Goal: Task Accomplishment & Management: Use online tool/utility

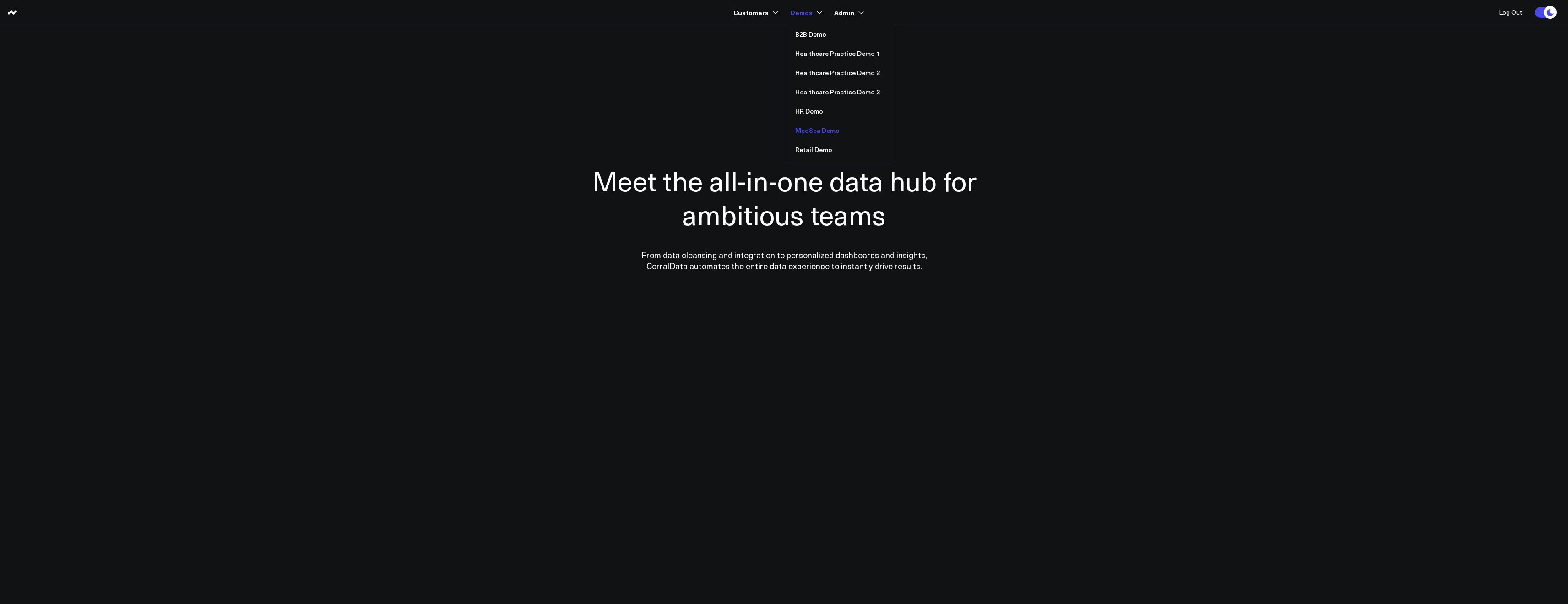
click at [816, 130] on link "MedSpa Demo" at bounding box center [841, 130] width 109 height 19
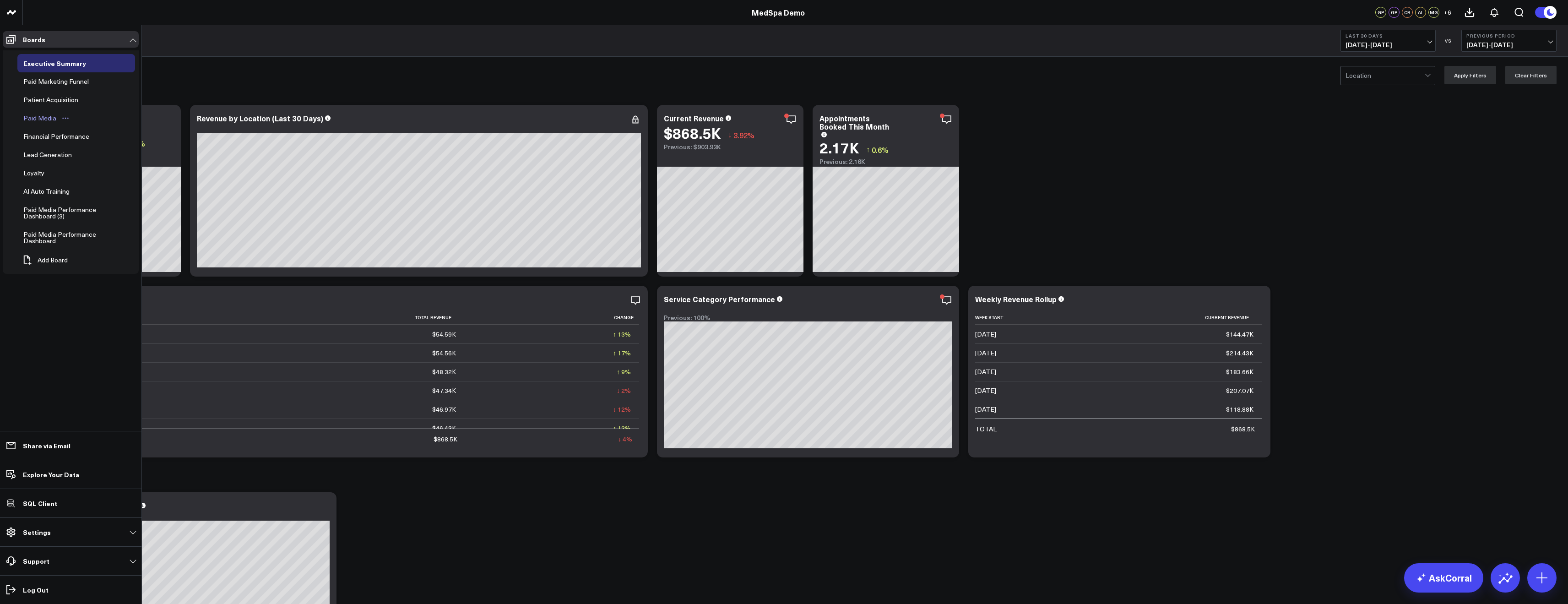
click at [42, 119] on div "Paid Media" at bounding box center [39, 118] width 37 height 11
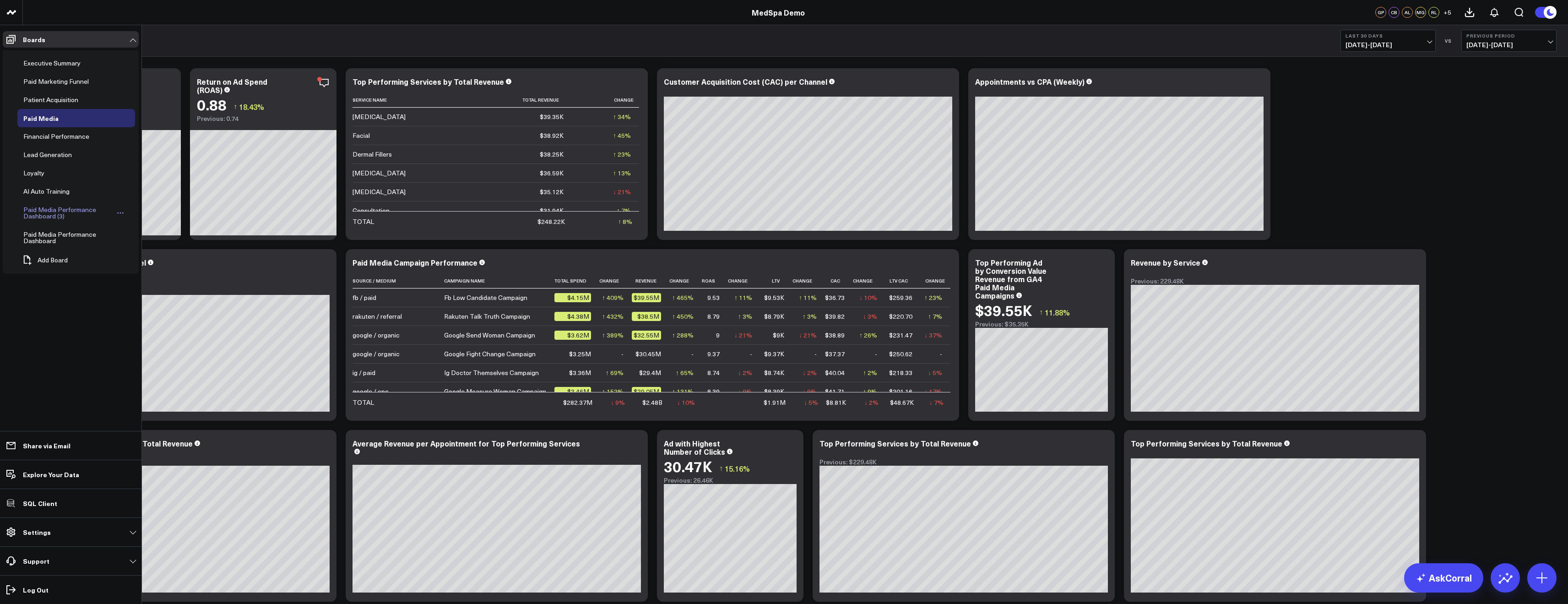
click at [119, 210] on icon "Open board menu" at bounding box center [120, 213] width 7 height 7
click at [123, 214] on icon "Open board menu" at bounding box center [120, 213] width 7 height 7
click at [162, 273] on button "Delete Board" at bounding box center [164, 278] width 74 height 18
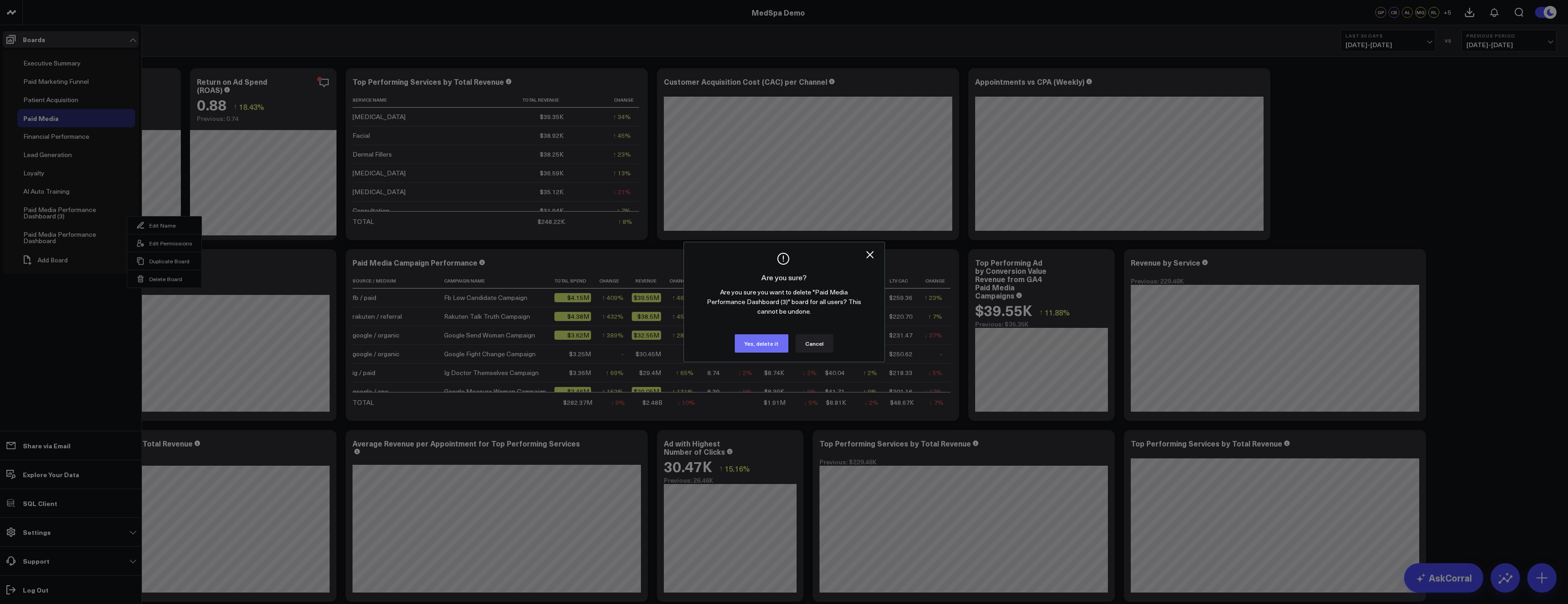
click at [765, 344] on button "Yes, delete it" at bounding box center [762, 344] width 54 height 18
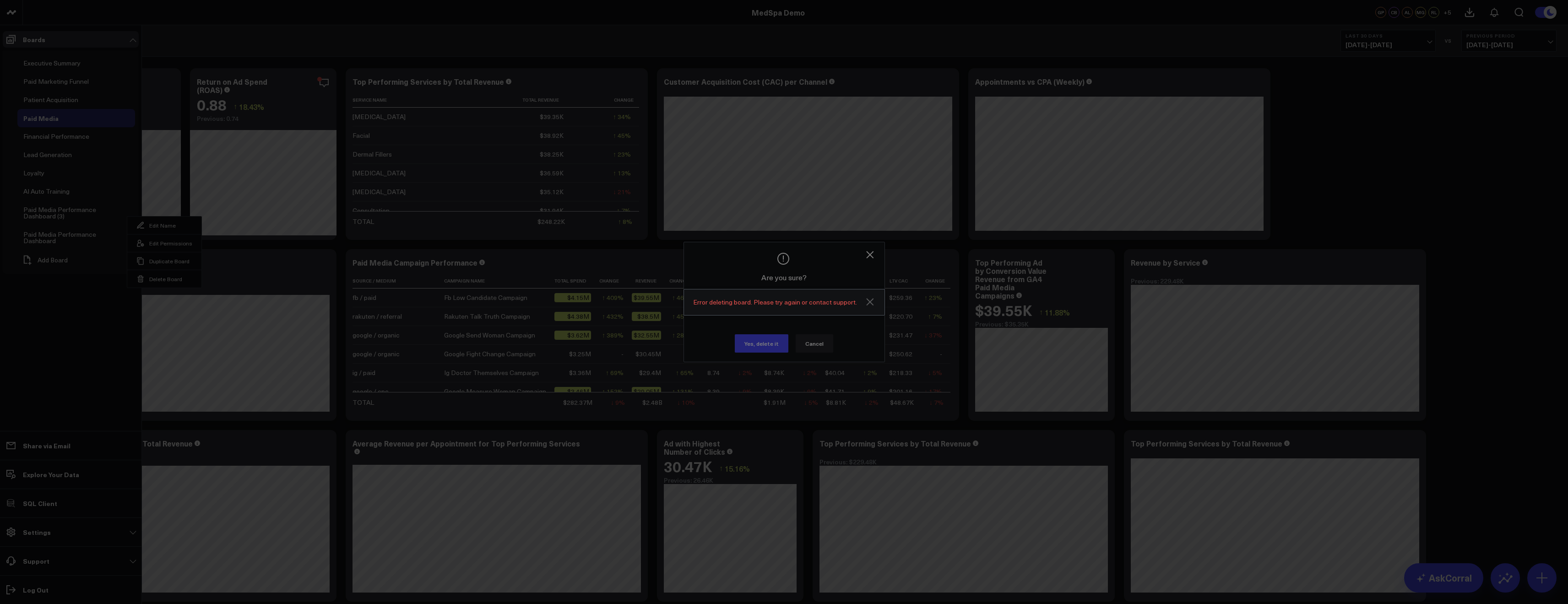
click at [864, 305] on icon "Close" at bounding box center [870, 301] width 11 height 11
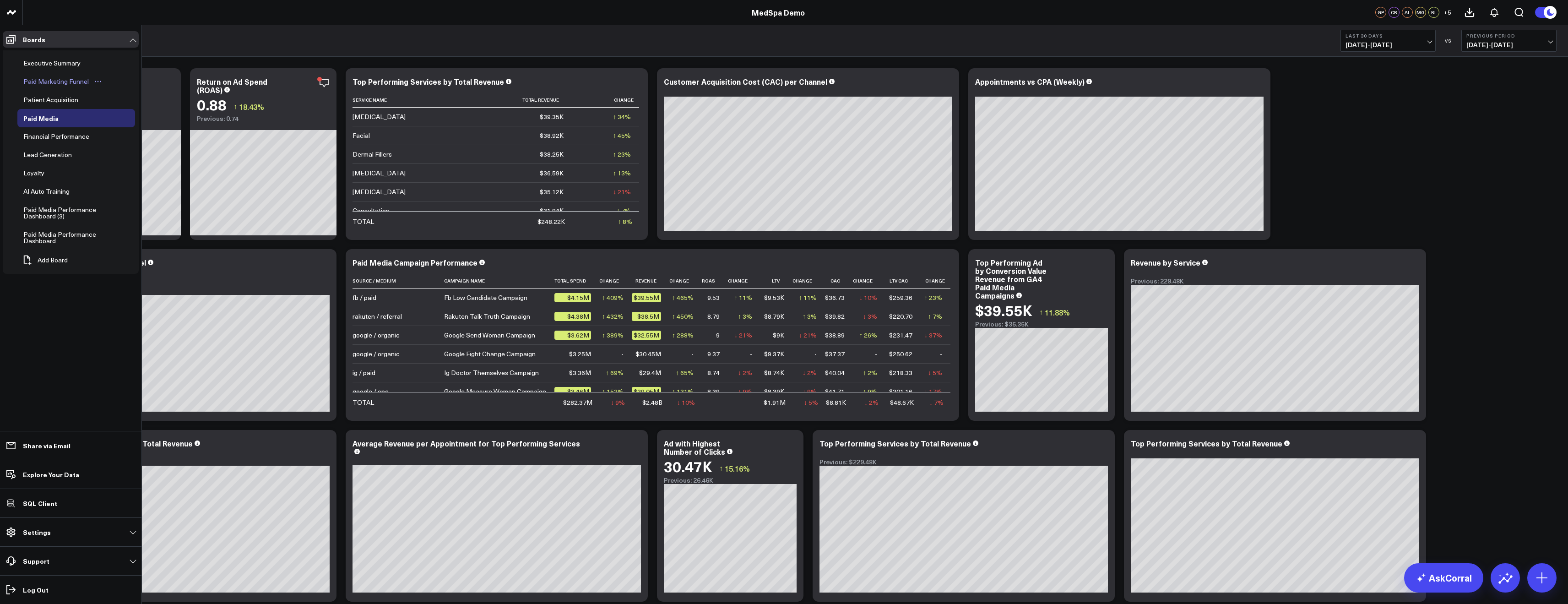
click at [65, 80] on div "Paid Marketing Funnel" at bounding box center [56, 81] width 70 height 11
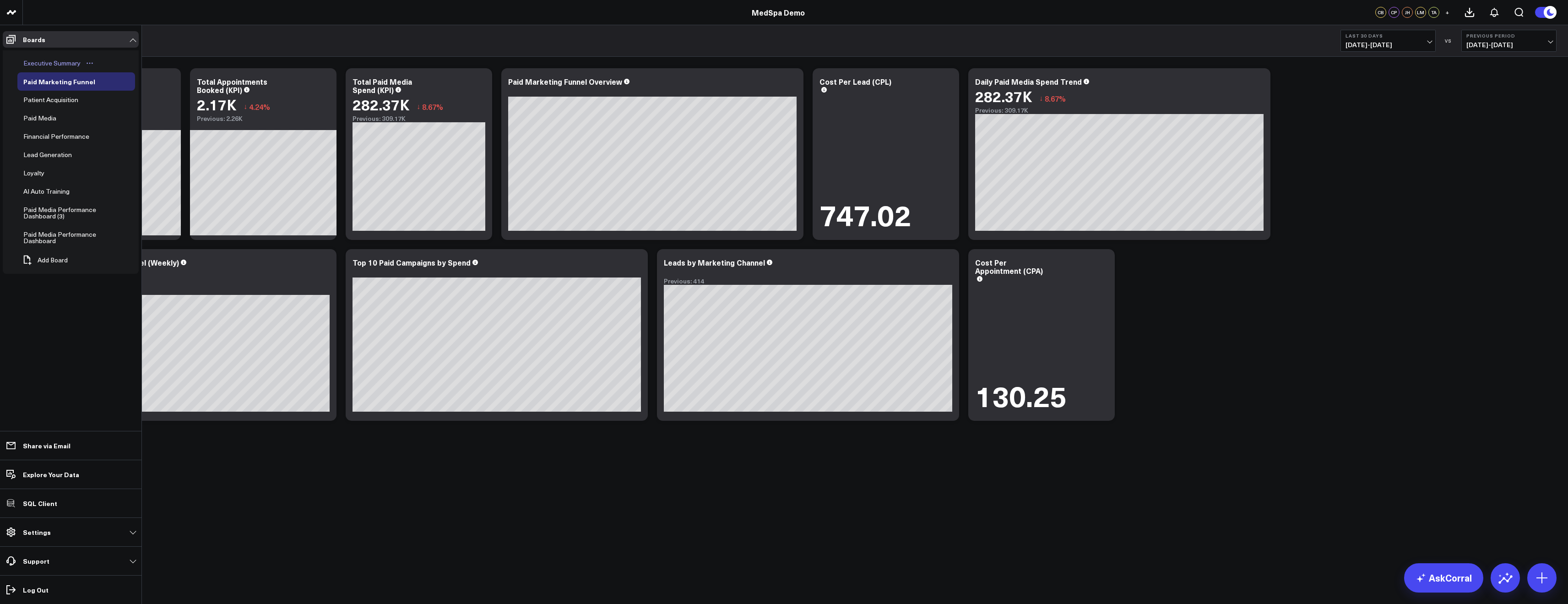
click at [35, 64] on div "Executive Summary" at bounding box center [51, 63] width 62 height 11
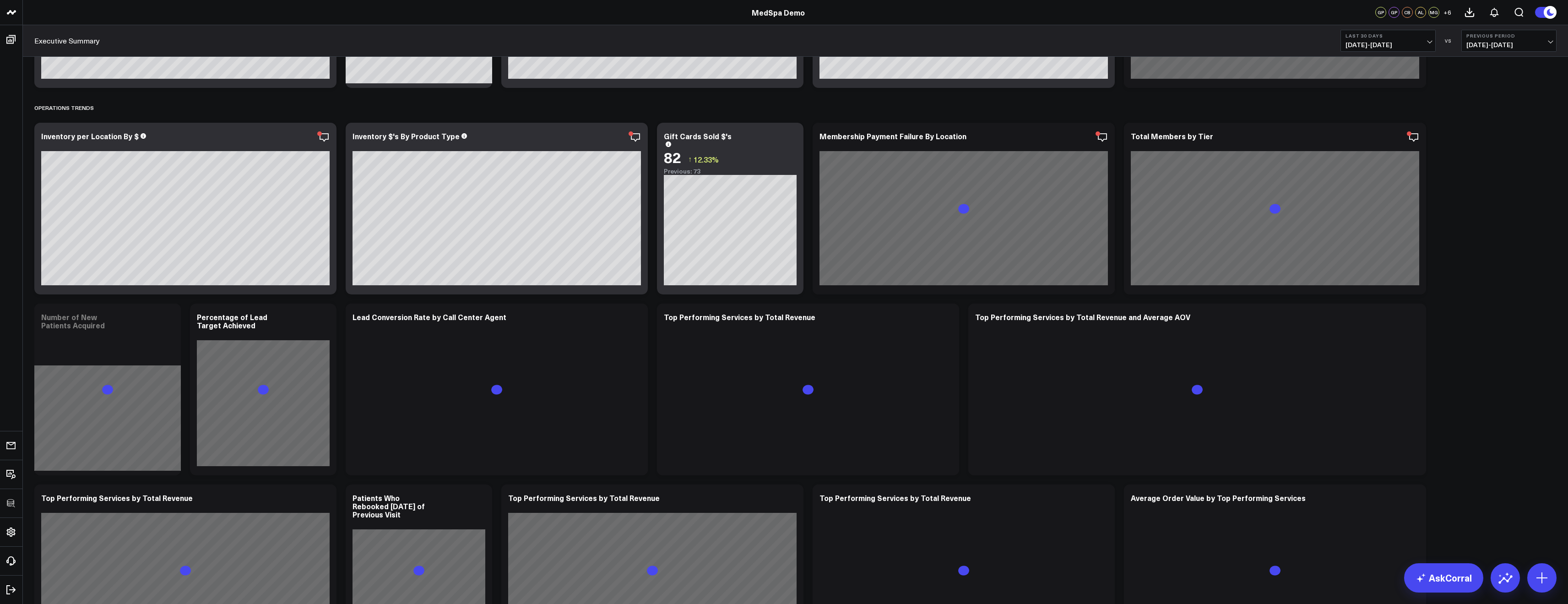
scroll to position [1281, 0]
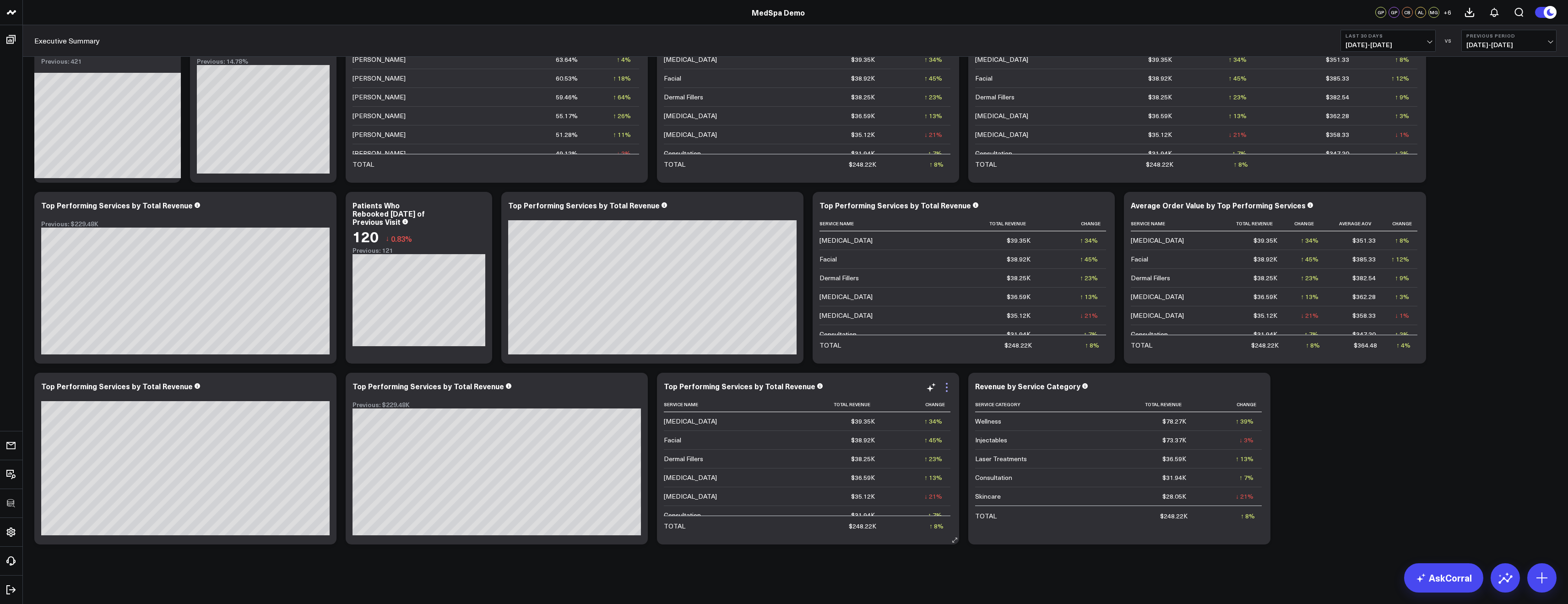
click at [943, 386] on icon at bounding box center [947, 388] width 11 height 11
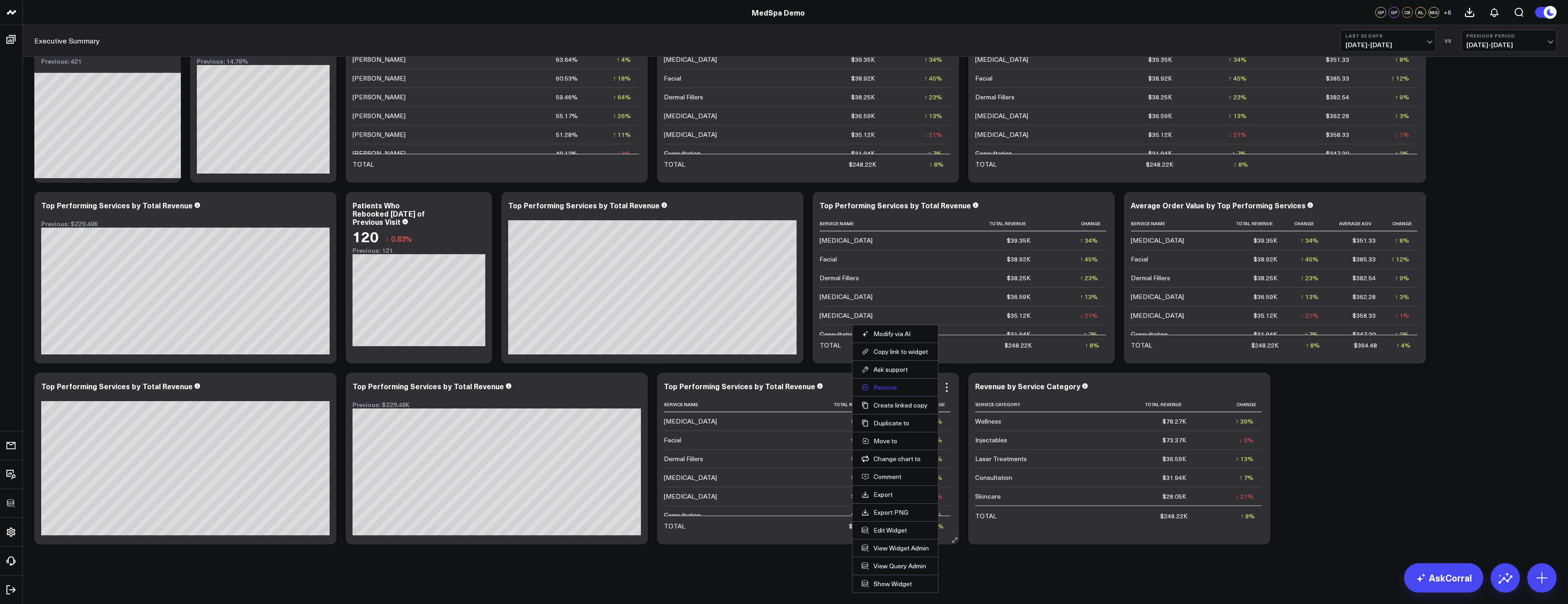
click at [882, 389] on button "Remove" at bounding box center [895, 387] width 67 height 8
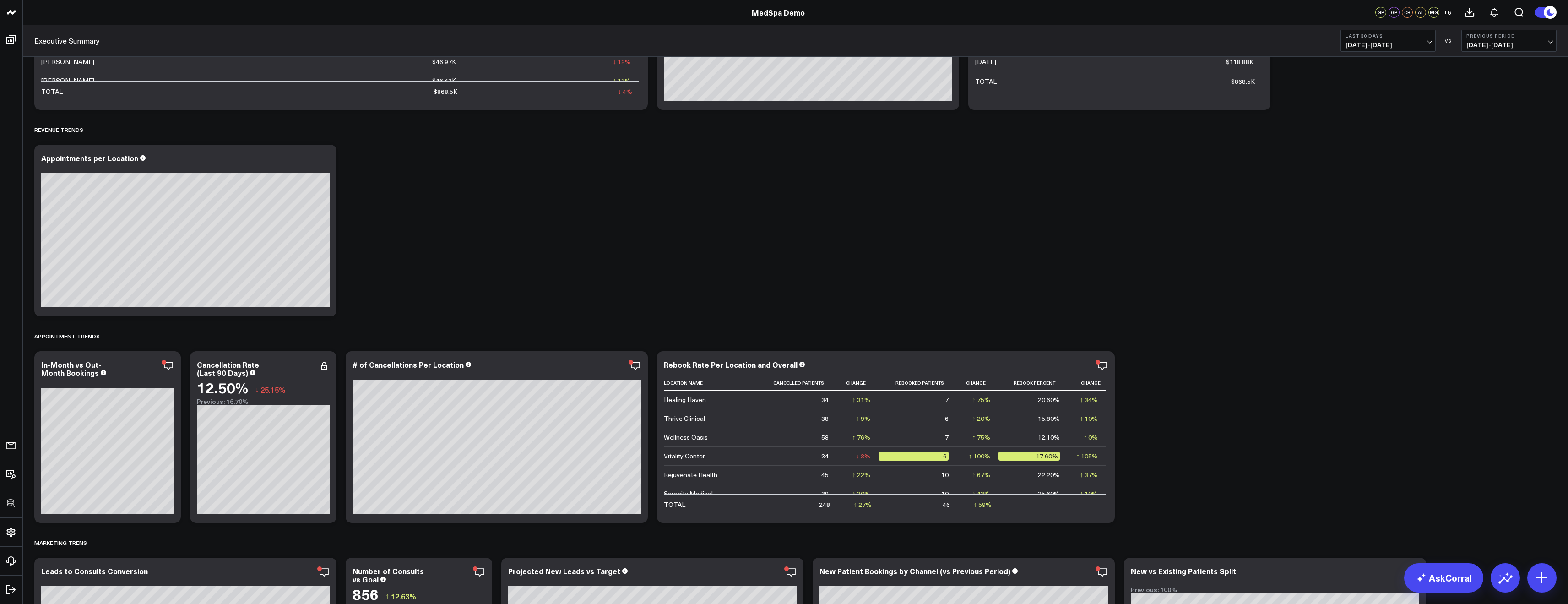
scroll to position [0, 0]
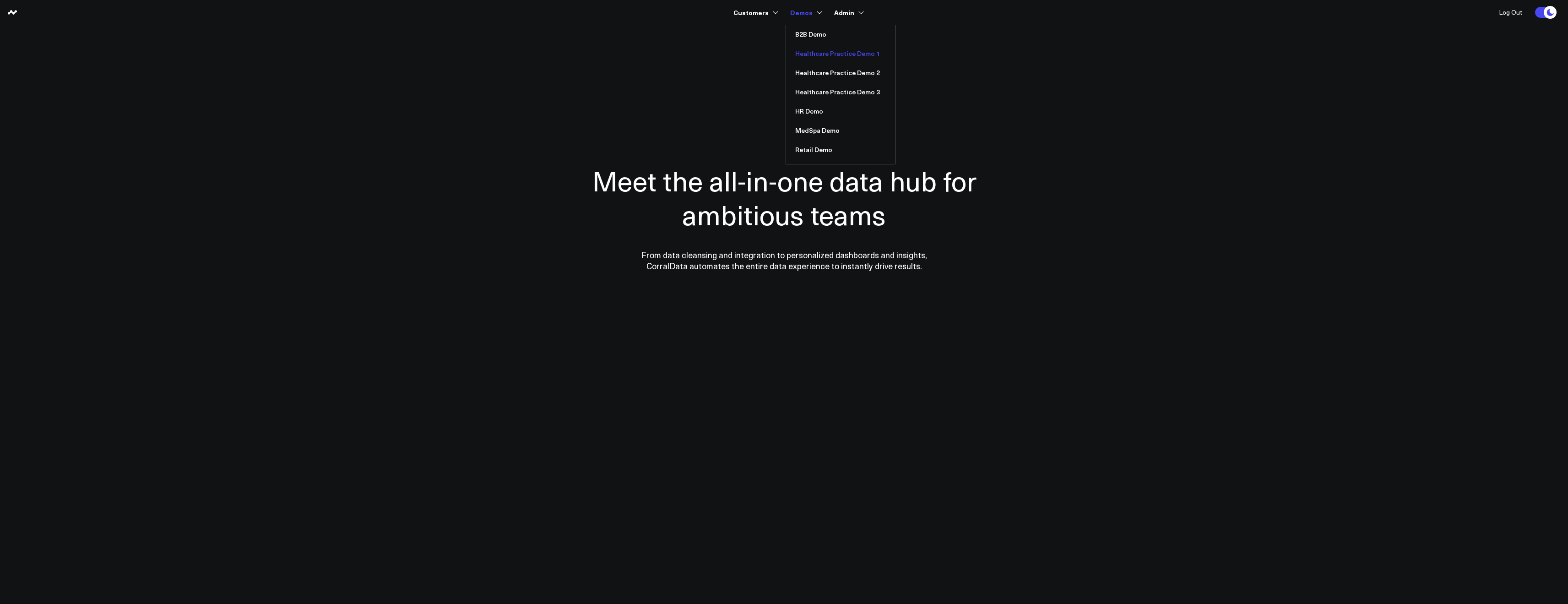
click at [810, 54] on link "Healthcare Practice Demo 1" at bounding box center [841, 53] width 109 height 19
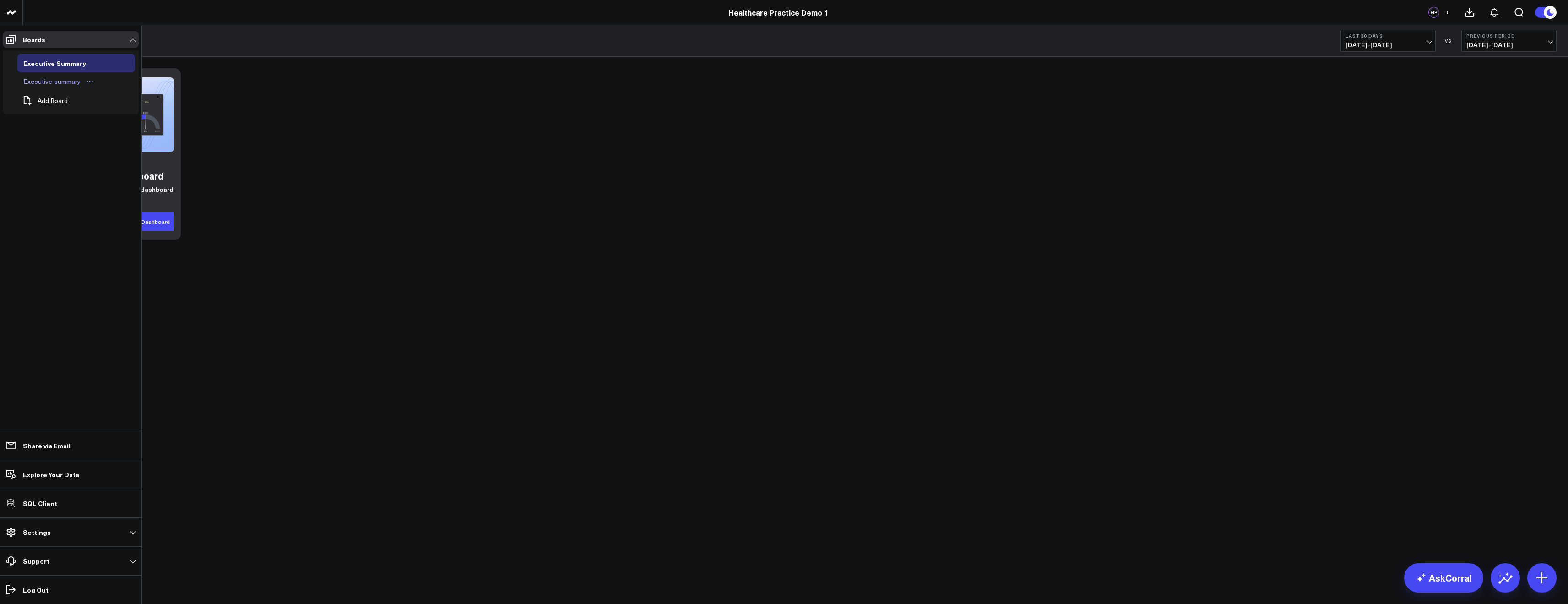
click at [41, 79] on div "Executive-summary" at bounding box center [51, 81] width 62 height 11
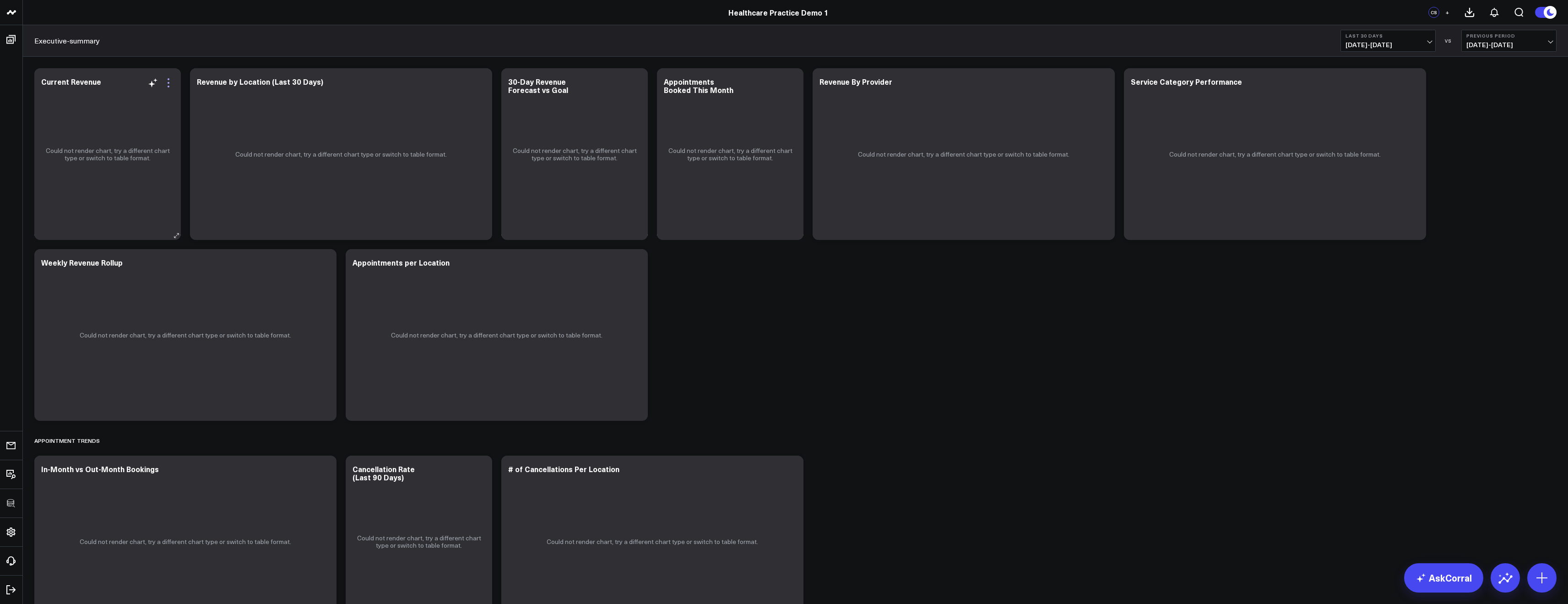
click at [164, 85] on icon at bounding box center [169, 83] width 11 height 11
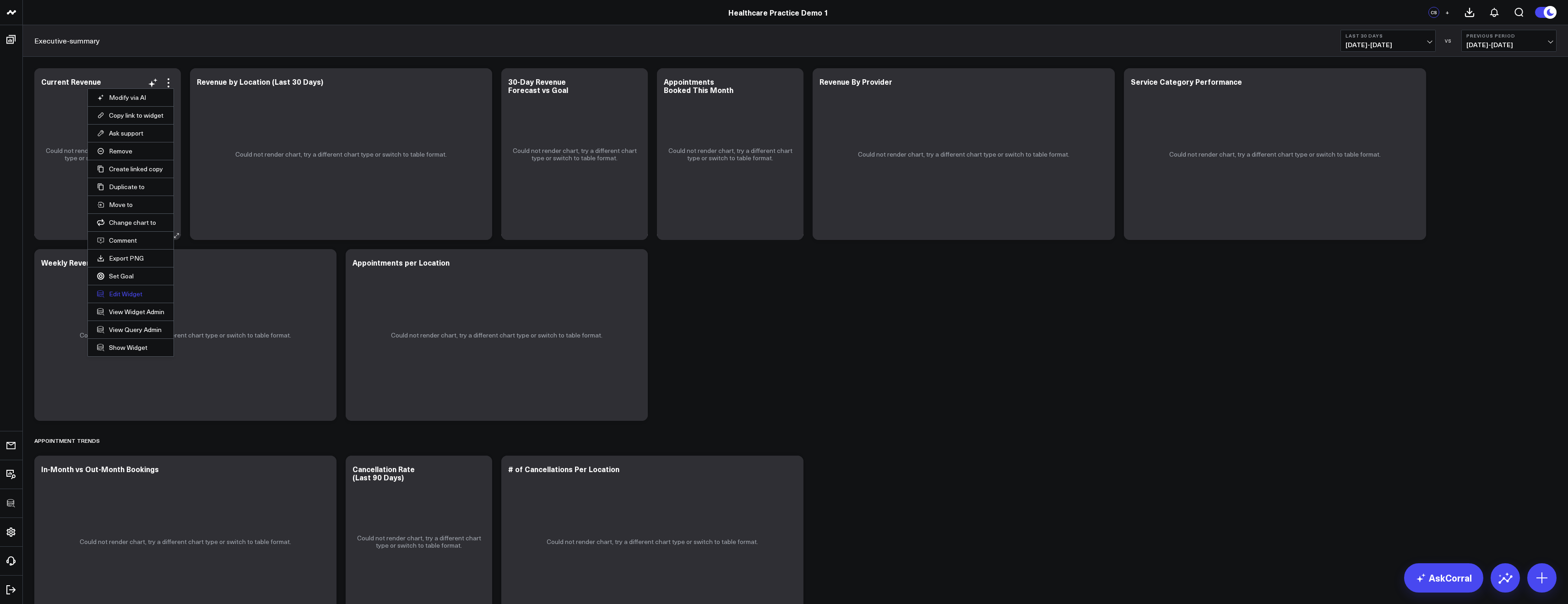
click at [121, 296] on button "Edit Widget" at bounding box center [131, 293] width 67 height 8
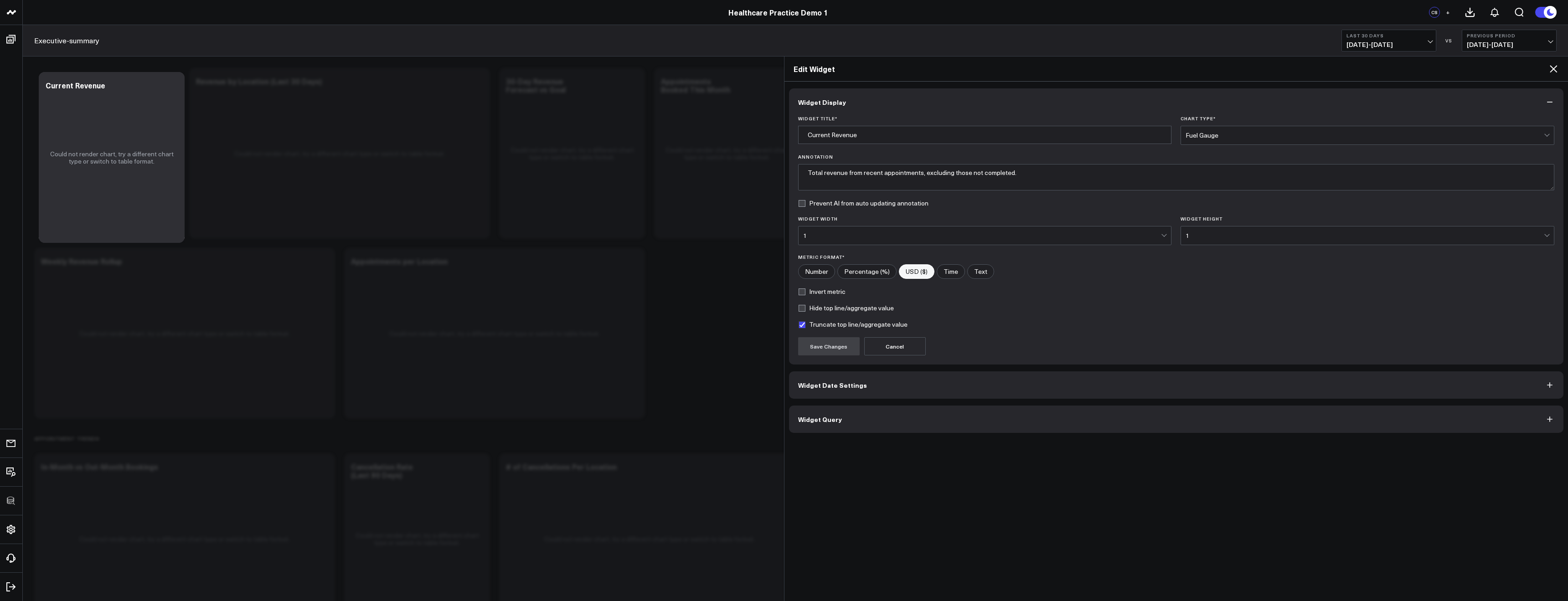
click at [939, 414] on button "Widget Query" at bounding box center [1176, 419] width 775 height 27
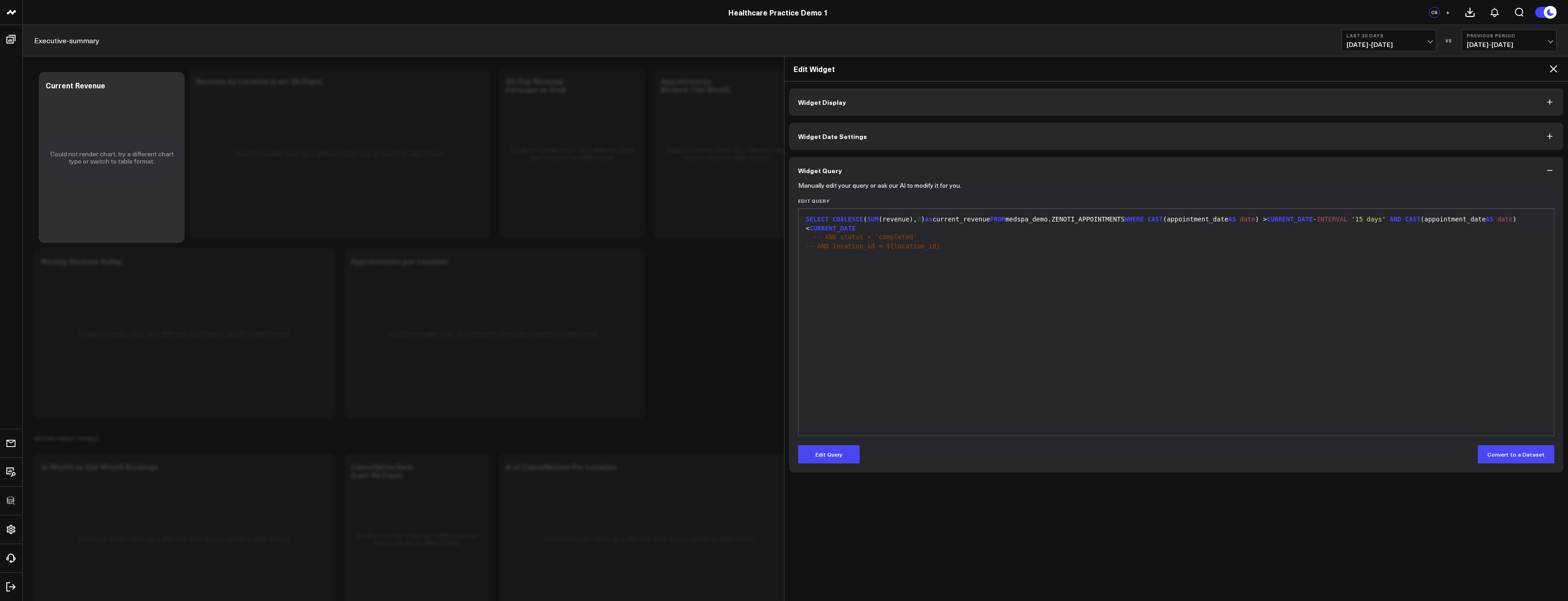
click at [1549, 71] on icon at bounding box center [1553, 69] width 11 height 11
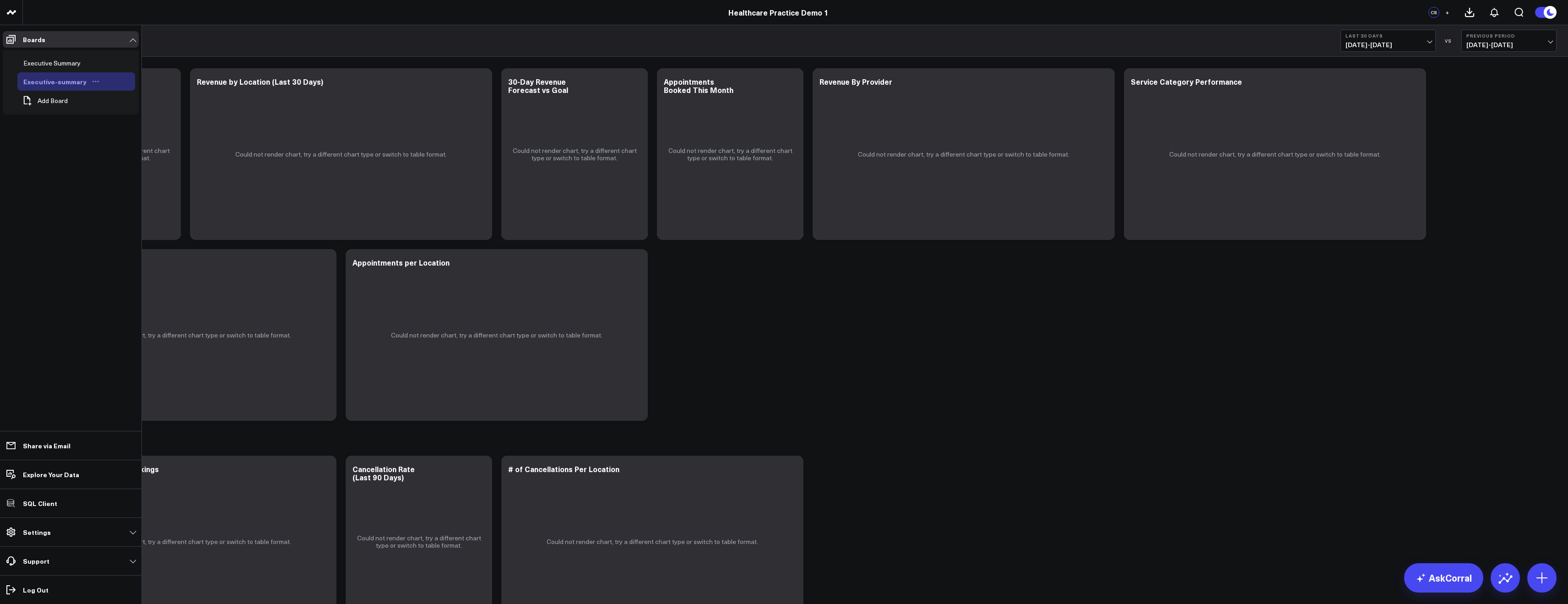
click at [94, 77] on link "Executive-summary" at bounding box center [61, 81] width 89 height 18
click at [94, 81] on icon "Open board menu" at bounding box center [96, 81] width 7 height 7
click at [129, 147] on button "Delete Board" at bounding box center [134, 147] width 74 height 18
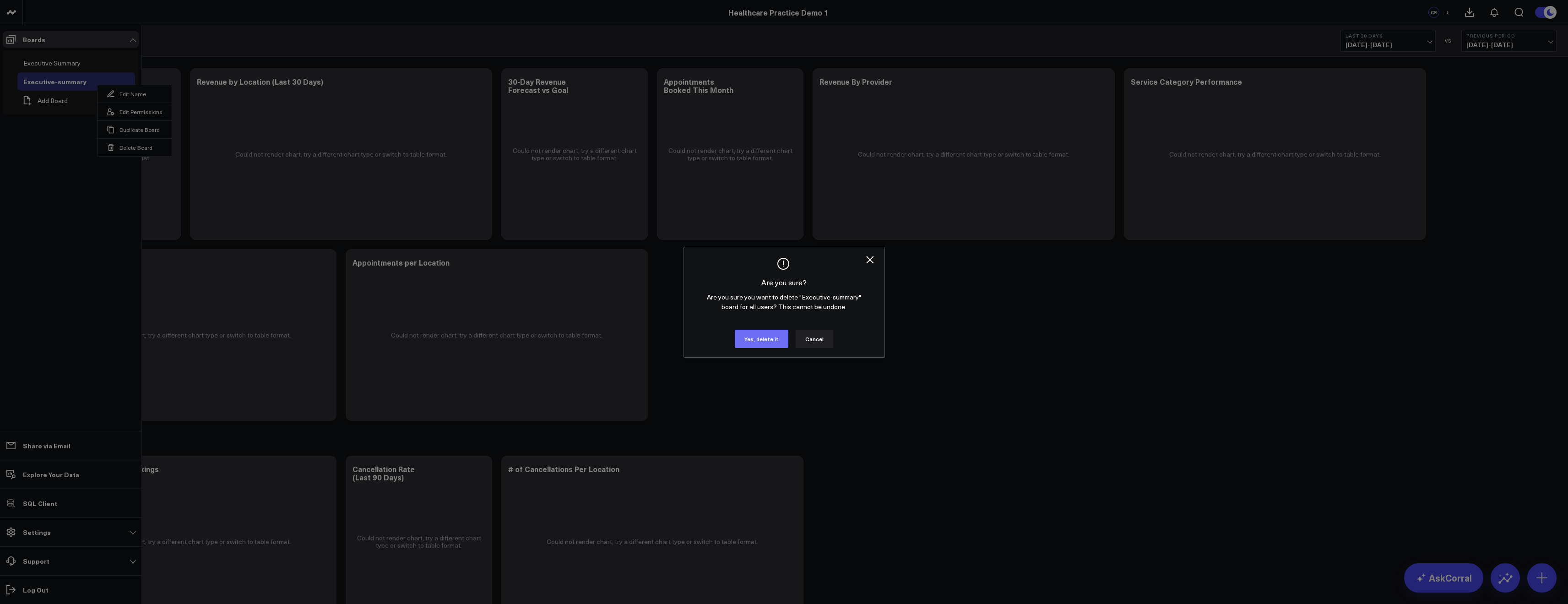
click at [751, 340] on button "Yes, delete it" at bounding box center [762, 339] width 54 height 18
click at [765, 338] on button "Yes, delete it" at bounding box center [762, 339] width 54 height 18
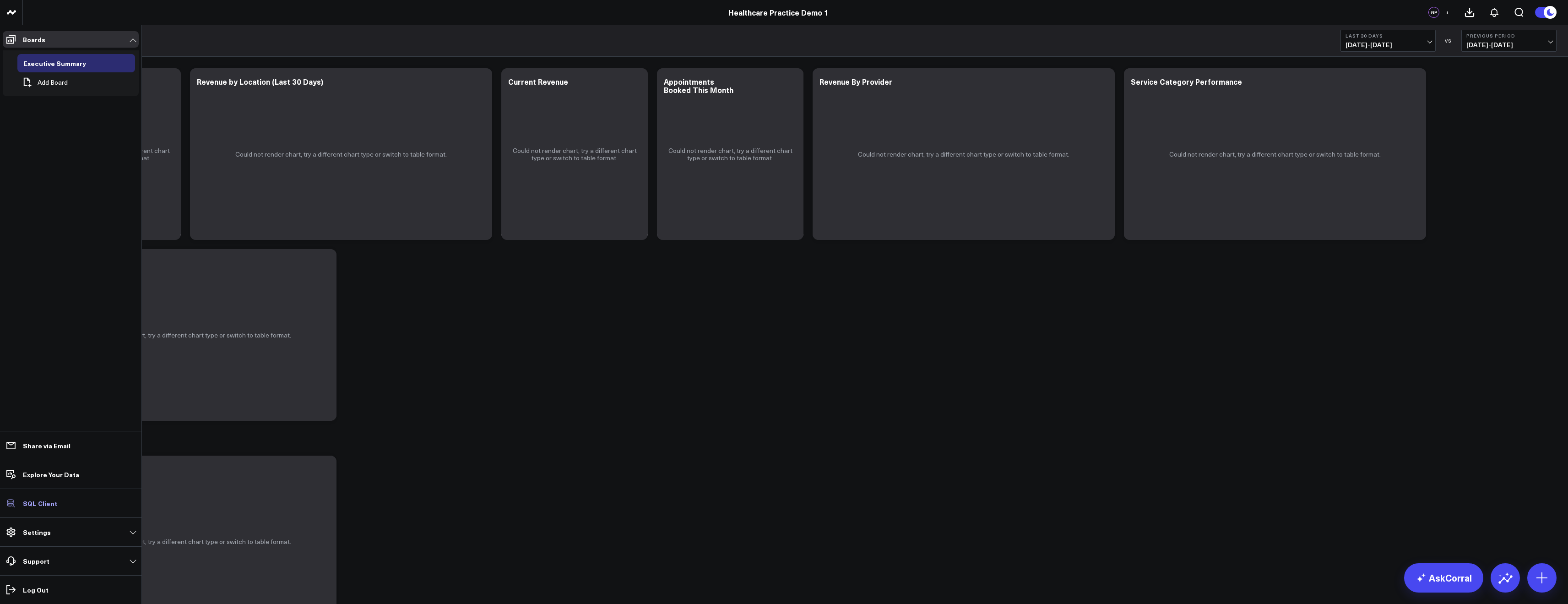
click at [35, 503] on p "SQL Client" at bounding box center [40, 503] width 34 height 7
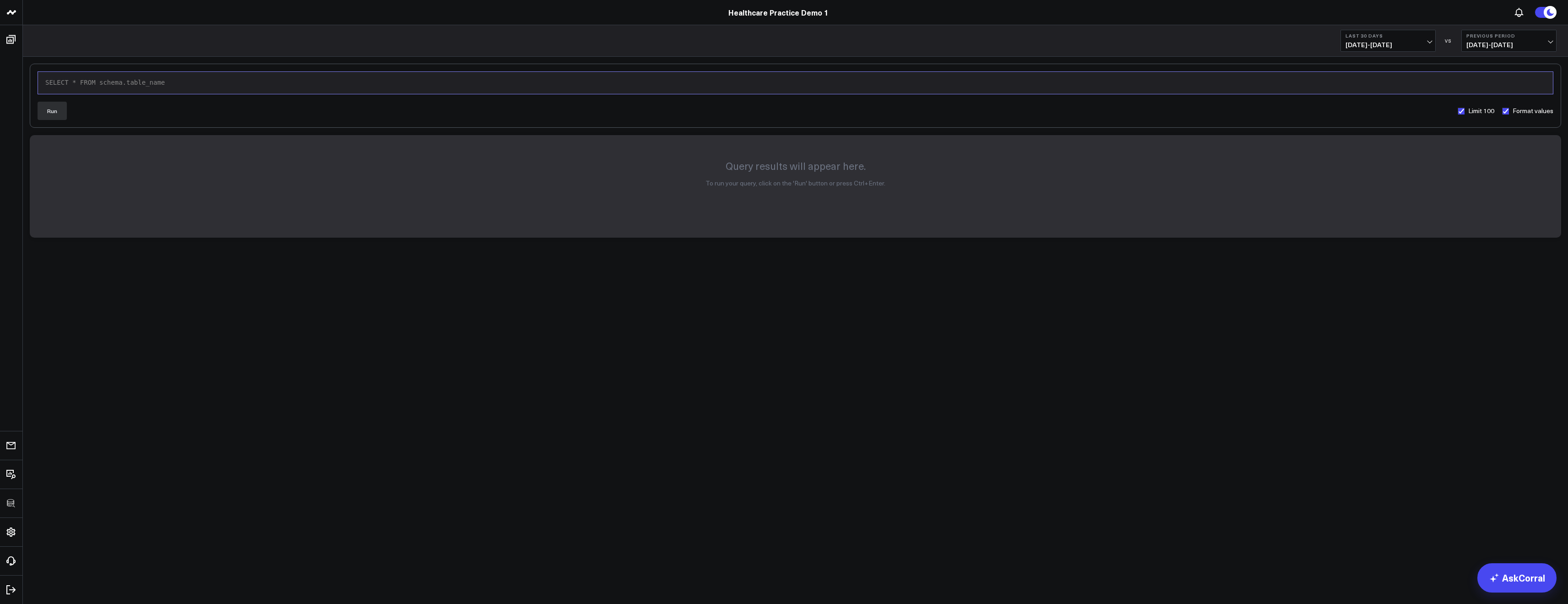
click at [230, 86] on div "SELECT * FROM schema.table_name" at bounding box center [795, 83] width 1506 height 9
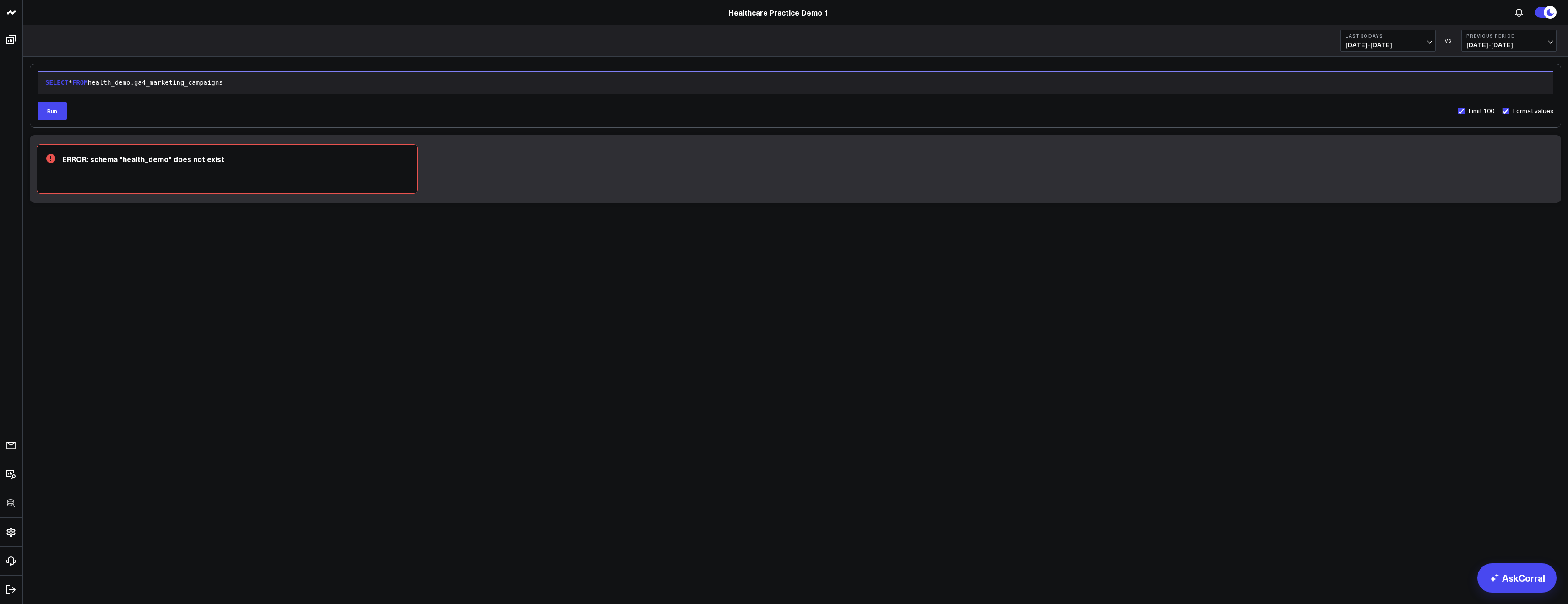
click at [121, 87] on div "SELECT * FROM health_demo.ga4_marketing_campaigns" at bounding box center [795, 83] width 1506 height 13
click at [118, 81] on div "SELECT * FROM medap_demo.ga4_marketing_campaigns" at bounding box center [795, 83] width 1506 height 9
click at [118, 81] on div "SELECT * FROM medspa_demo.ga4_marketing_campaigns" at bounding box center [795, 83] width 1506 height 9
click at [578, 276] on body "3725 Test 829 Studios Accenture Acme Industrial Activant Capital ADVENT Agricul…" at bounding box center [784, 302] width 1568 height 604
click at [157, 84] on div "SELECT * FROM medspa_demo.ga4_marketing_campaigns" at bounding box center [795, 83] width 1506 height 9
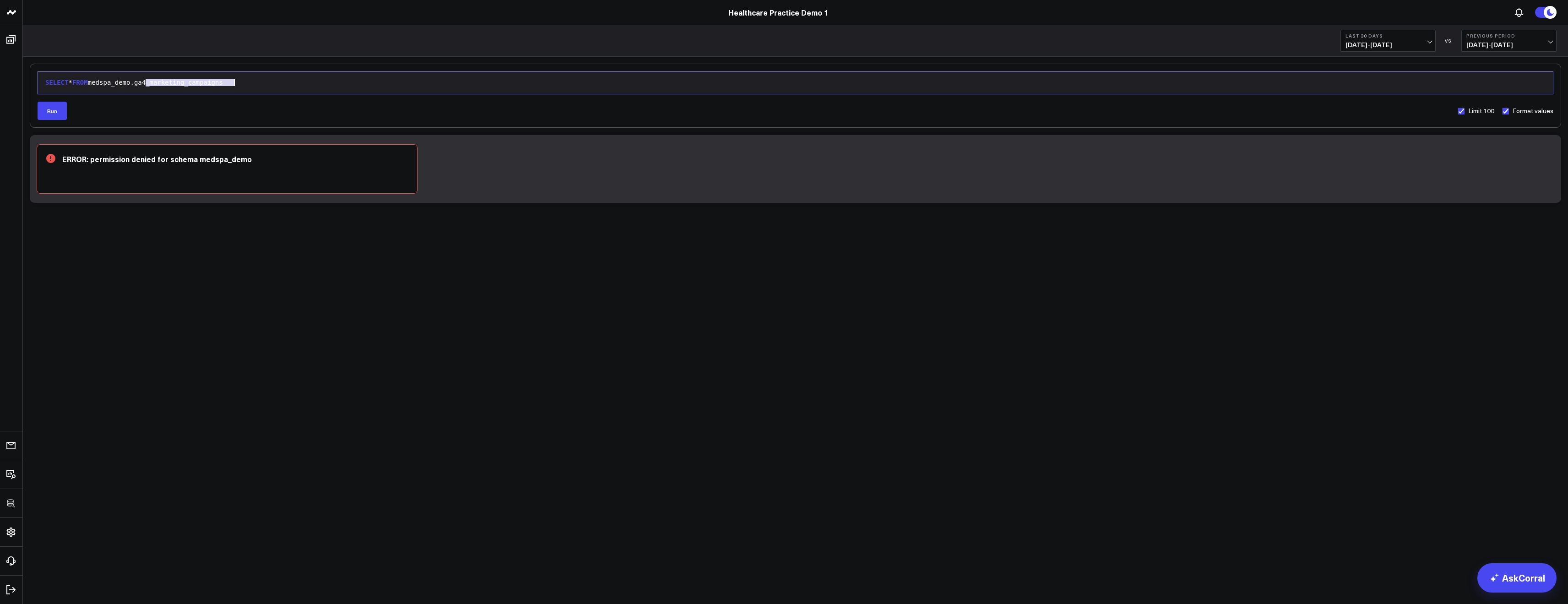
click at [157, 84] on div "SELECT * FROM medspa_demo.ga4_marketing_campaigns" at bounding box center [795, 83] width 1506 height 9
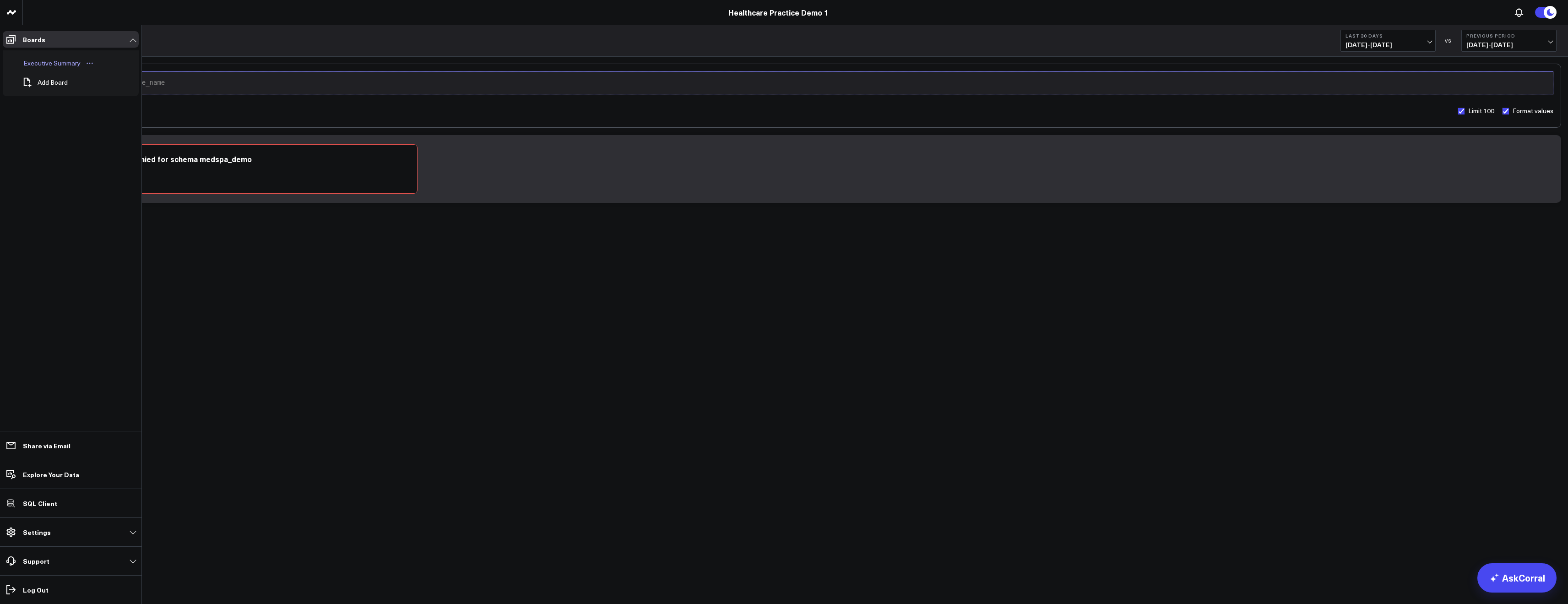
click at [43, 59] on div "Executive Summary" at bounding box center [51, 63] width 62 height 11
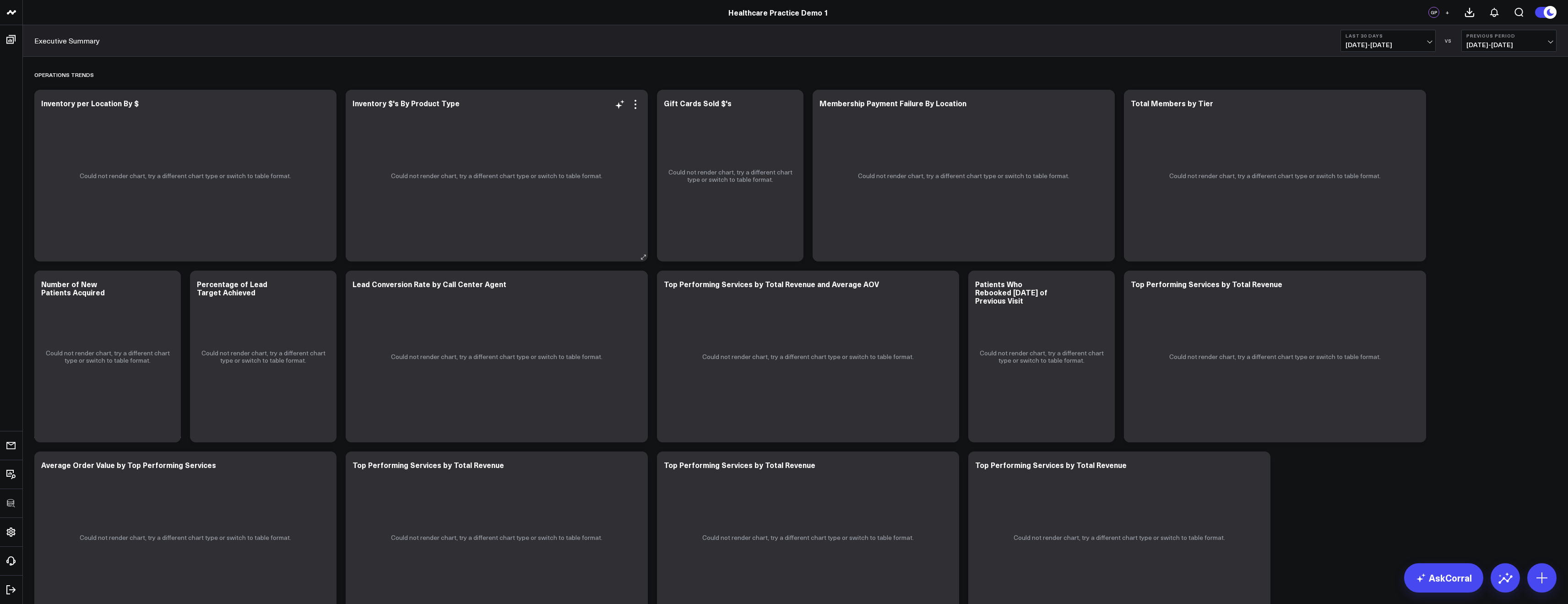
scroll to position [1025, 0]
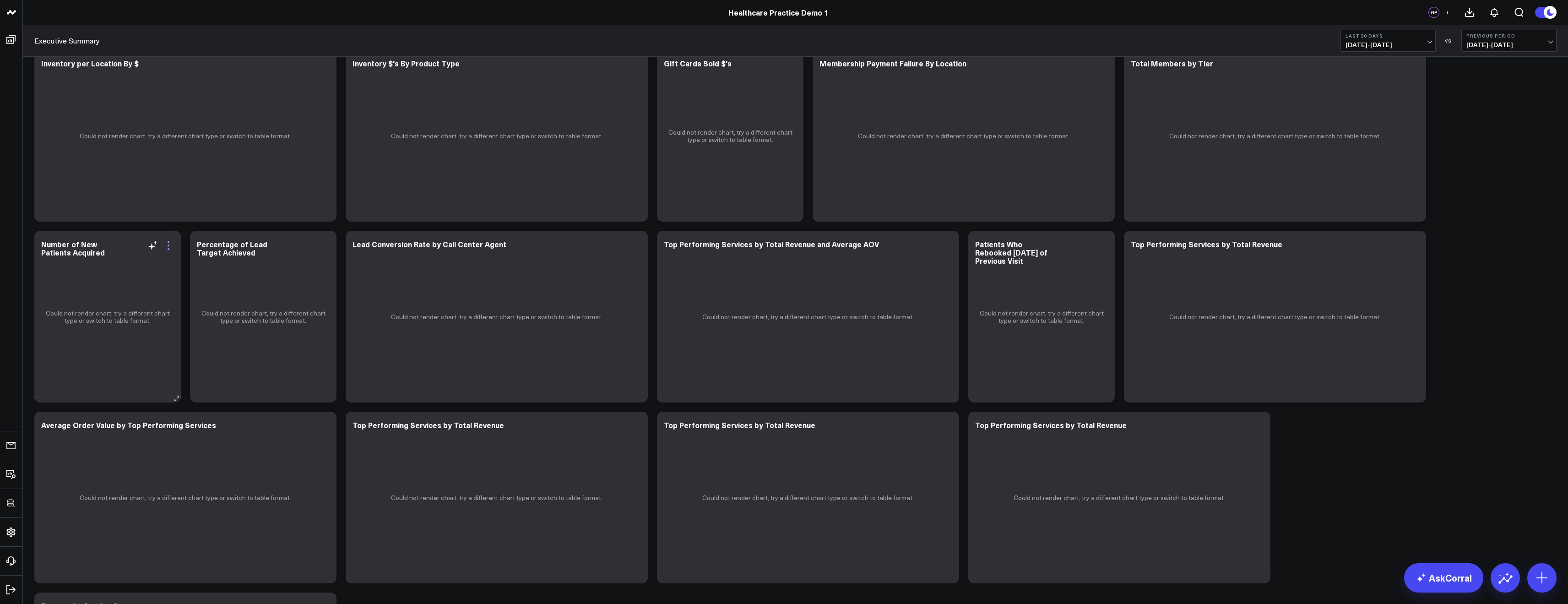
click at [171, 248] on icon at bounding box center [169, 245] width 11 height 11
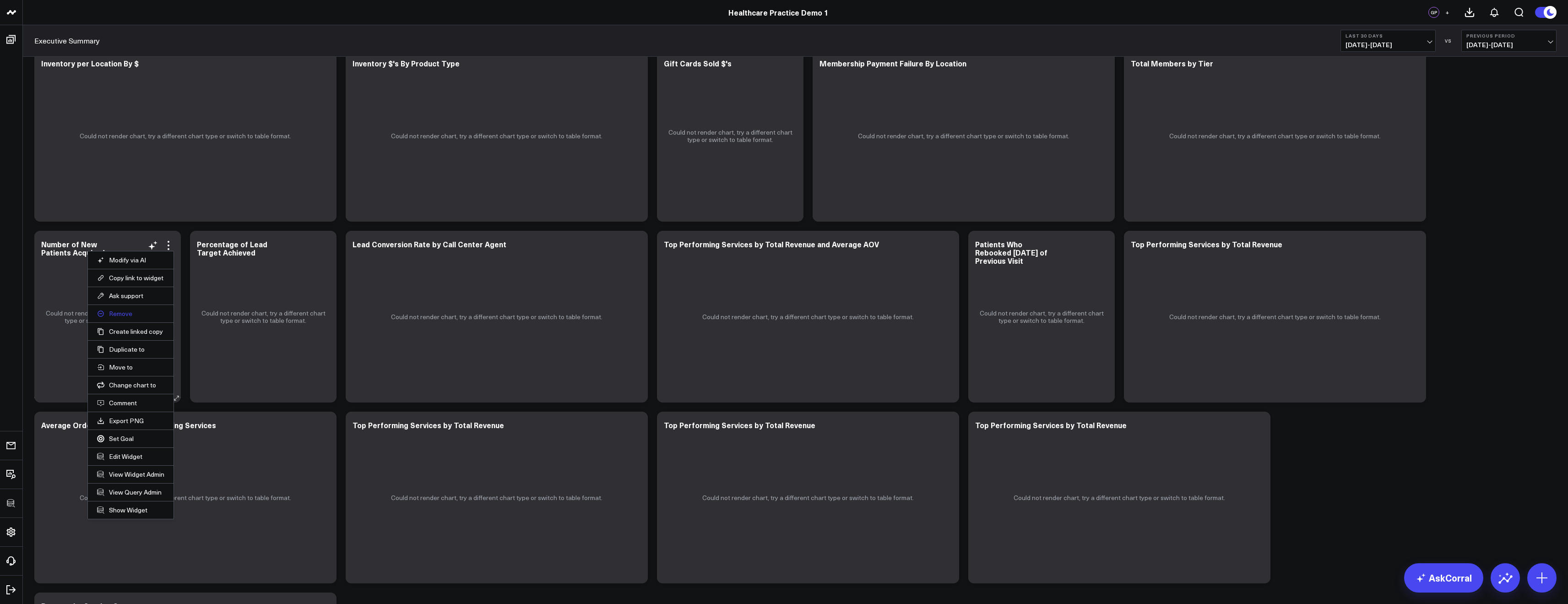
click at [119, 316] on button "Remove" at bounding box center [131, 313] width 67 height 8
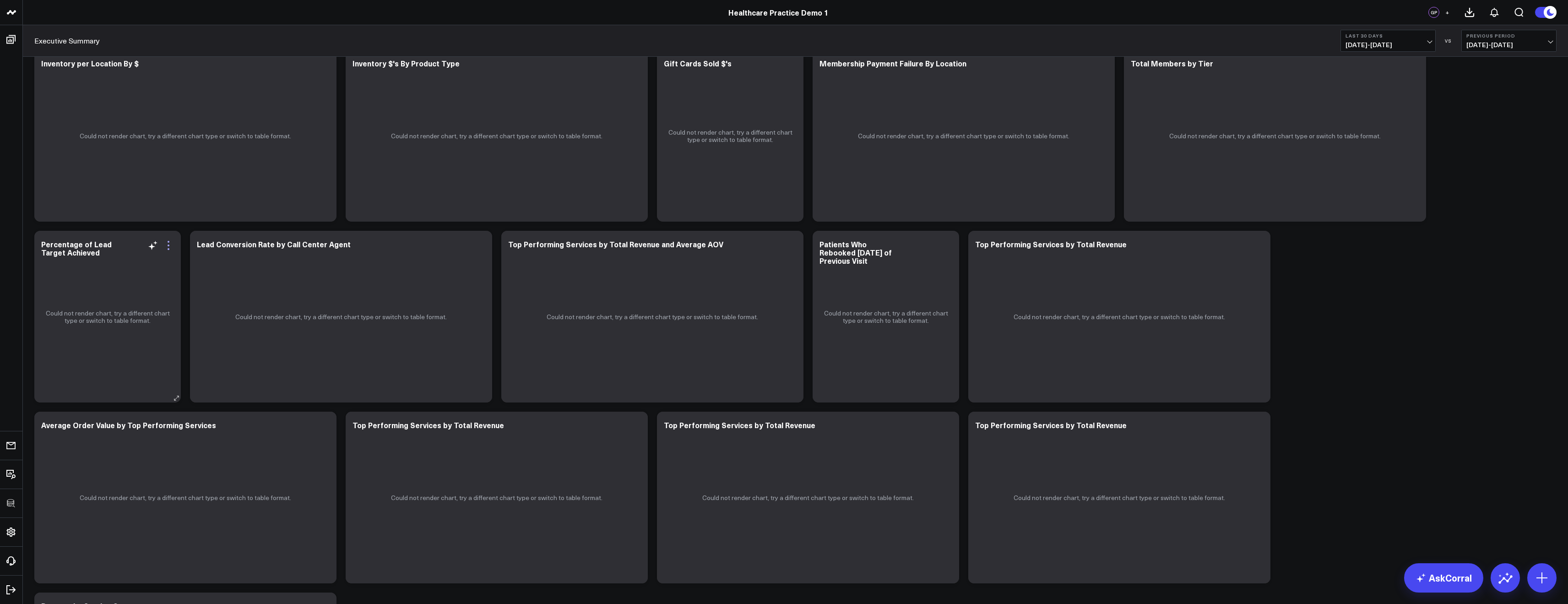
click at [164, 247] on icon at bounding box center [169, 245] width 11 height 11
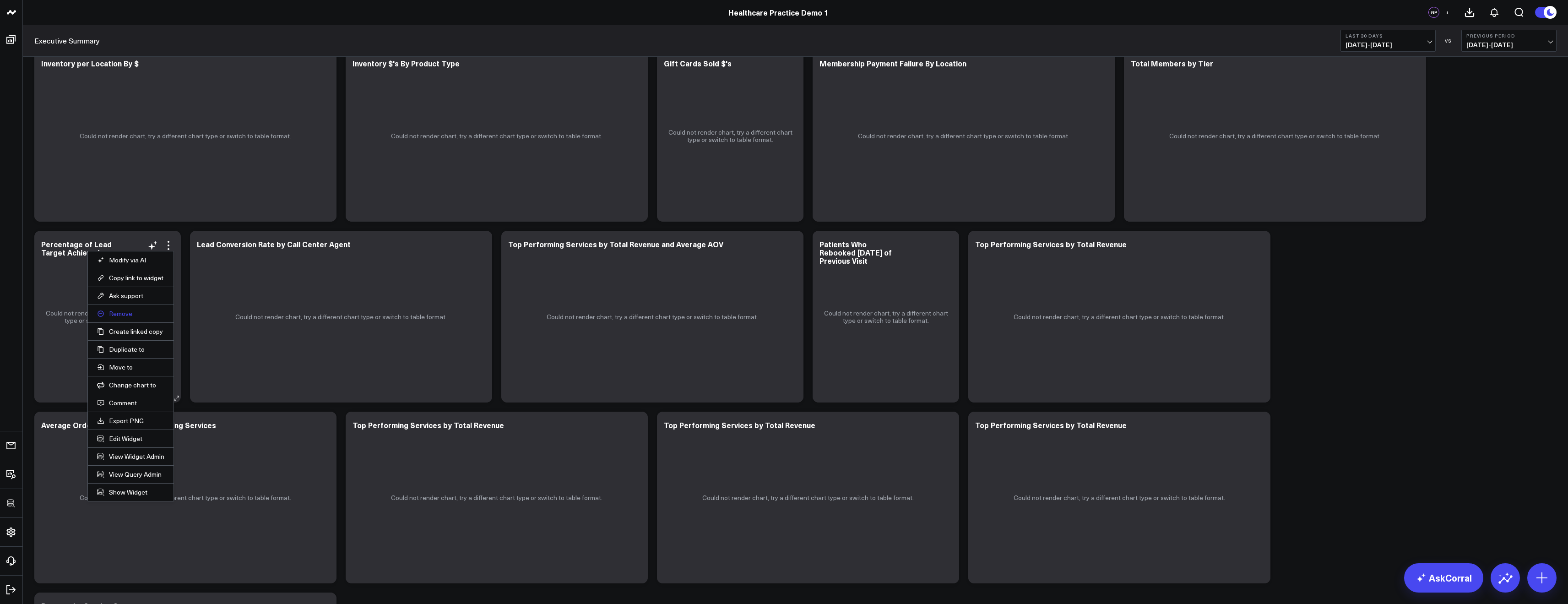
click at [126, 314] on button "Remove" at bounding box center [131, 313] width 67 height 8
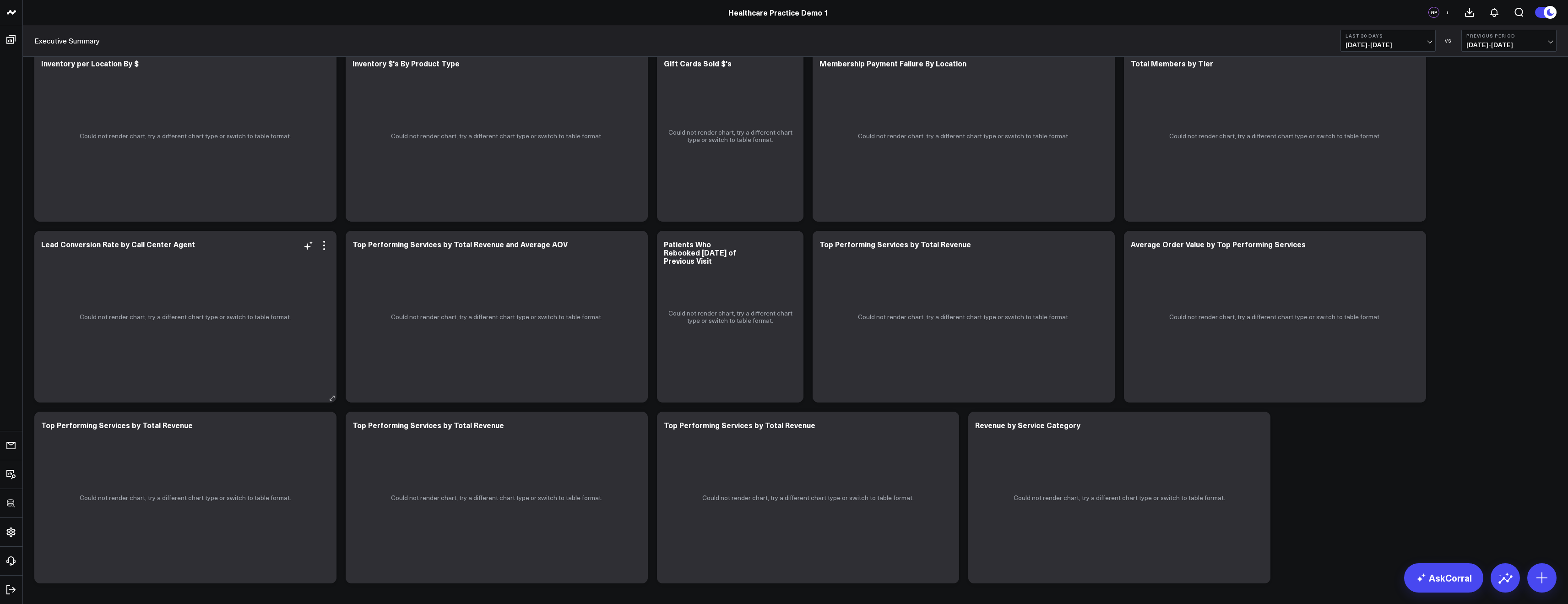
click at [322, 251] on div "Could not render chart, try a different chart type or switch to table format." at bounding box center [185, 316] width 302 height 172
click at [321, 243] on icon at bounding box center [324, 245] width 11 height 11
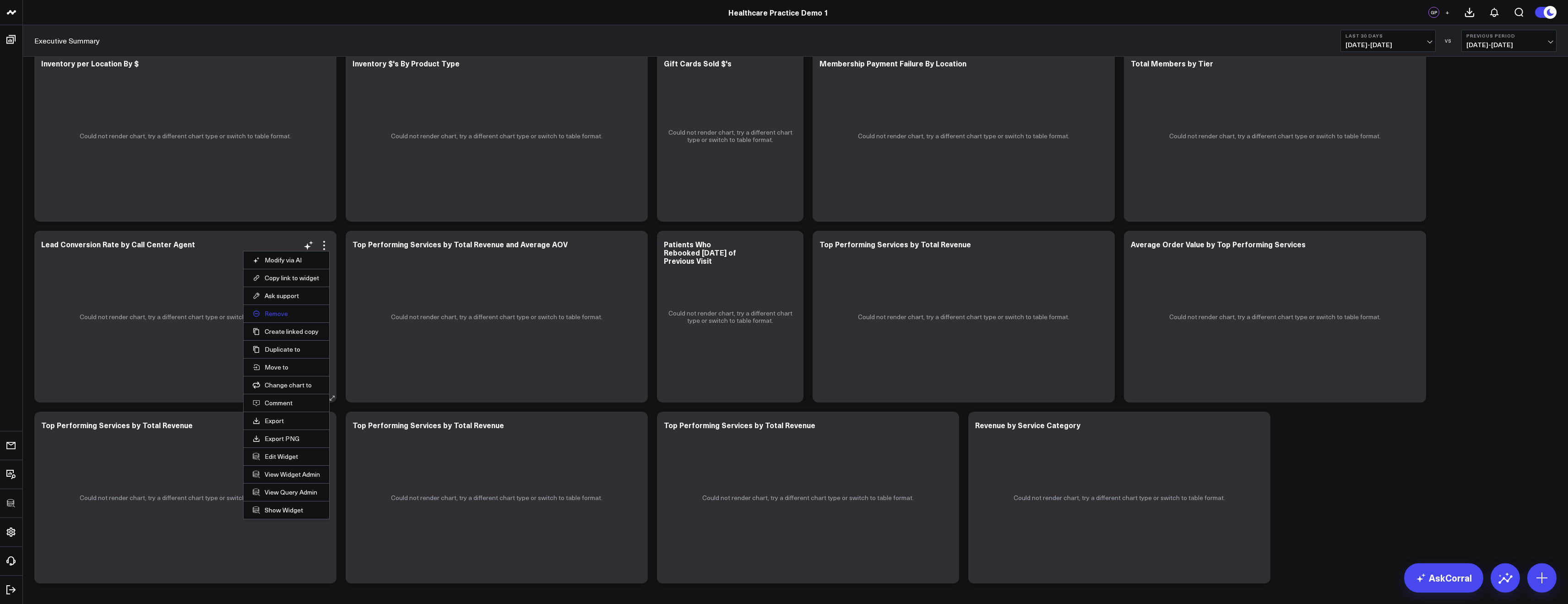
click at [278, 312] on button "Remove" at bounding box center [286, 313] width 67 height 8
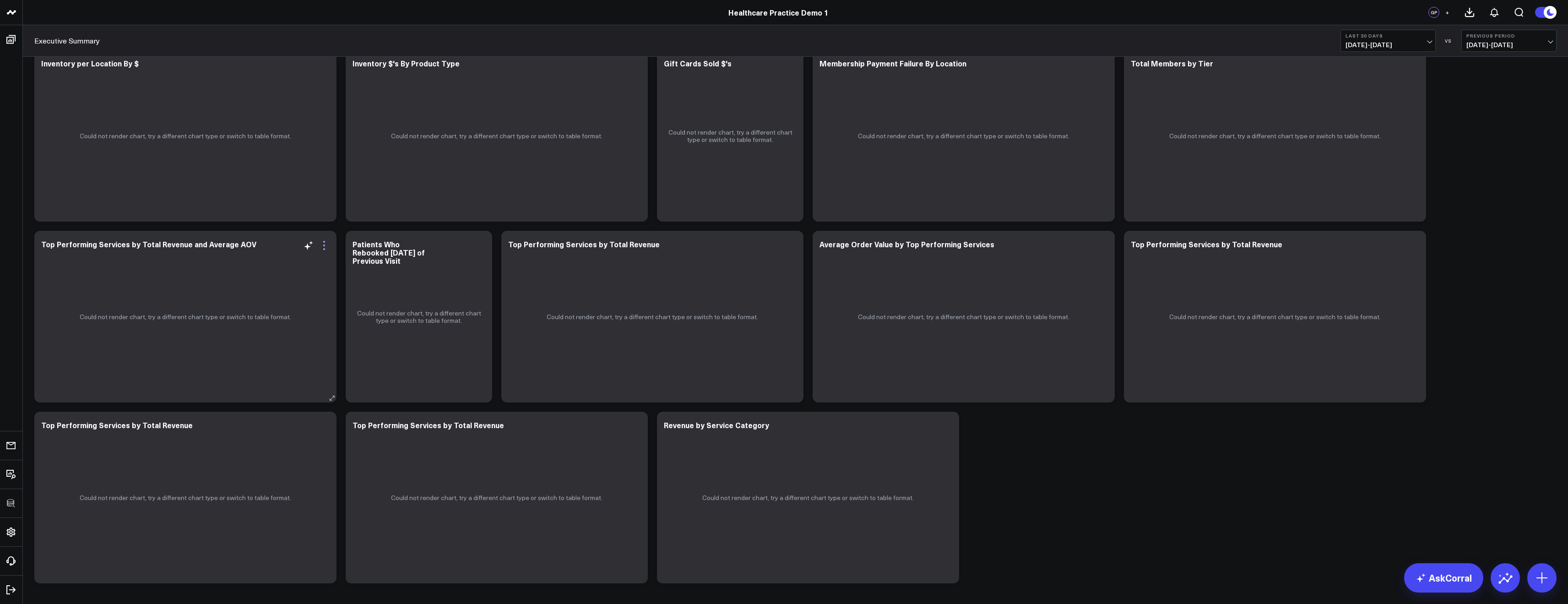
click at [326, 245] on icon at bounding box center [324, 245] width 11 height 11
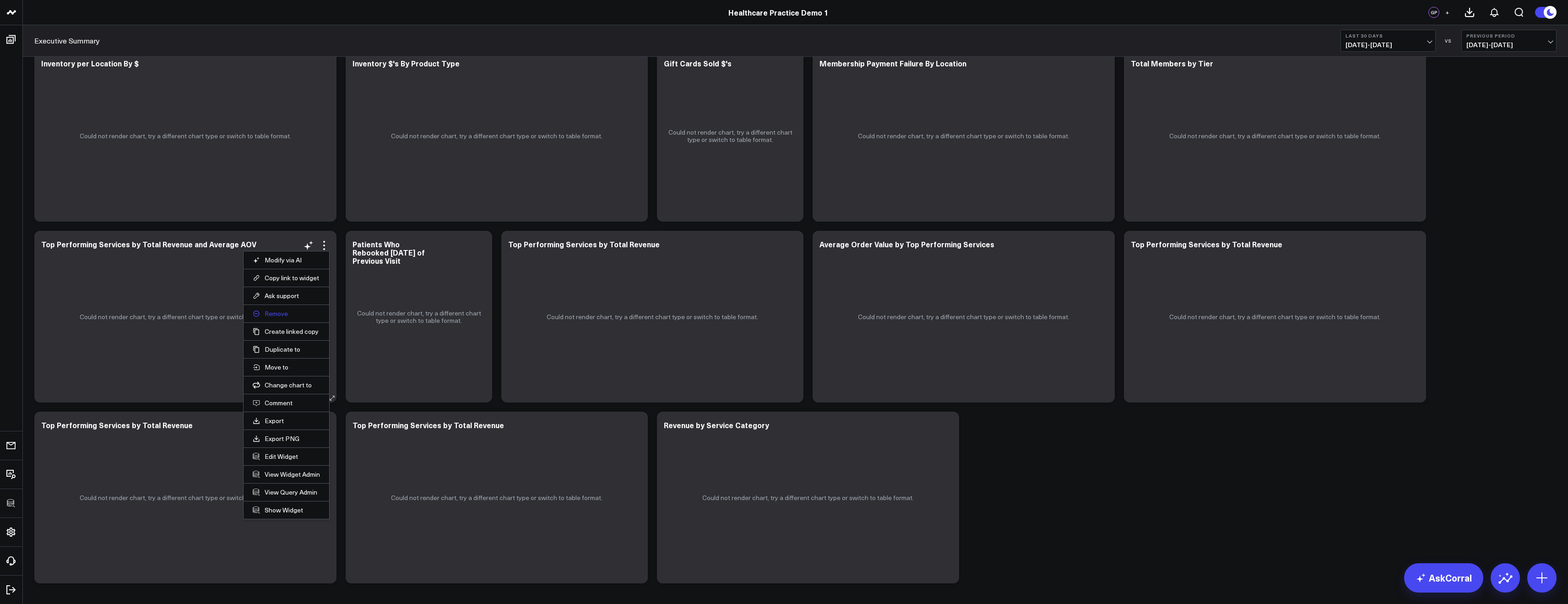
click at [280, 314] on button "Remove" at bounding box center [286, 313] width 67 height 8
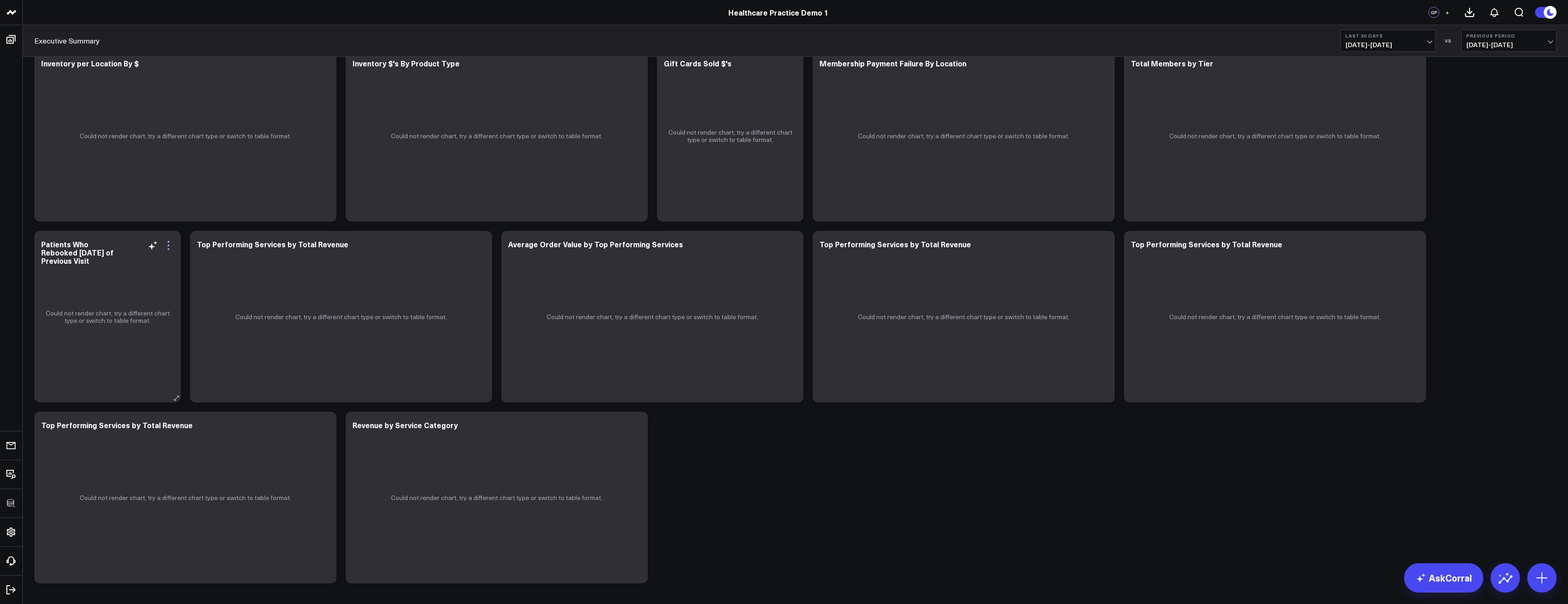
click at [169, 246] on icon at bounding box center [169, 245] width 11 height 11
click at [0, 0] on button "Remove" at bounding box center [0, 0] width 0 height 0
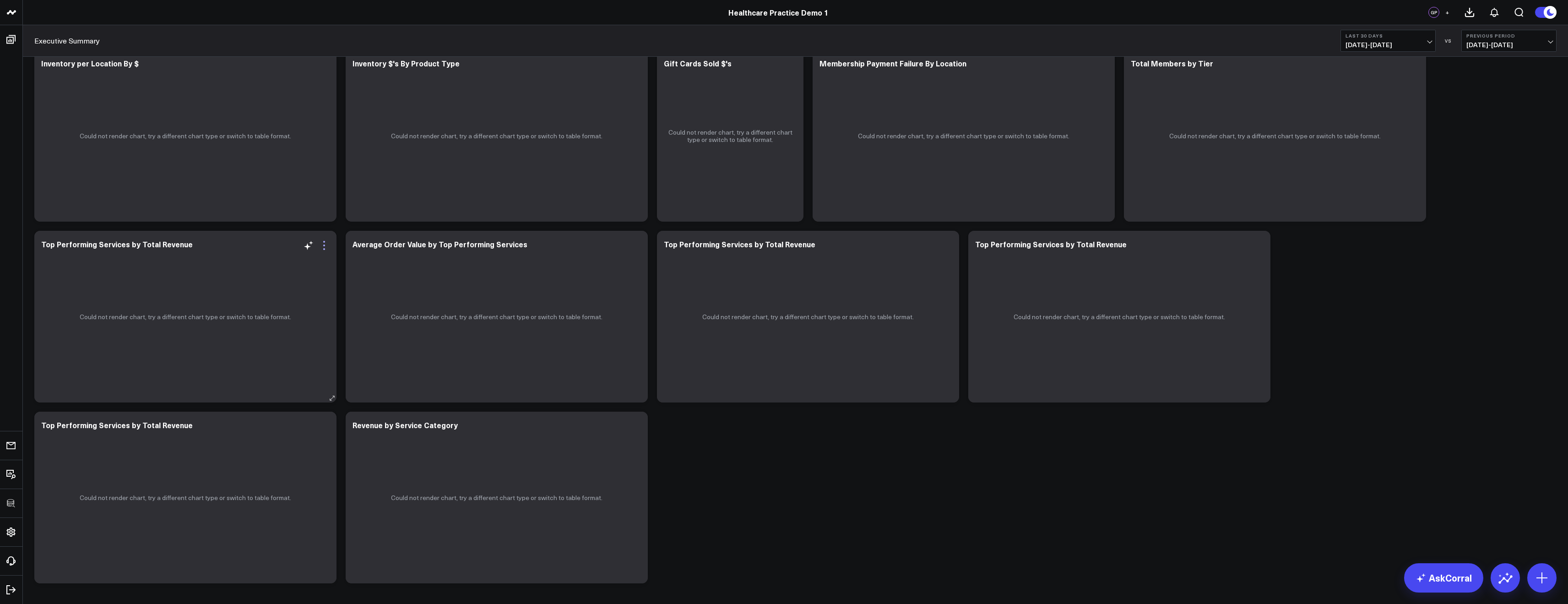
click at [324, 243] on icon at bounding box center [324, 245] width 11 height 11
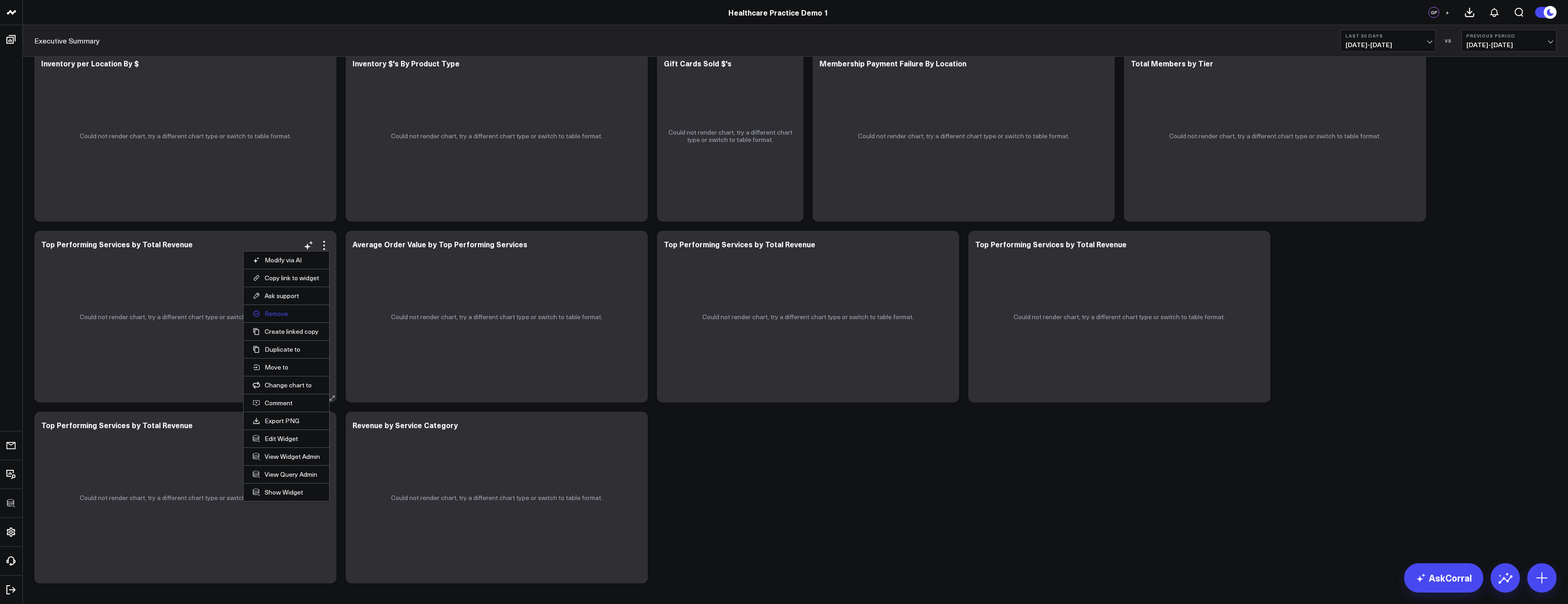
click at [271, 316] on button "Remove" at bounding box center [286, 313] width 67 height 8
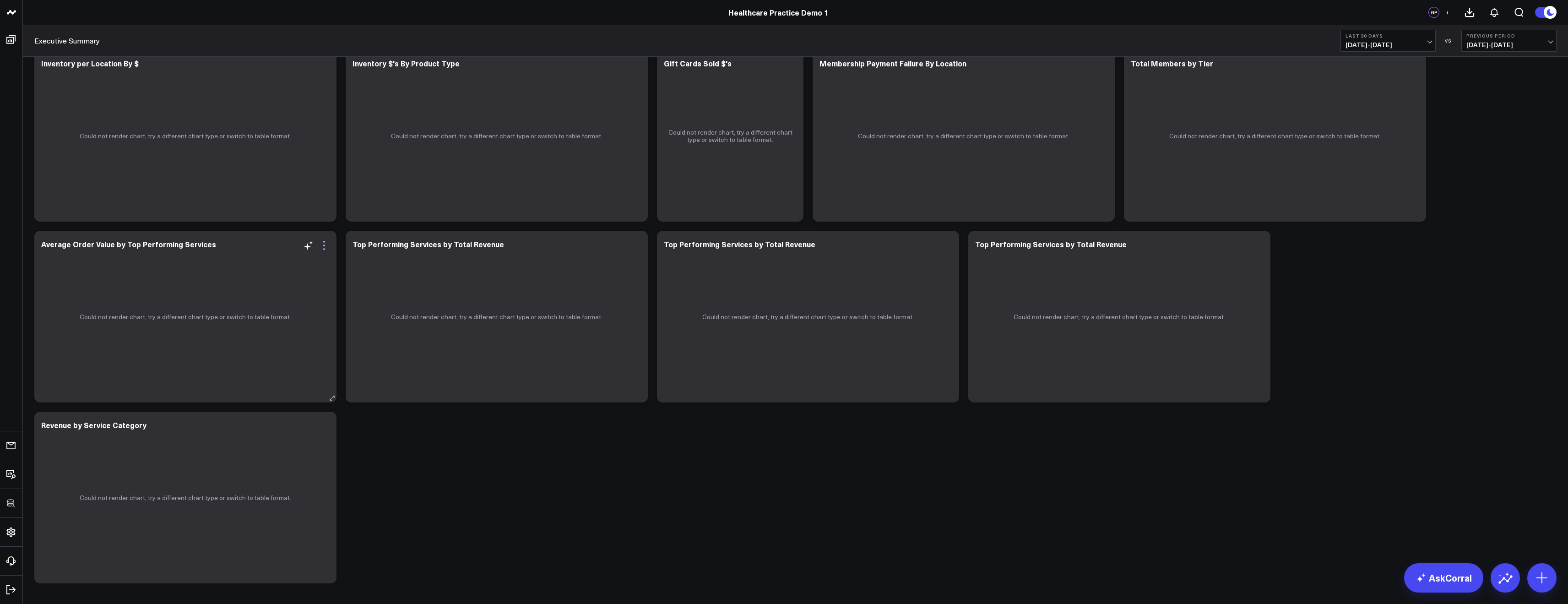
click at [328, 246] on icon at bounding box center [324, 245] width 11 height 11
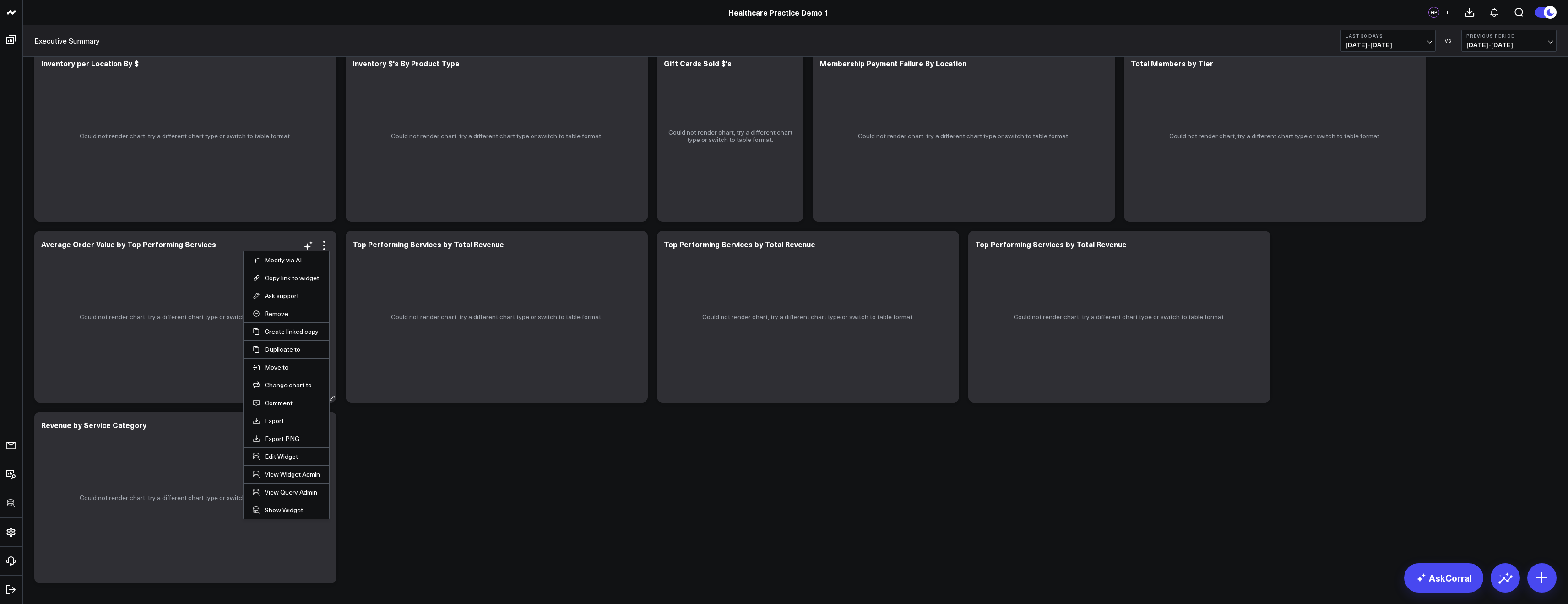
click at [274, 318] on li "Remove" at bounding box center [286, 313] width 86 height 18
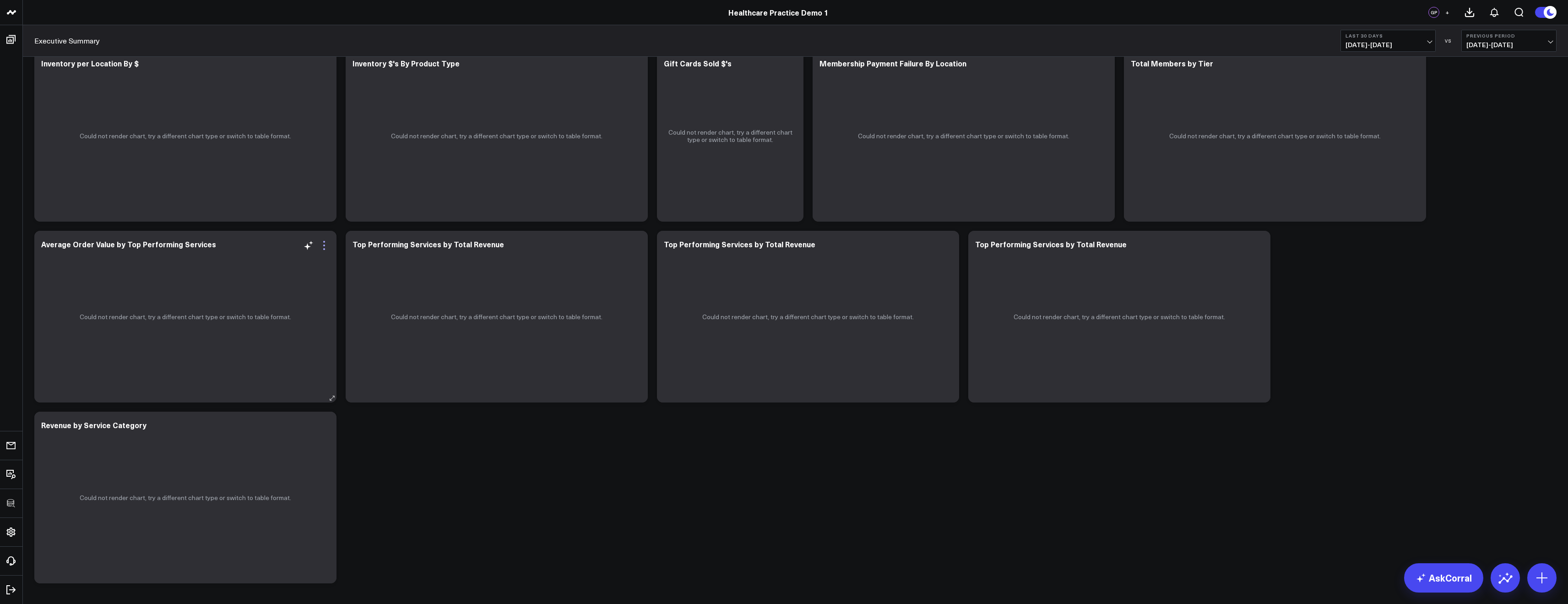
click at [327, 245] on icon at bounding box center [324, 245] width 11 height 11
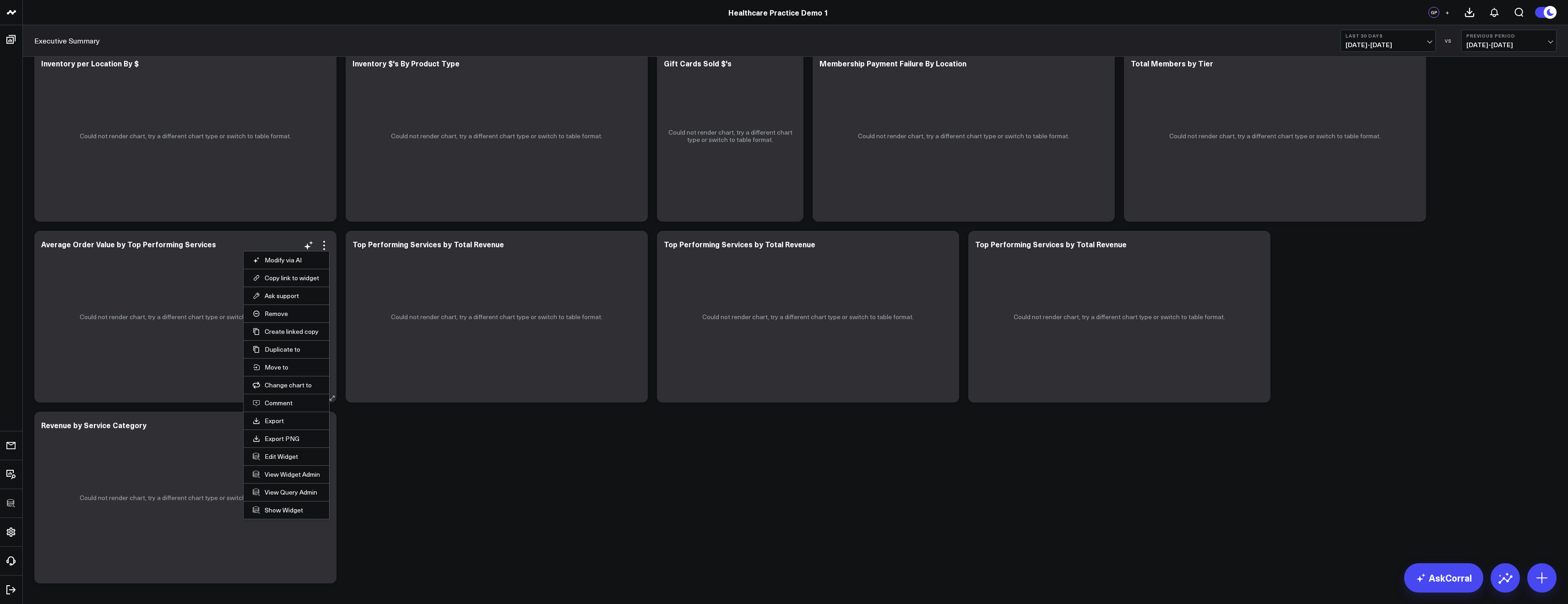
click at [282, 318] on li "Remove" at bounding box center [286, 313] width 86 height 18
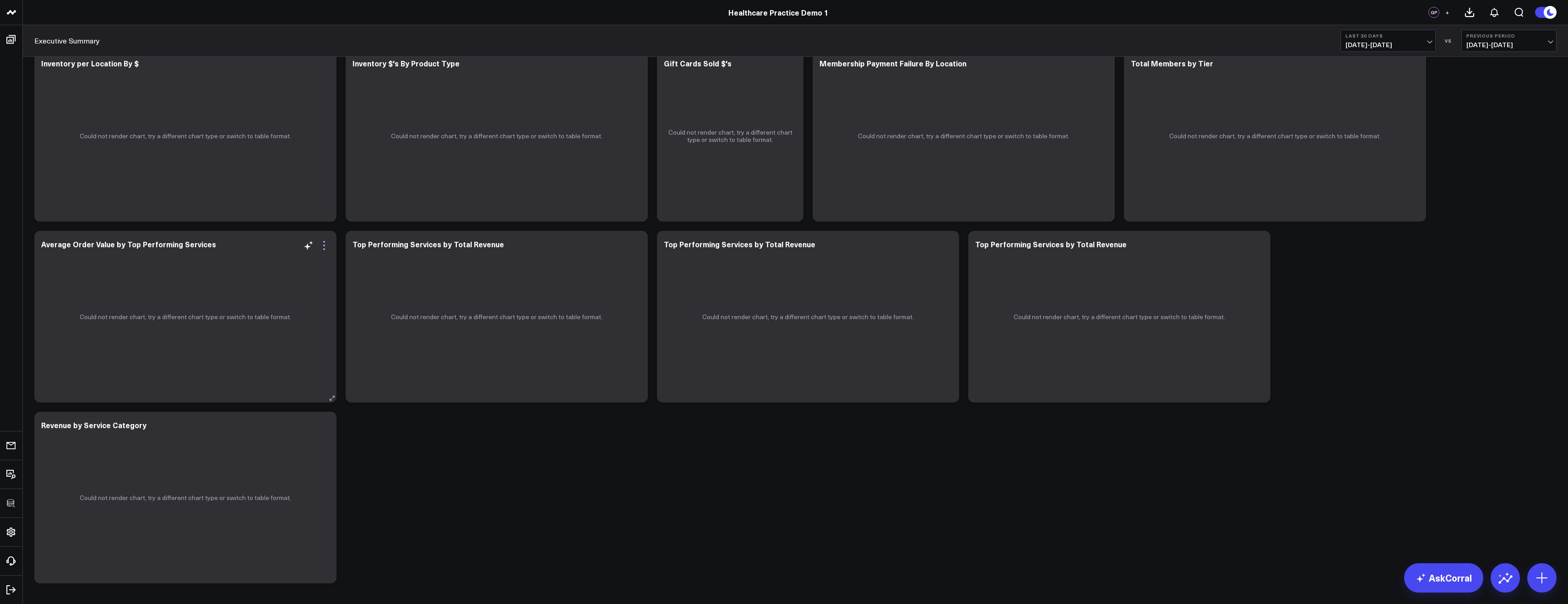
click at [325, 247] on icon at bounding box center [324, 245] width 11 height 11
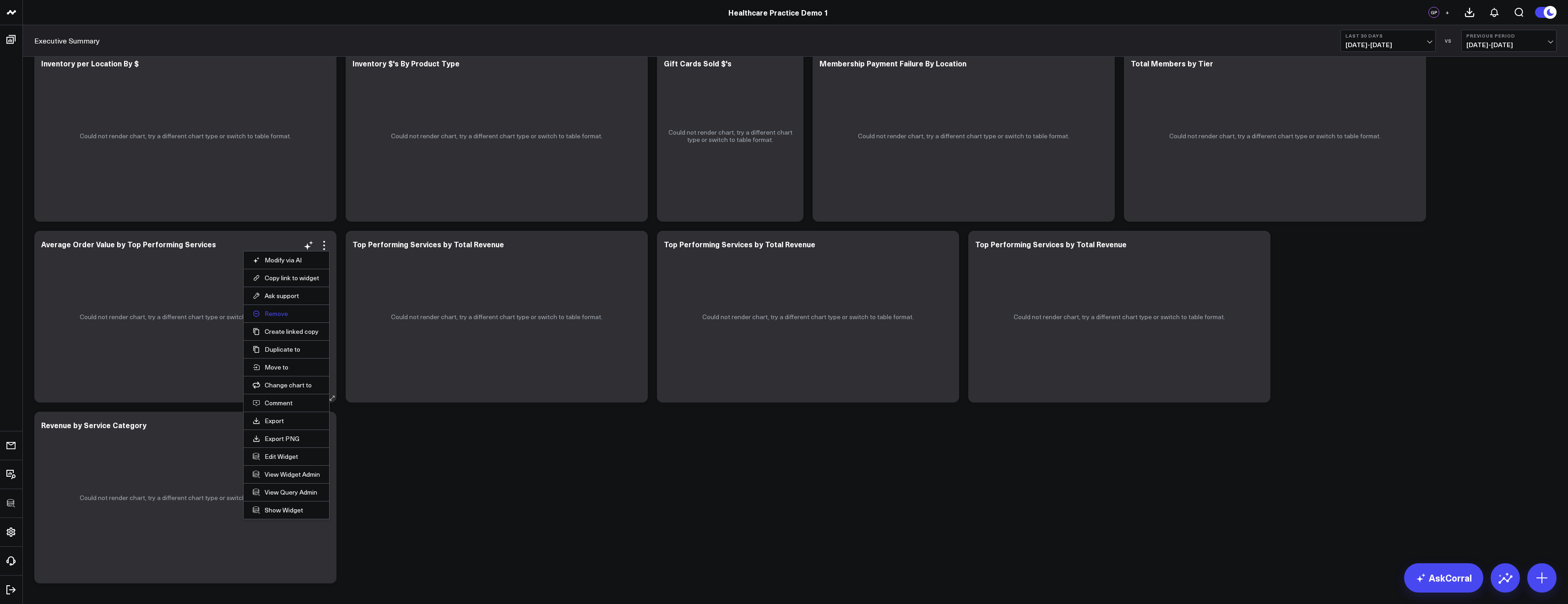
click at [278, 314] on button "Remove" at bounding box center [286, 313] width 67 height 8
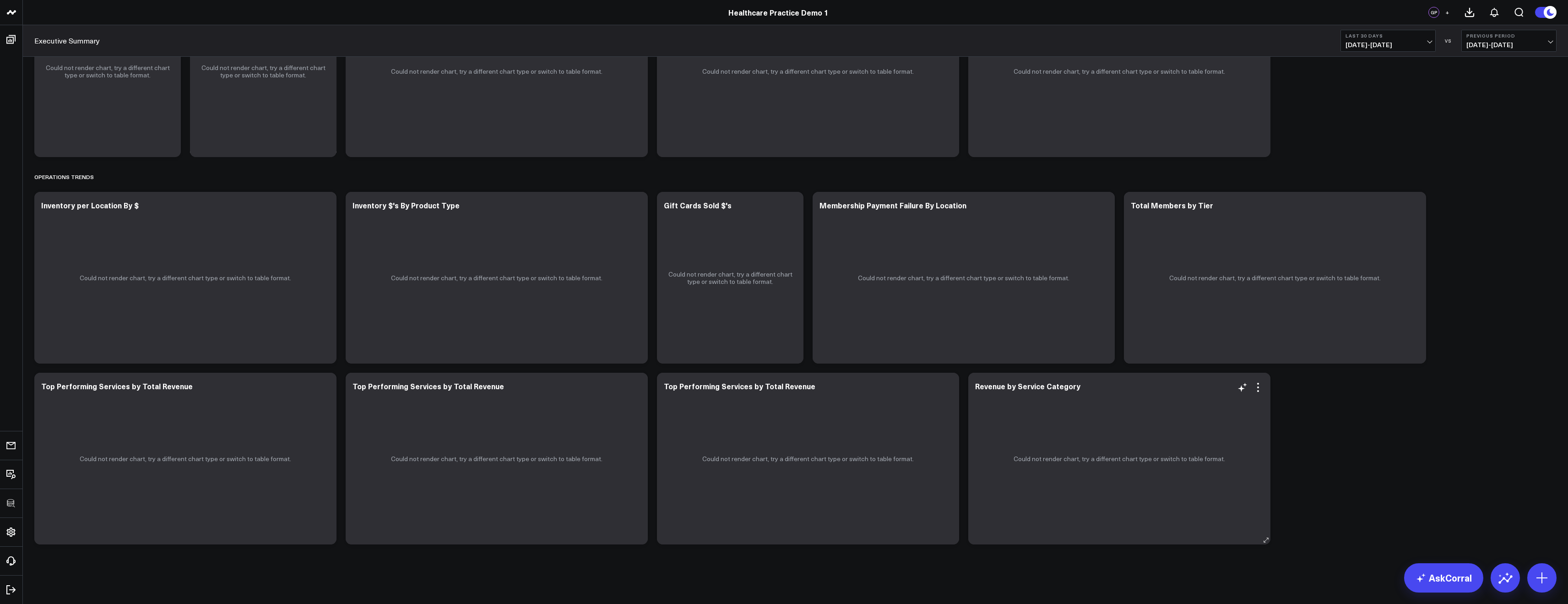
scroll to position [883, 0]
click at [323, 389] on icon at bounding box center [324, 388] width 11 height 11
drag, startPoint x: 267, startPoint y: 388, endPoint x: 167, endPoint y: 389, distance: 100.0
click at [0, 0] on button "Remove" at bounding box center [0, 0] width 0 height 0
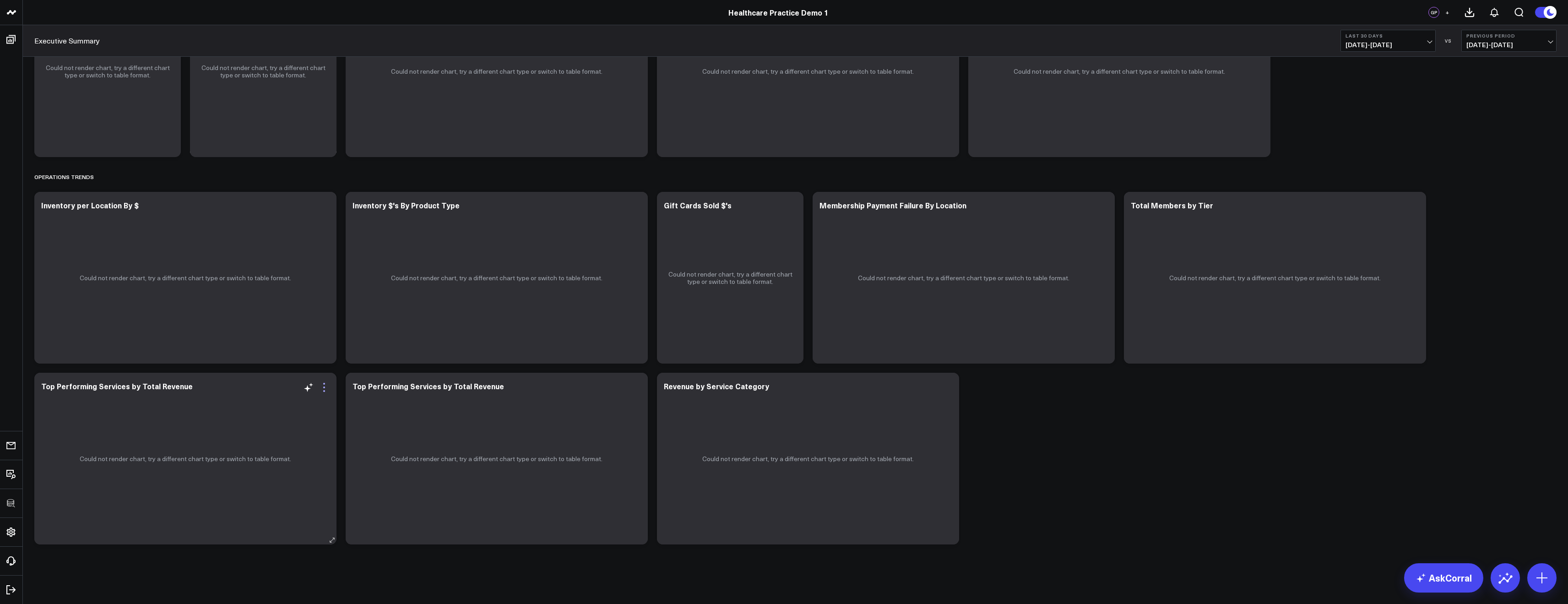
click at [322, 387] on icon at bounding box center [324, 388] width 11 height 11
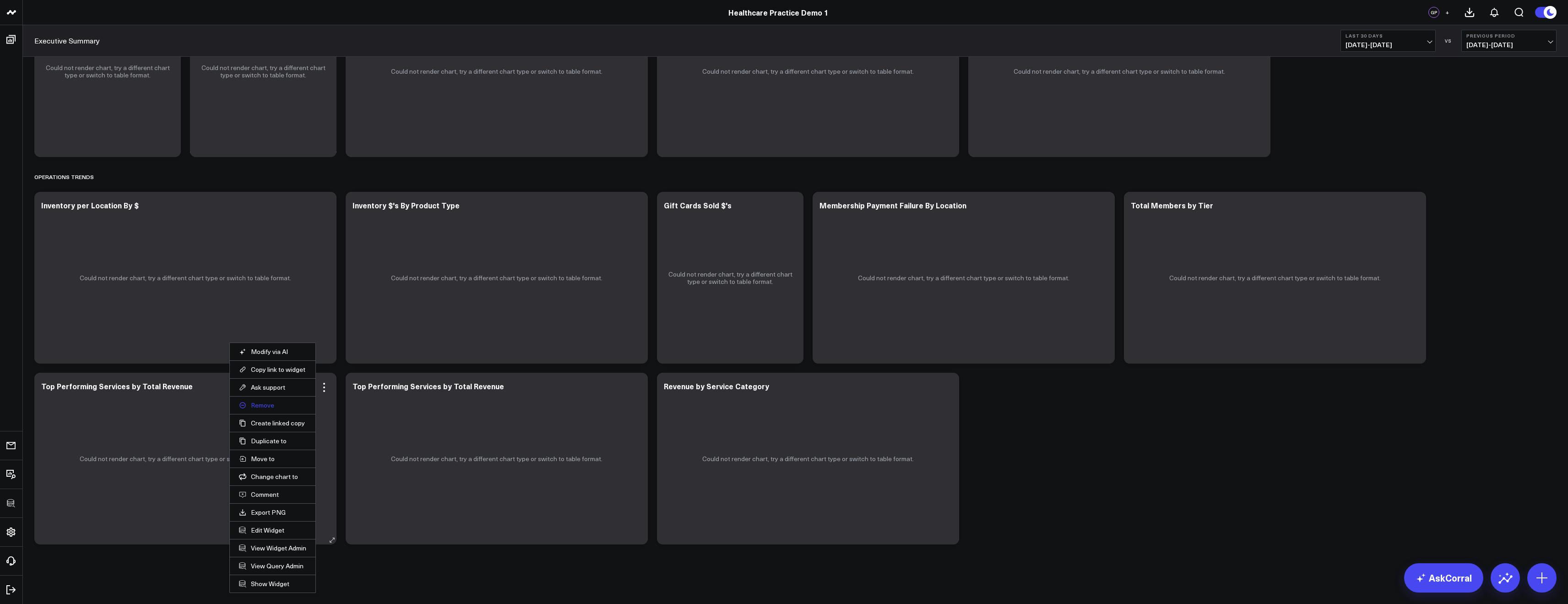
click at [263, 404] on button "Remove" at bounding box center [273, 405] width 67 height 8
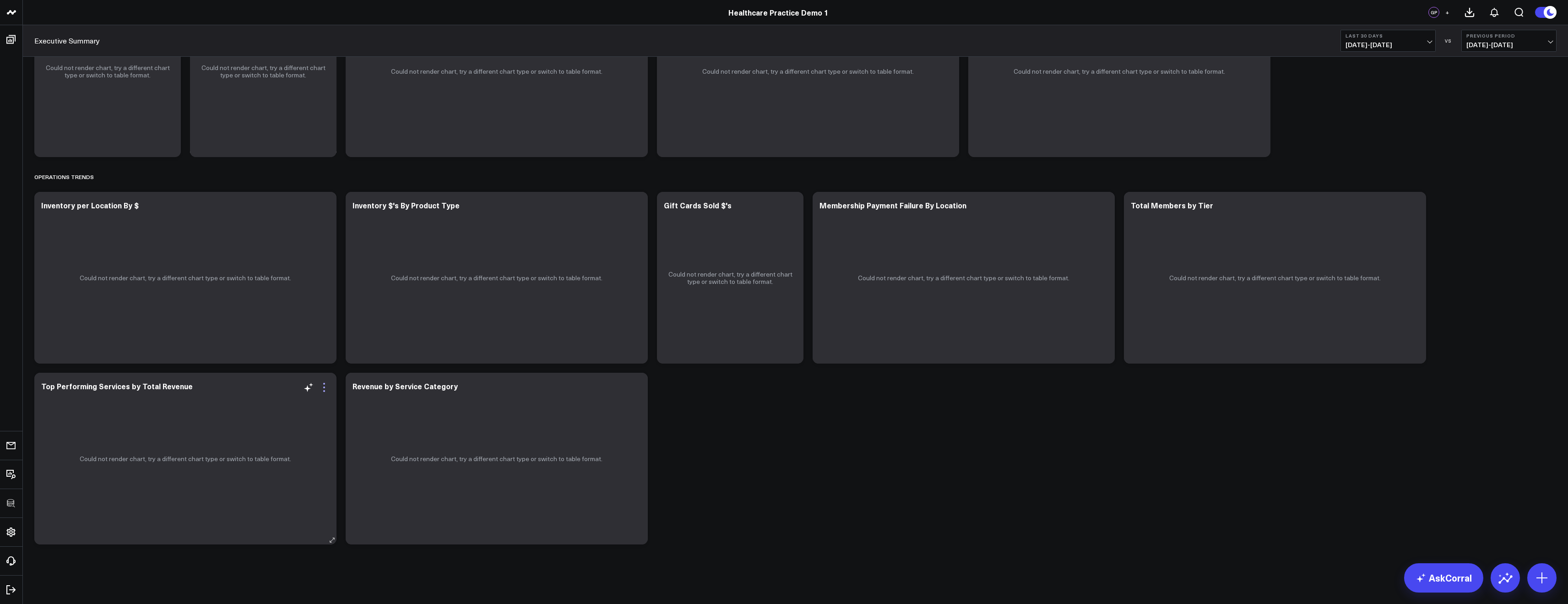
click at [325, 389] on icon at bounding box center [324, 388] width 11 height 11
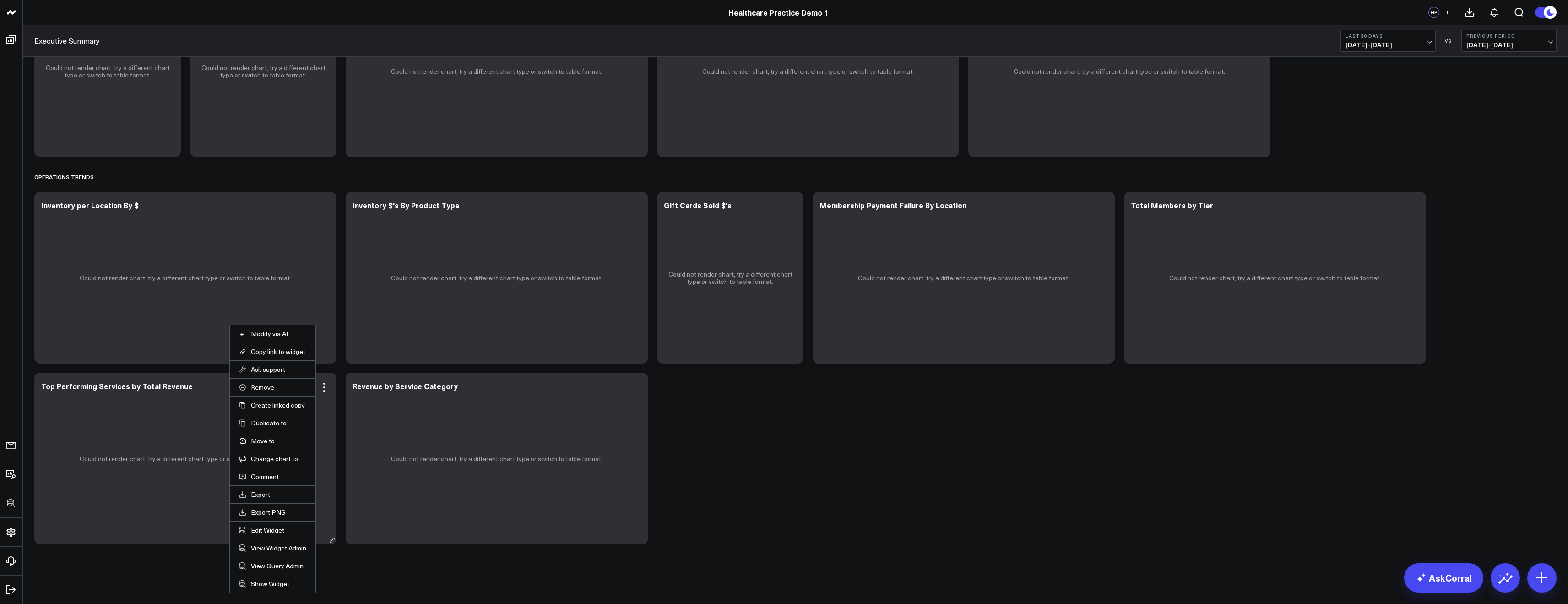
click at [264, 392] on li "Remove" at bounding box center [273, 387] width 86 height 18
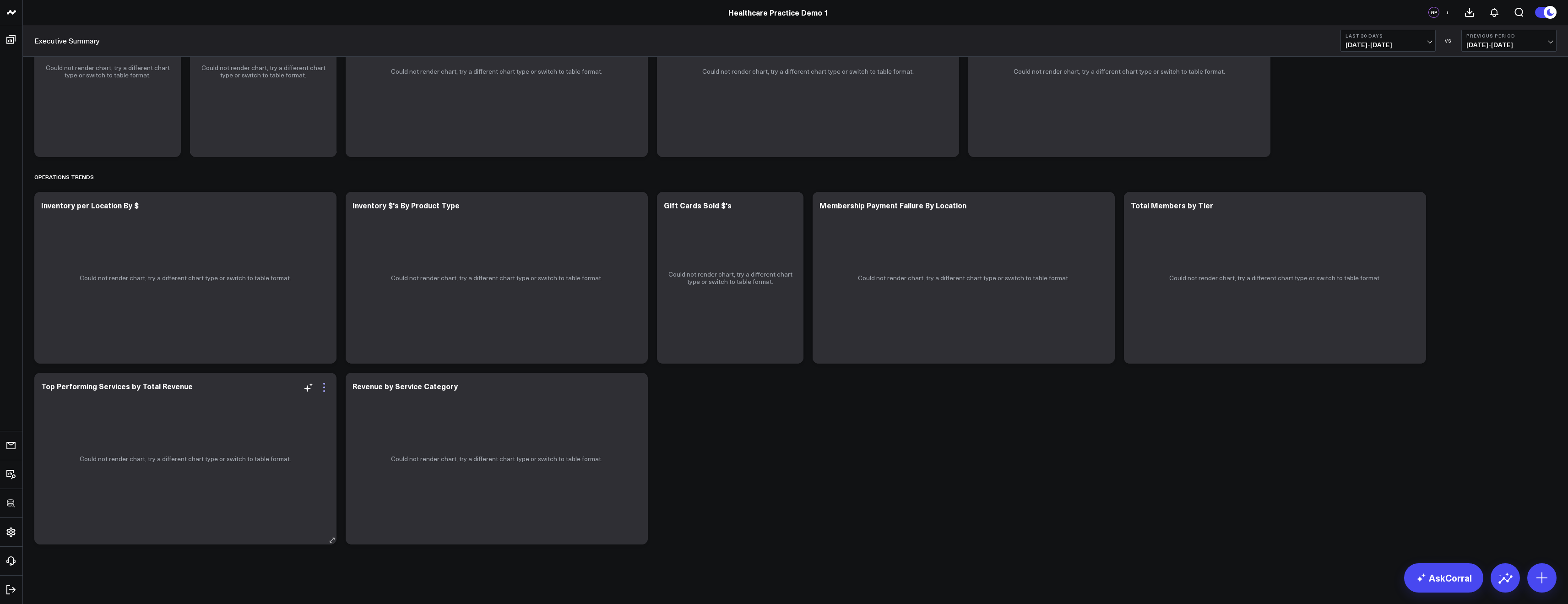
click at [326, 387] on icon at bounding box center [324, 388] width 11 height 11
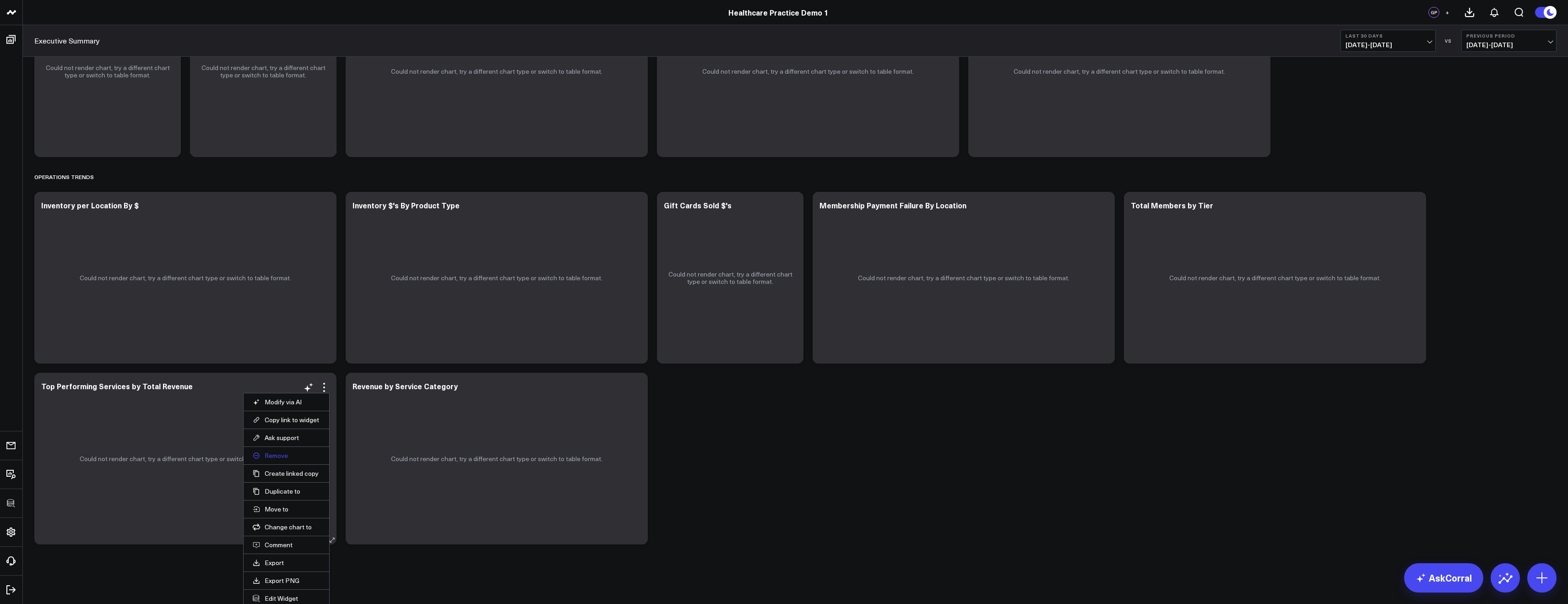
click at [276, 454] on button "Remove" at bounding box center [286, 455] width 67 height 8
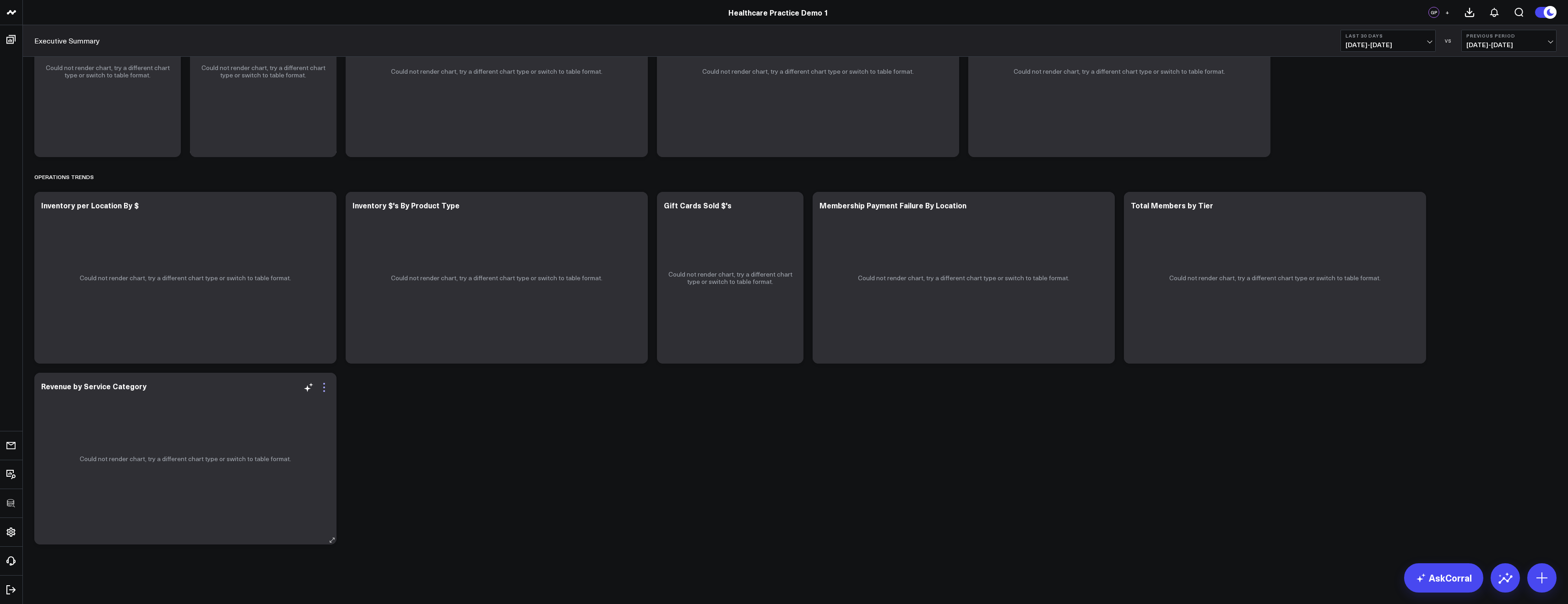
click at [323, 389] on icon at bounding box center [324, 388] width 11 height 11
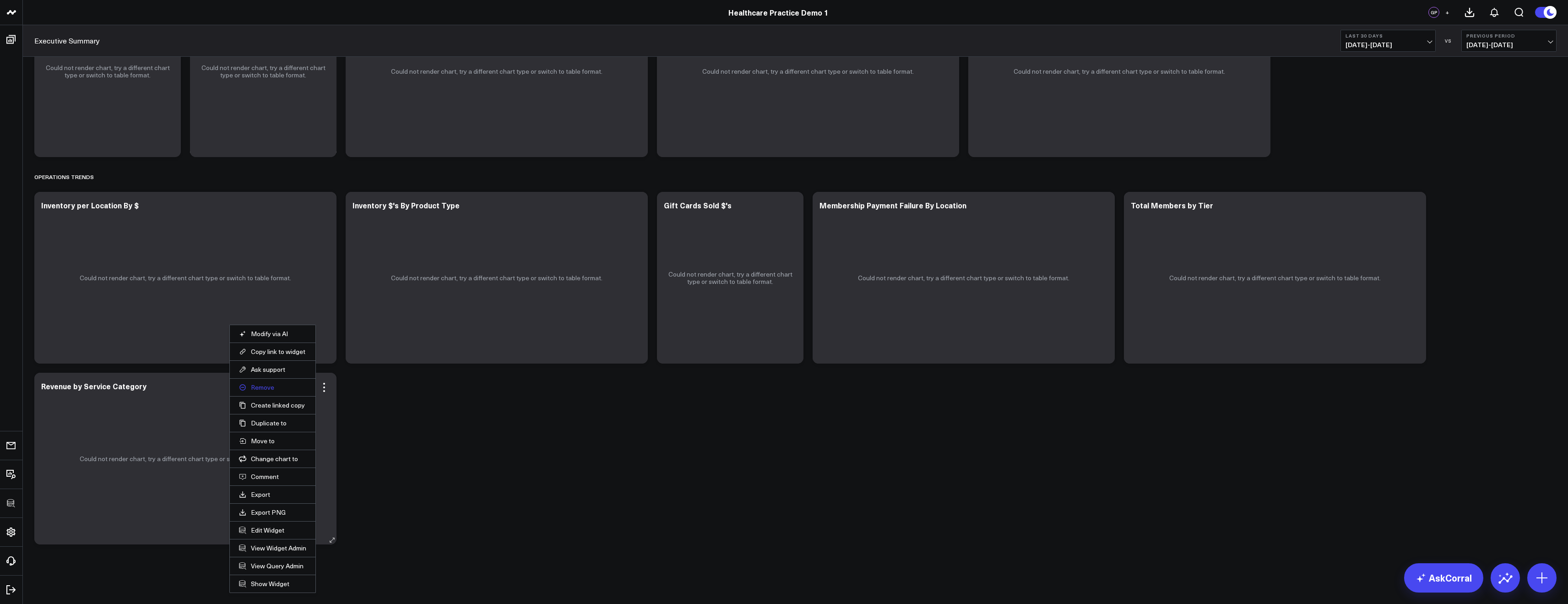
click at [259, 389] on button "Remove" at bounding box center [273, 387] width 67 height 8
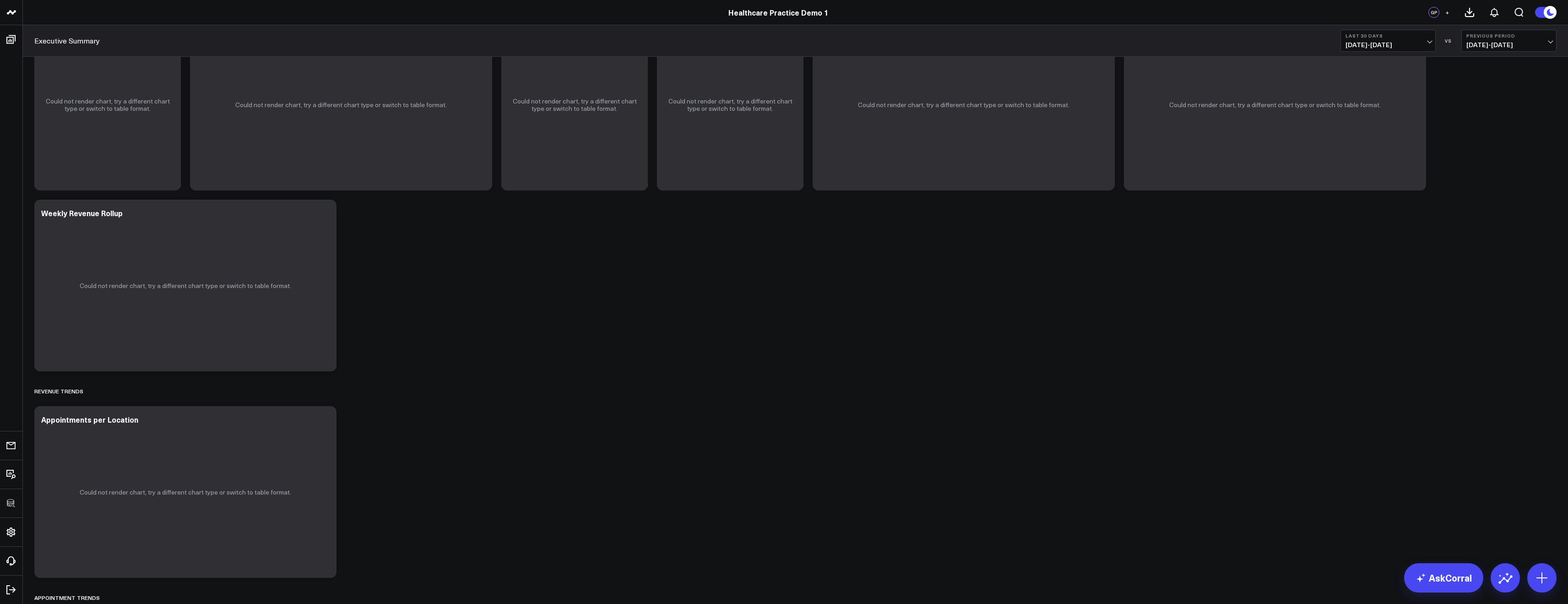
scroll to position [0, 0]
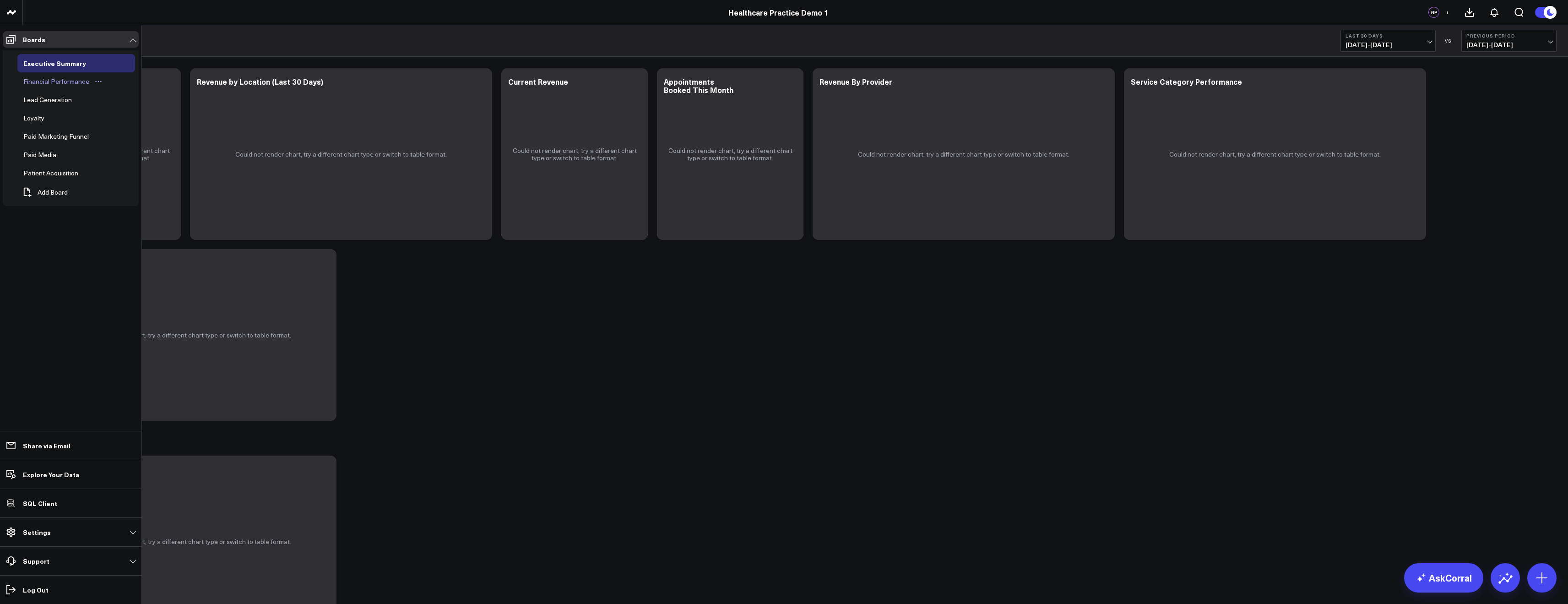
click at [45, 79] on div "Financial Performance" at bounding box center [56, 81] width 70 height 11
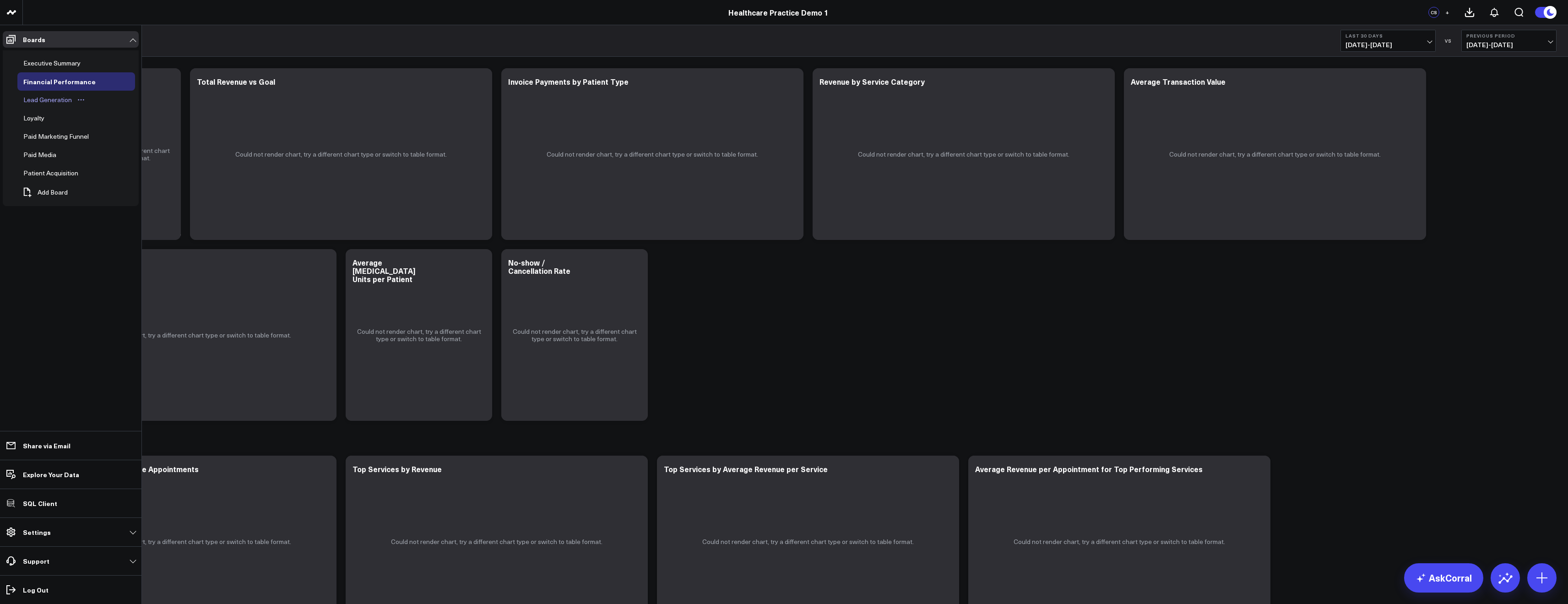
click at [63, 100] on div "Lead Generation" at bounding box center [47, 100] width 53 height 11
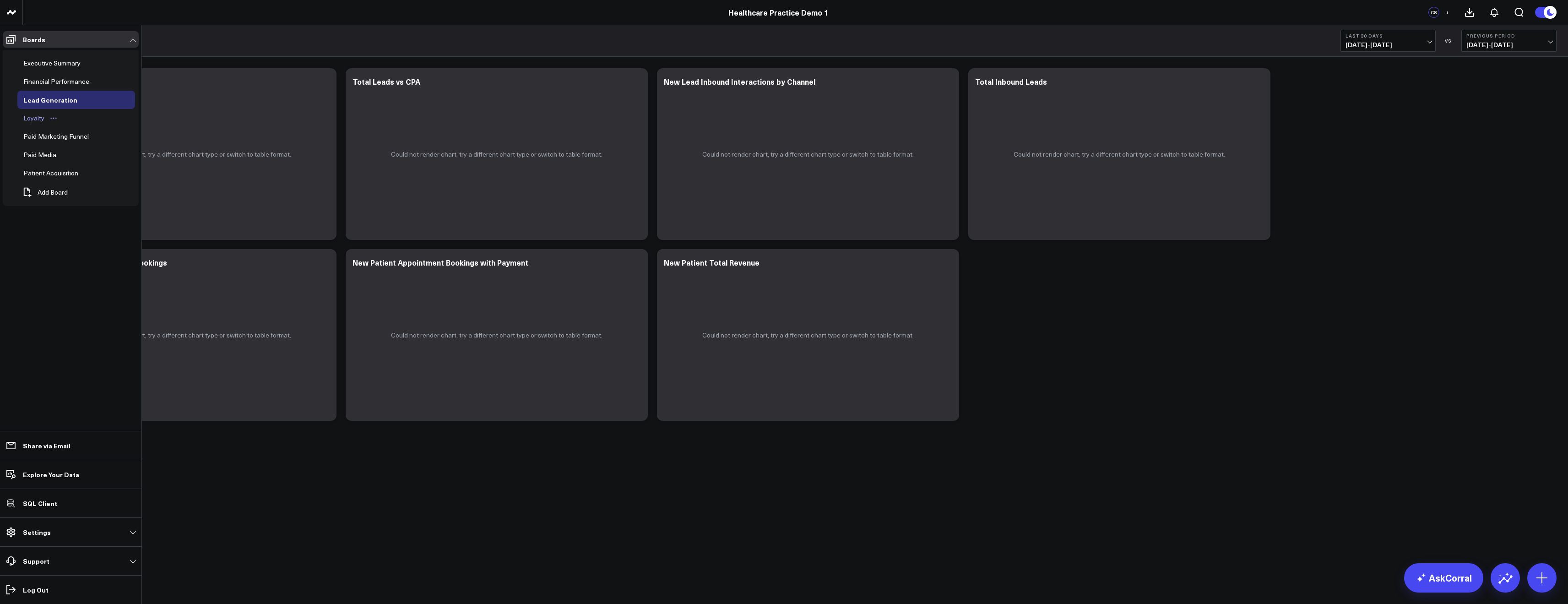
click at [39, 113] on div "Loyalty" at bounding box center [34, 118] width 26 height 11
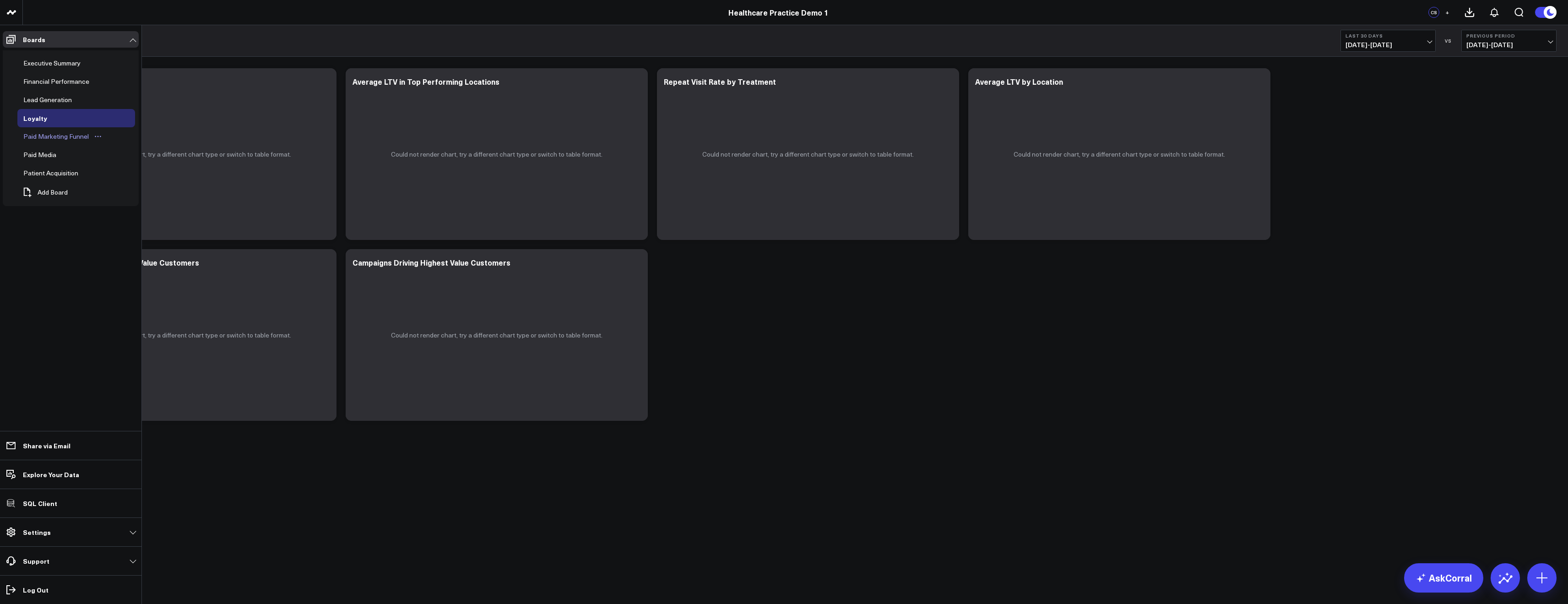
click at [68, 138] on div "Paid Marketing Funnel" at bounding box center [56, 136] width 70 height 11
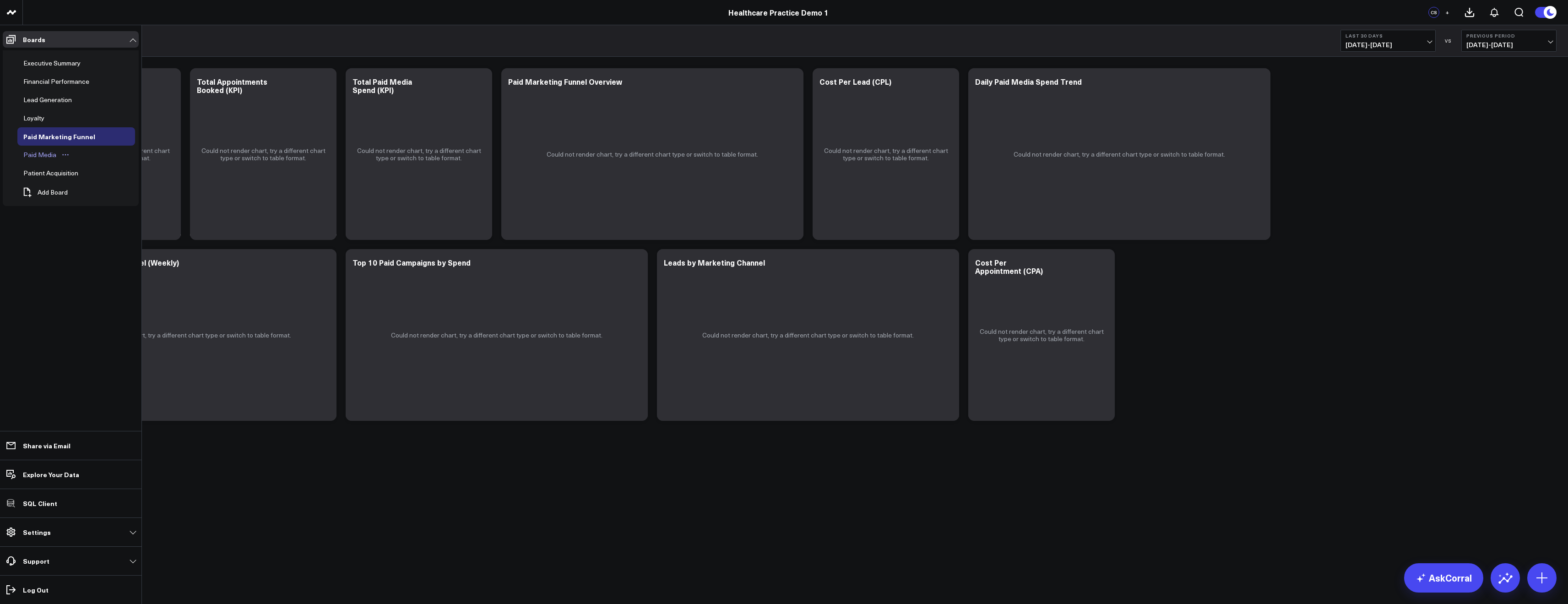
click at [37, 153] on div "Paid Media" at bounding box center [39, 155] width 37 height 11
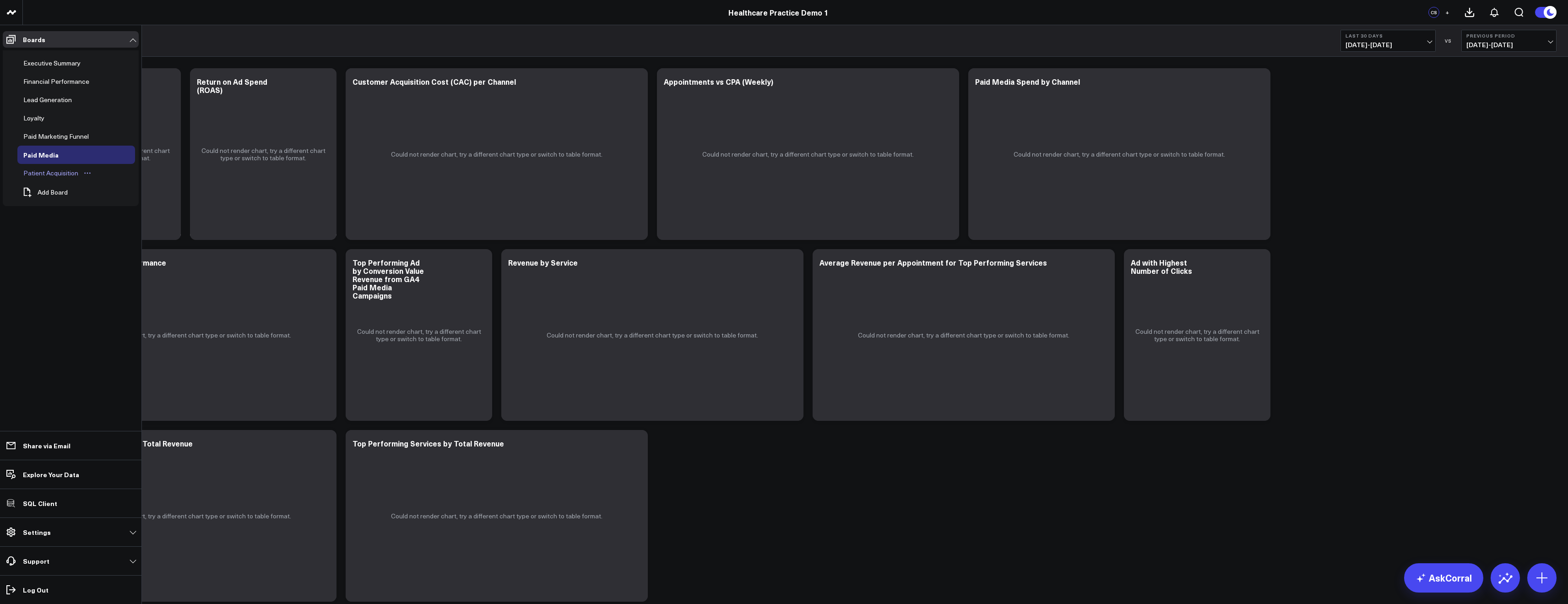
click at [52, 174] on div "Patient Acquisition" at bounding box center [50, 173] width 59 height 11
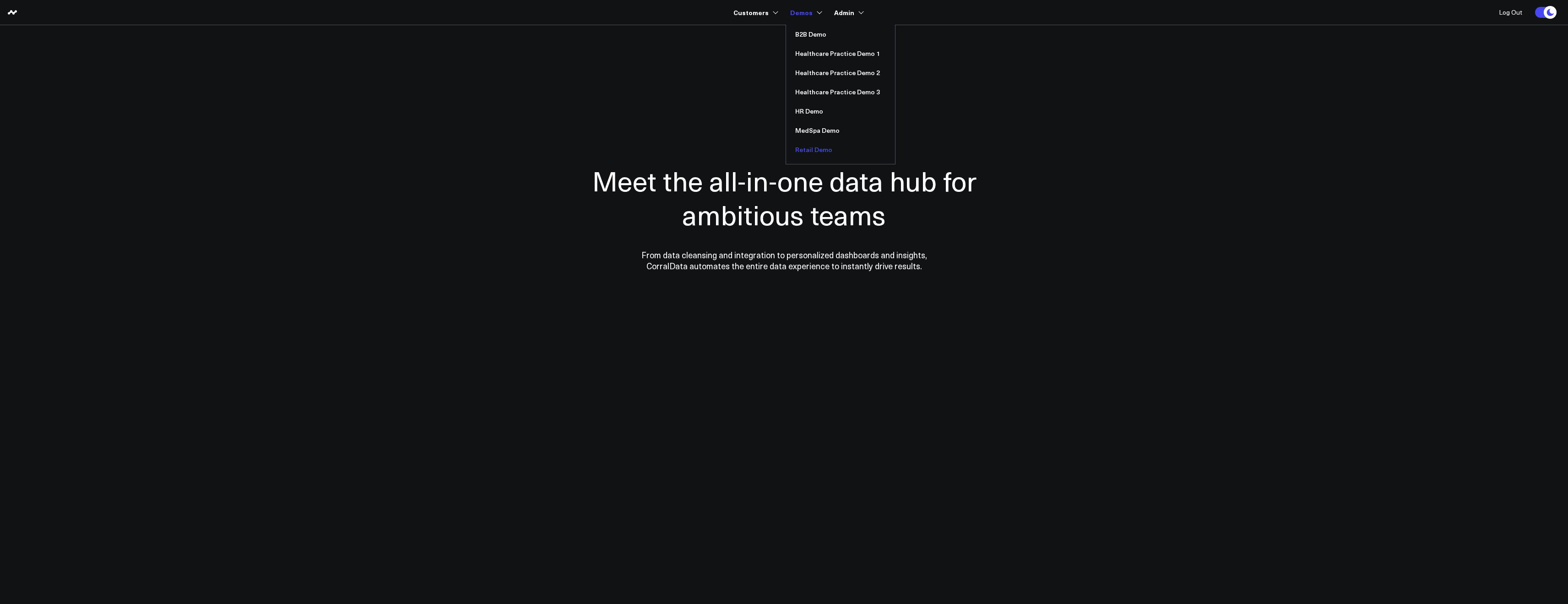
click at [817, 152] on link "Retail Demo" at bounding box center [841, 149] width 109 height 19
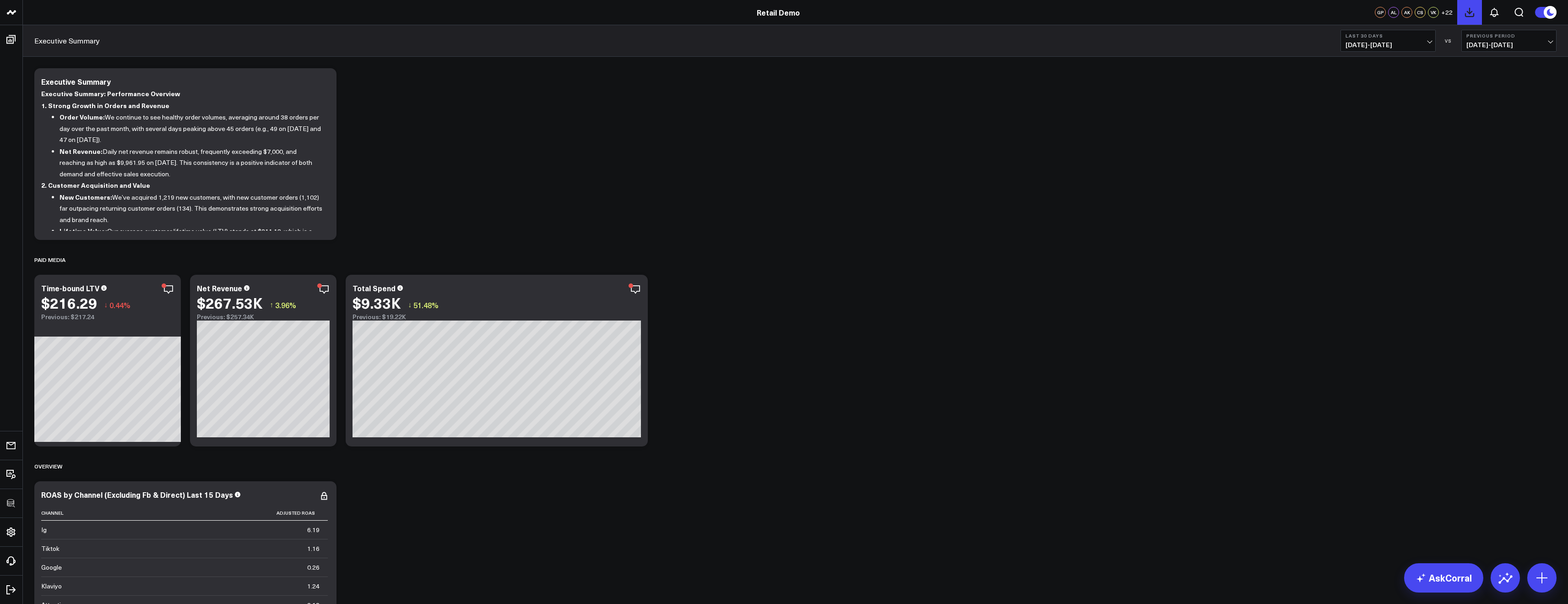
click at [1474, 15] on icon at bounding box center [1470, 12] width 11 height 11
click at [938, 296] on icon "button" at bounding box center [940, 291] width 11 height 11
click at [1495, 21] on button at bounding box center [1494, 12] width 24 height 24
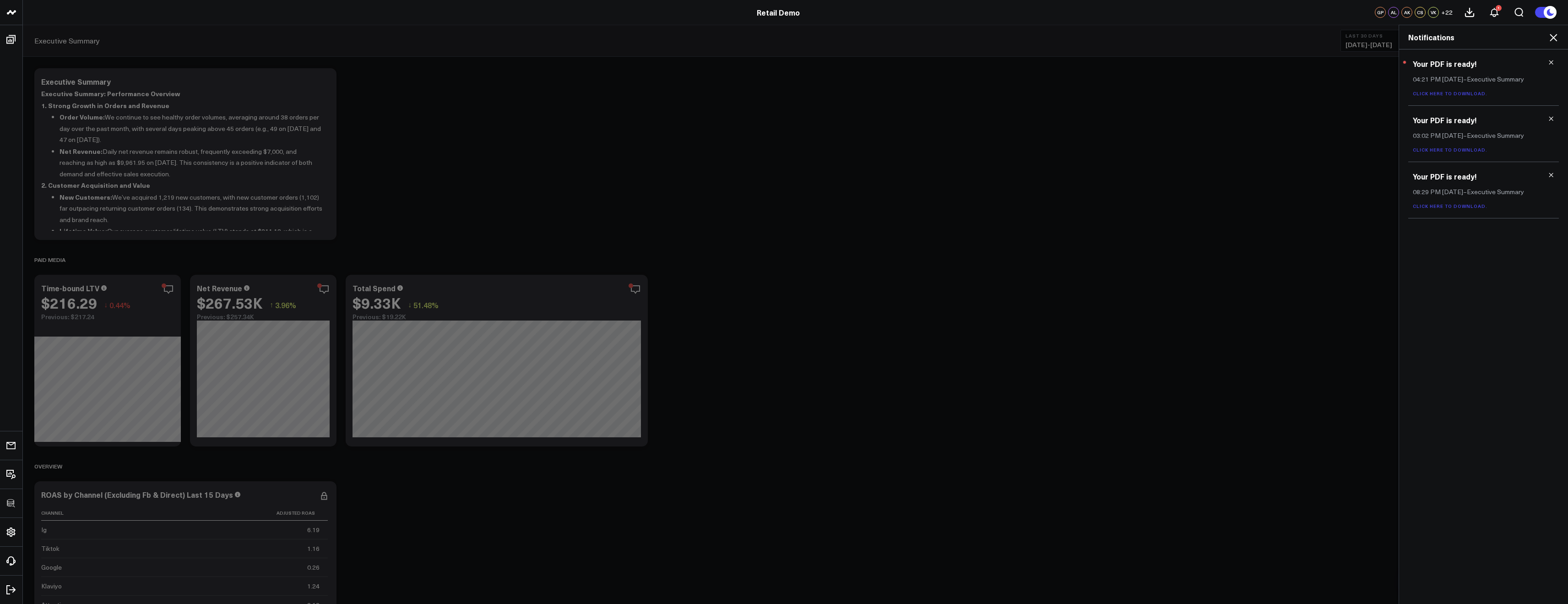
click at [1440, 92] on link "Click here to download." at bounding box center [1450, 94] width 75 height 6
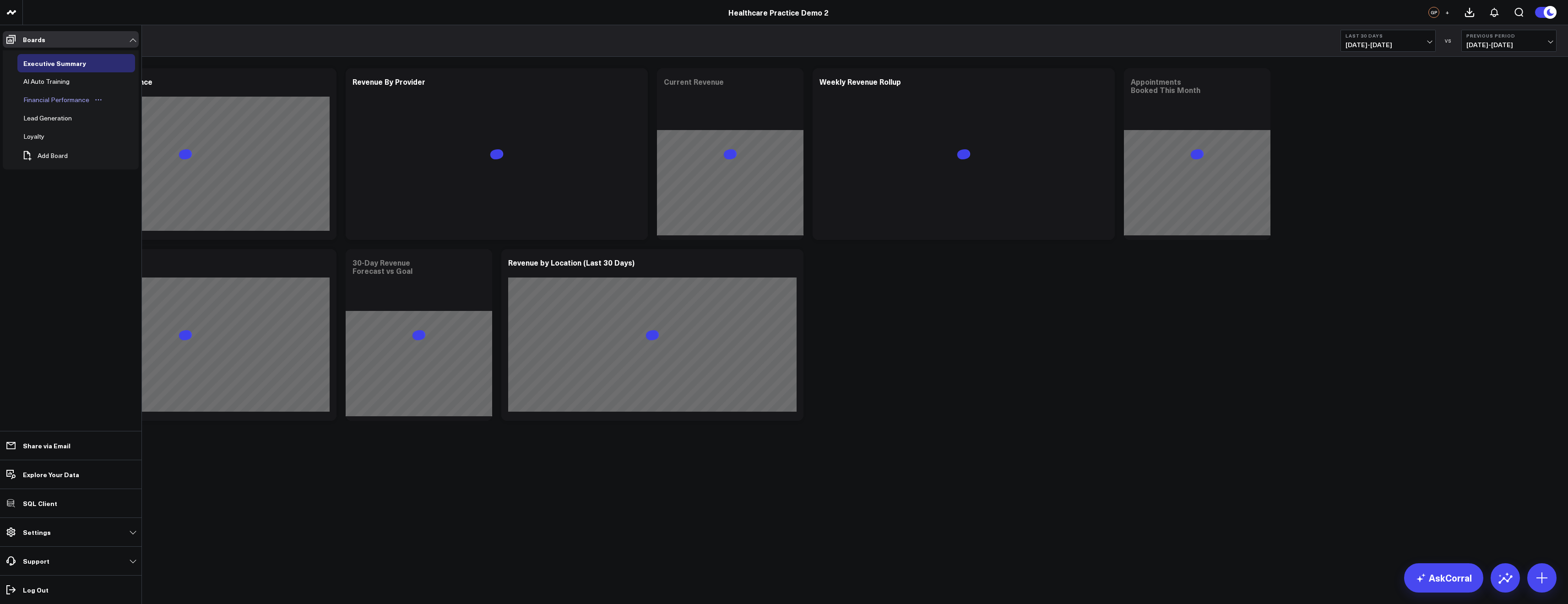
click at [45, 100] on div "Financial Performance" at bounding box center [56, 100] width 70 height 11
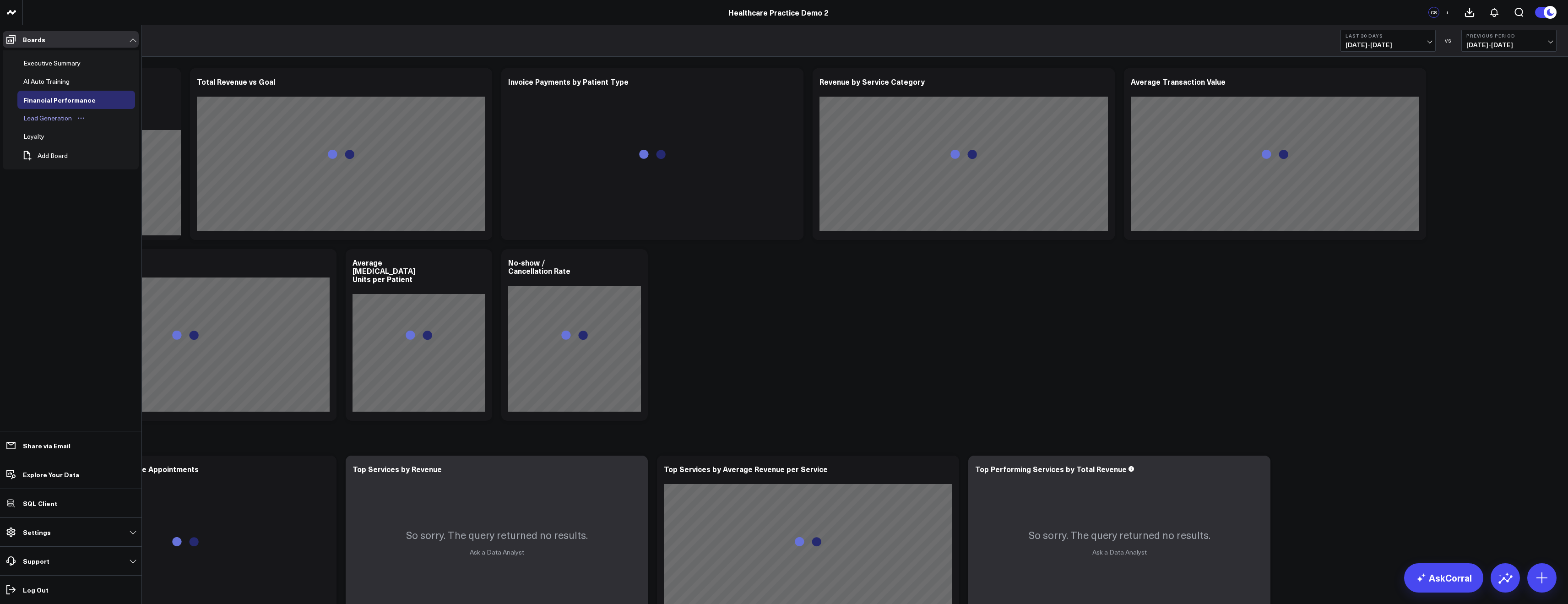
click at [53, 119] on div "Lead Generation" at bounding box center [47, 118] width 53 height 11
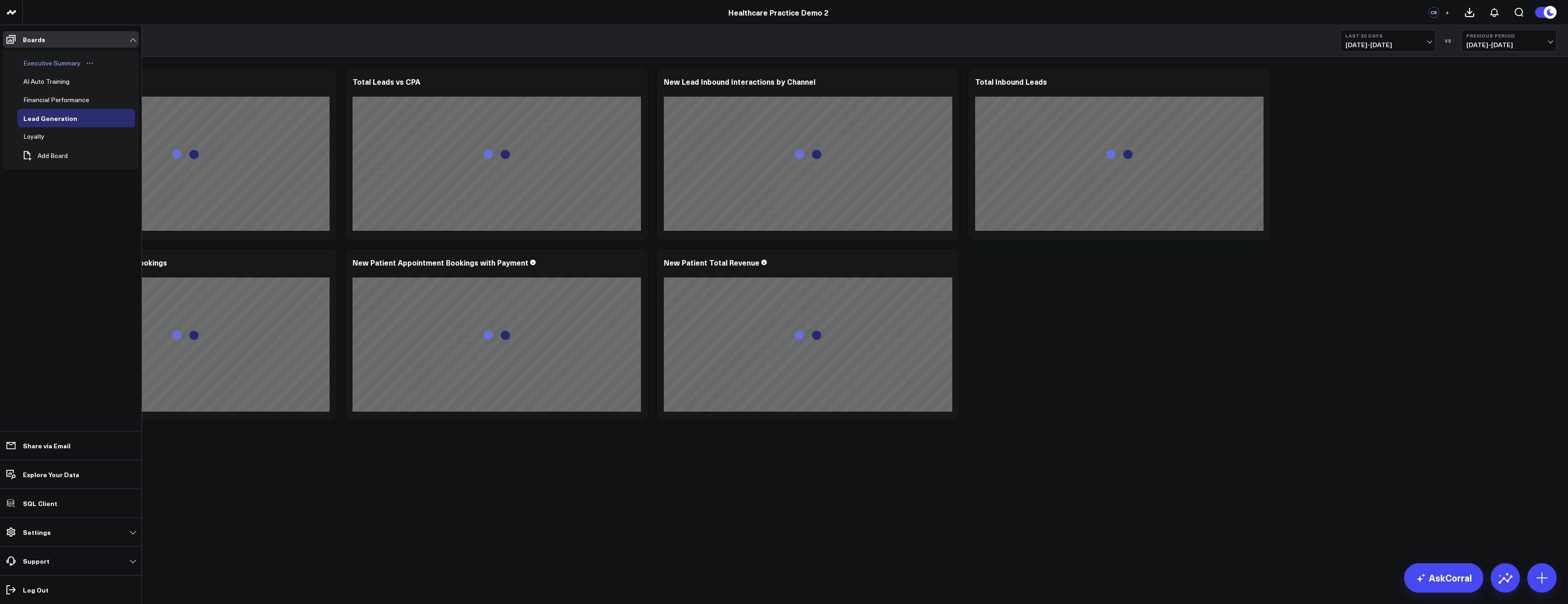
click at [38, 63] on div "Executive Summary" at bounding box center [51, 63] width 62 height 11
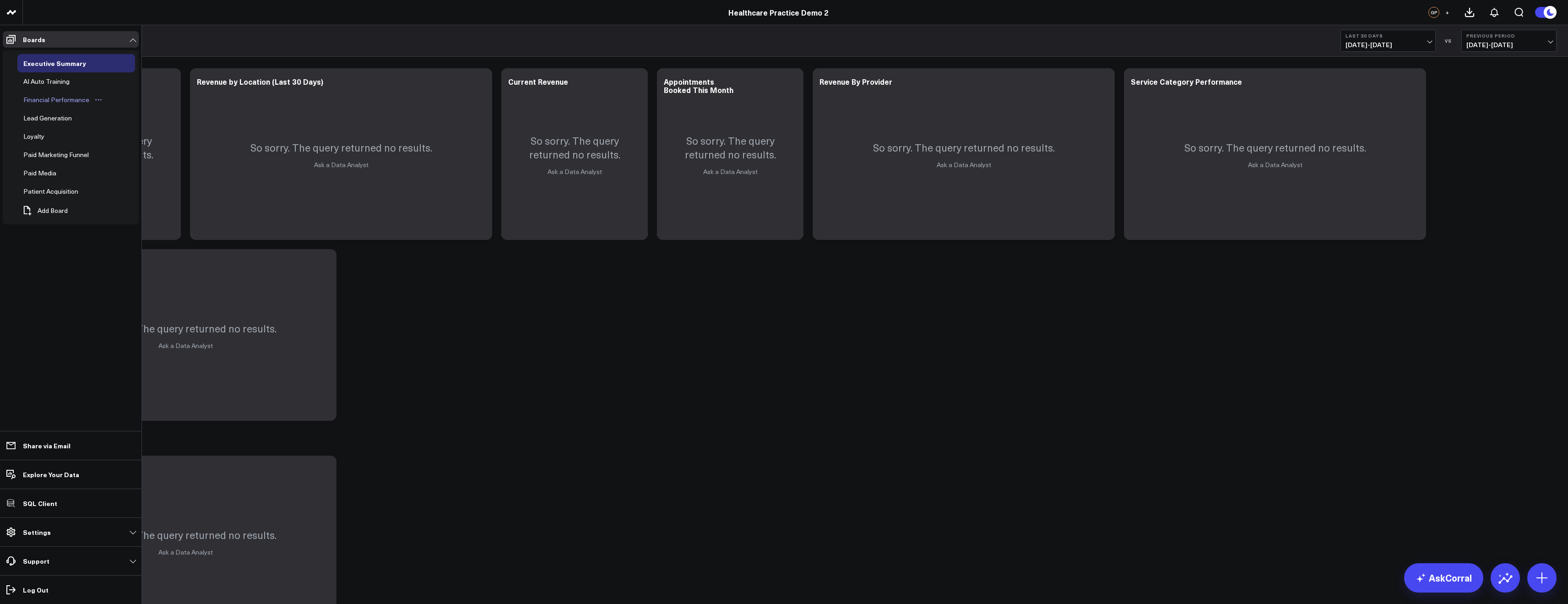
click at [48, 105] on div "Financial Performance" at bounding box center [56, 100] width 70 height 11
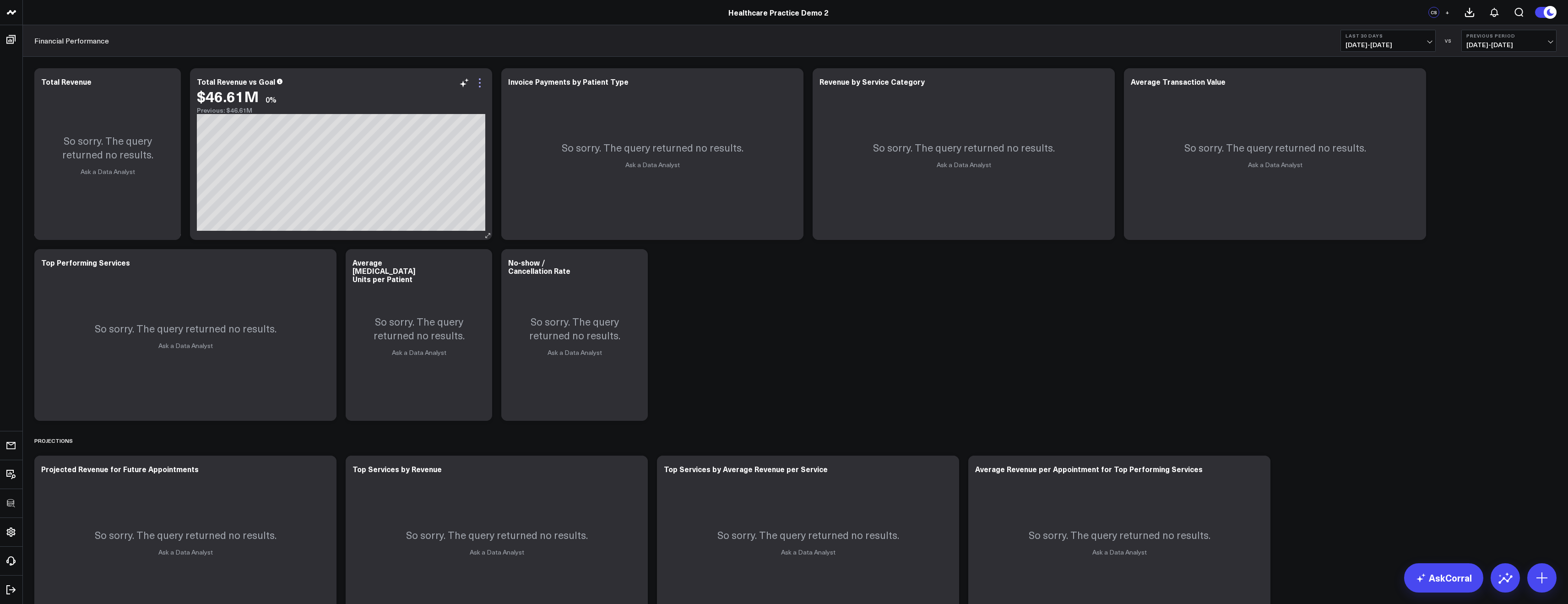
click at [479, 86] on icon at bounding box center [479, 86] width 2 height 2
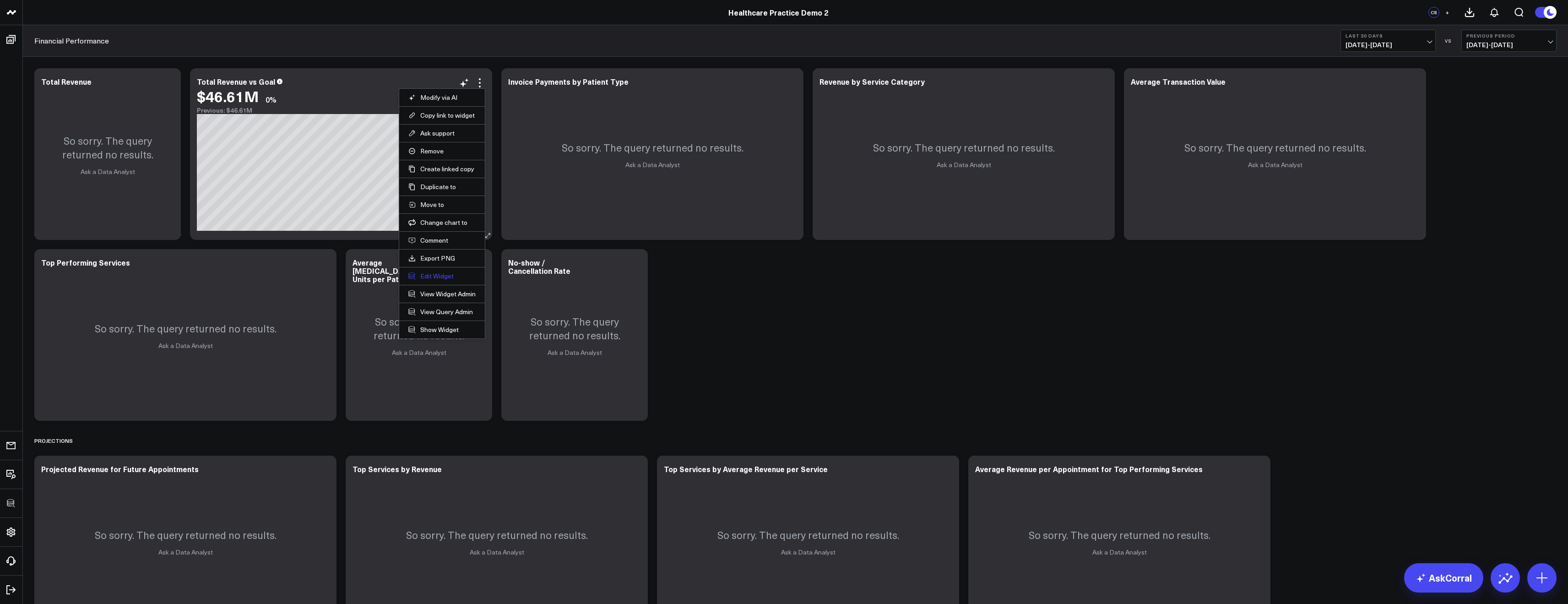
click at [440, 276] on button "Edit Widget" at bounding box center [442, 276] width 67 height 8
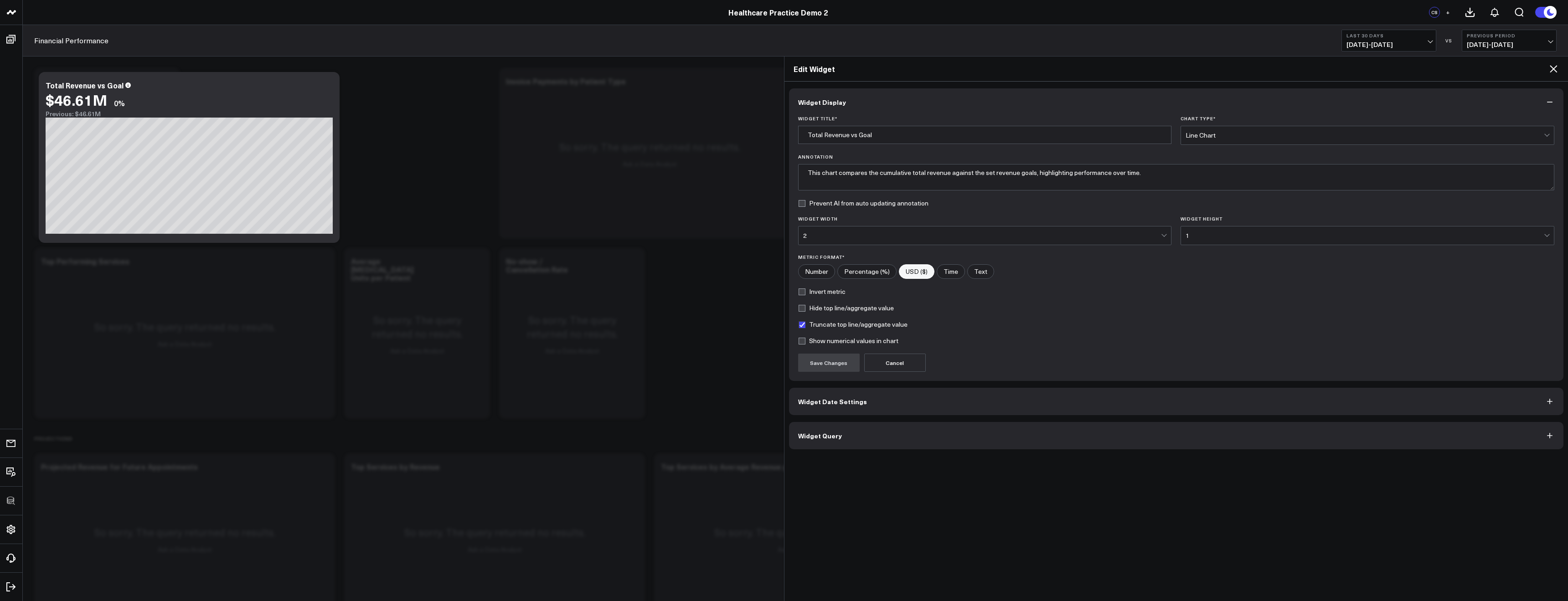
click at [843, 431] on button "Widget Query" at bounding box center [1176, 435] width 775 height 27
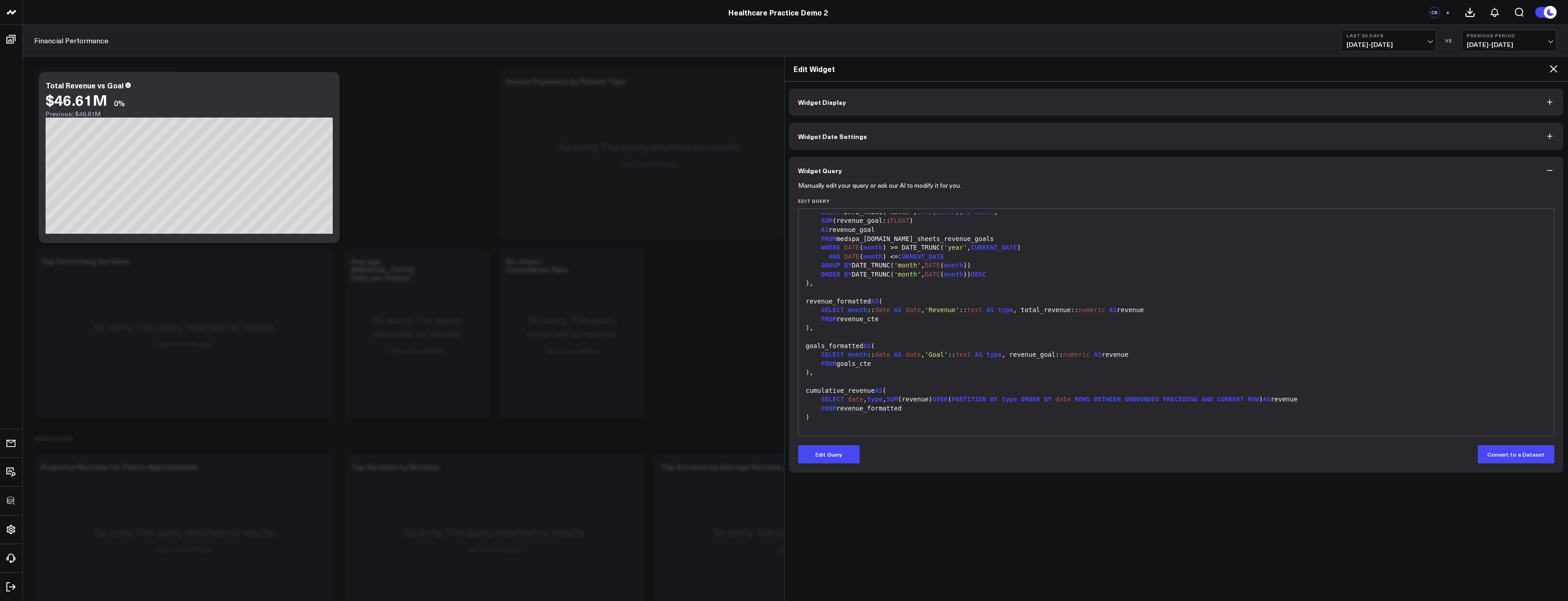
scroll to position [188, 0]
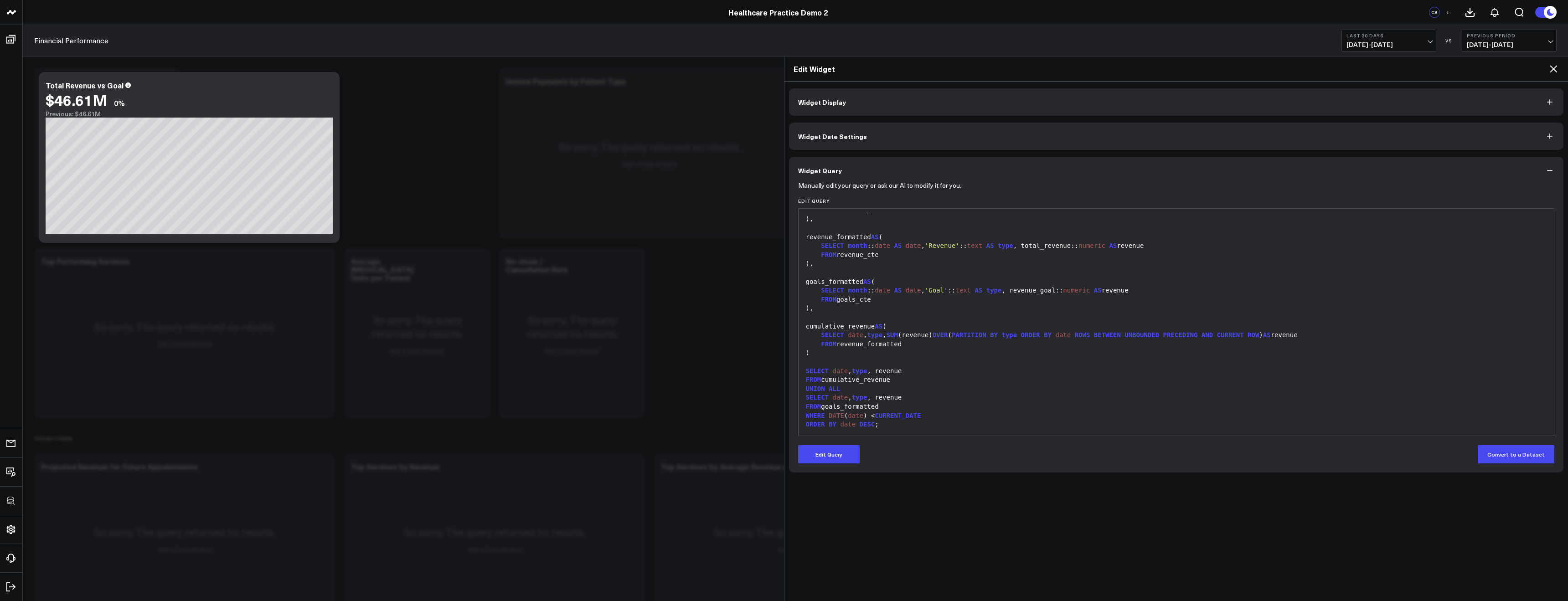
click at [1548, 67] on icon at bounding box center [1553, 69] width 11 height 11
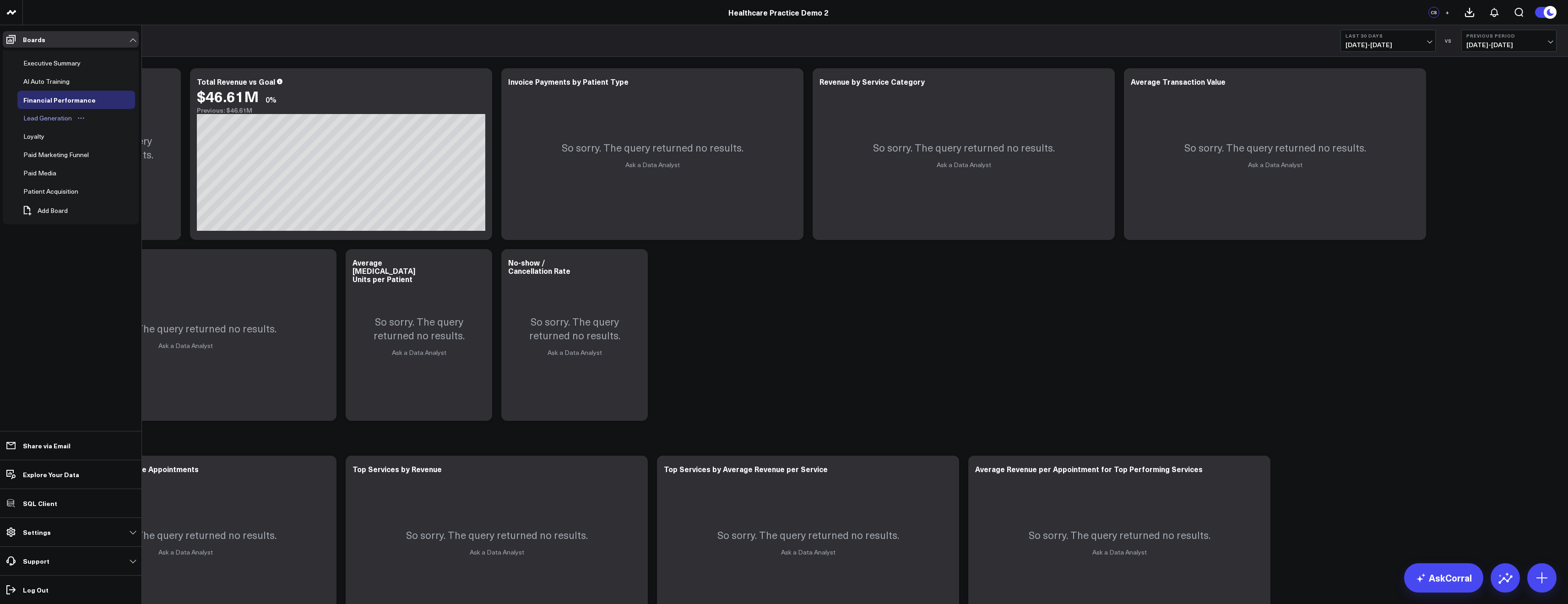
click at [35, 119] on div "Lead Generation" at bounding box center [47, 118] width 53 height 11
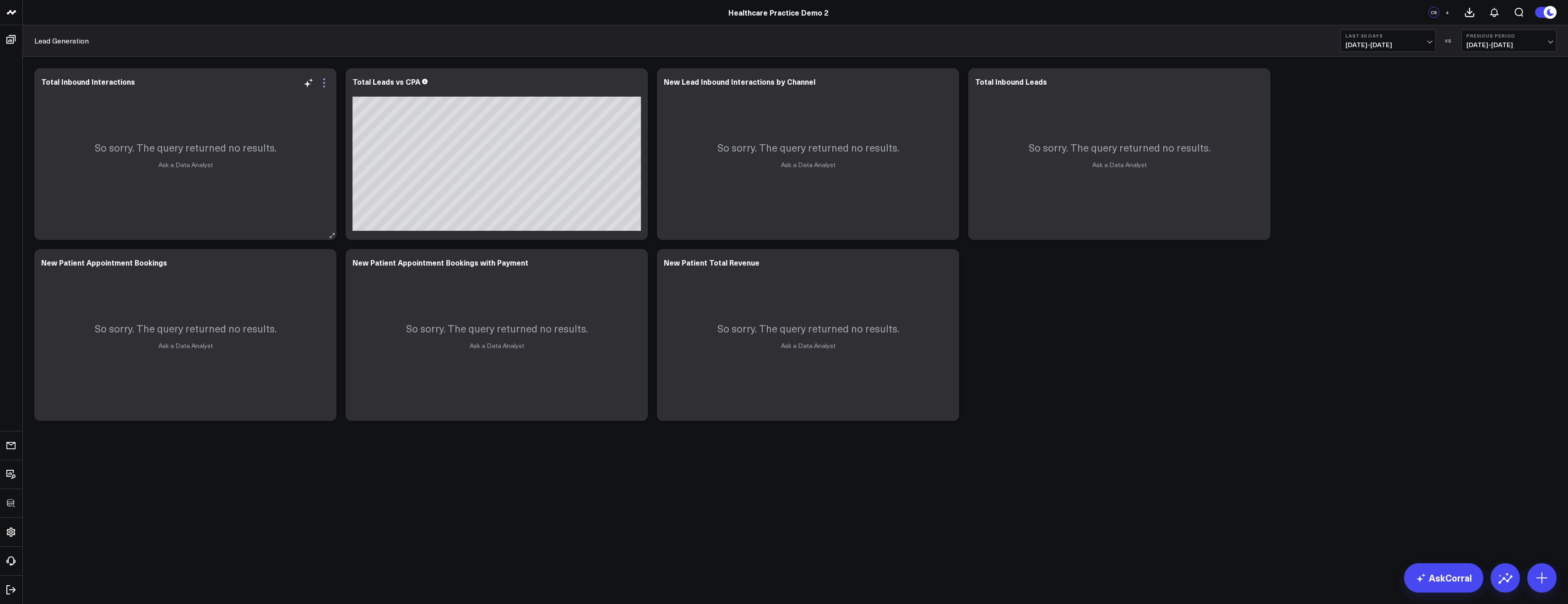
click at [326, 83] on icon at bounding box center [324, 83] width 11 height 11
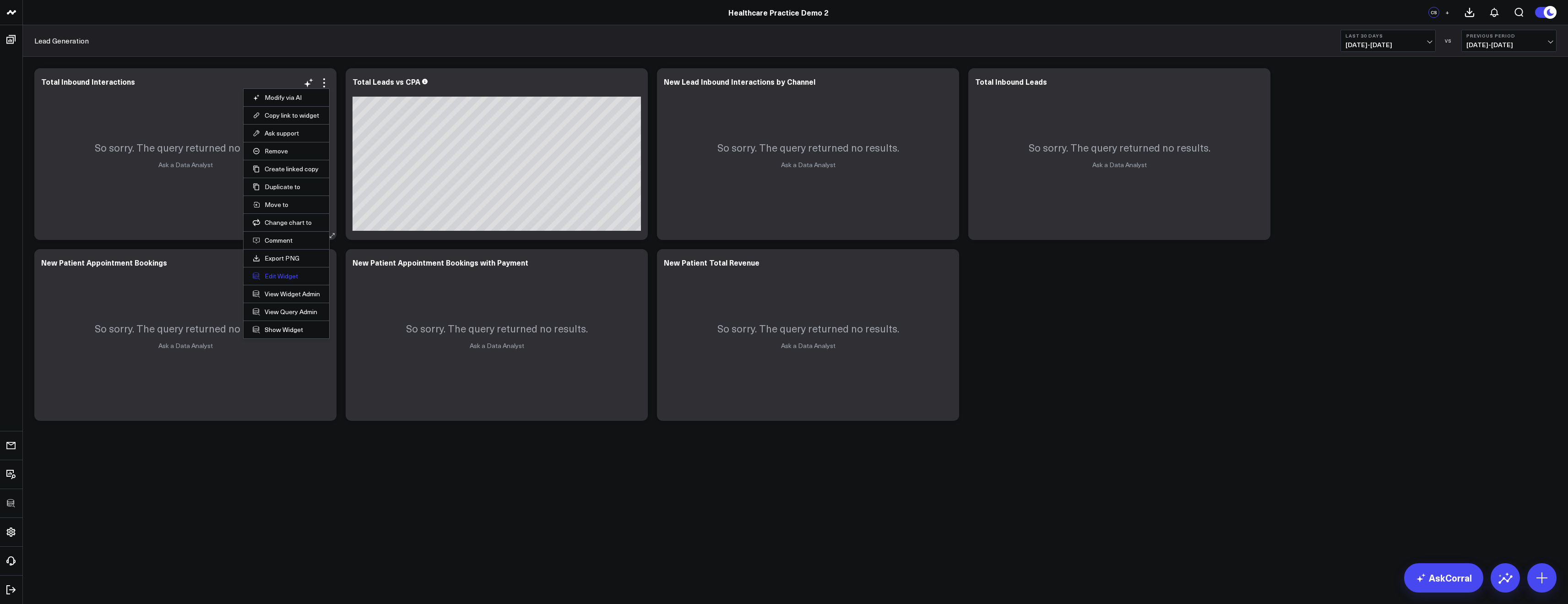
click at [280, 276] on button "Edit Widget" at bounding box center [286, 276] width 67 height 8
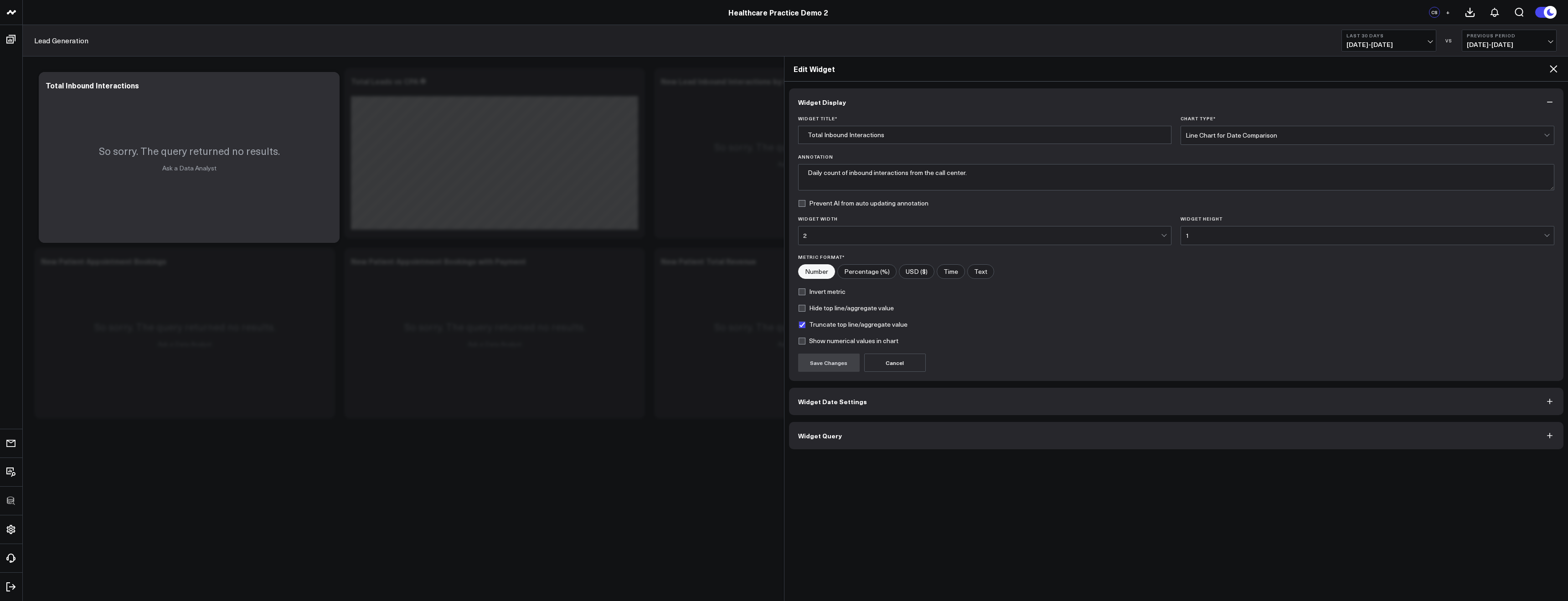
click at [908, 437] on button "Widget Query" at bounding box center [1176, 435] width 775 height 27
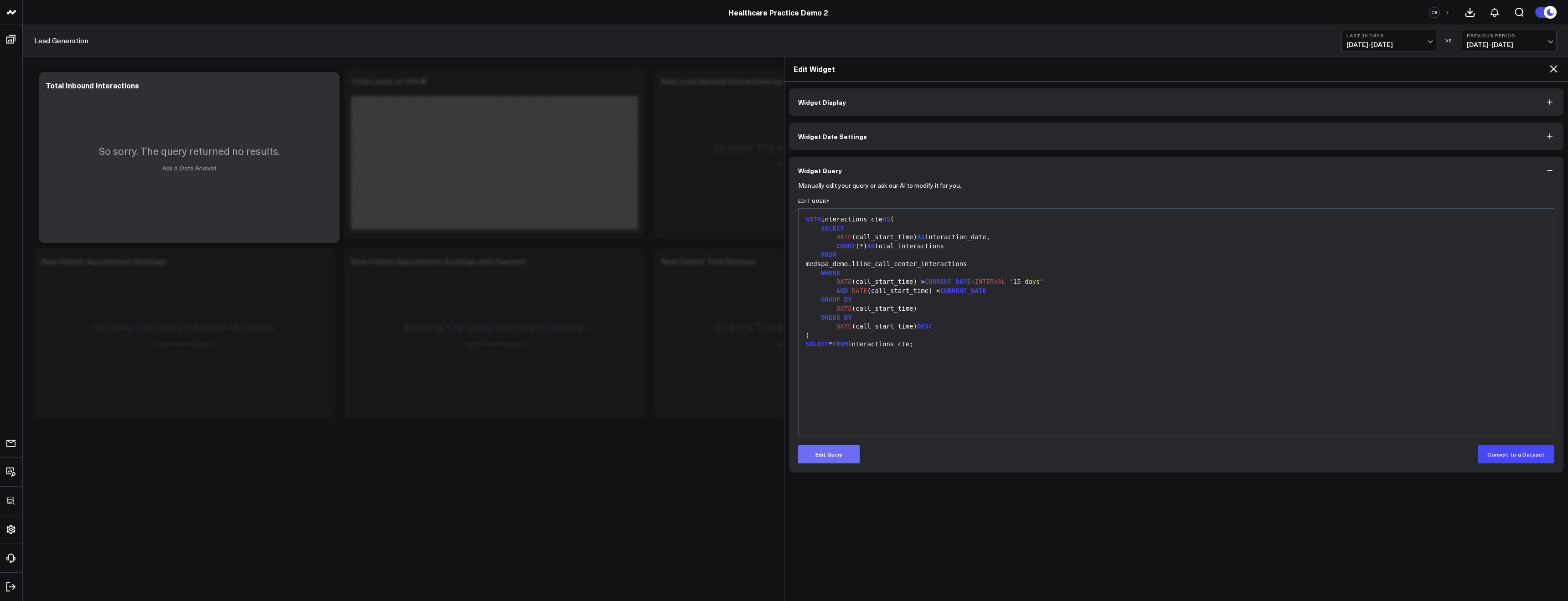
click at [841, 454] on button "Edit Query" at bounding box center [828, 454] width 61 height 18
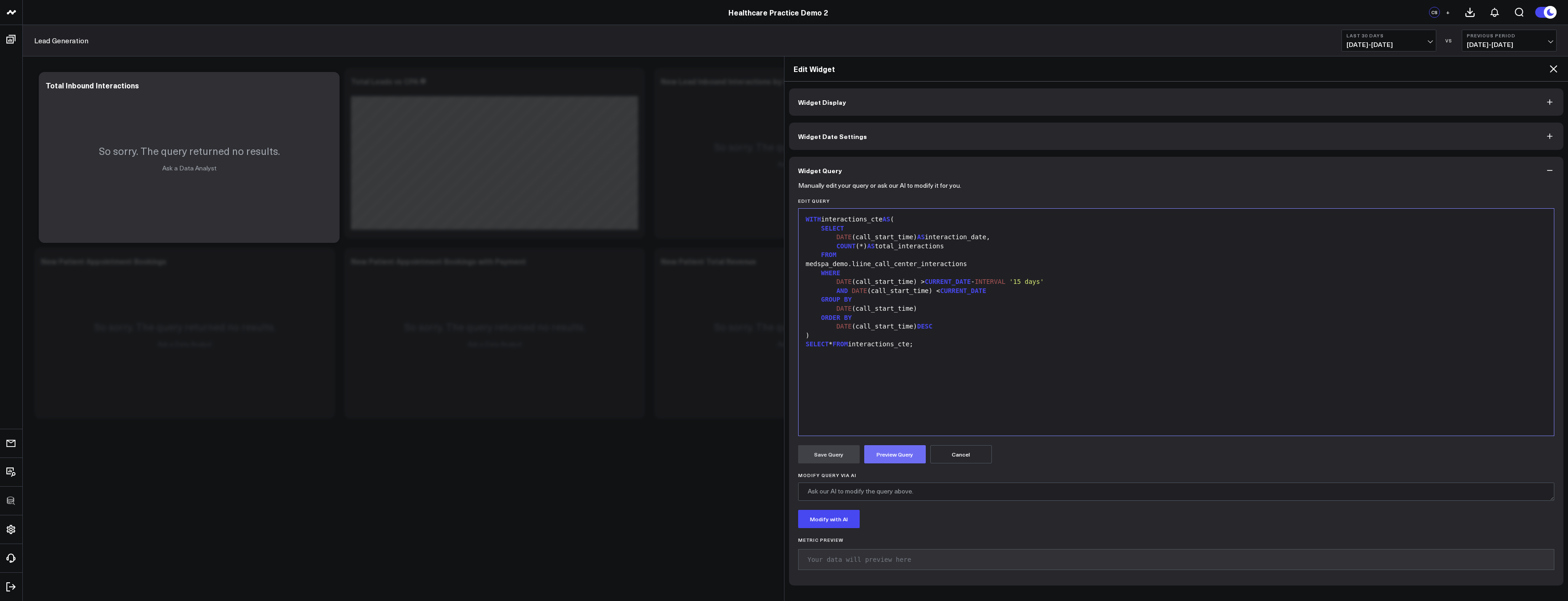
click at [899, 451] on button "Preview Query" at bounding box center [895, 454] width 61 height 18
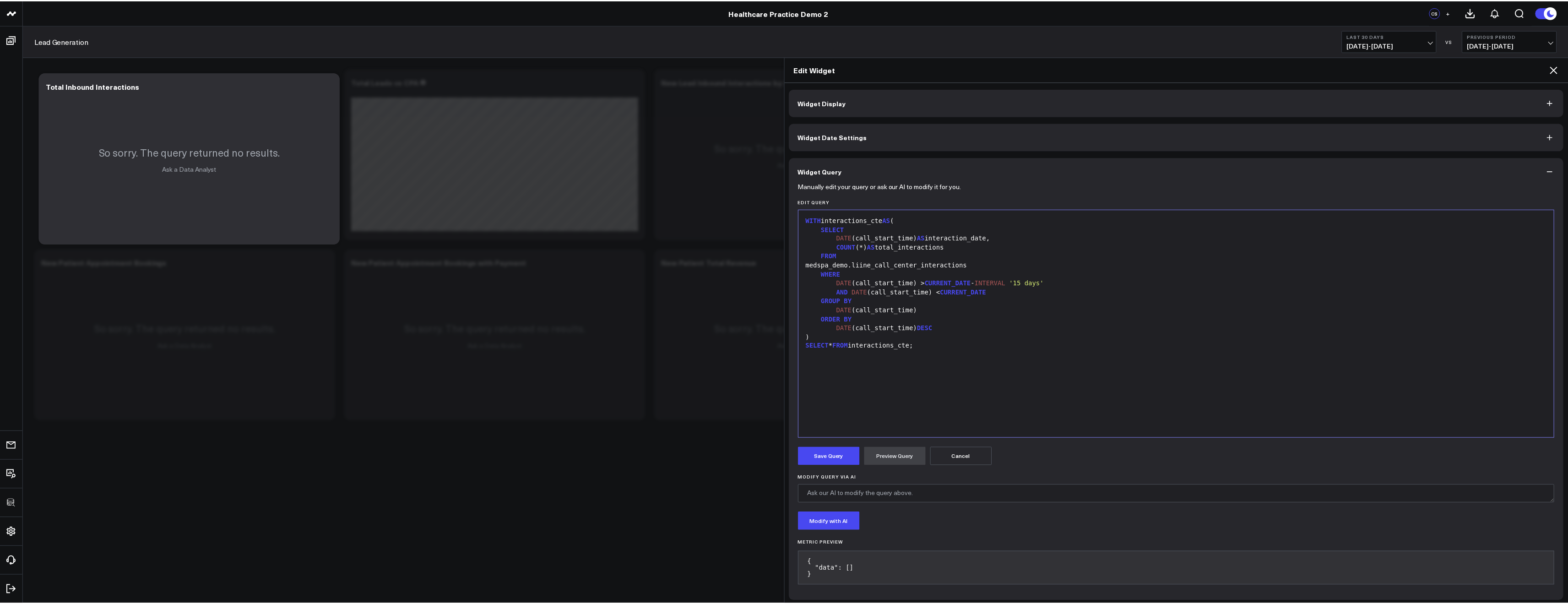
scroll to position [4, 0]
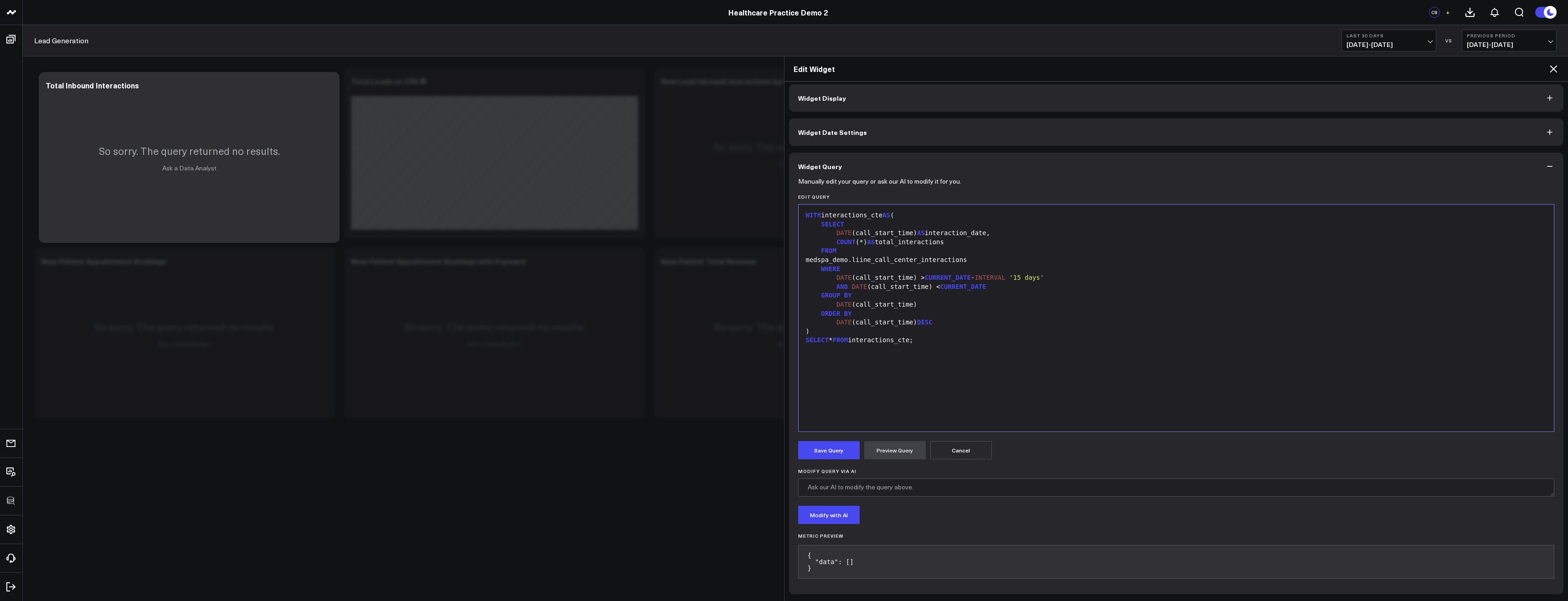
click at [1550, 72] on icon at bounding box center [1553, 69] width 11 height 11
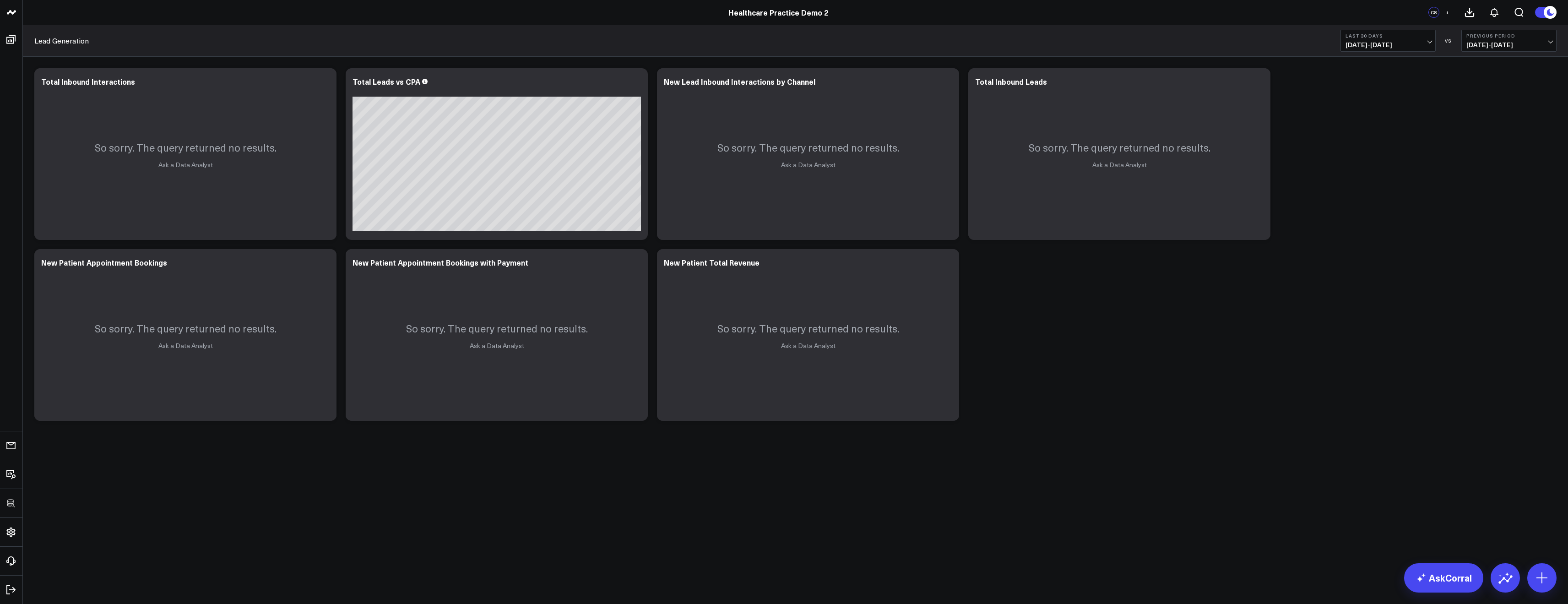
click at [1377, 45] on span "09/03/25 - 10/02/25" at bounding box center [1388, 45] width 85 height 7
click at [1364, 149] on link "Last 365 Days" at bounding box center [1388, 150] width 94 height 17
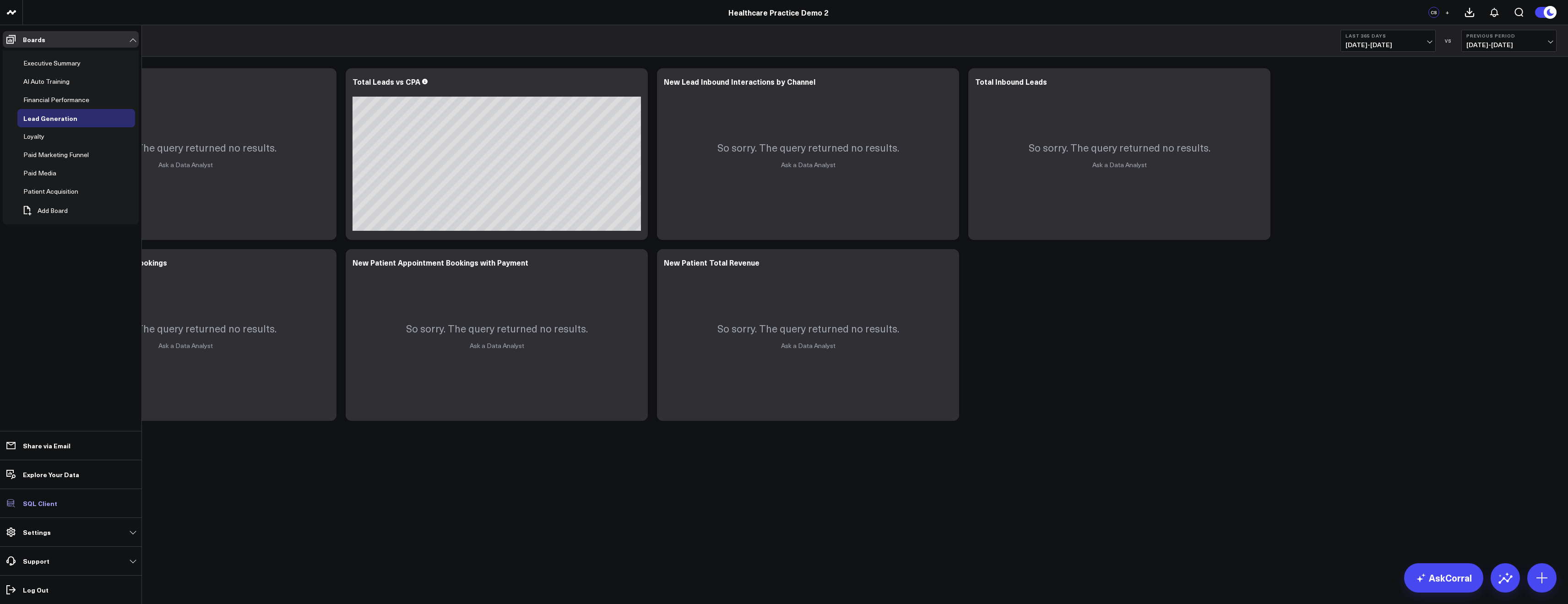
click at [50, 499] on p "SQL Client" at bounding box center [40, 503] width 34 height 7
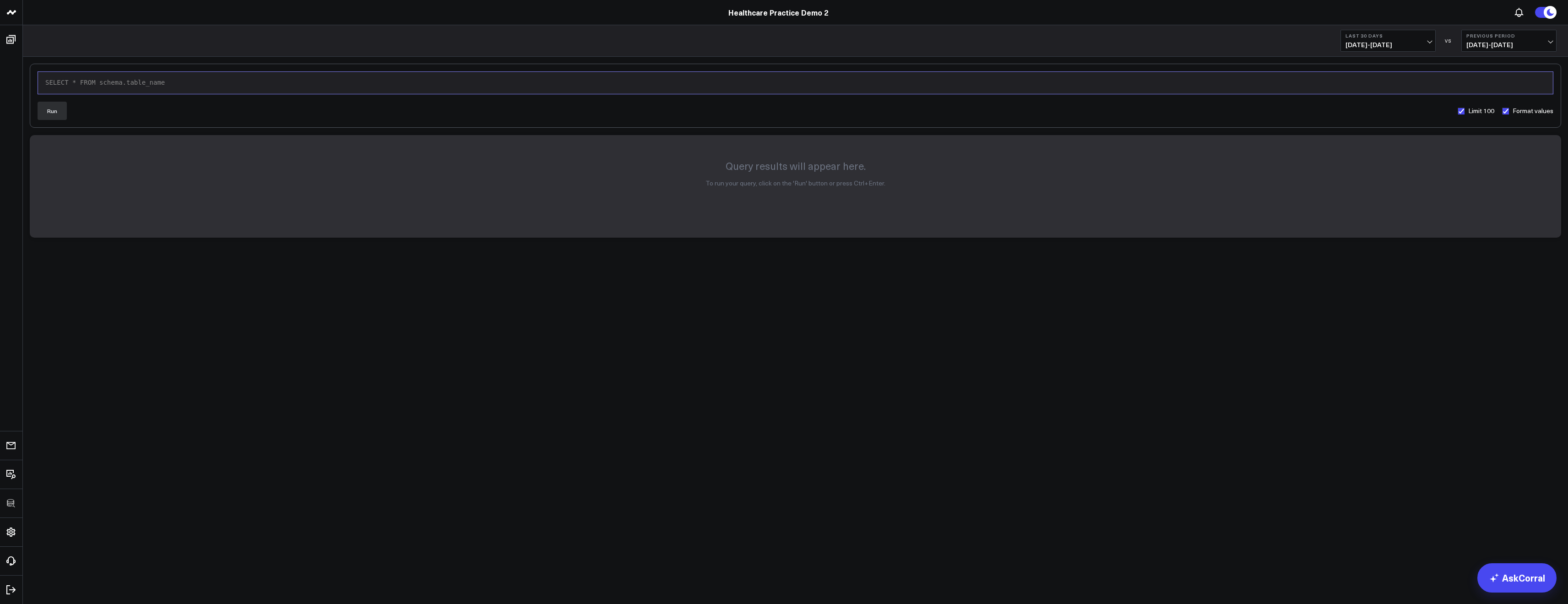
click at [207, 81] on div "SELECT * FROM schema.table_name" at bounding box center [795, 83] width 1506 height 9
click at [64, 83] on div "medspa_[DOMAIN_NAME]_sheets_revenue_goals" at bounding box center [795, 83] width 1506 height 9
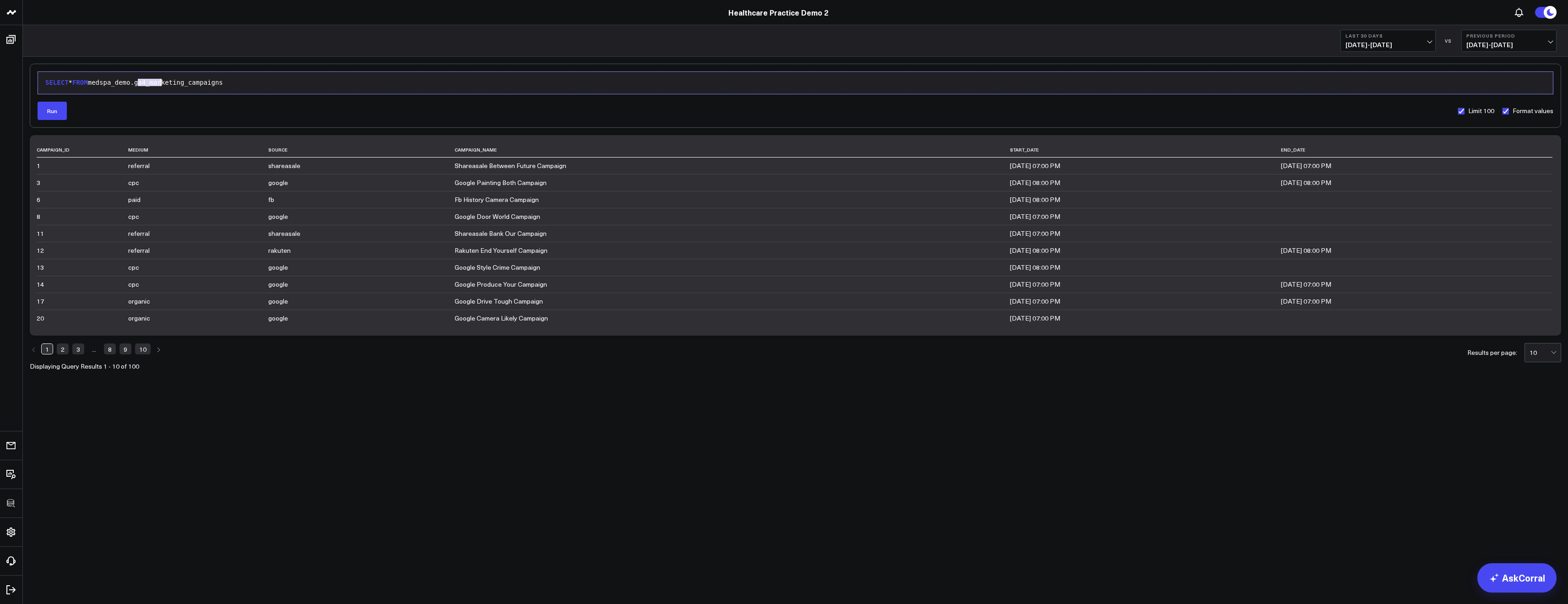
drag, startPoint x: 139, startPoint y: 83, endPoint x: 471, endPoint y: 114, distance: 333.4
click at [471, 114] on form "9 1 › SELECT * FROM medspa_demo.ga4_marketing_campaigns Run Limit 100 Format va…" at bounding box center [795, 95] width 1515 height 48
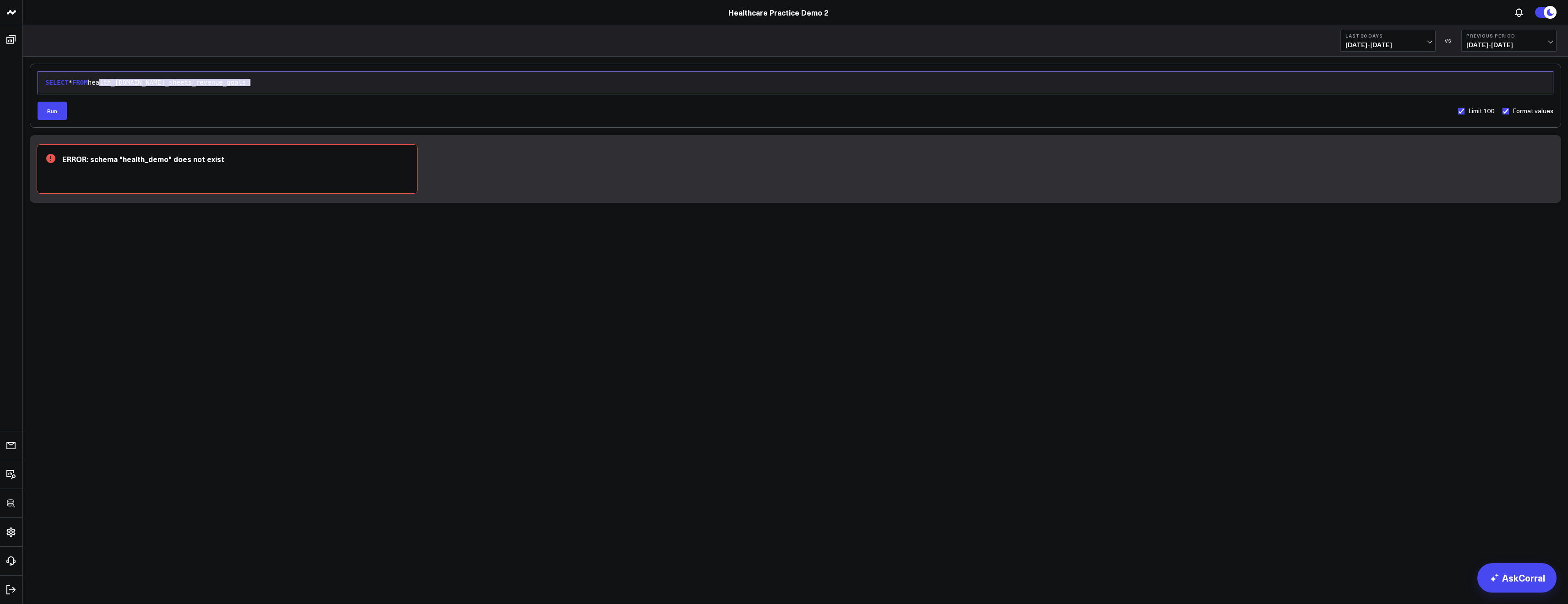
drag, startPoint x: 98, startPoint y: 81, endPoint x: 493, endPoint y: 140, distance: 399.4
click at [488, 140] on div "Selection deleted 9 1 › SELECT * FROM health_demo.google_sheets_revenue_goals R…" at bounding box center [795, 133] width 1531 height 139
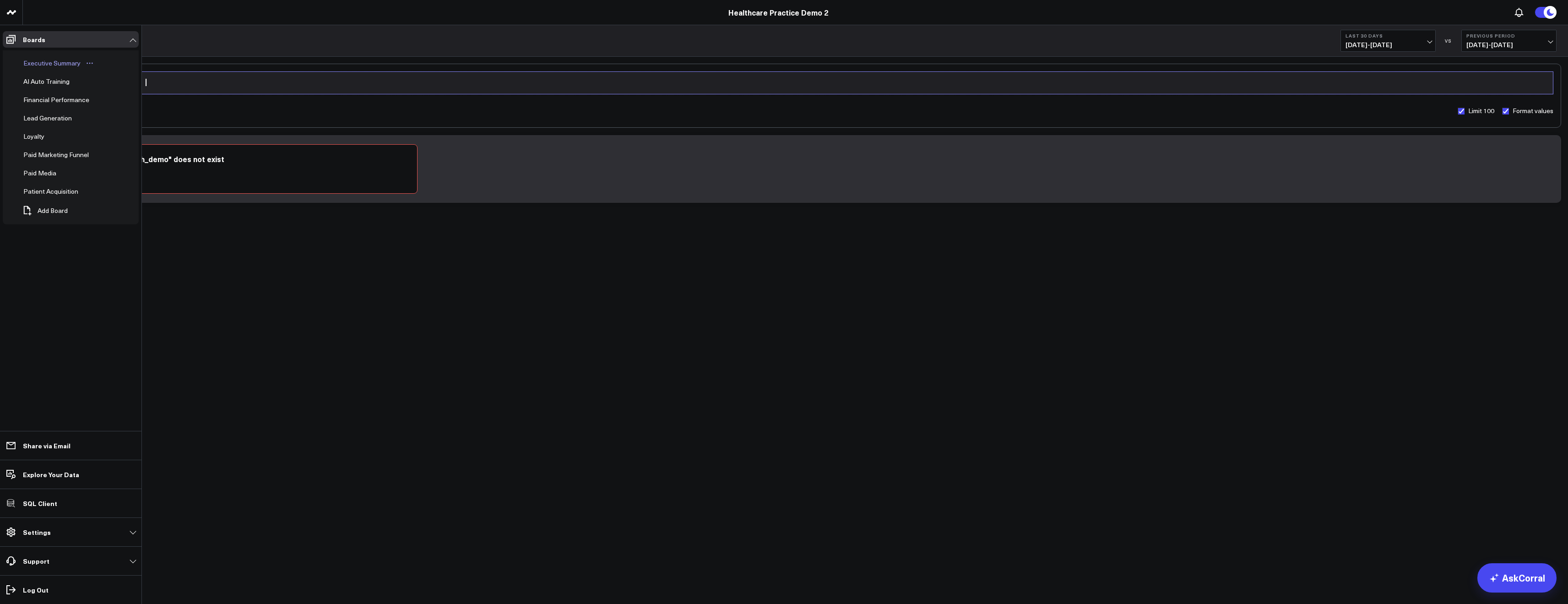
click at [51, 64] on div "Executive Summary" at bounding box center [51, 63] width 62 height 11
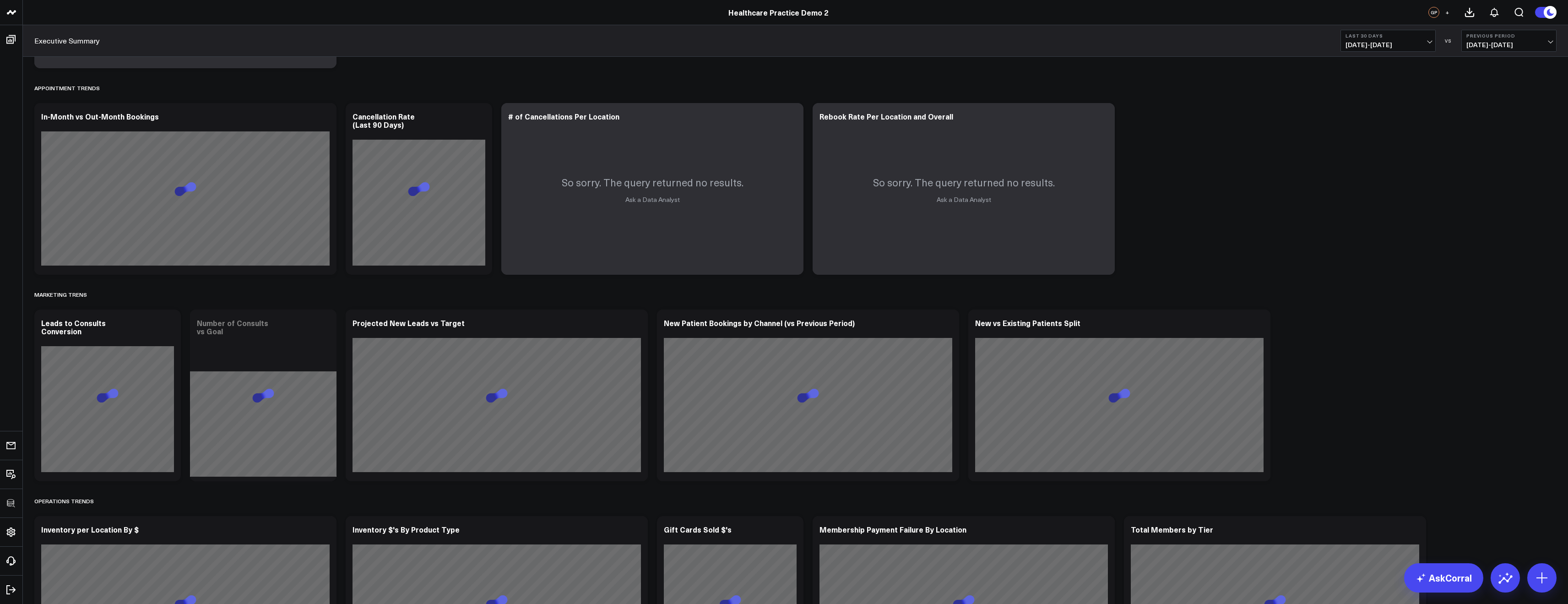
scroll to position [761, 0]
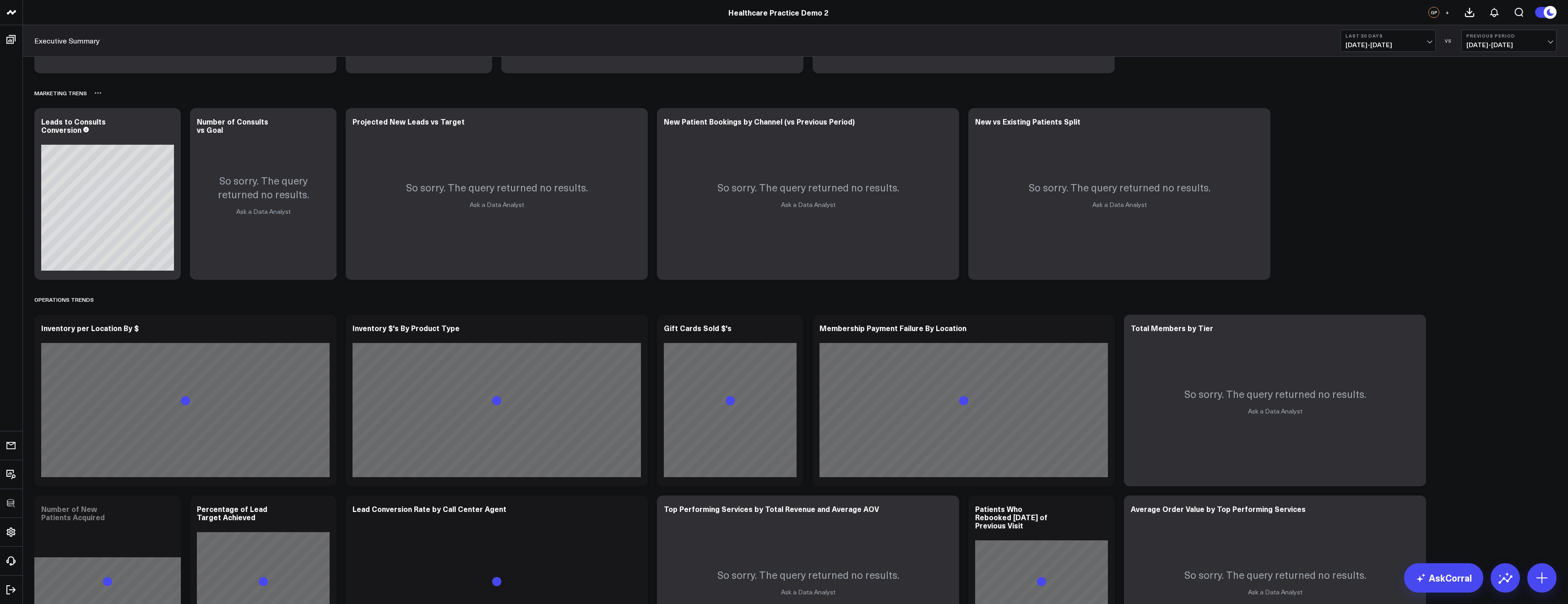
click at [97, 91] on icon at bounding box center [98, 93] width 7 height 7
click at [108, 104] on button "Rename" at bounding box center [122, 103] width 40 height 15
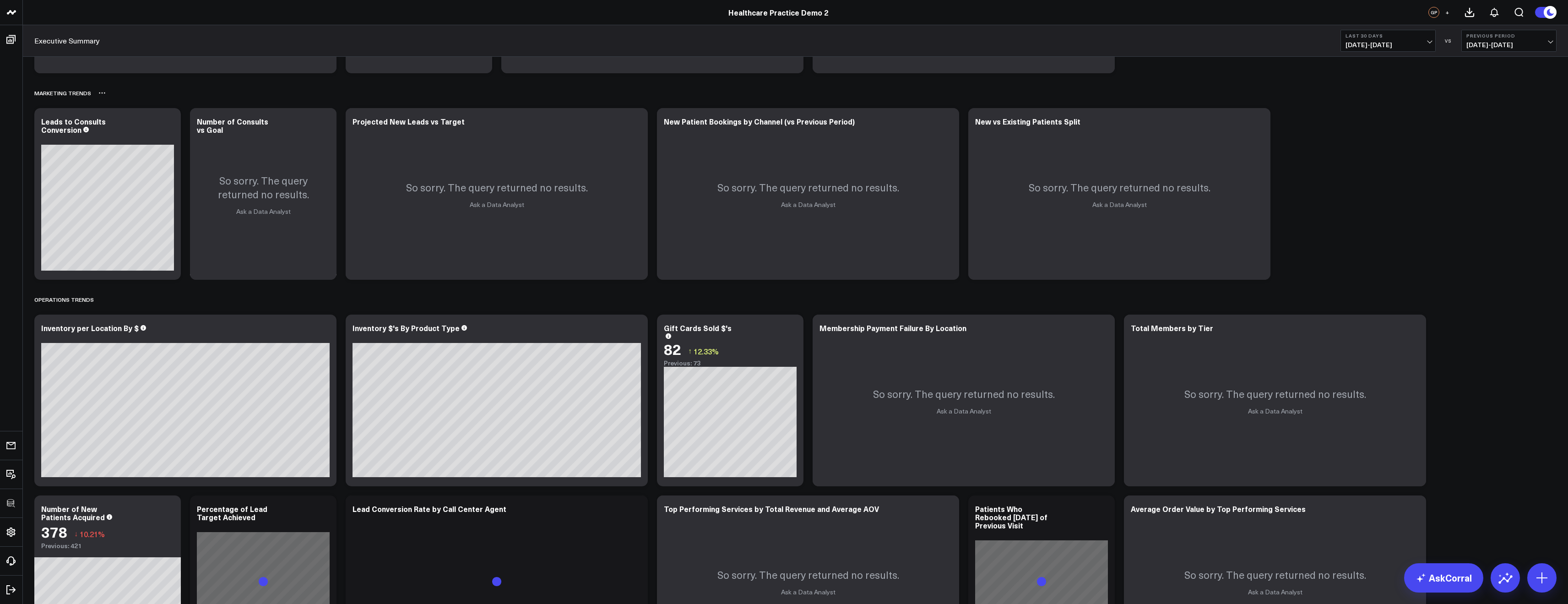
click at [259, 106] on div "Modify via AI Copy link to widget Ask support Remove Create linked copy Executi…" at bounding box center [795, 78] width 1531 height 1549
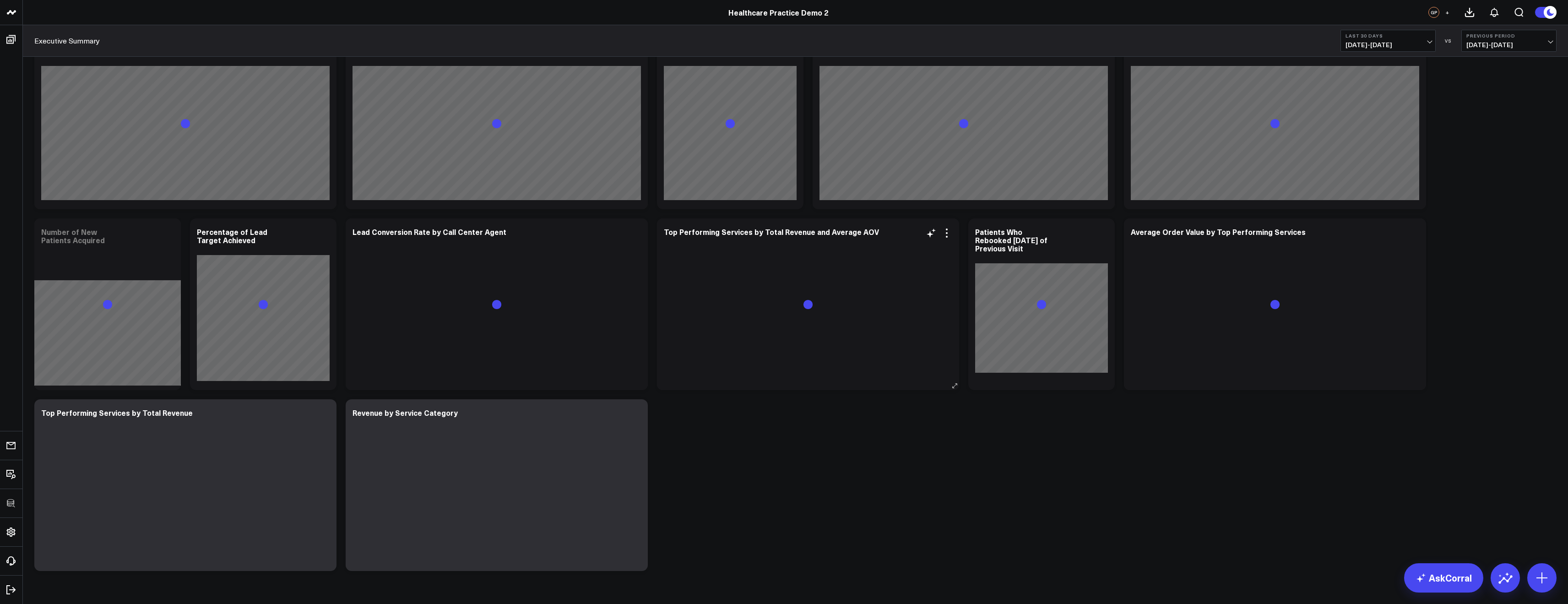
scroll to position [1064, 0]
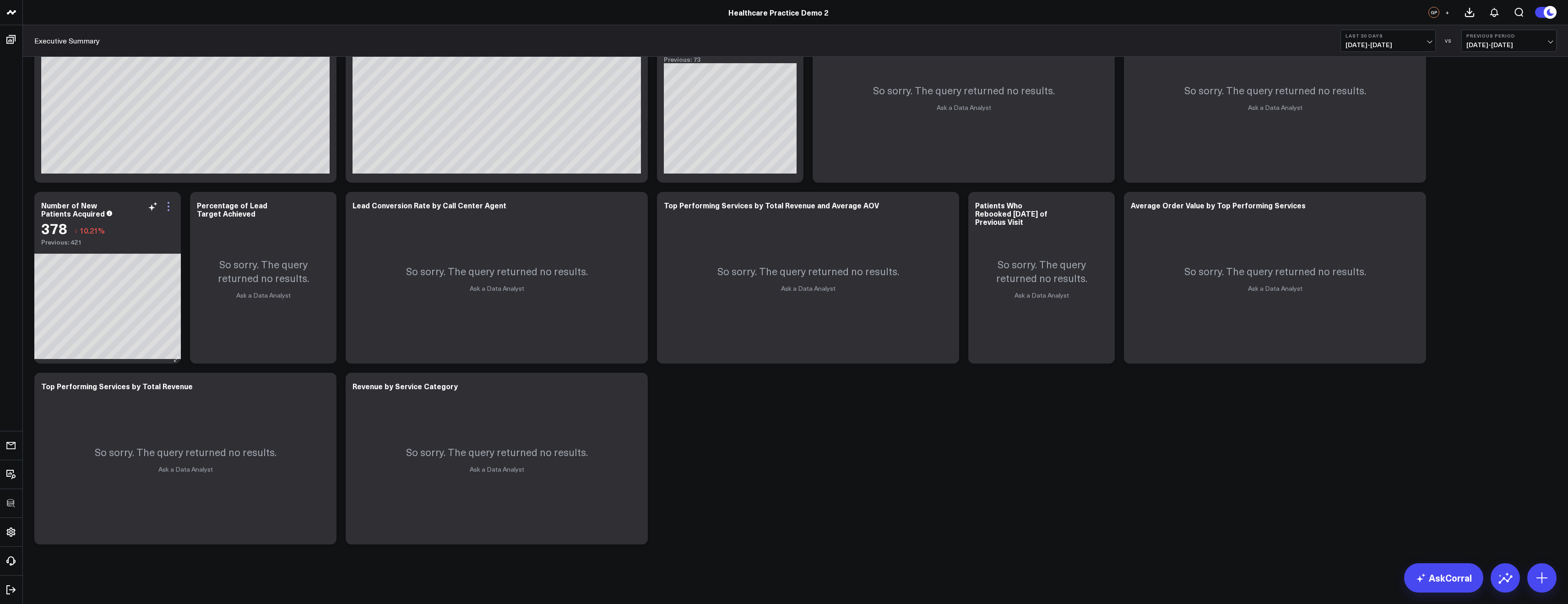
click at [165, 207] on icon at bounding box center [169, 207] width 11 height 11
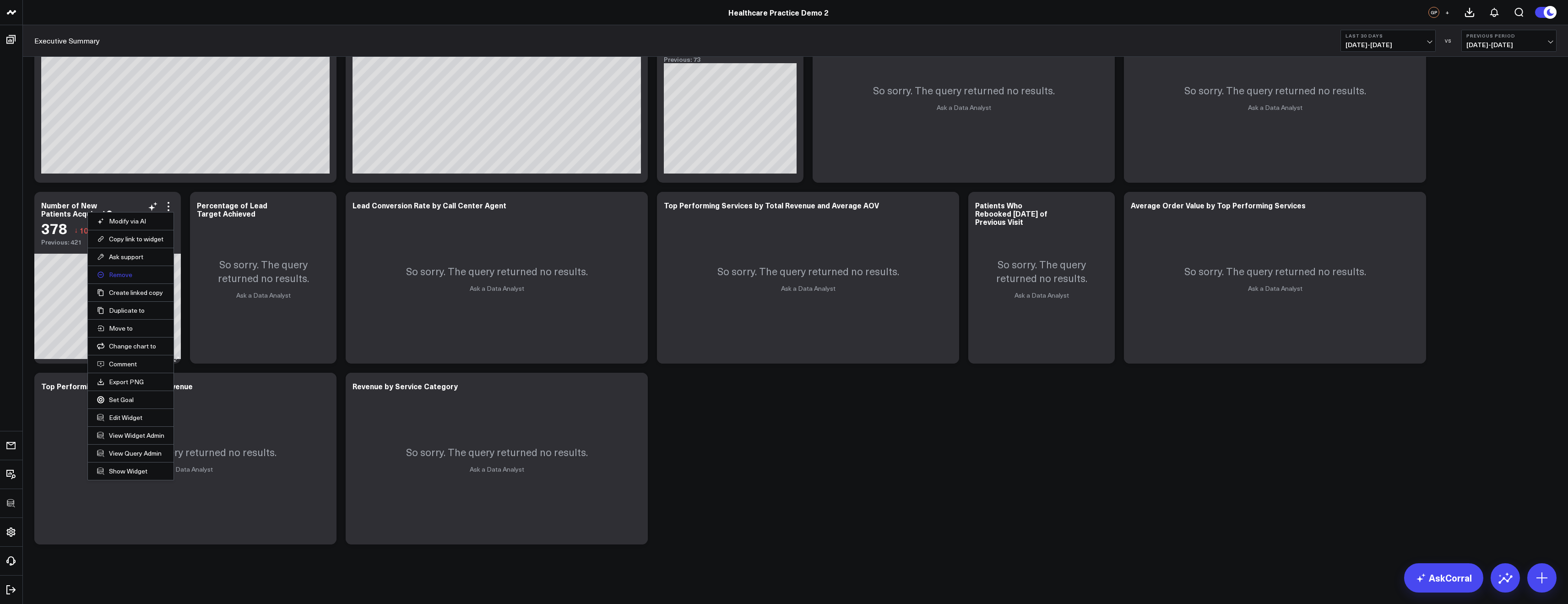
click at [119, 276] on button "Remove" at bounding box center [131, 274] width 67 height 8
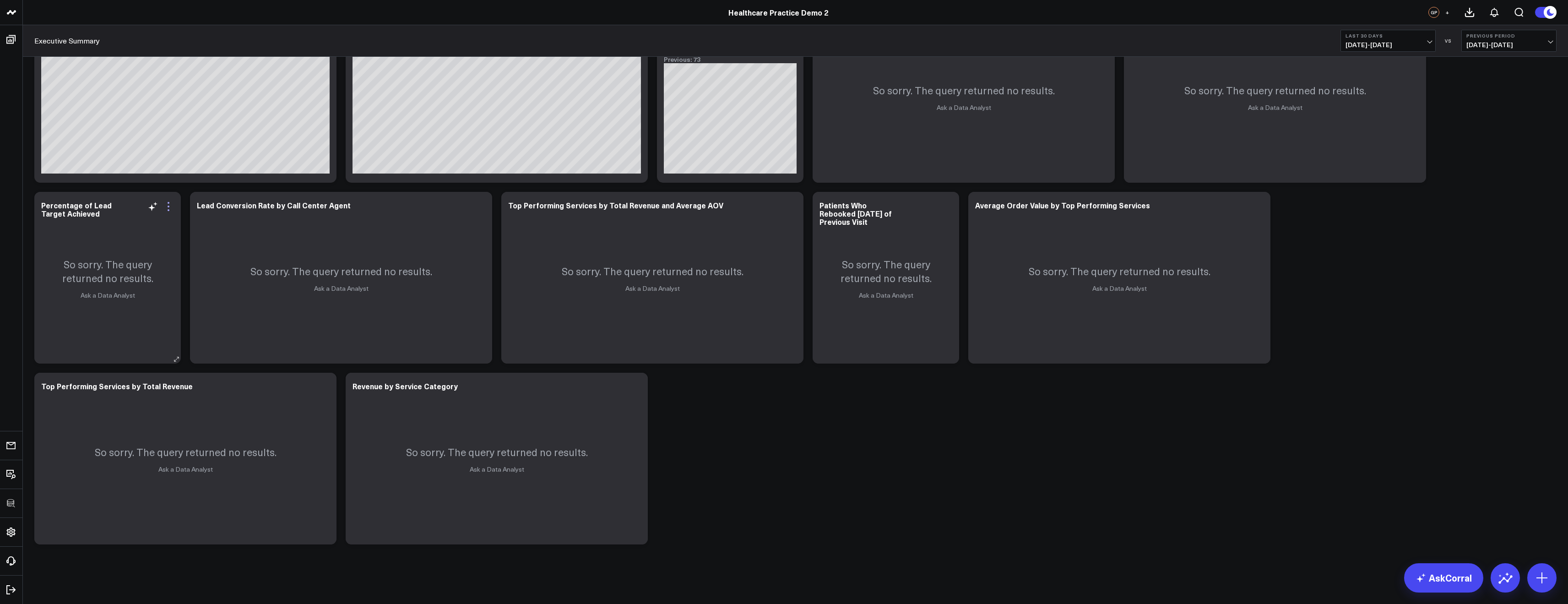
click at [165, 201] on icon at bounding box center [169, 207] width 11 height 11
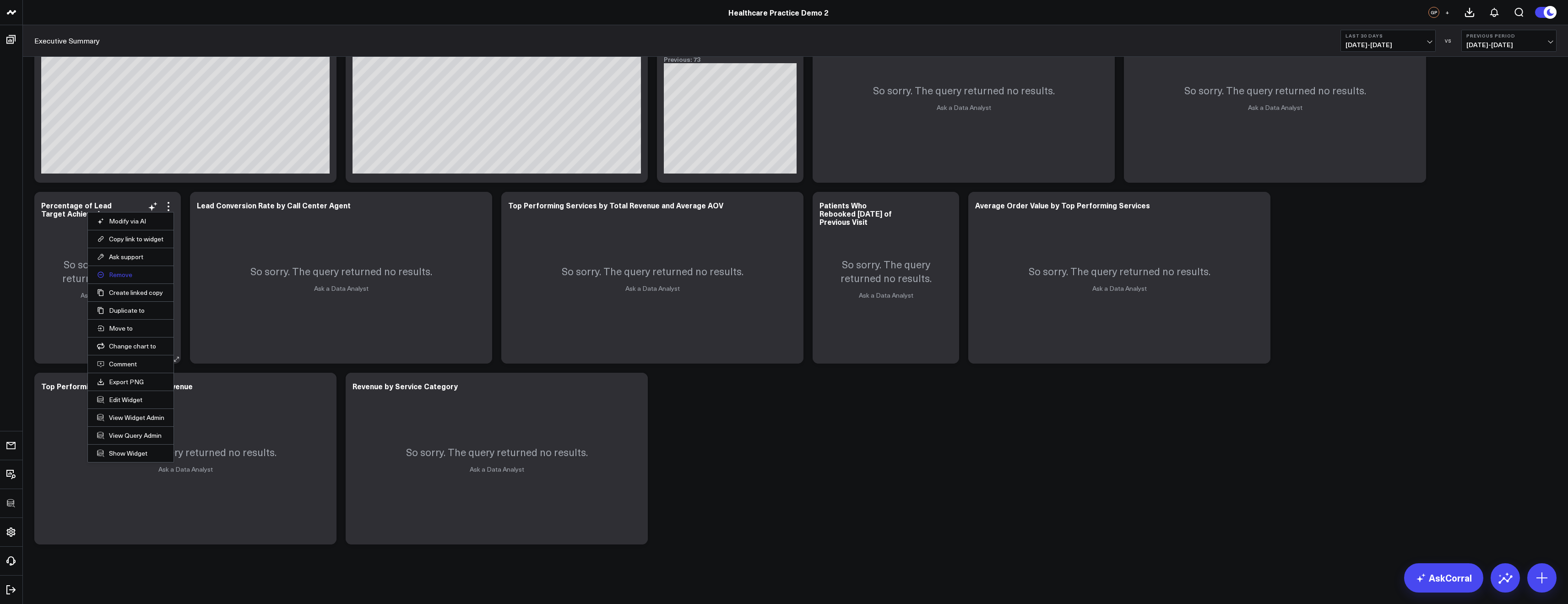
click at [106, 278] on button "Remove" at bounding box center [131, 274] width 67 height 8
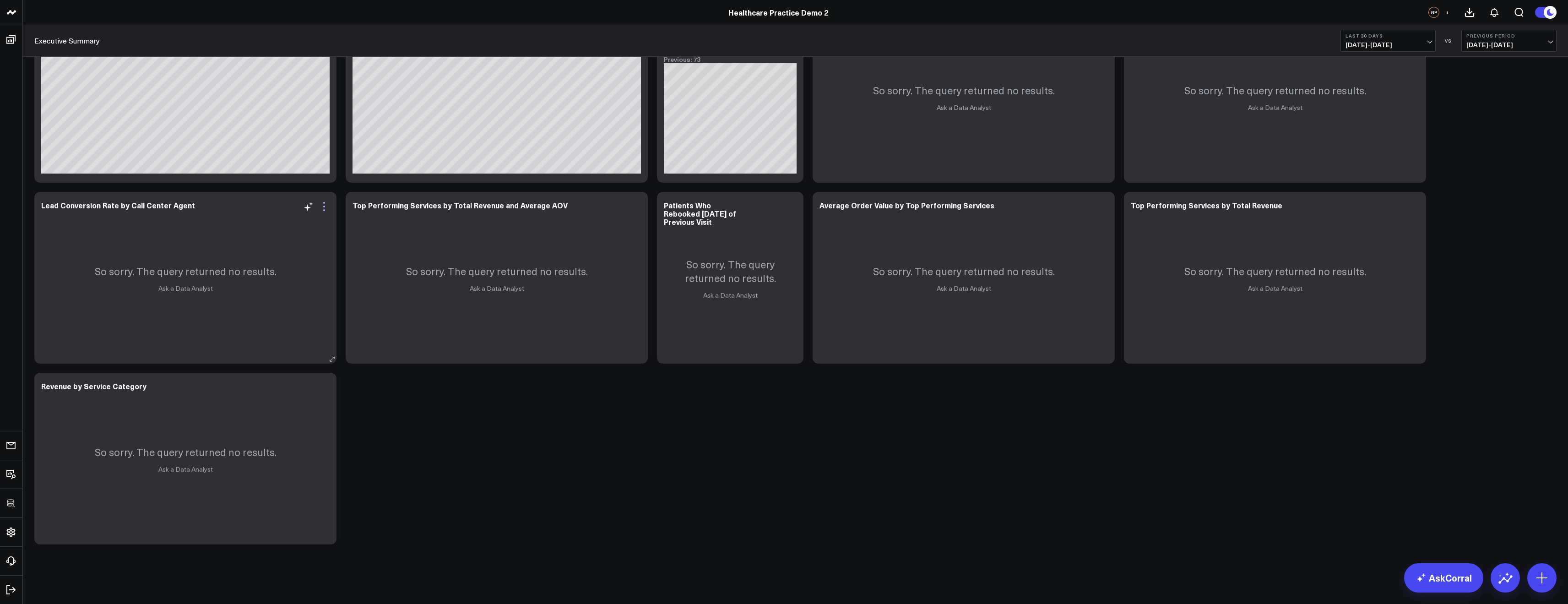
click at [324, 210] on icon at bounding box center [324, 210] width 2 height 2
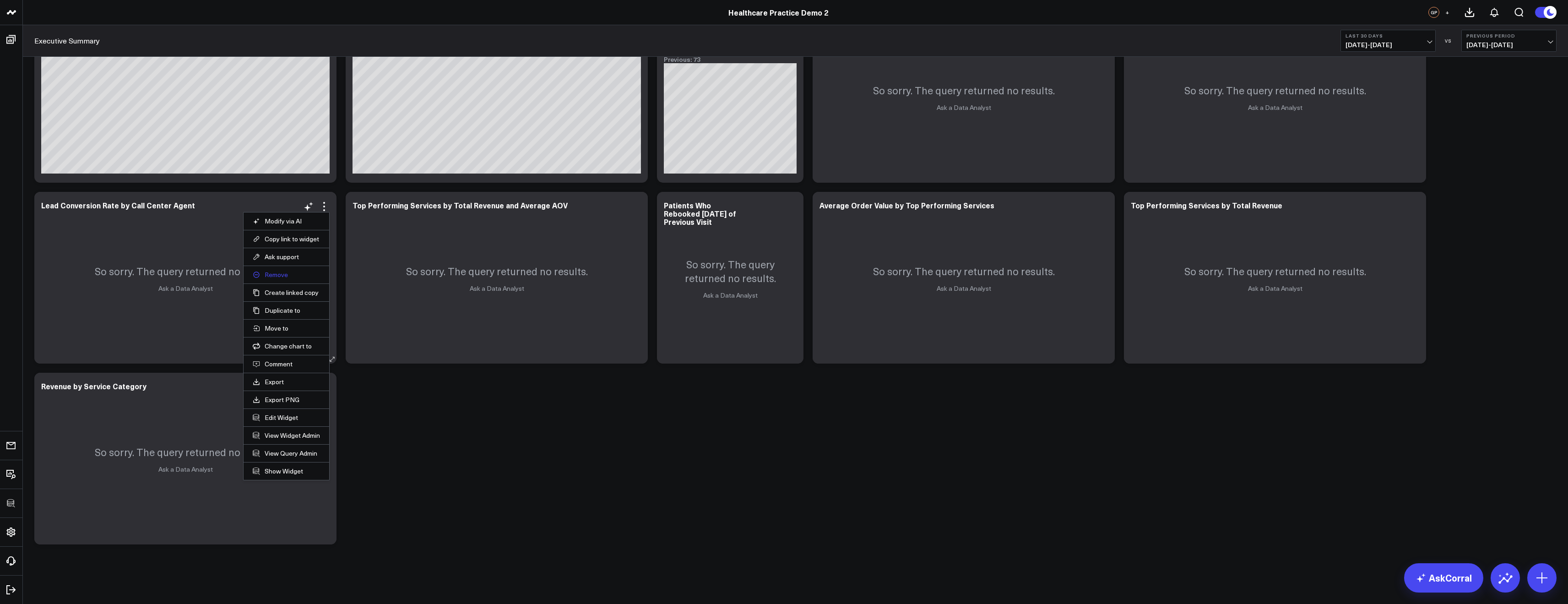
click at [280, 274] on button "Remove" at bounding box center [286, 274] width 67 height 8
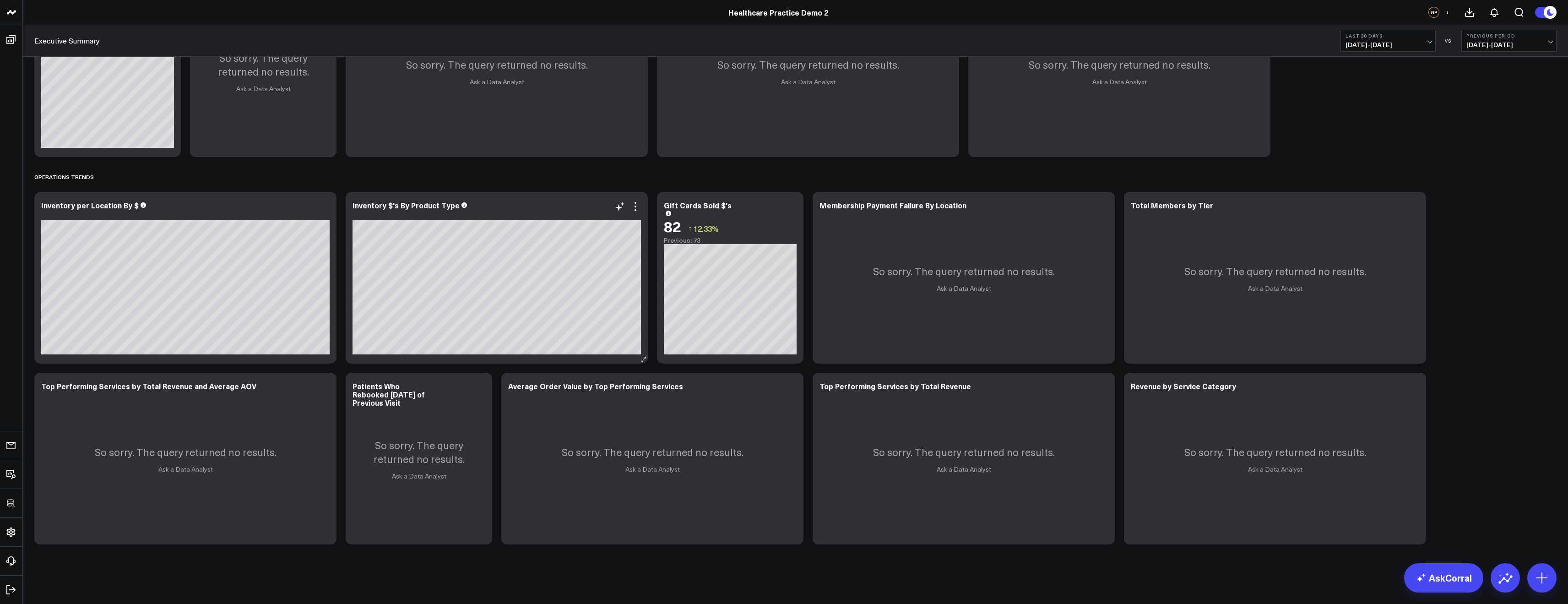
scroll to position [883, 0]
click at [326, 386] on icon at bounding box center [324, 388] width 11 height 11
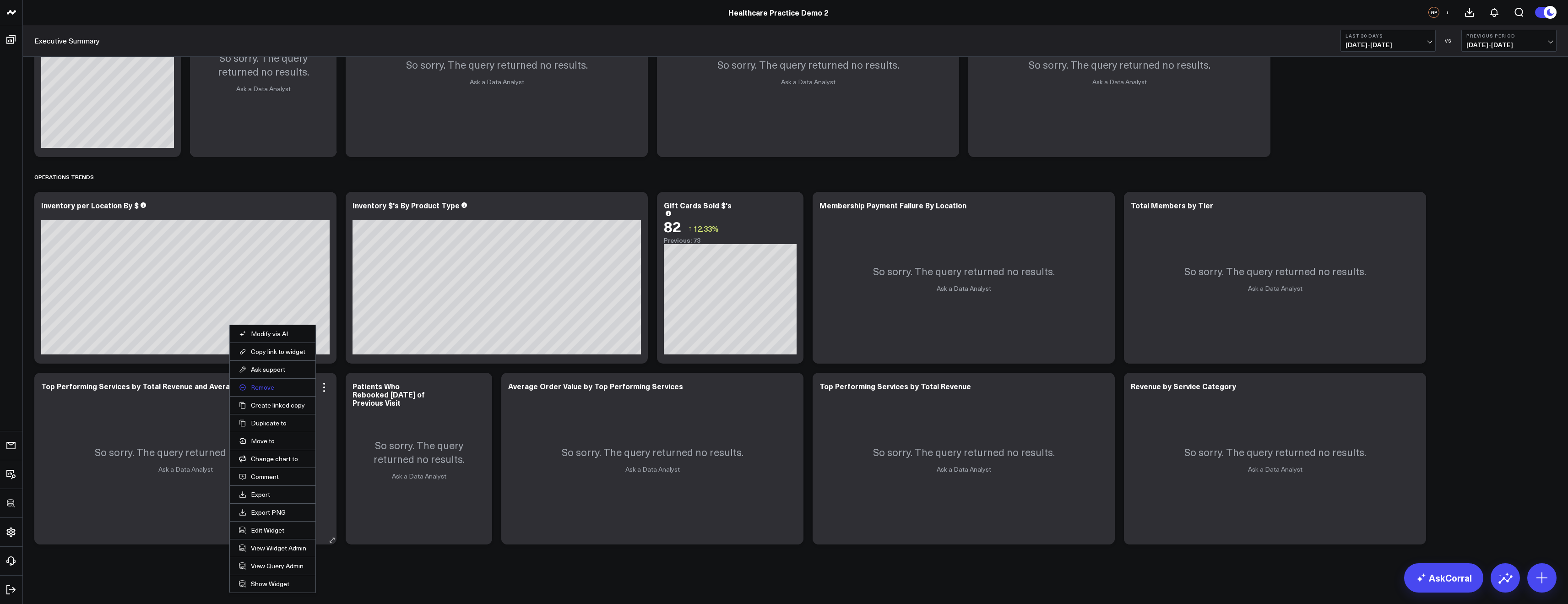
click at [267, 388] on button "Remove" at bounding box center [273, 387] width 67 height 8
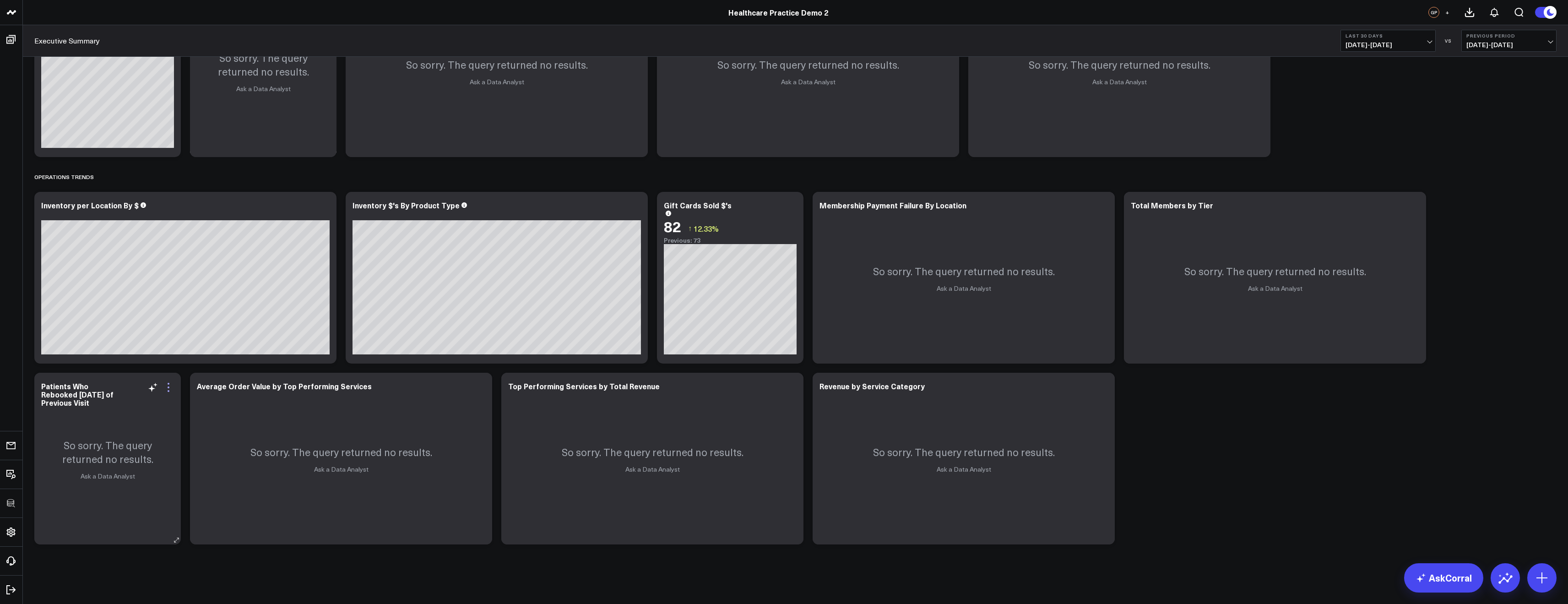
click at [166, 389] on icon at bounding box center [169, 388] width 11 height 11
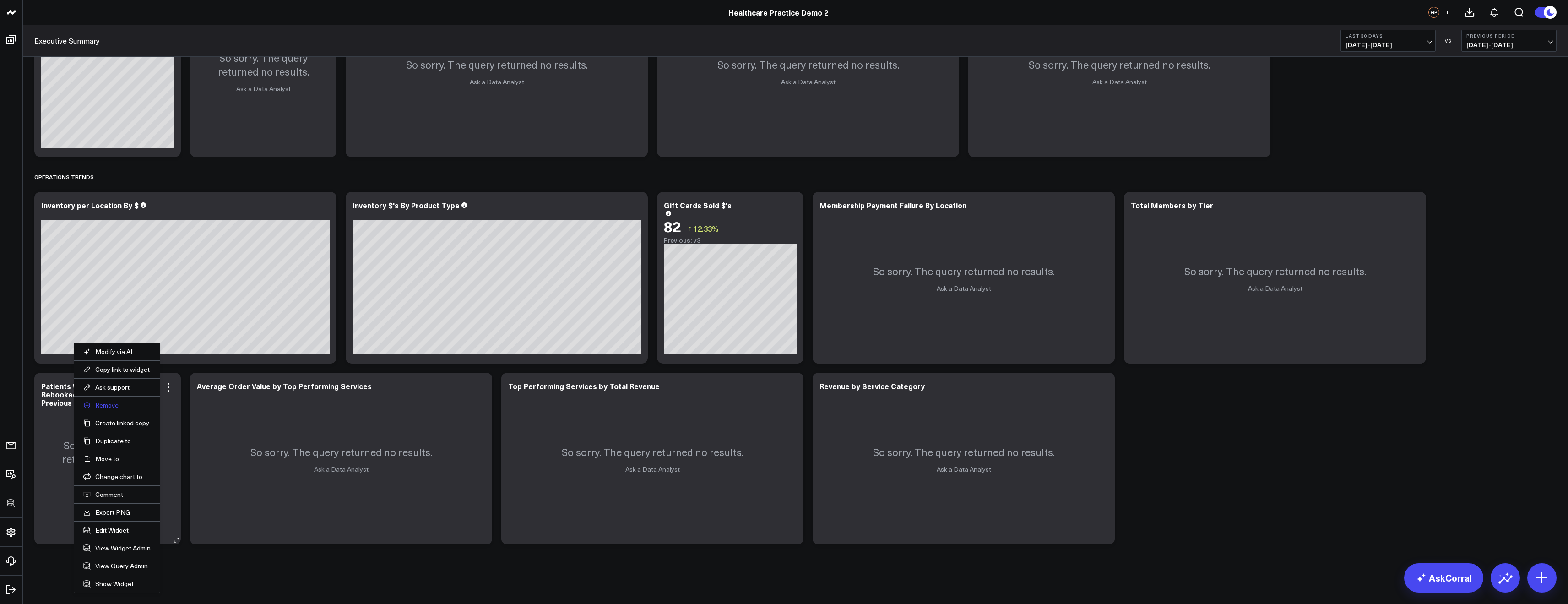
click at [116, 403] on button "Remove" at bounding box center [117, 405] width 67 height 8
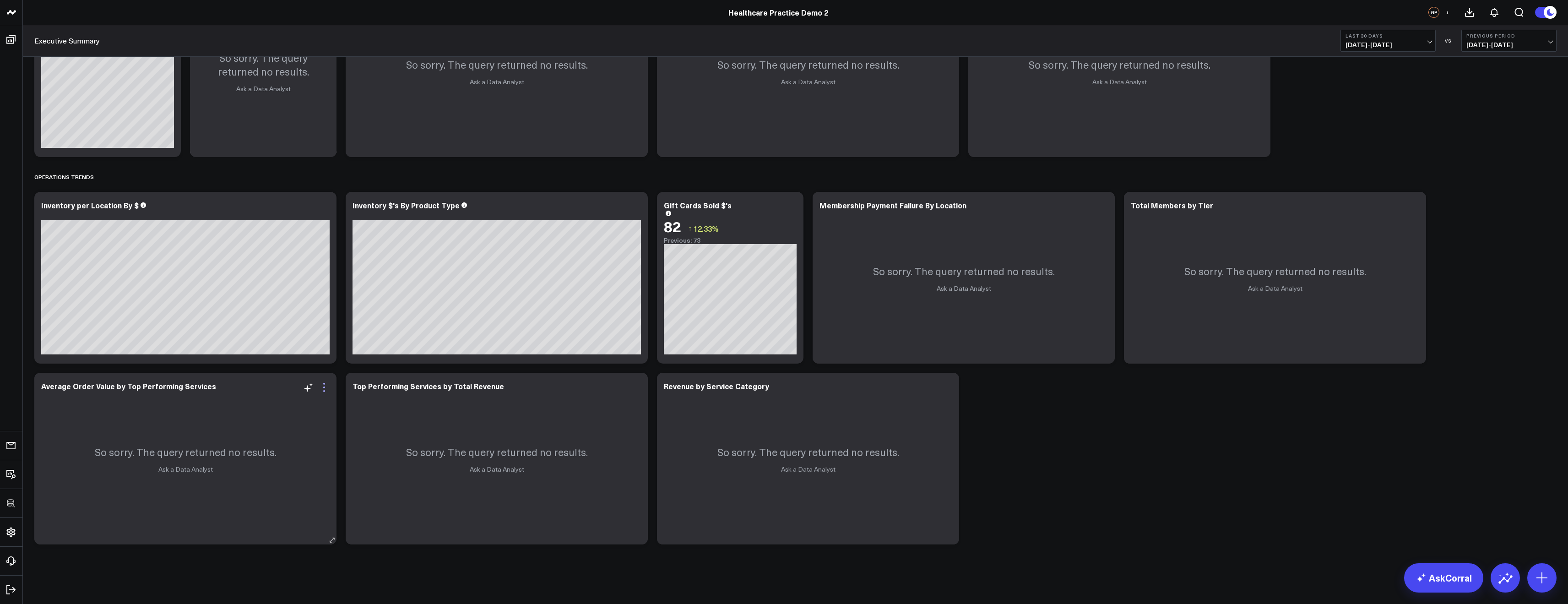
click at [323, 390] on icon at bounding box center [324, 388] width 11 height 11
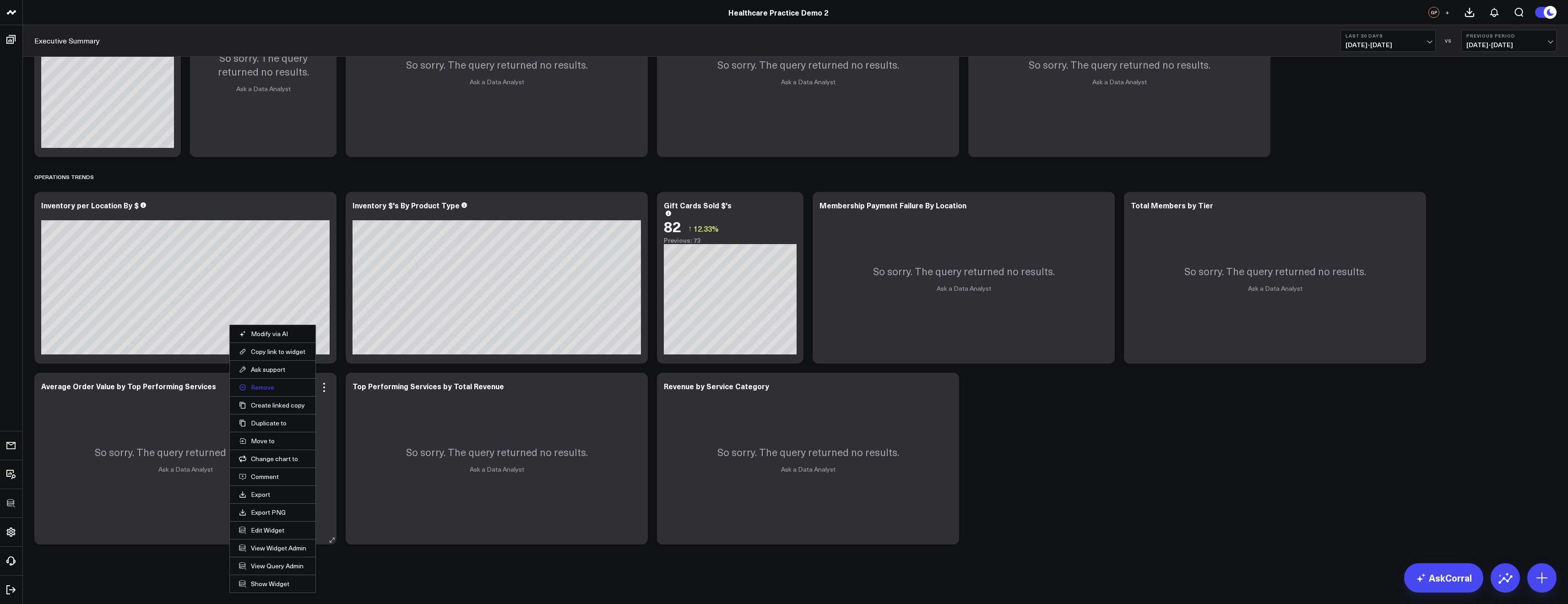
click at [264, 389] on button "Remove" at bounding box center [273, 387] width 67 height 8
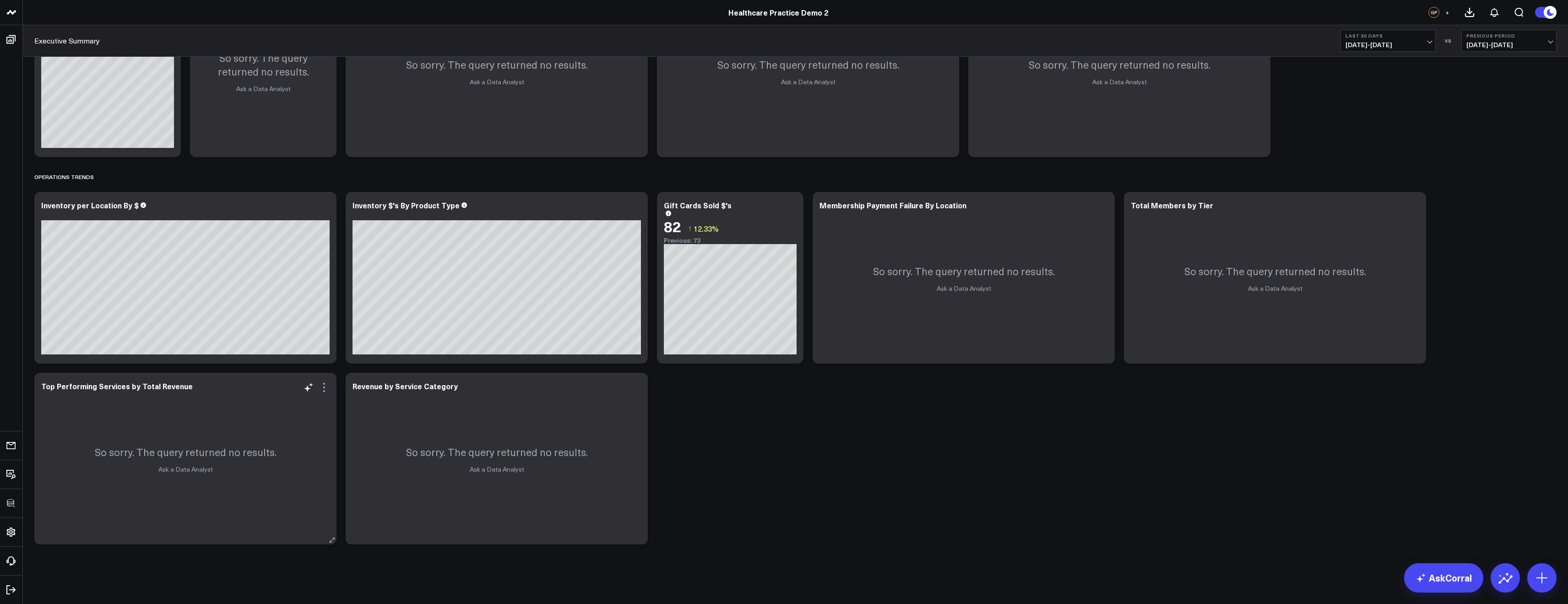
click at [320, 390] on icon at bounding box center [324, 388] width 11 height 11
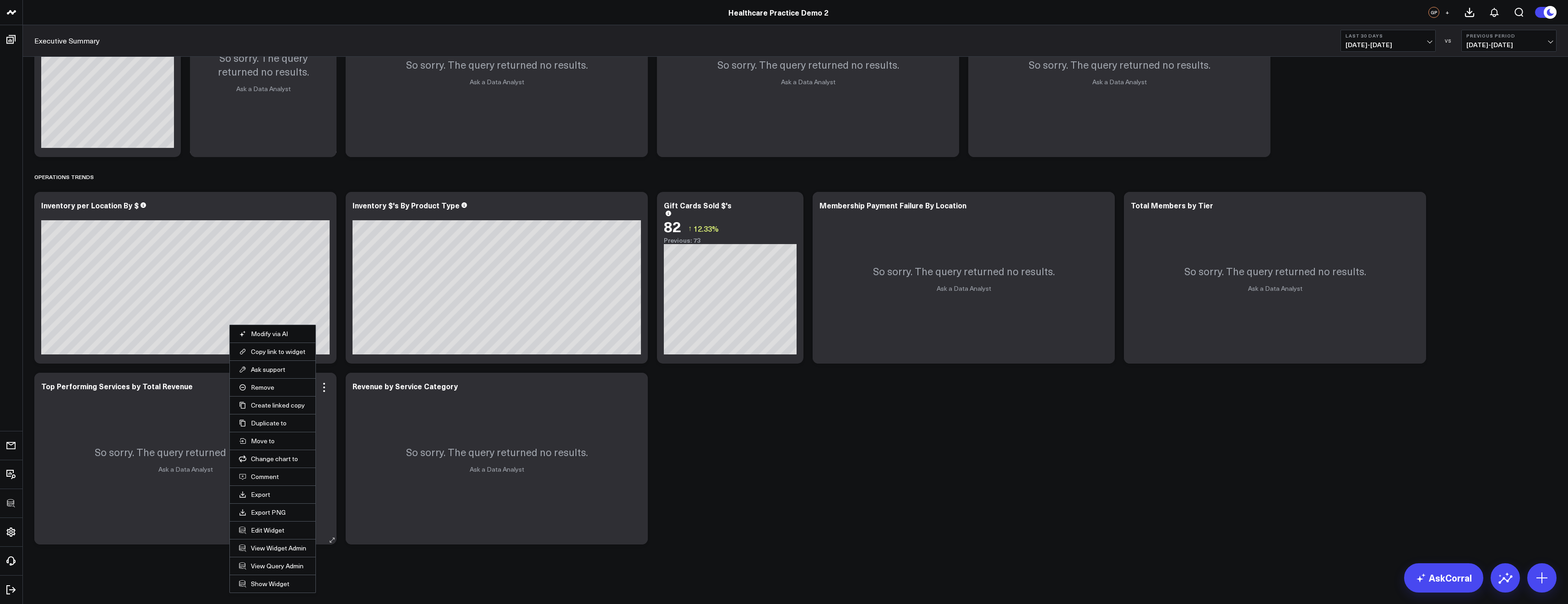
click at [262, 391] on li "Remove" at bounding box center [273, 387] width 86 height 18
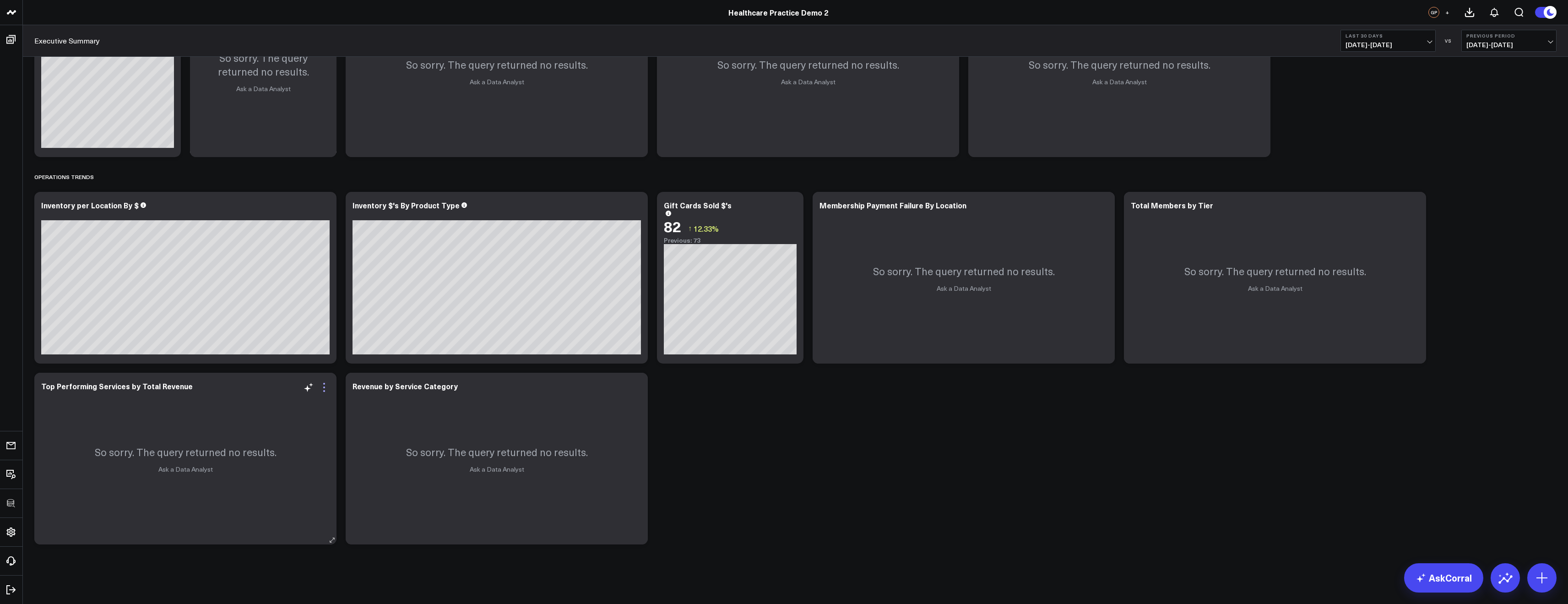
click at [320, 391] on icon at bounding box center [324, 388] width 11 height 11
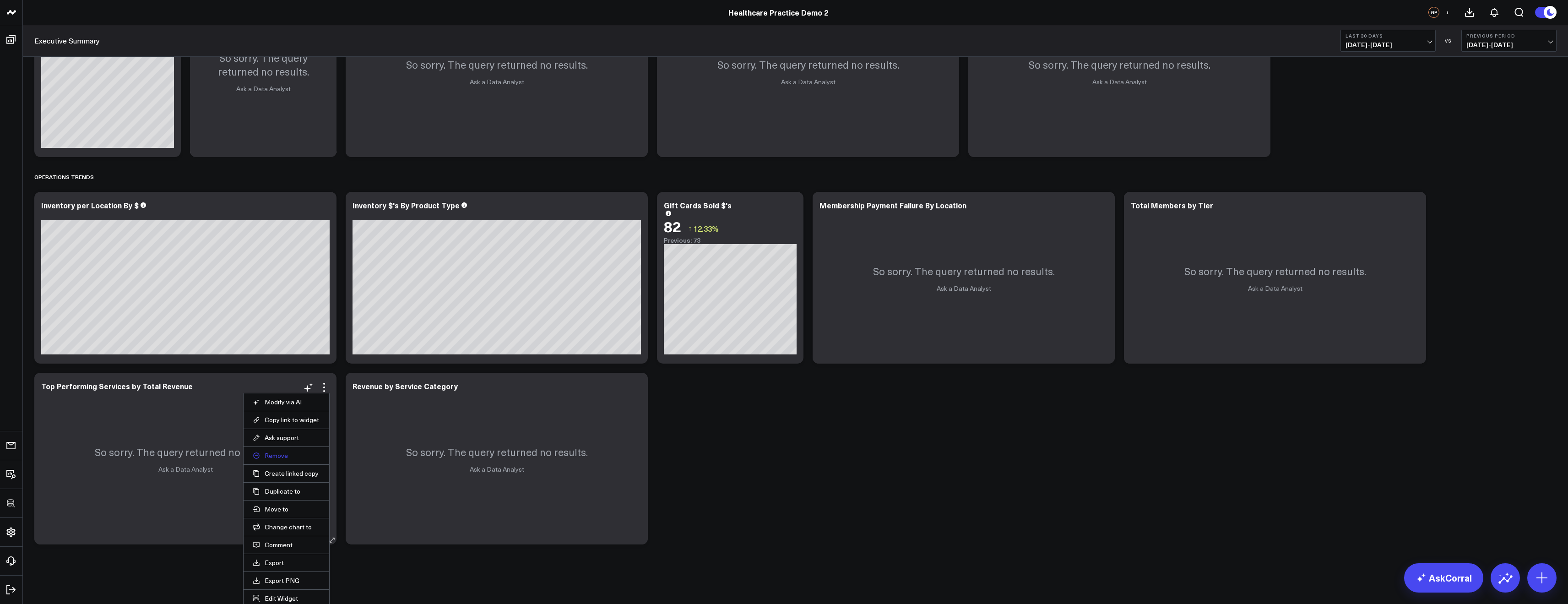
click at [279, 457] on button "Remove" at bounding box center [286, 455] width 67 height 8
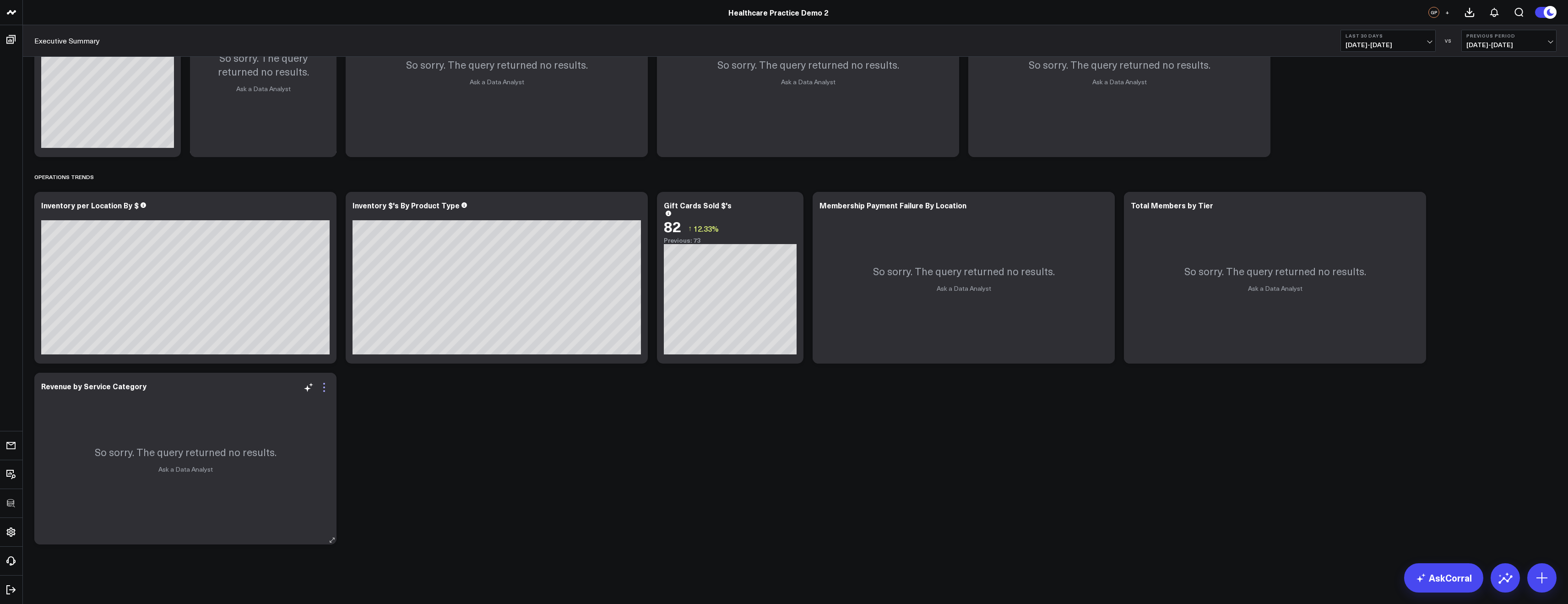
click at [323, 386] on icon at bounding box center [324, 388] width 11 height 11
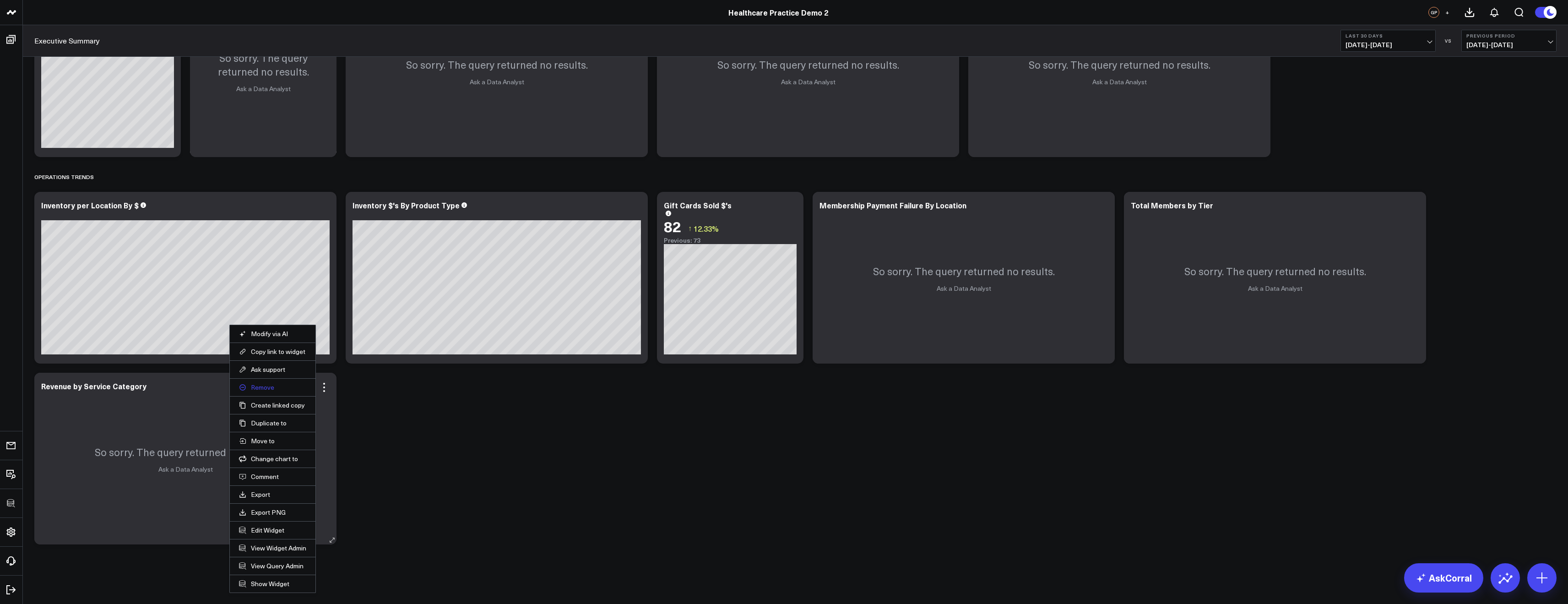
click at [263, 388] on button "Remove" at bounding box center [273, 387] width 67 height 8
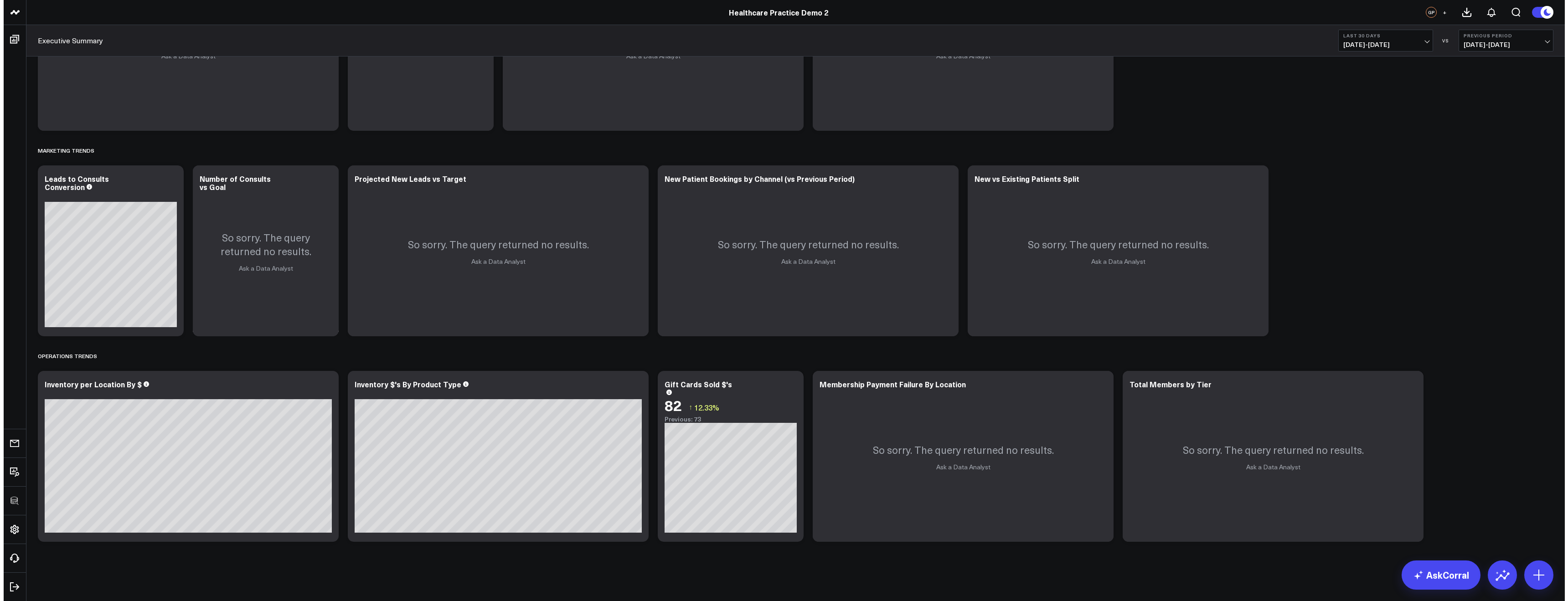
scroll to position [699, 0]
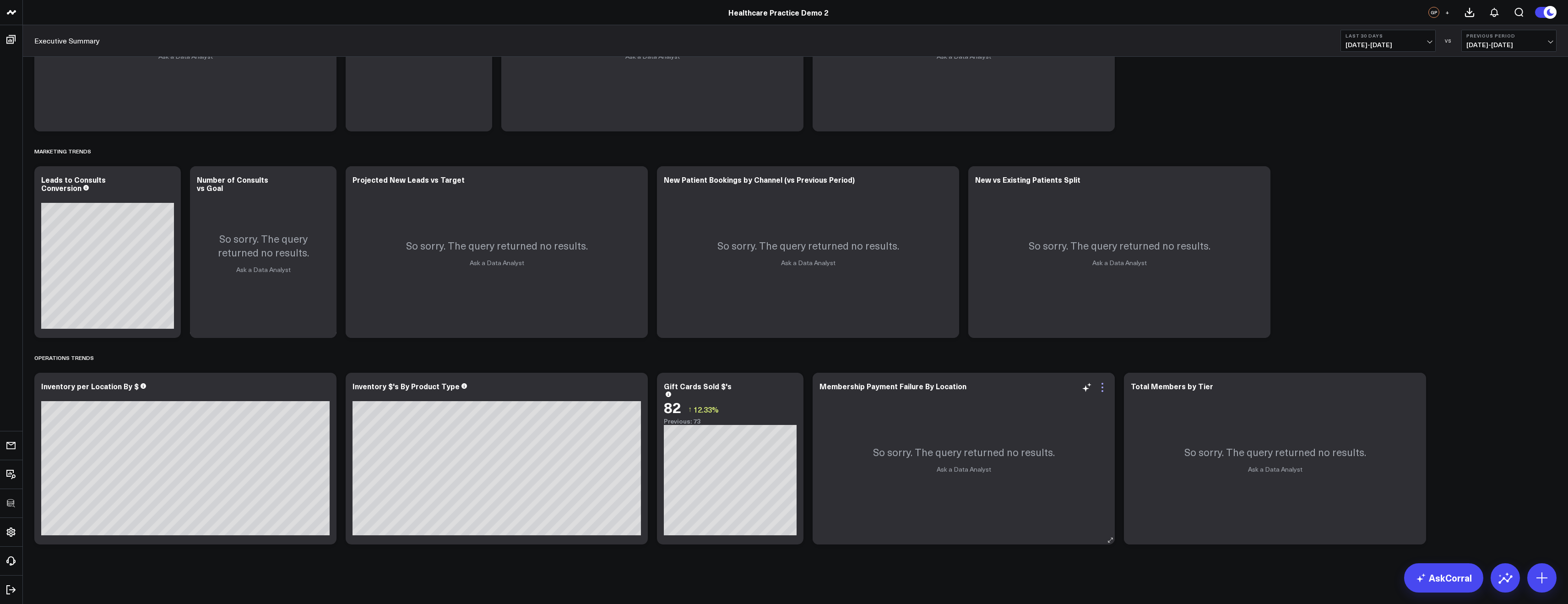
click at [1102, 385] on icon at bounding box center [1102, 388] width 11 height 11
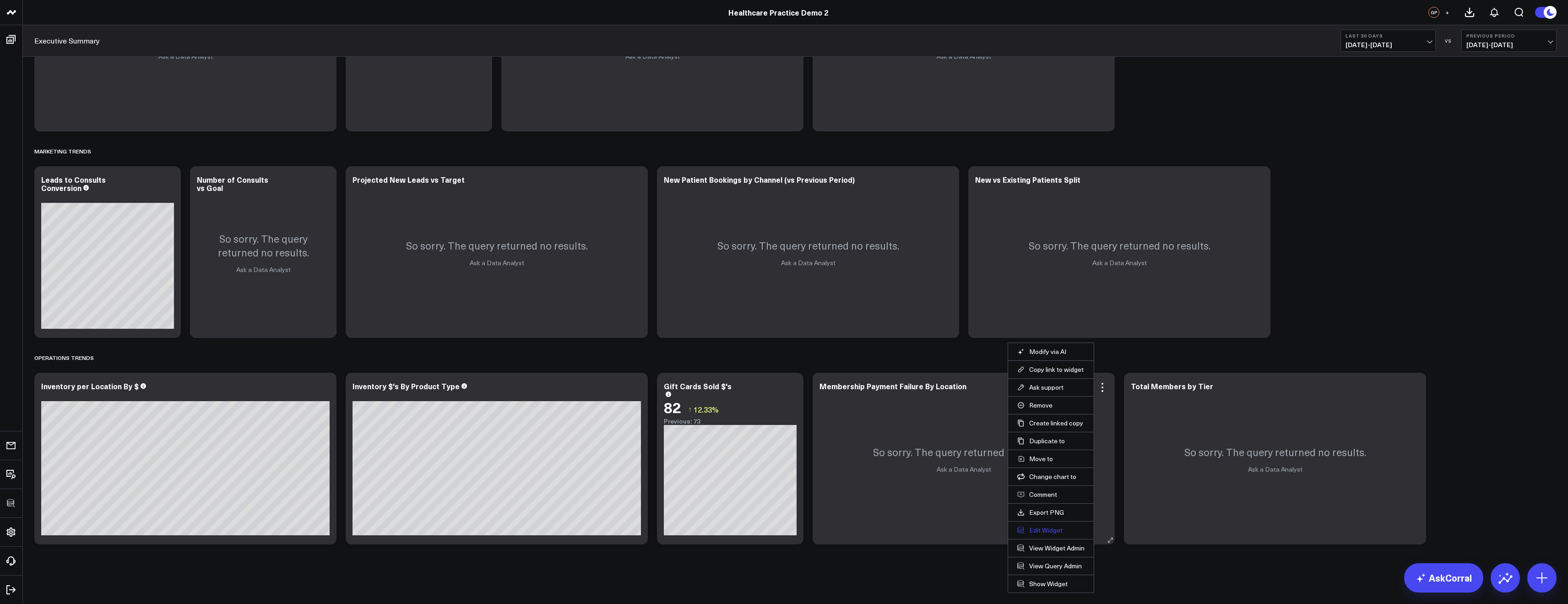
click at [1047, 530] on button "Edit Widget" at bounding box center [1051, 529] width 67 height 8
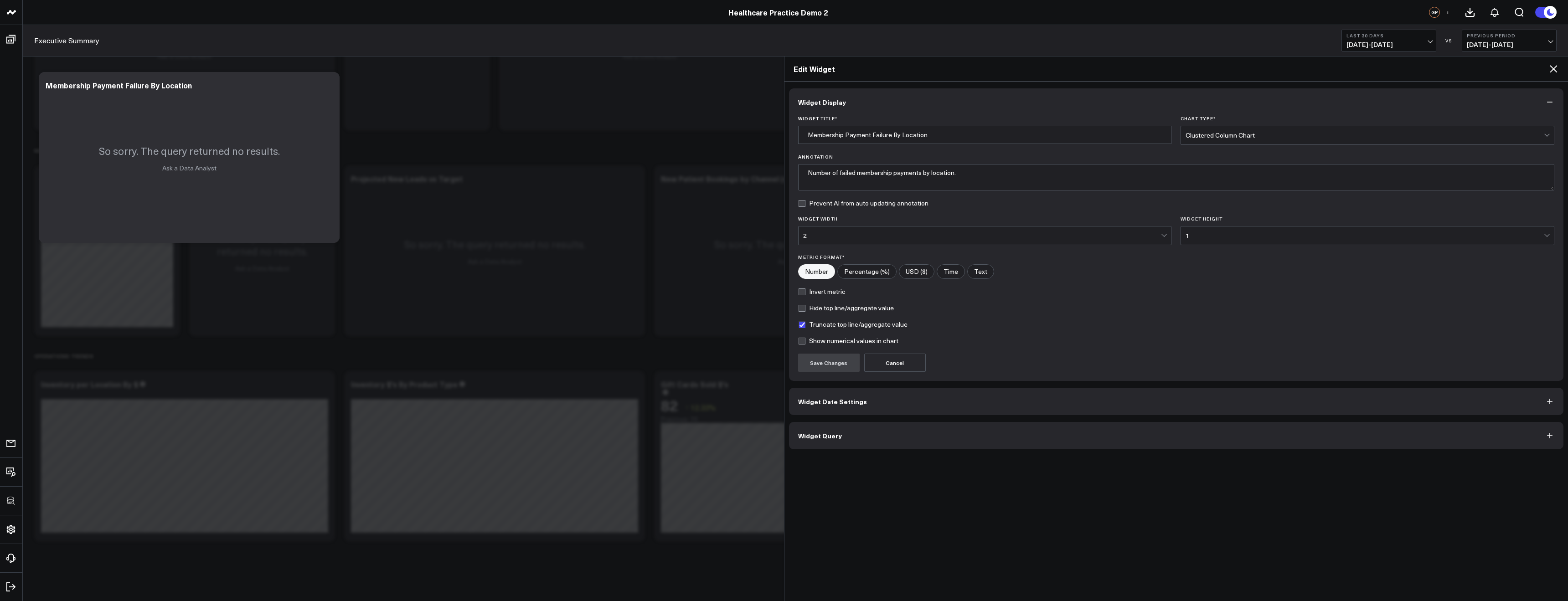
click at [894, 436] on button "Widget Query" at bounding box center [1176, 435] width 775 height 27
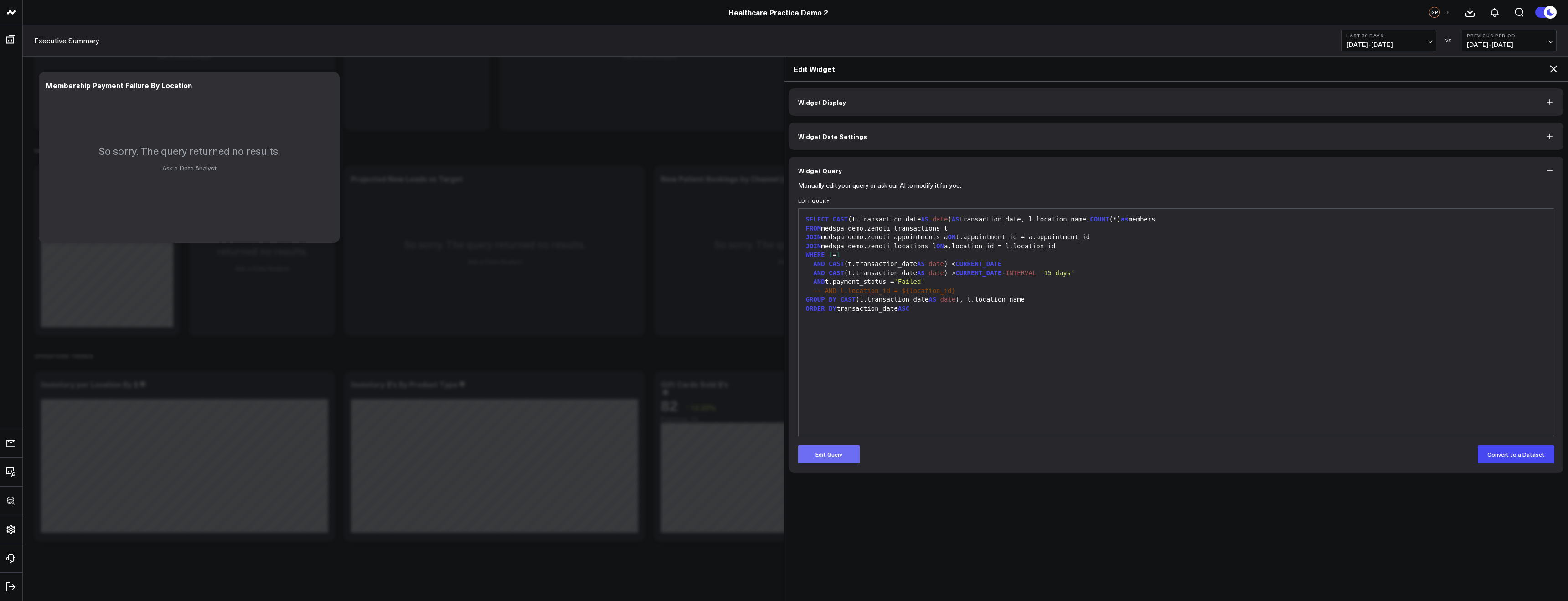
click at [824, 460] on button "Edit Query" at bounding box center [828, 454] width 61 height 18
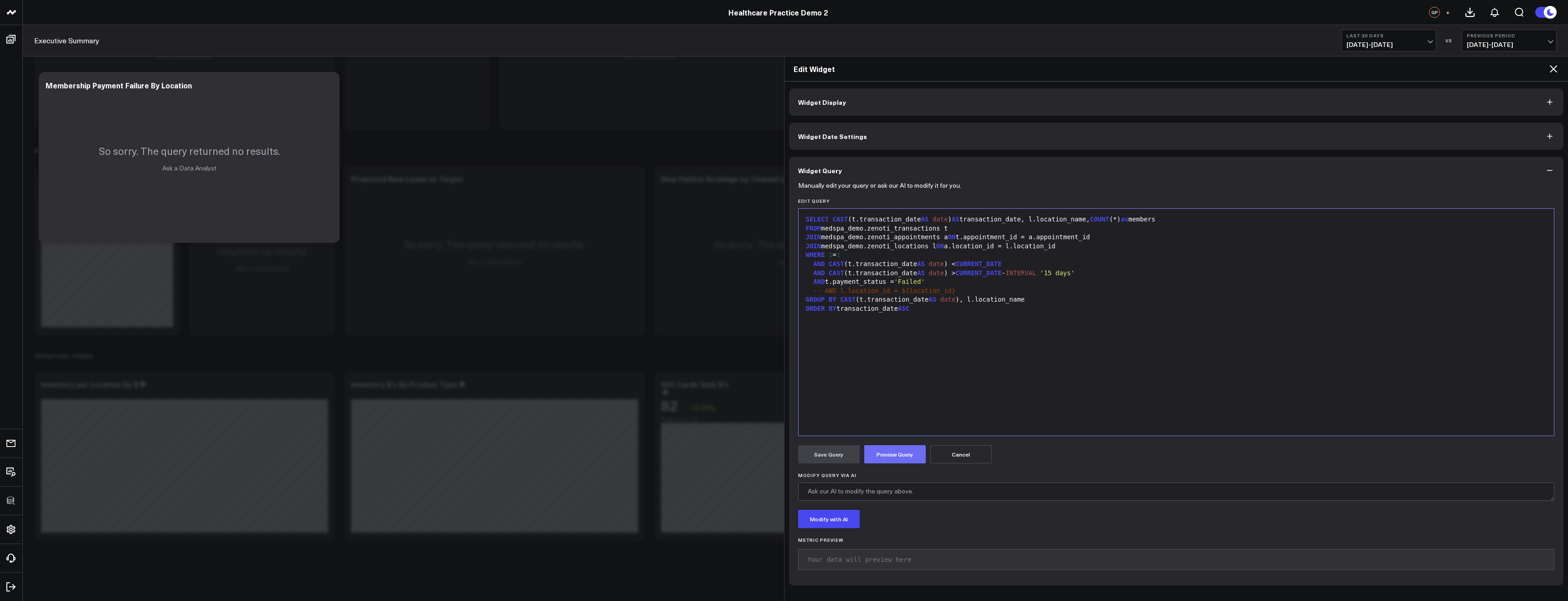
click at [901, 452] on button "Preview Query" at bounding box center [895, 454] width 61 height 18
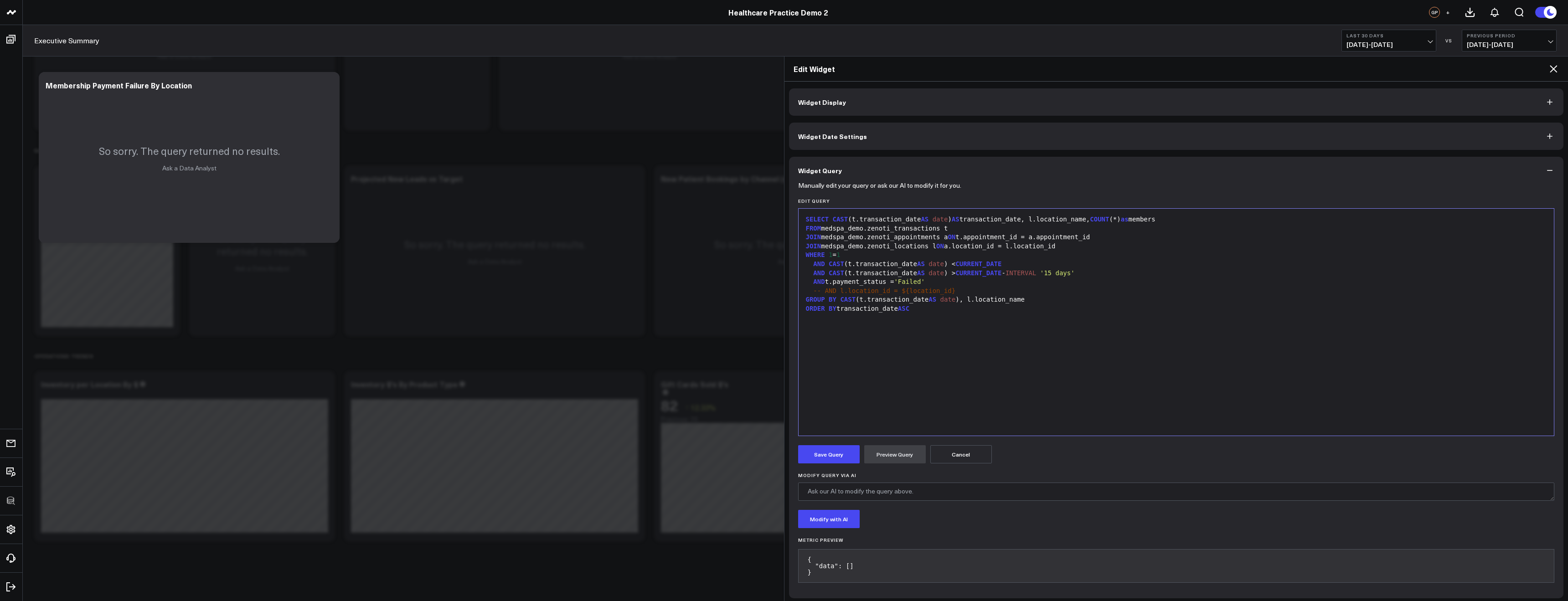
scroll to position [4, 0]
click at [1010, 316] on div "SELECT CAST (t.transaction_date AS date ) AS transaction_date, l.location_name,…" at bounding box center [1176, 318] width 747 height 218
click at [812, 257] on div "AND CAST (t.transaction_date AS date ) < CURRENT_DATE" at bounding box center [1176, 260] width 747 height 9
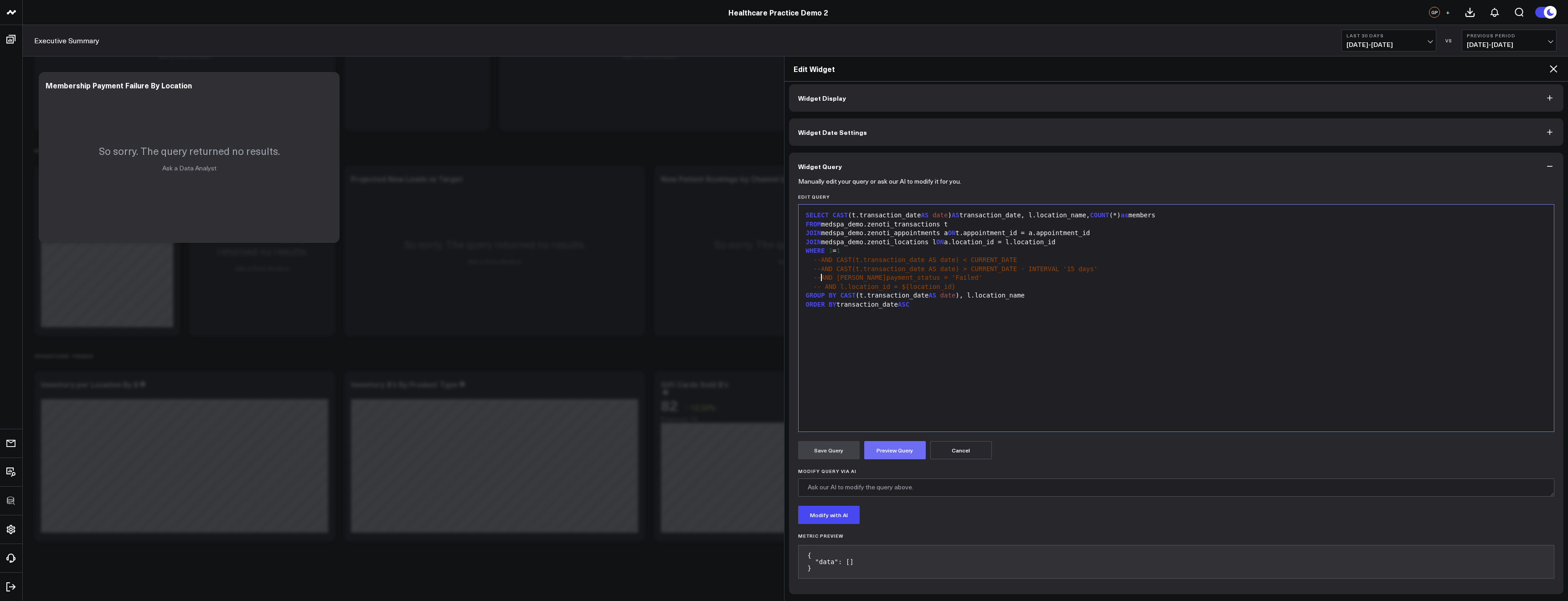
click at [911, 455] on button "Preview Query" at bounding box center [895, 450] width 61 height 18
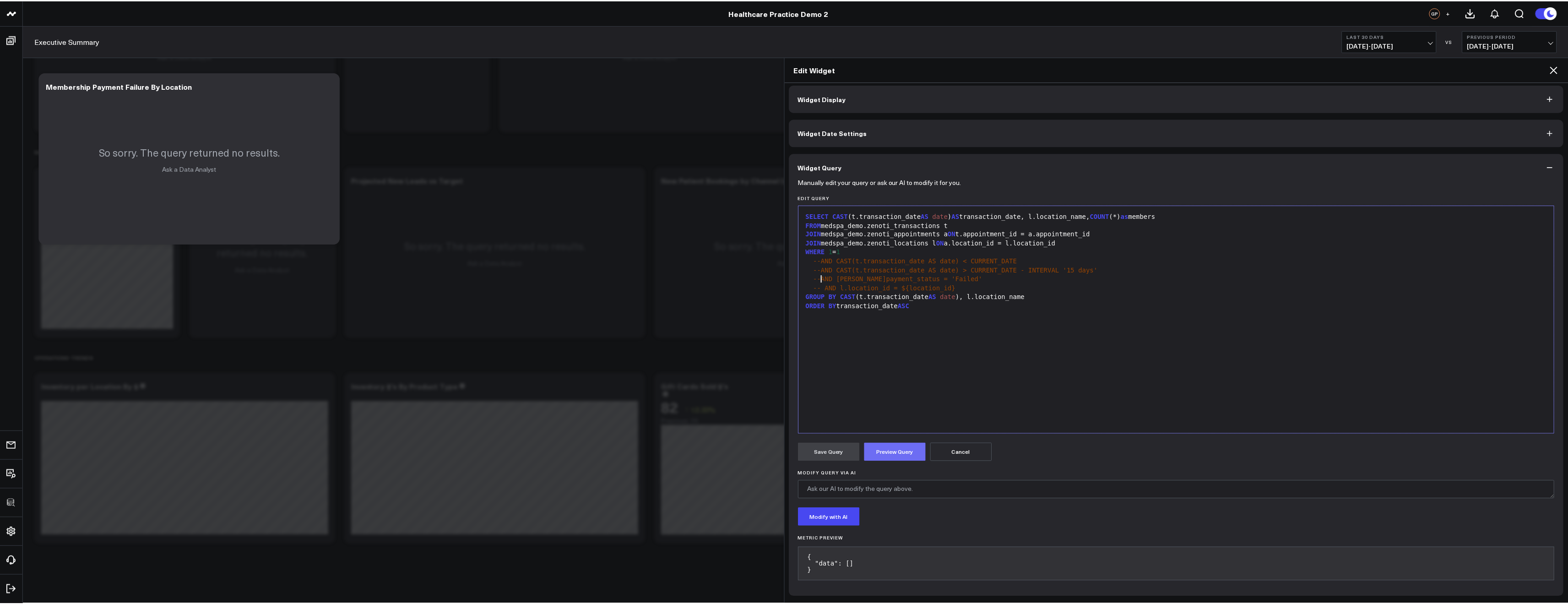
scroll to position [0, 0]
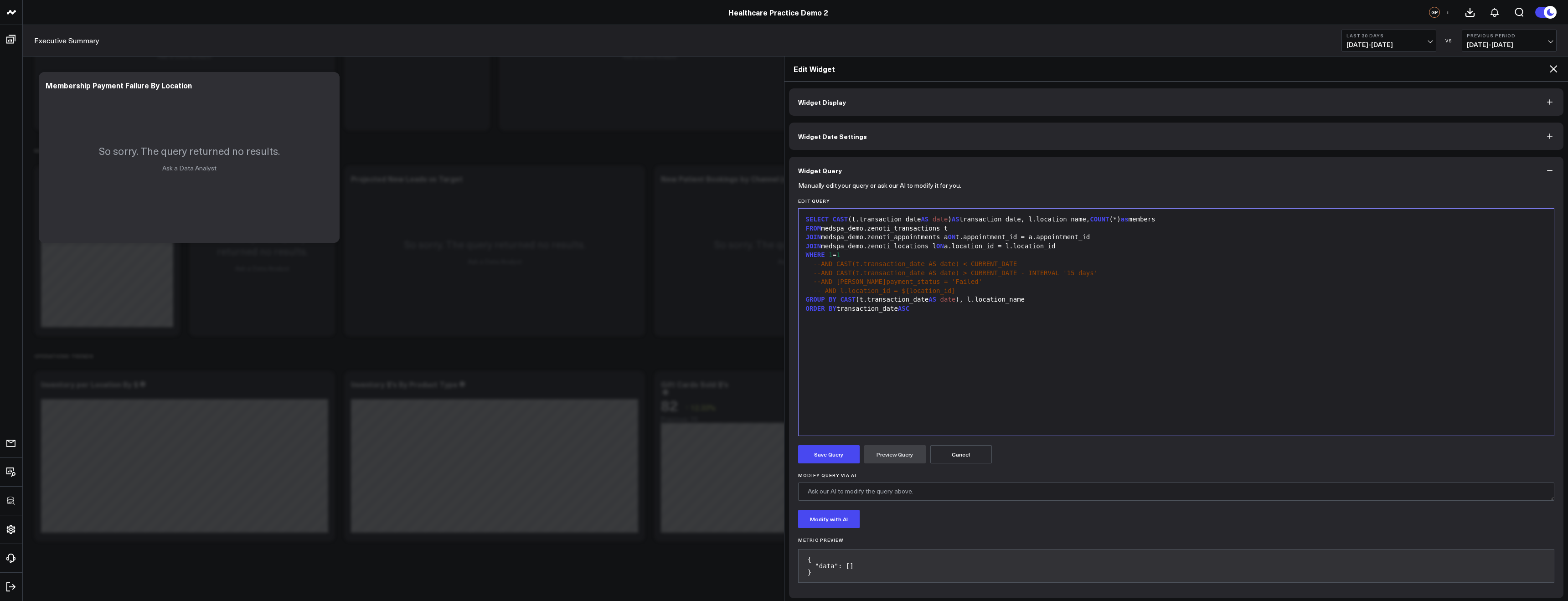
click at [1551, 71] on icon at bounding box center [1553, 69] width 7 height 7
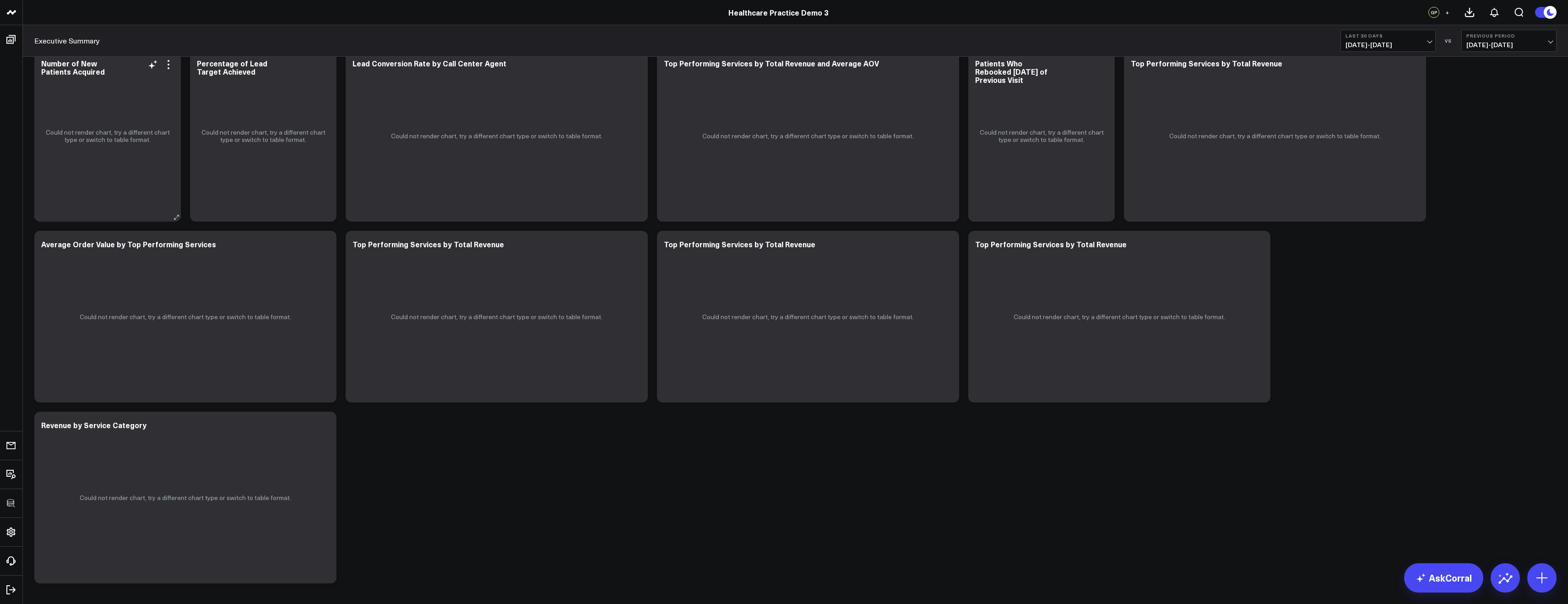
scroll to position [1135, 0]
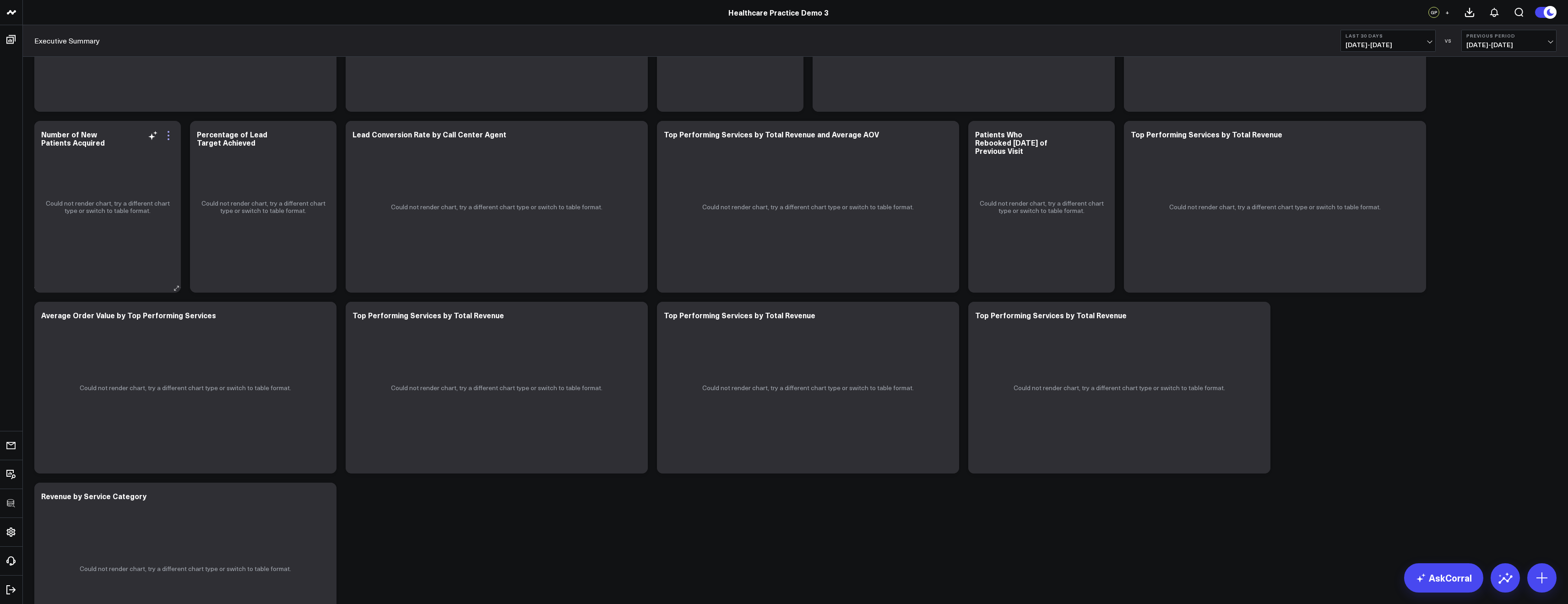
click at [167, 133] on icon at bounding box center [169, 136] width 11 height 11
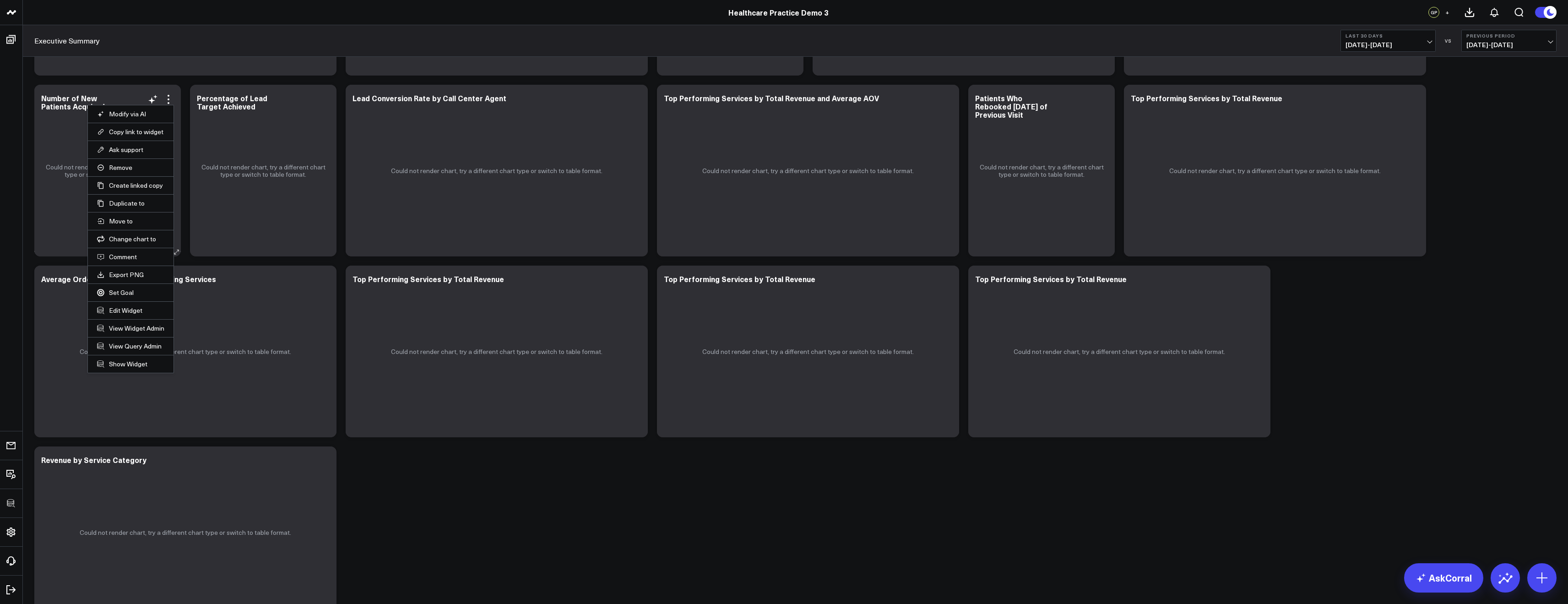
scroll to position [1154, 0]
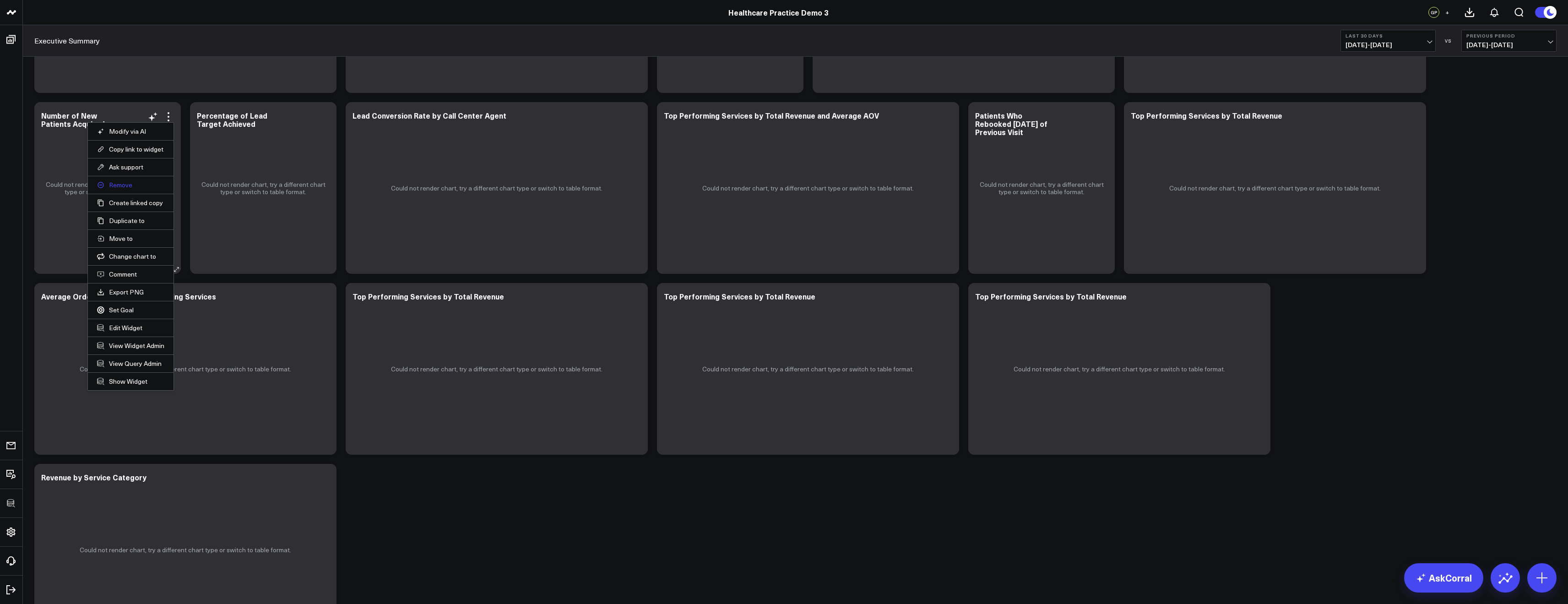
click at [116, 185] on button "Remove" at bounding box center [131, 185] width 67 height 8
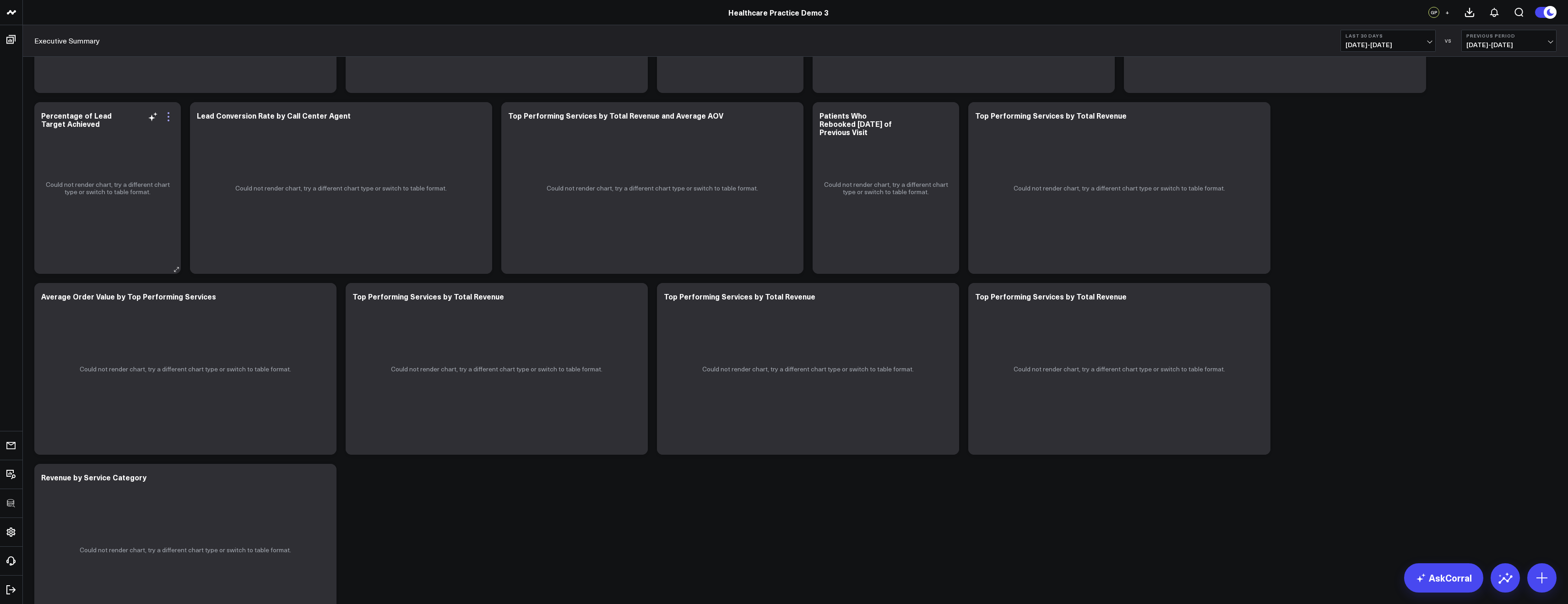
click at [165, 118] on icon at bounding box center [169, 117] width 11 height 11
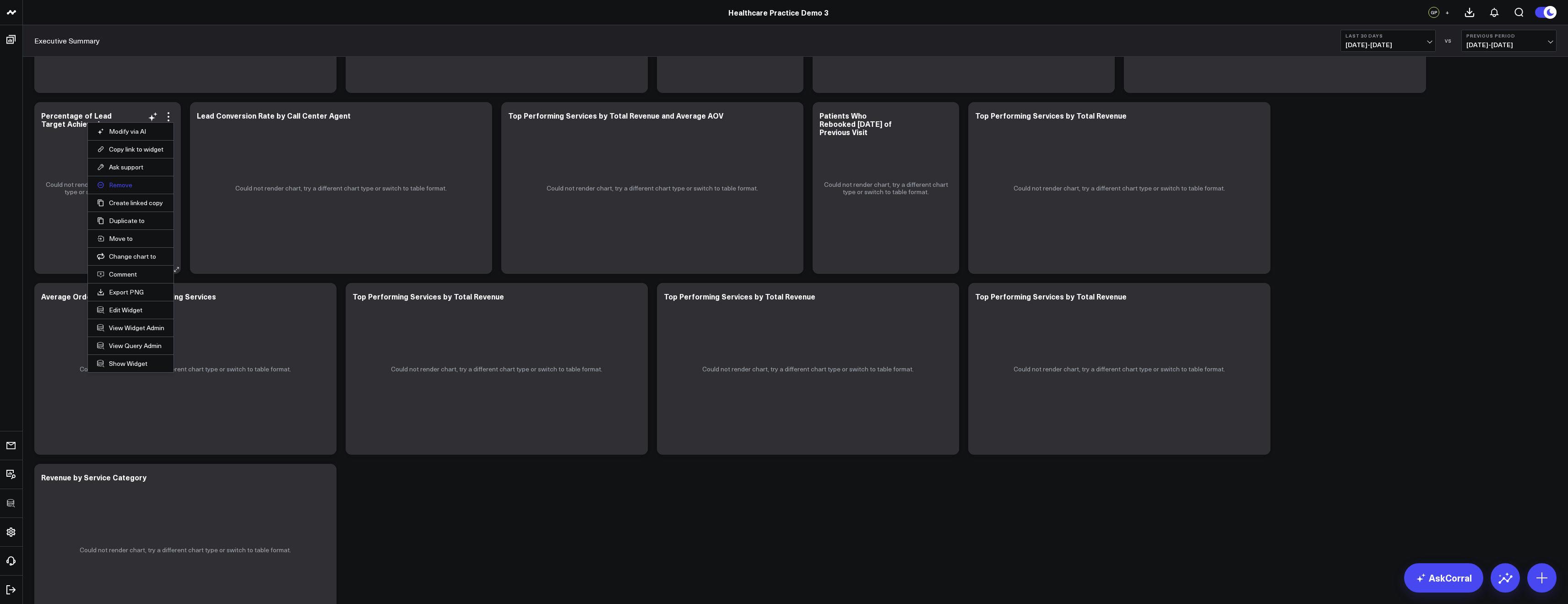
click at [117, 182] on button "Remove" at bounding box center [131, 185] width 67 height 8
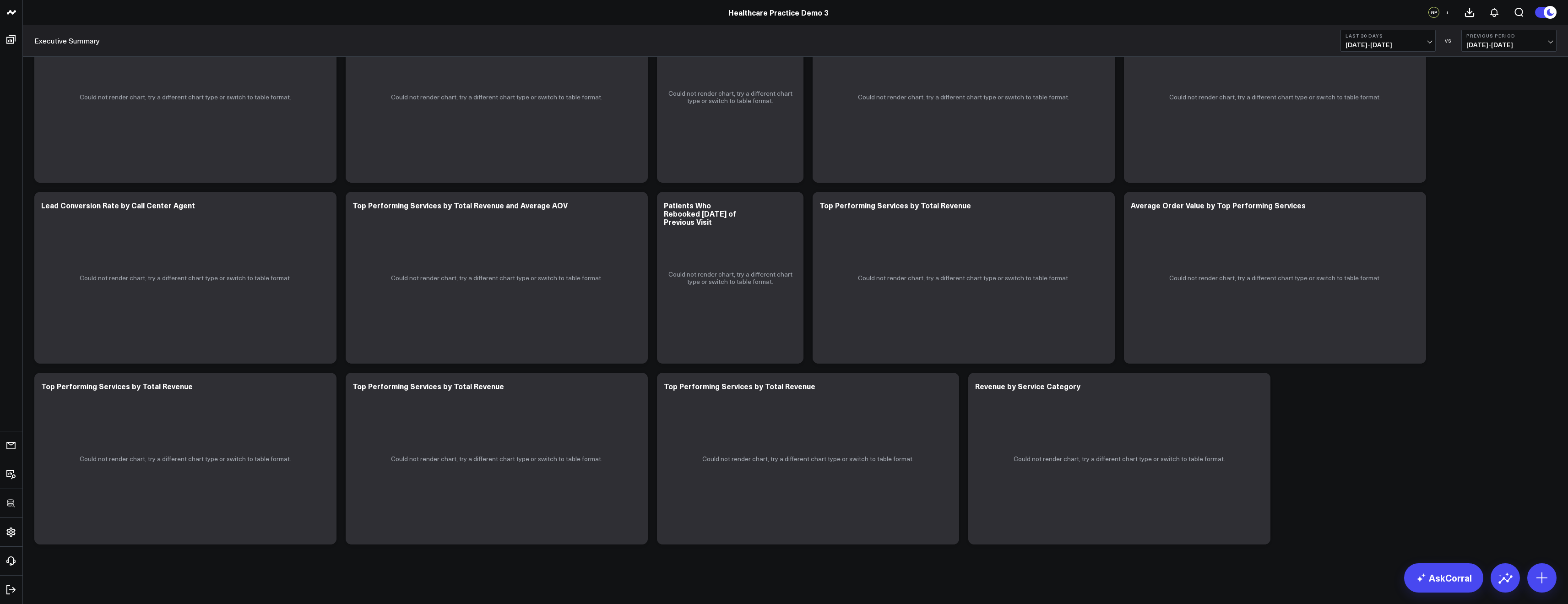
scroll to position [1064, 0]
click at [325, 207] on icon at bounding box center [324, 207] width 11 height 11
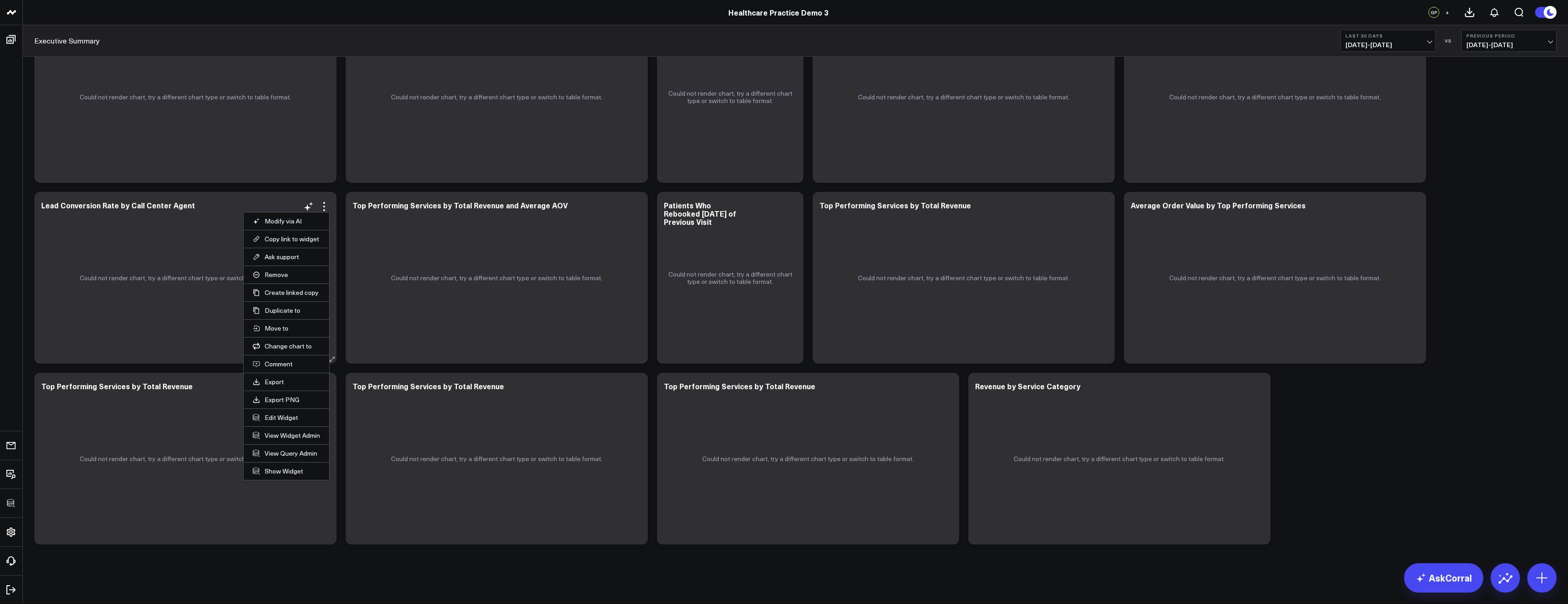
click at [270, 268] on li "Remove" at bounding box center [286, 274] width 86 height 18
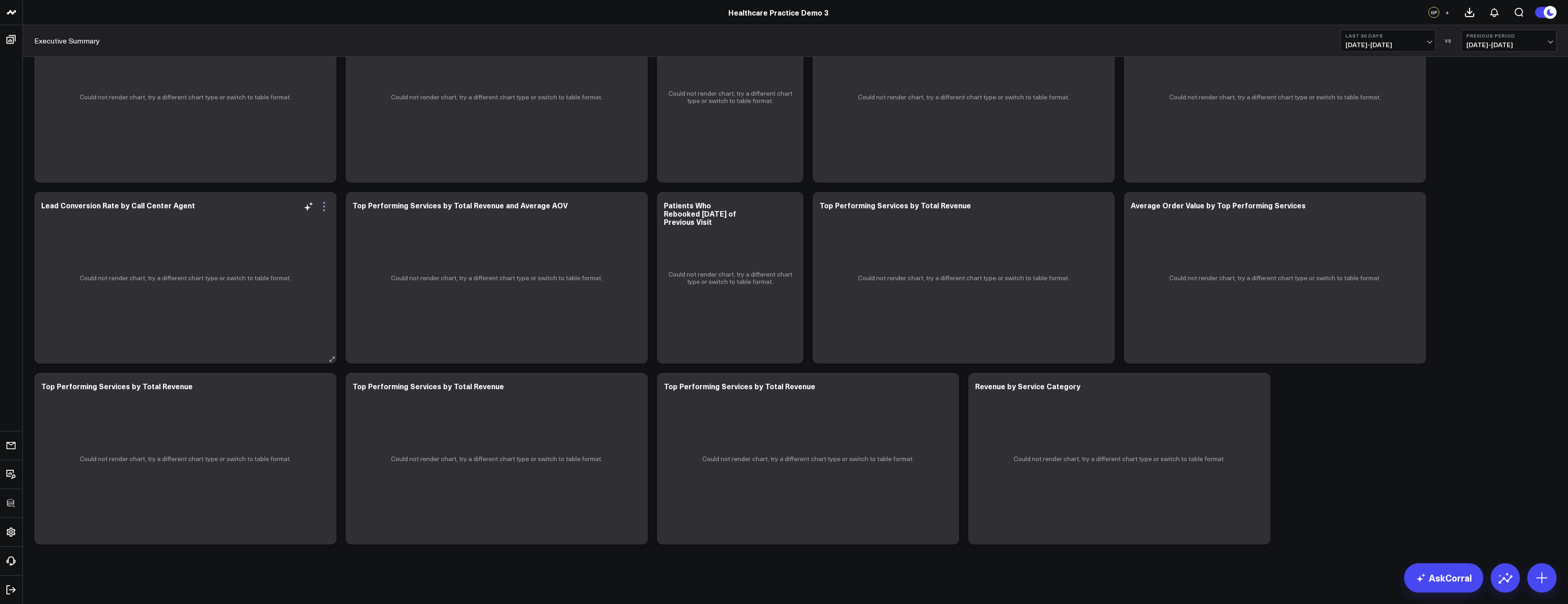
click at [323, 208] on icon at bounding box center [324, 207] width 11 height 11
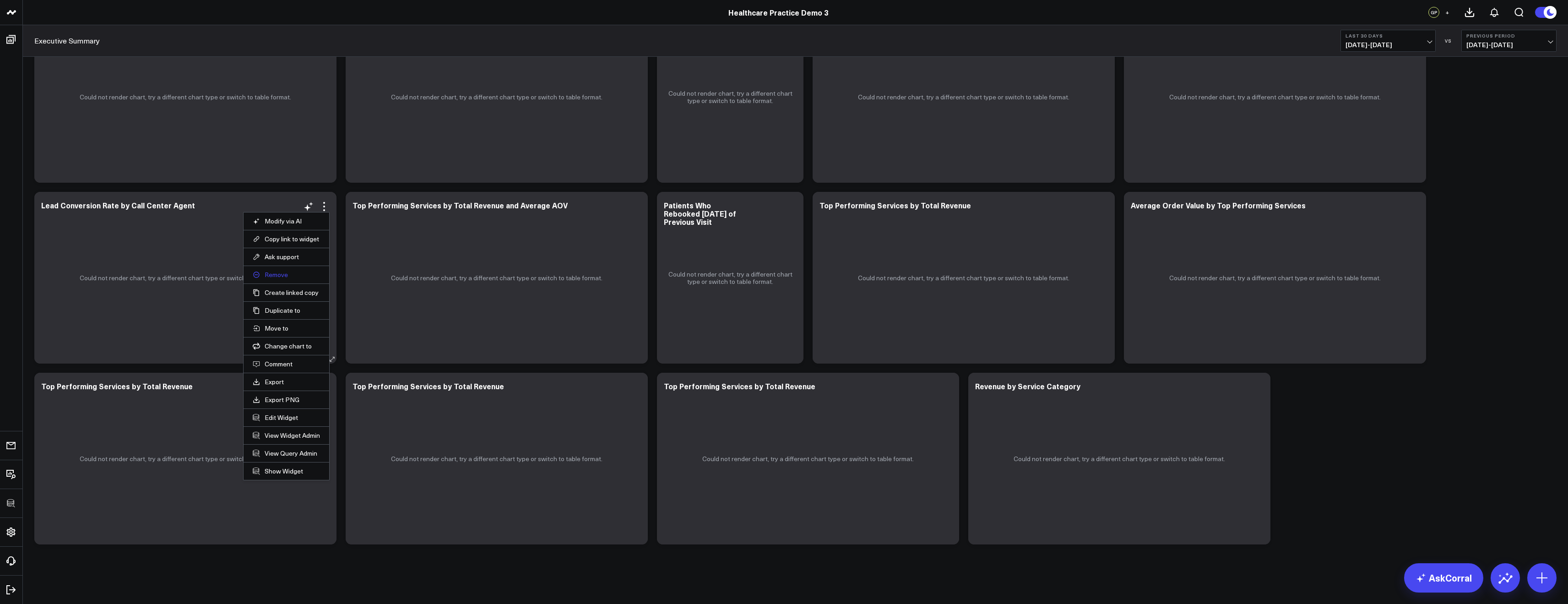
click at [282, 274] on button "Remove" at bounding box center [286, 274] width 67 height 8
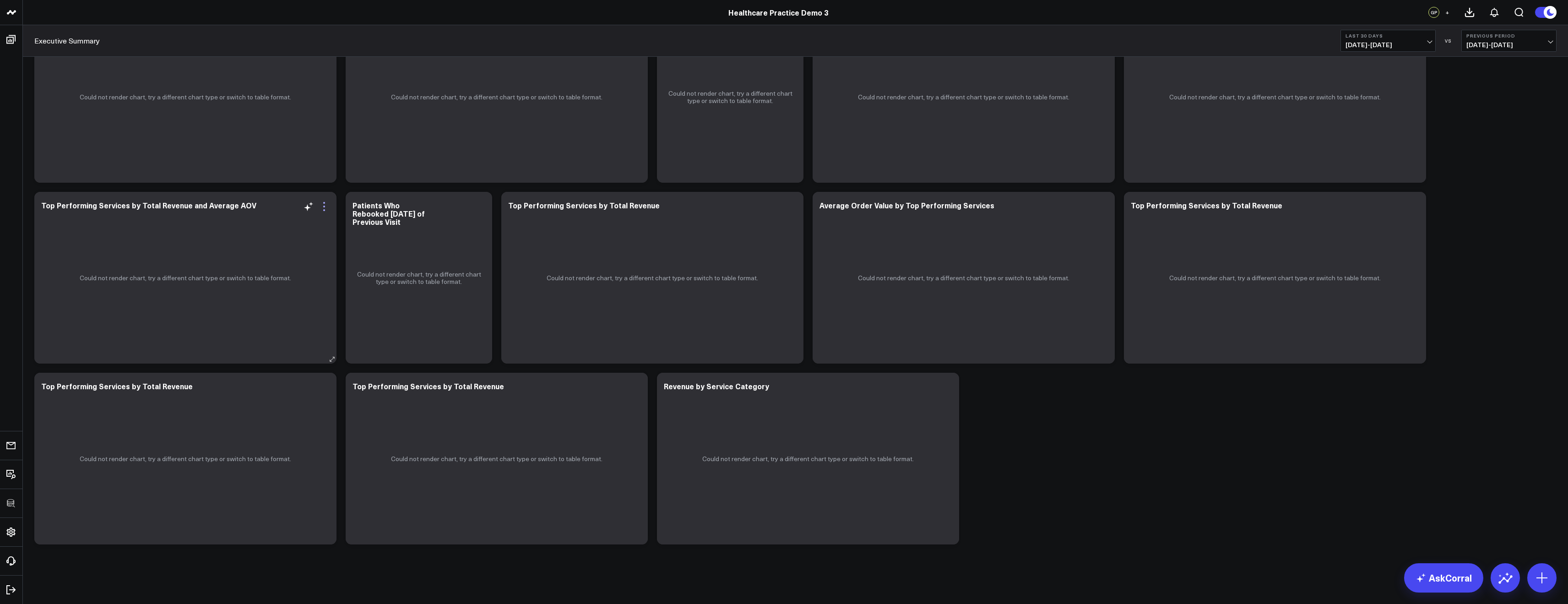
click at [320, 208] on icon at bounding box center [324, 207] width 11 height 11
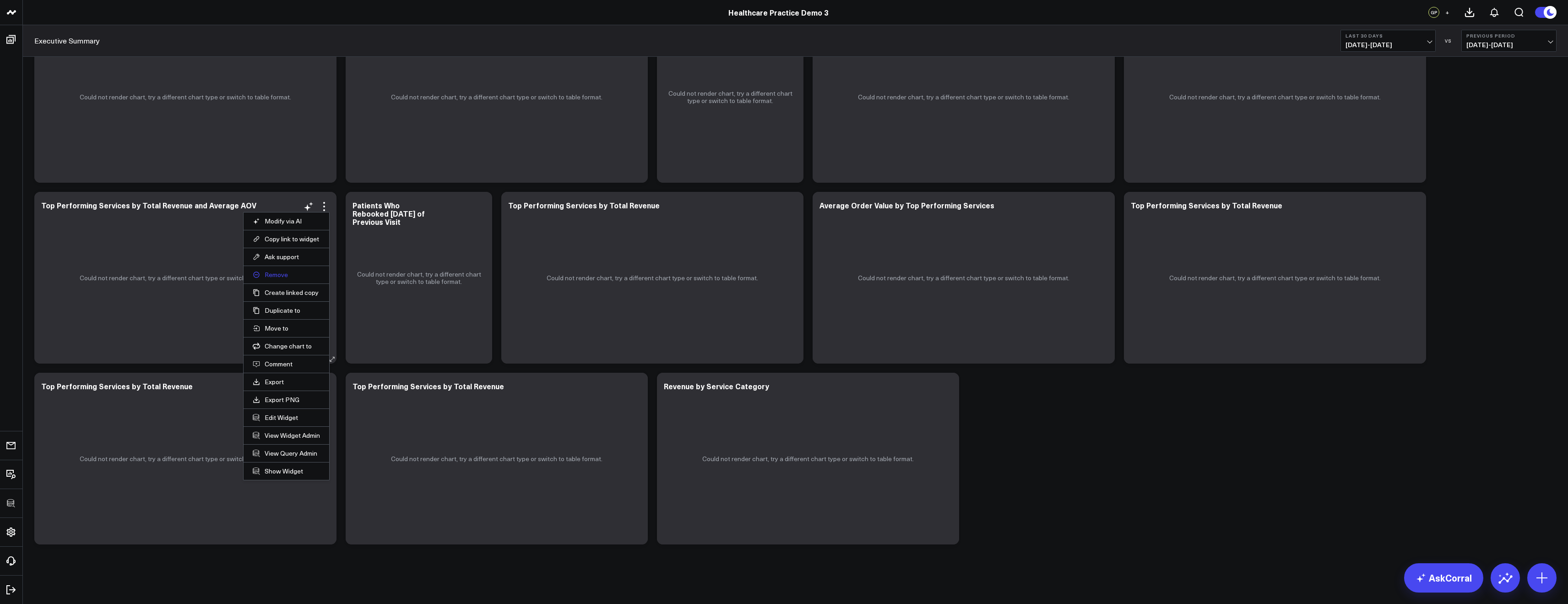
click at [276, 278] on button "Remove" at bounding box center [286, 274] width 67 height 8
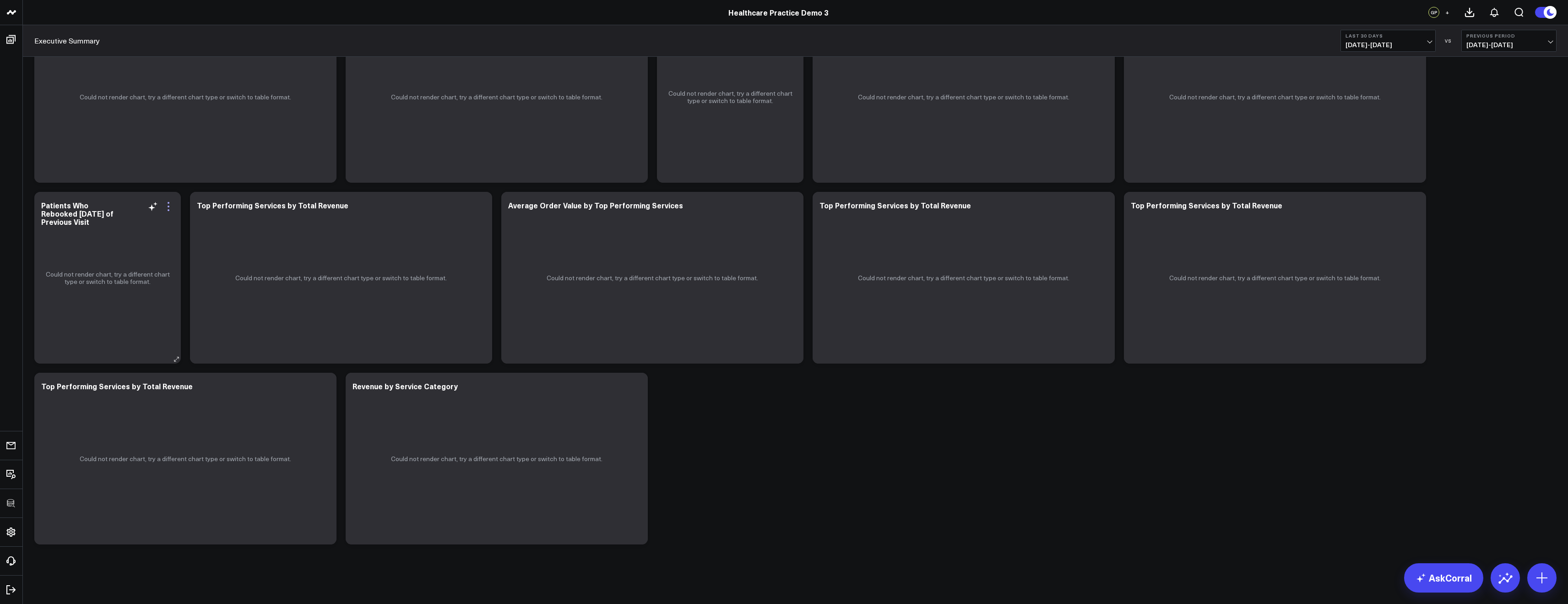
click at [172, 210] on icon at bounding box center [169, 207] width 11 height 11
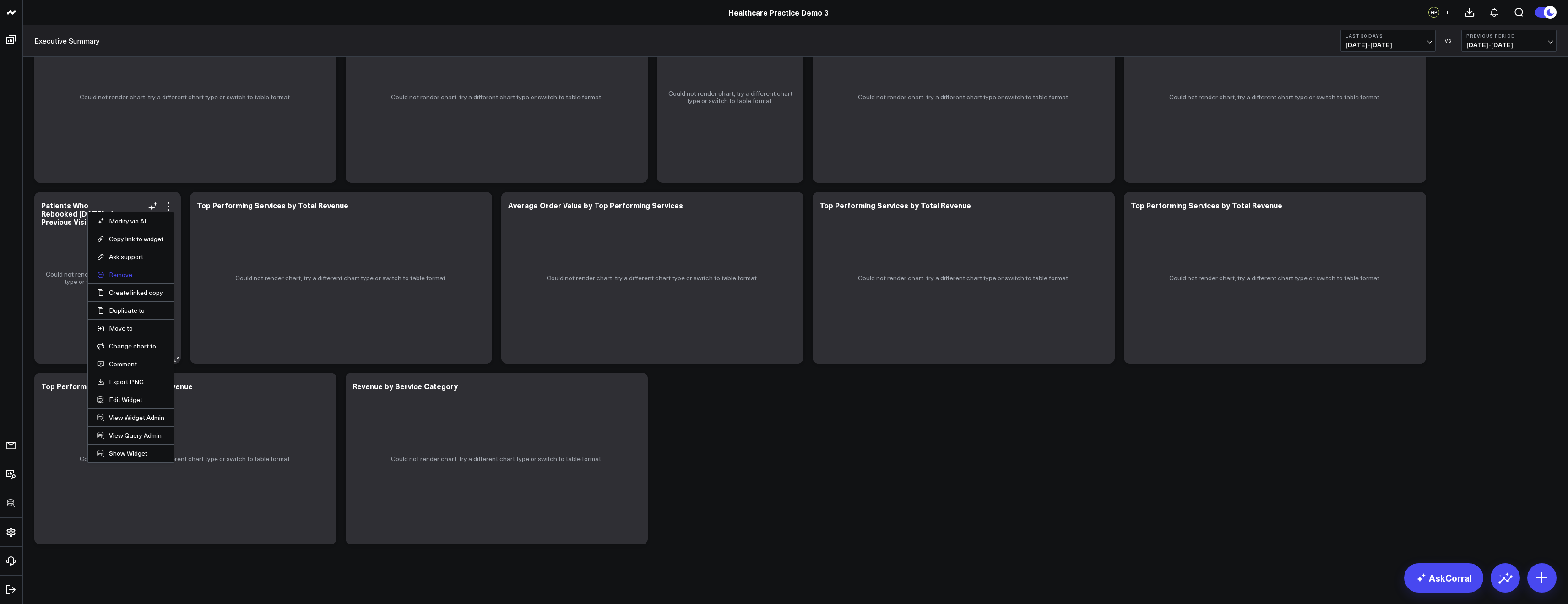
click at [130, 273] on button "Remove" at bounding box center [131, 274] width 67 height 8
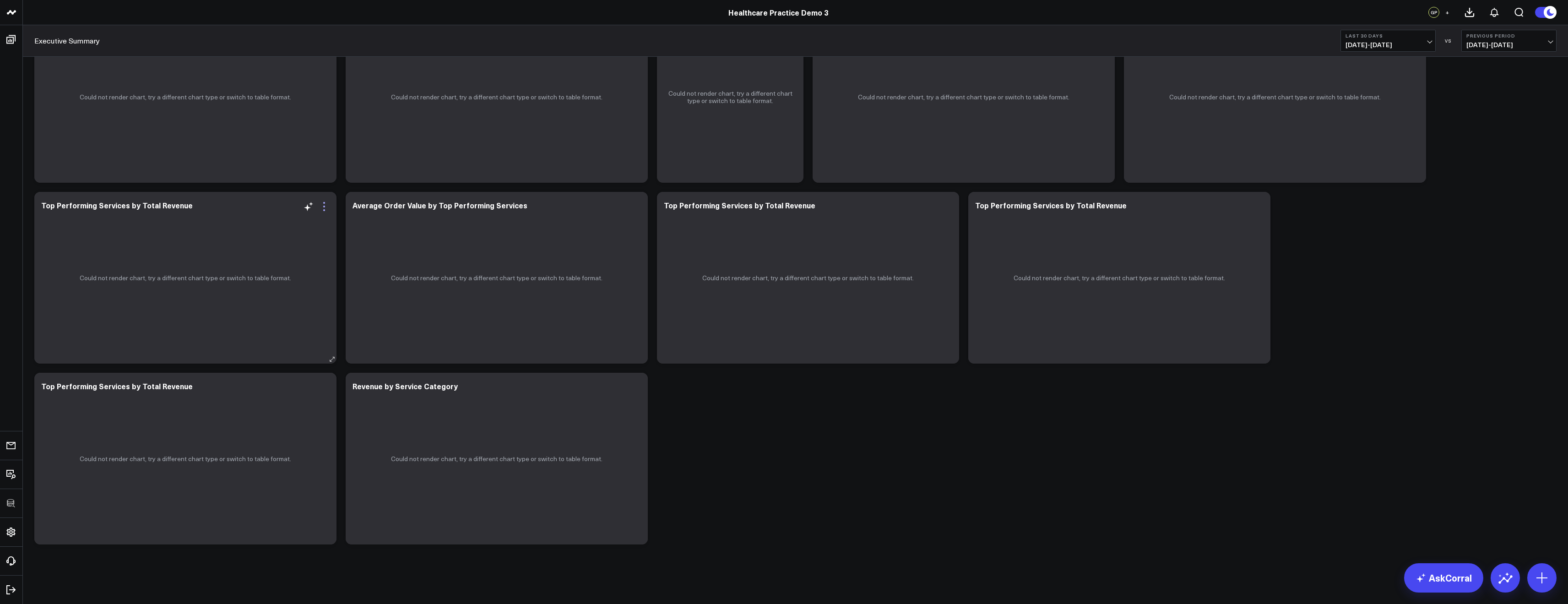
click at [321, 204] on icon at bounding box center [324, 207] width 11 height 11
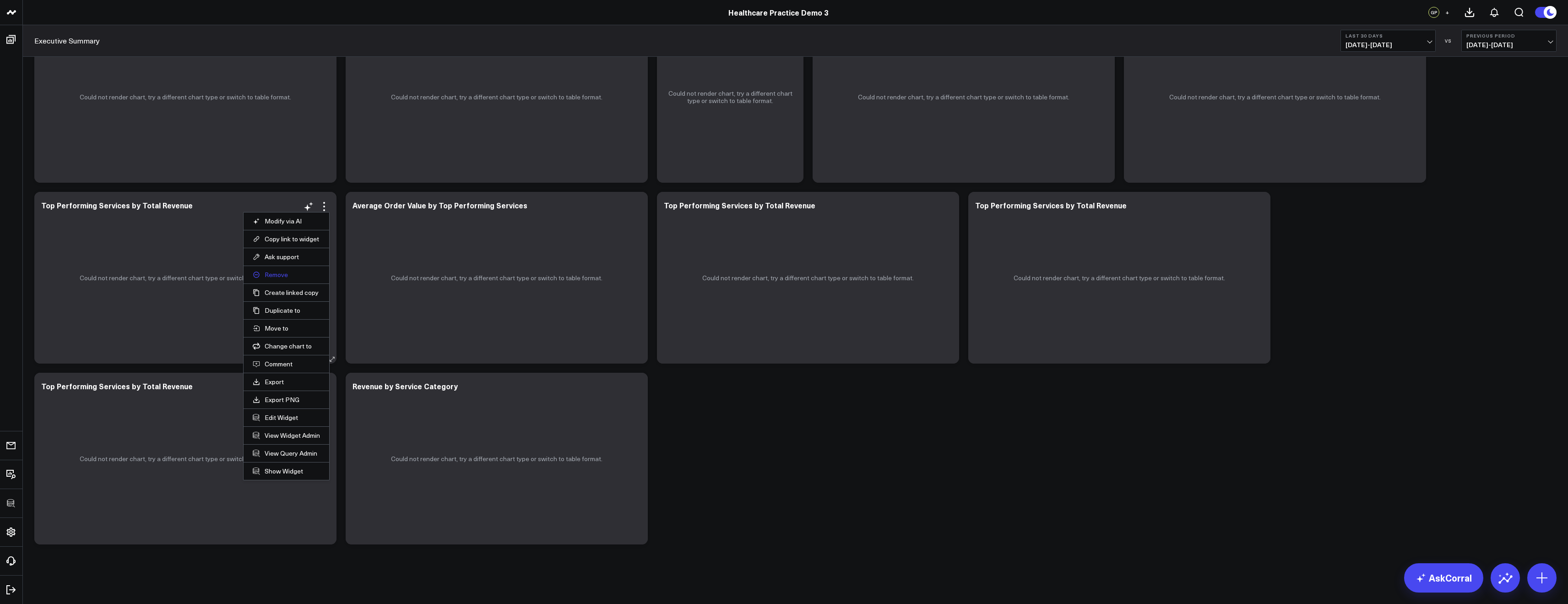
click at [265, 274] on button "Remove" at bounding box center [286, 274] width 67 height 8
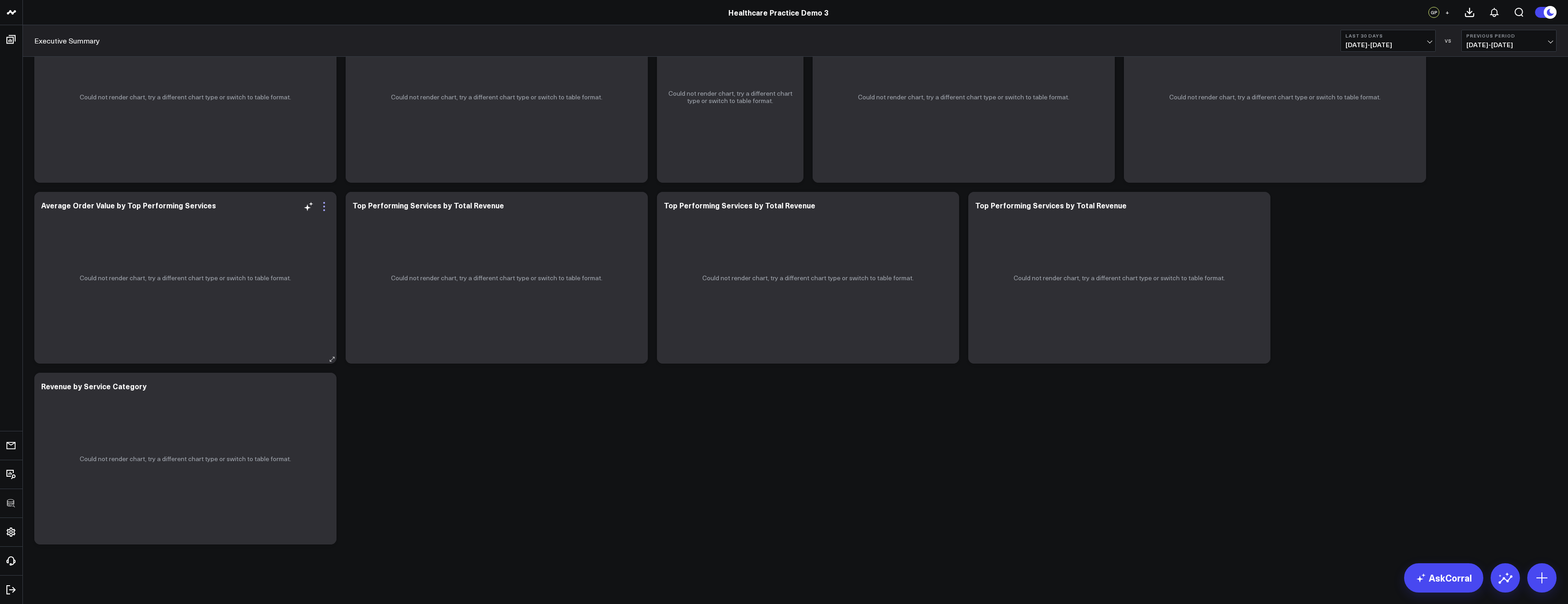
click at [328, 204] on icon at bounding box center [324, 207] width 11 height 11
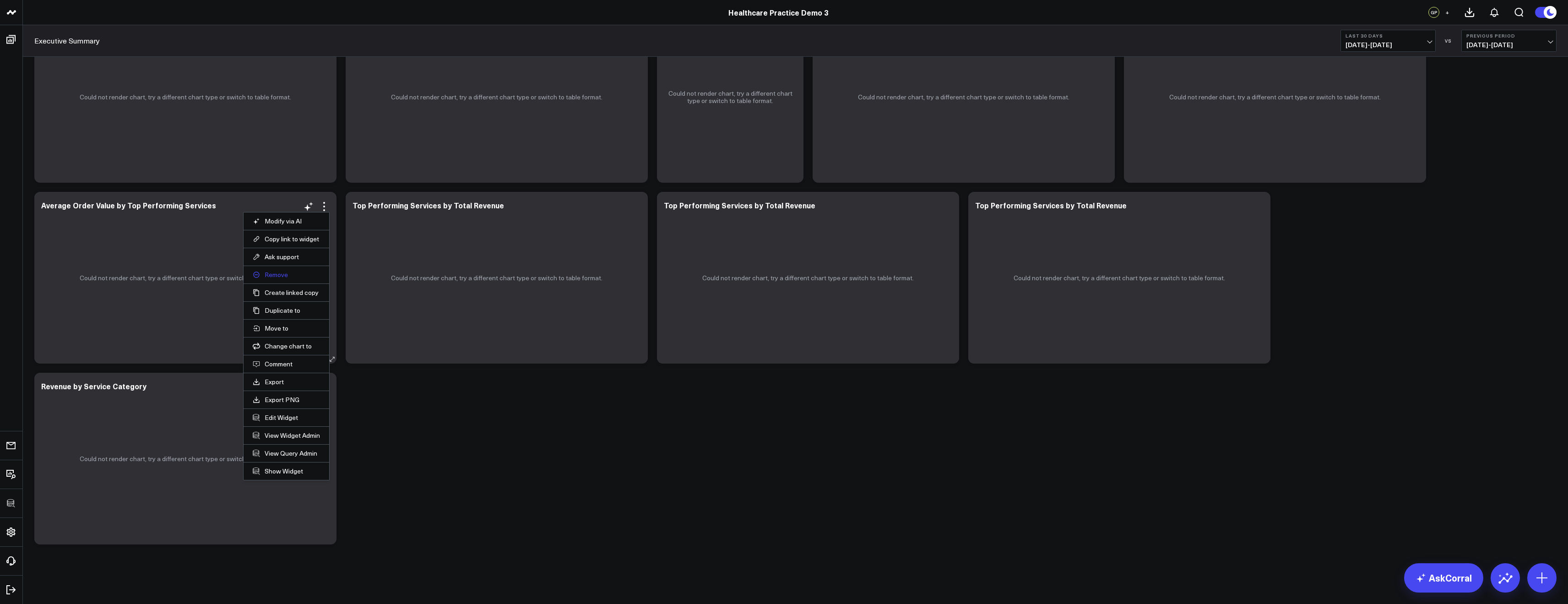
click at [273, 278] on button "Remove" at bounding box center [286, 274] width 67 height 8
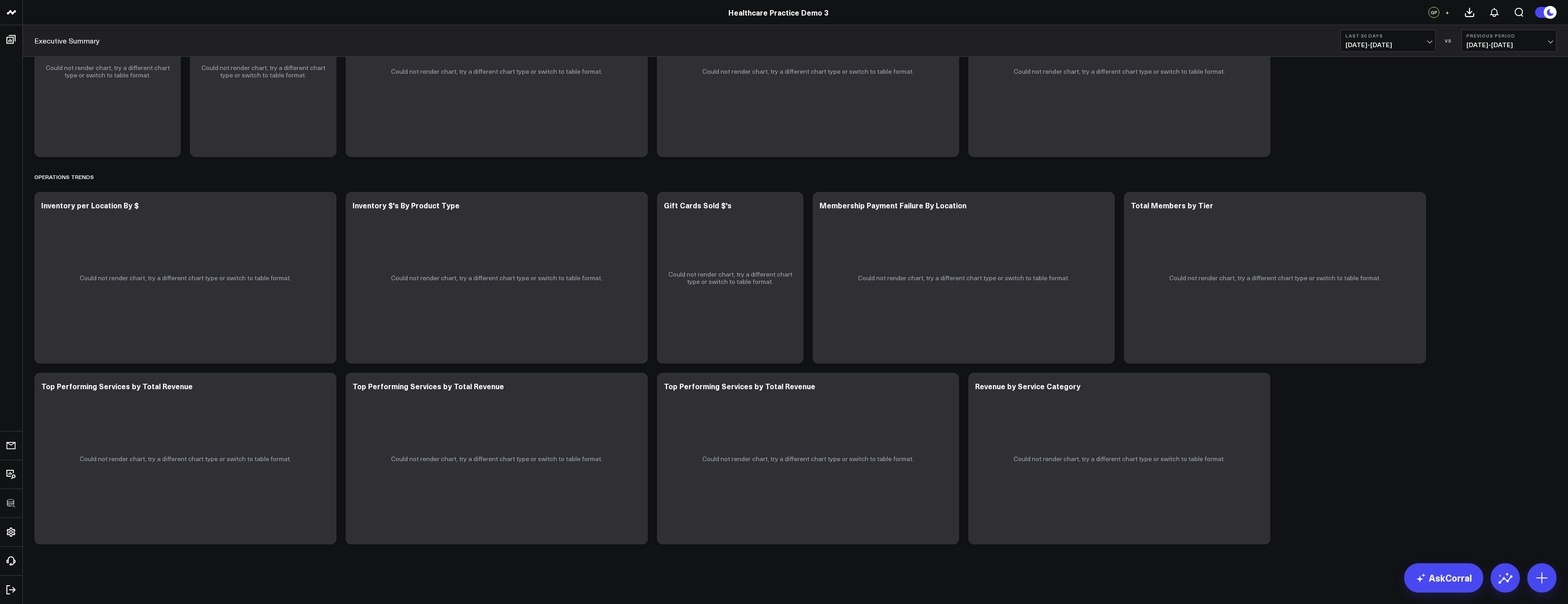
scroll to position [883, 0]
click at [325, 386] on icon at bounding box center [324, 388] width 11 height 11
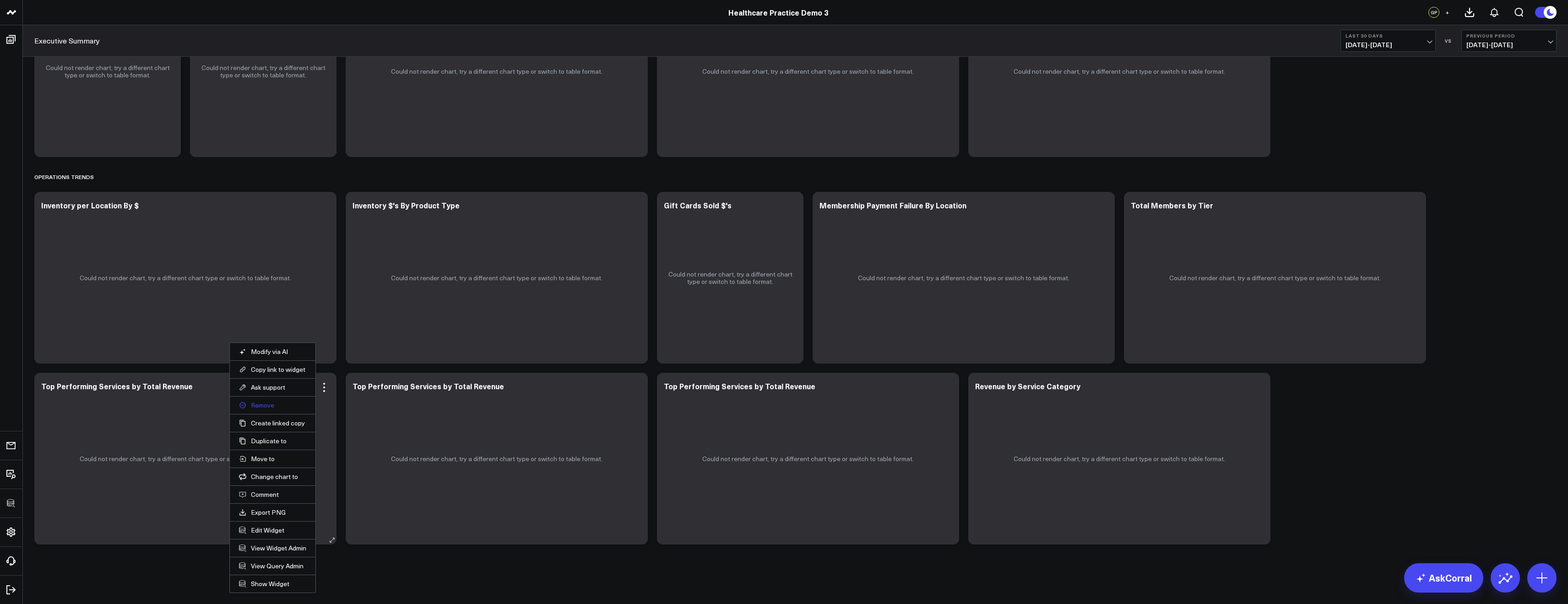
click at [271, 407] on button "Remove" at bounding box center [273, 405] width 67 height 8
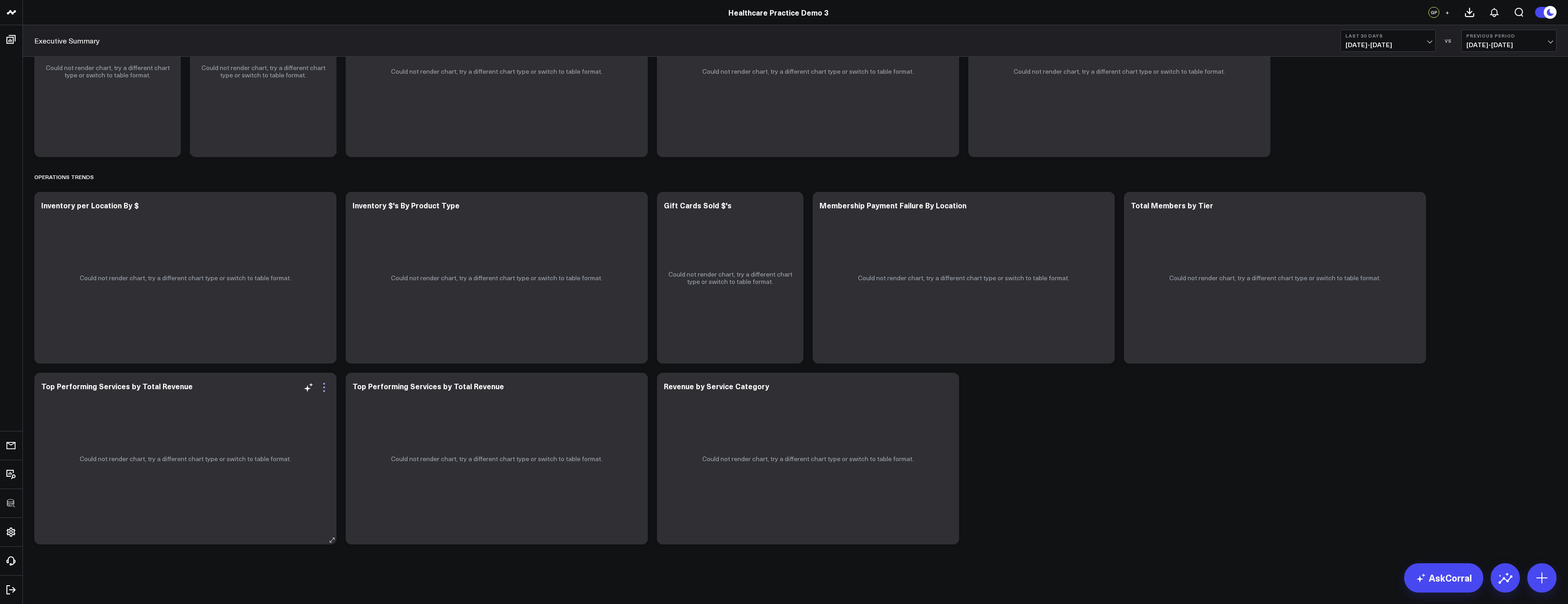
click at [320, 385] on icon at bounding box center [324, 388] width 11 height 11
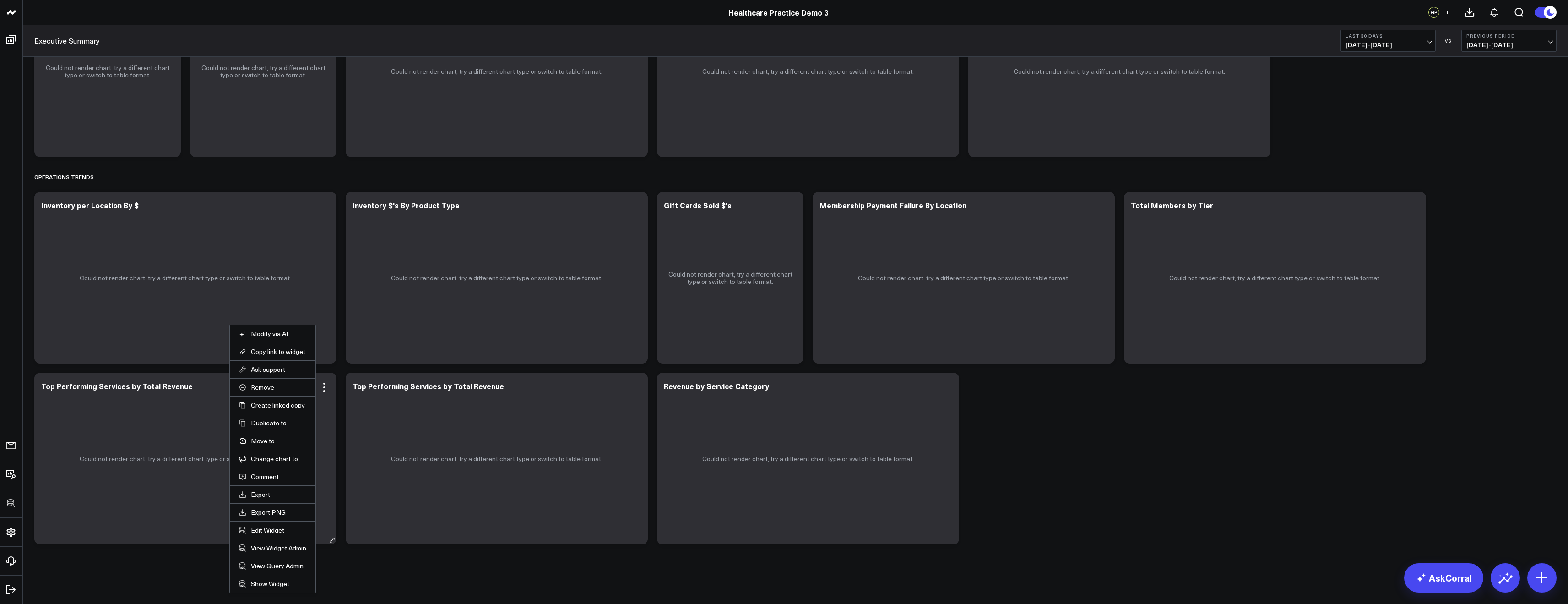
click at [272, 391] on li "Remove" at bounding box center [273, 387] width 86 height 18
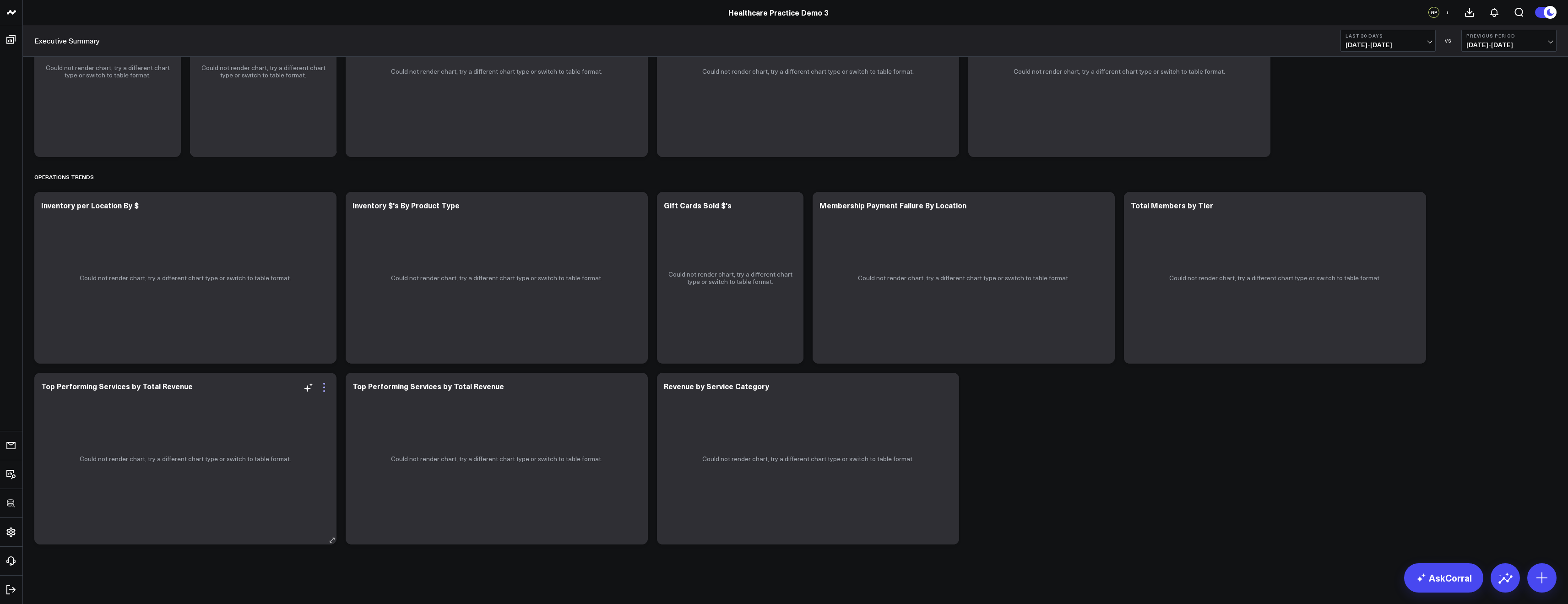
click at [320, 388] on icon at bounding box center [324, 388] width 11 height 11
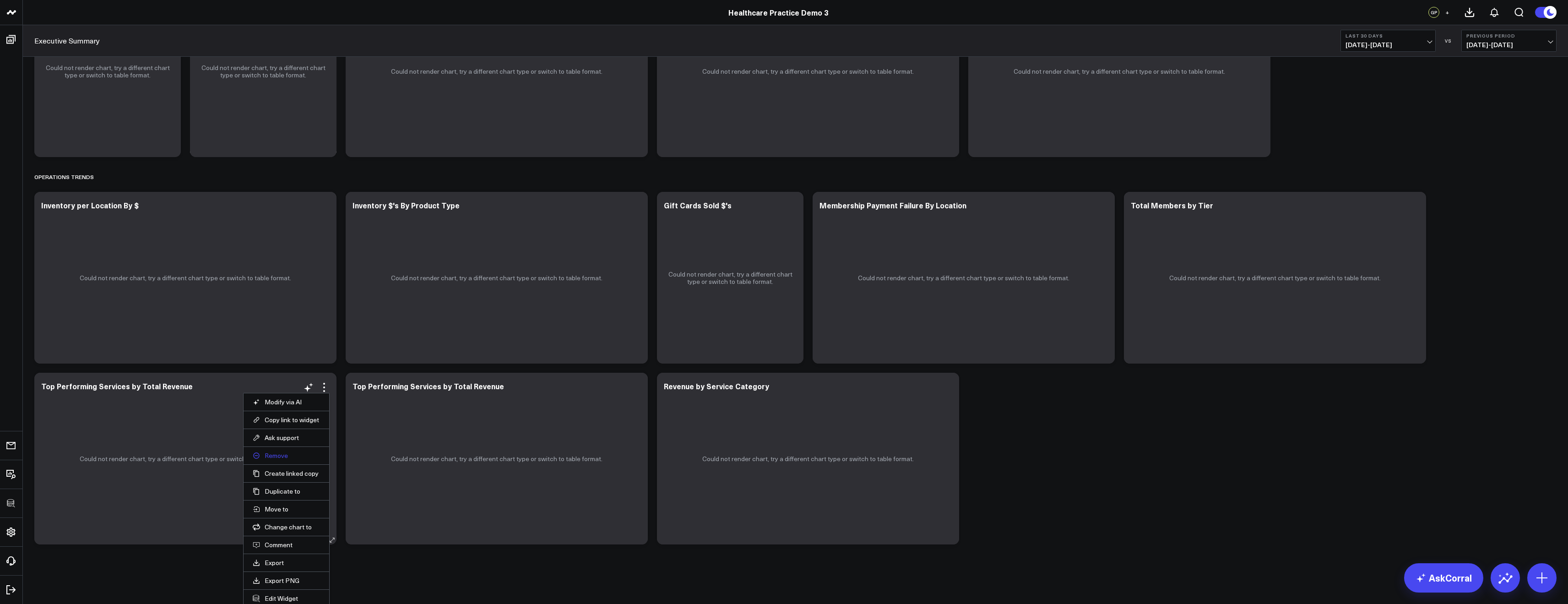
click at [277, 456] on button "Remove" at bounding box center [286, 455] width 67 height 8
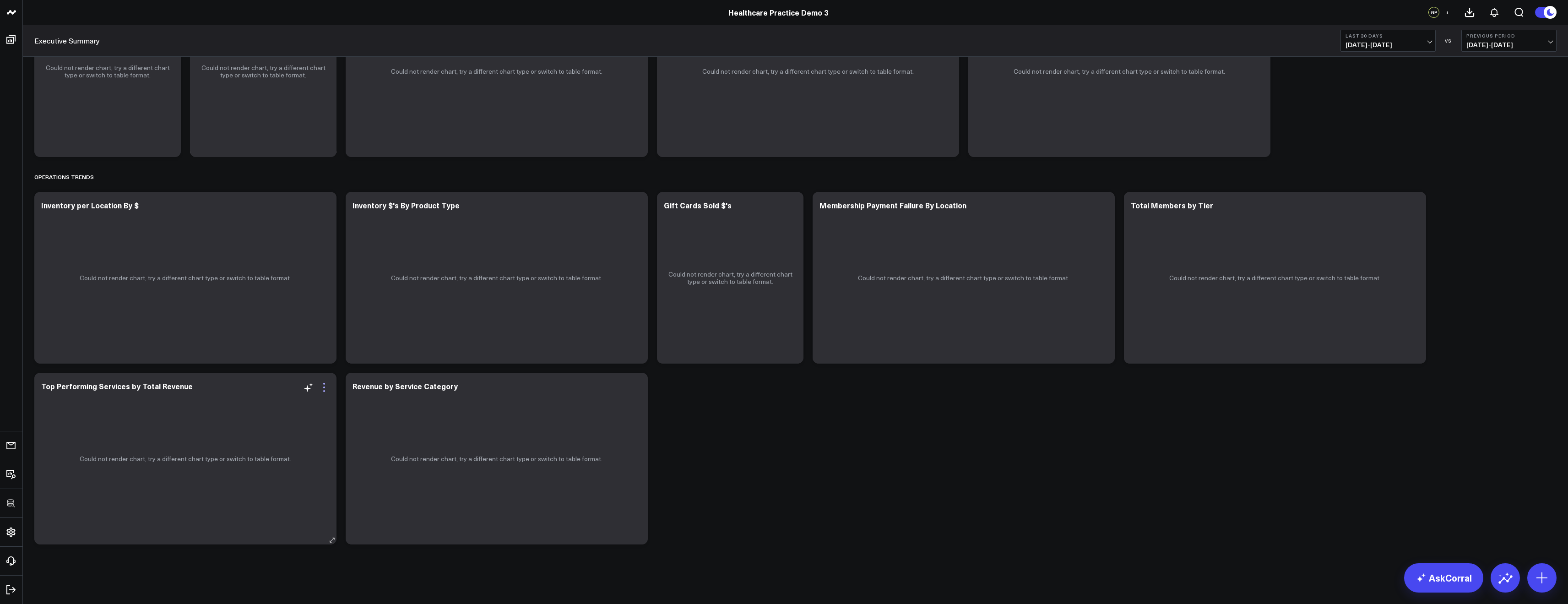
click at [325, 388] on icon at bounding box center [324, 388] width 11 height 11
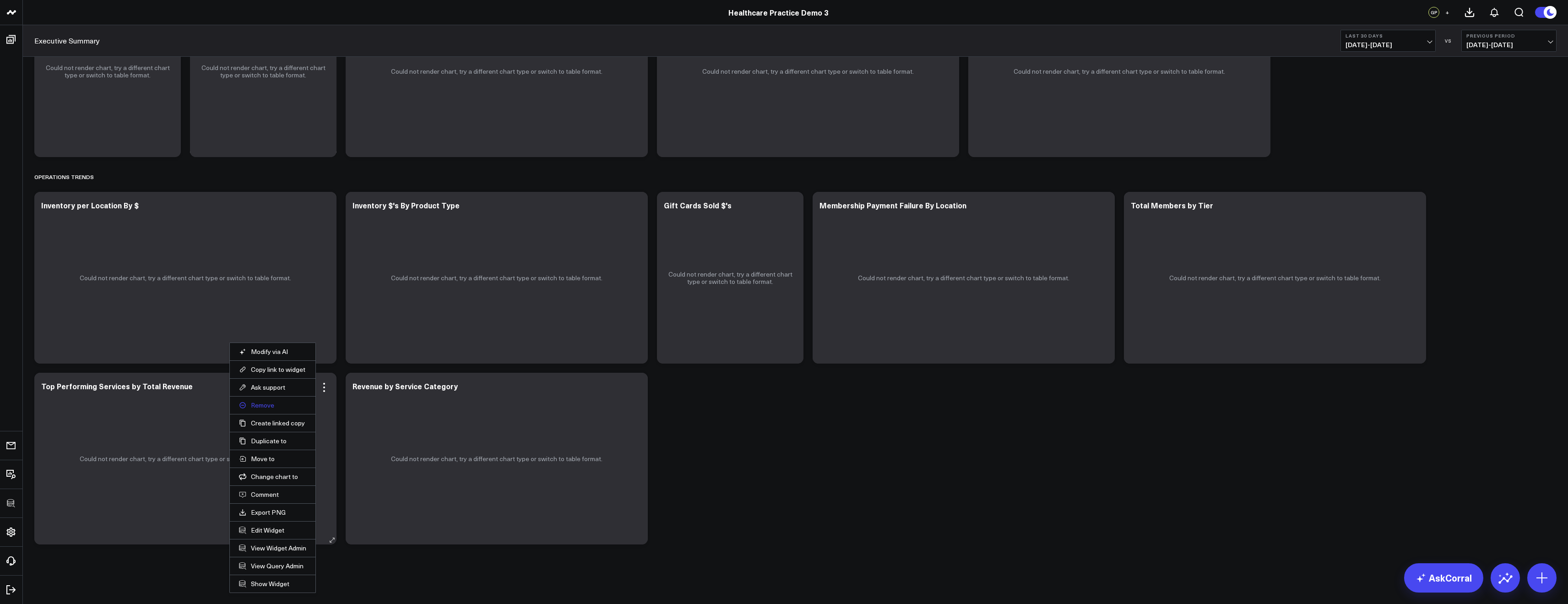
click at [267, 405] on button "Remove" at bounding box center [273, 405] width 67 height 8
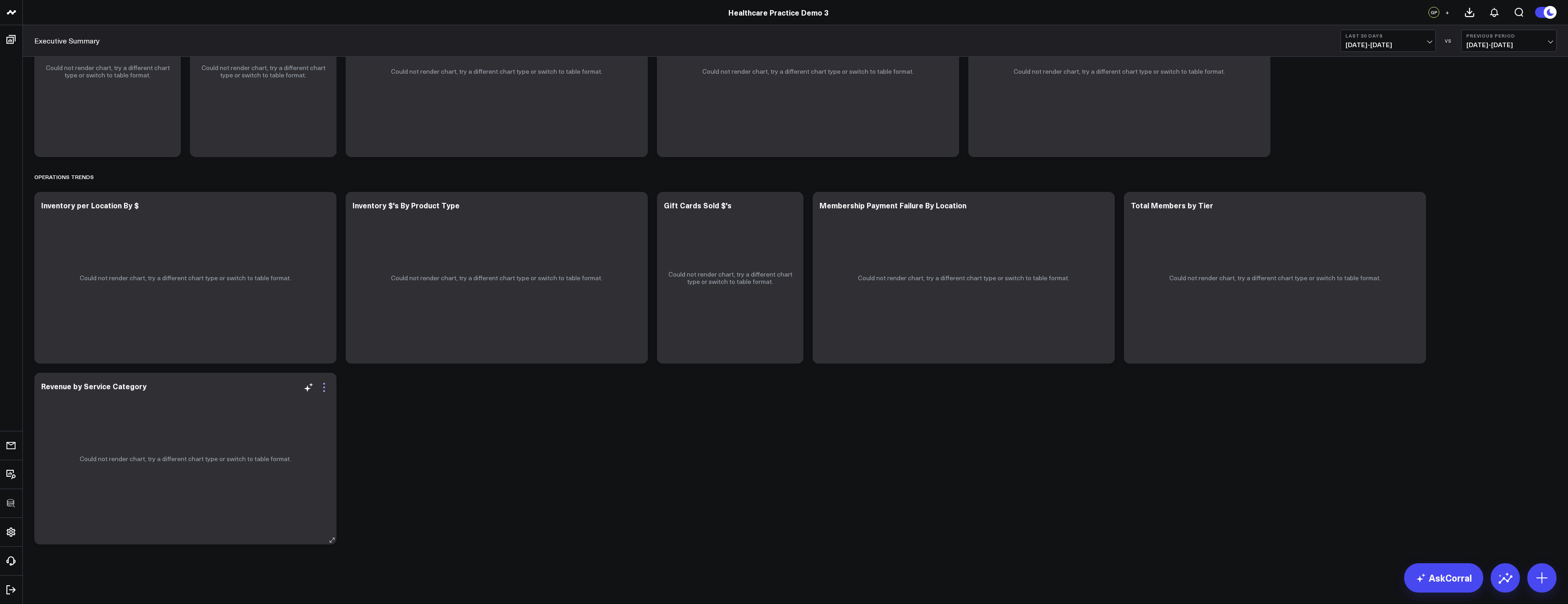
click at [325, 386] on icon at bounding box center [324, 388] width 11 height 11
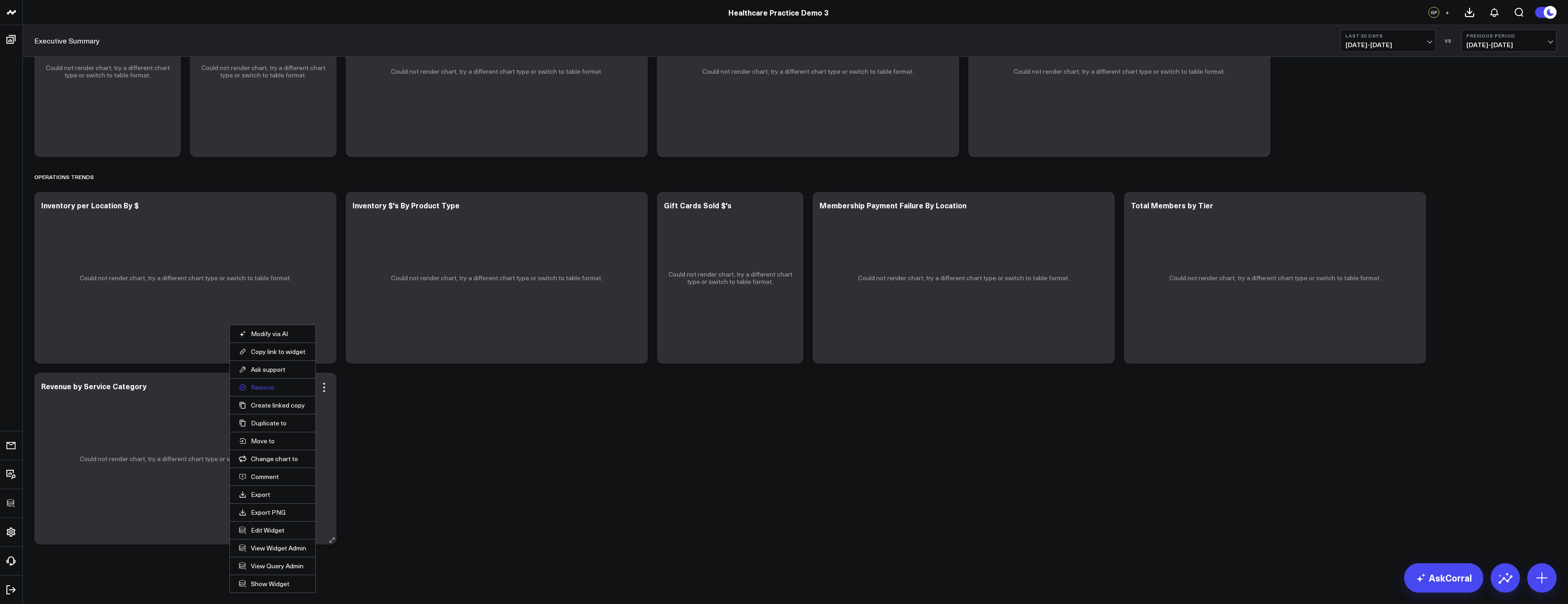
click at [270, 388] on button "Remove" at bounding box center [273, 387] width 67 height 8
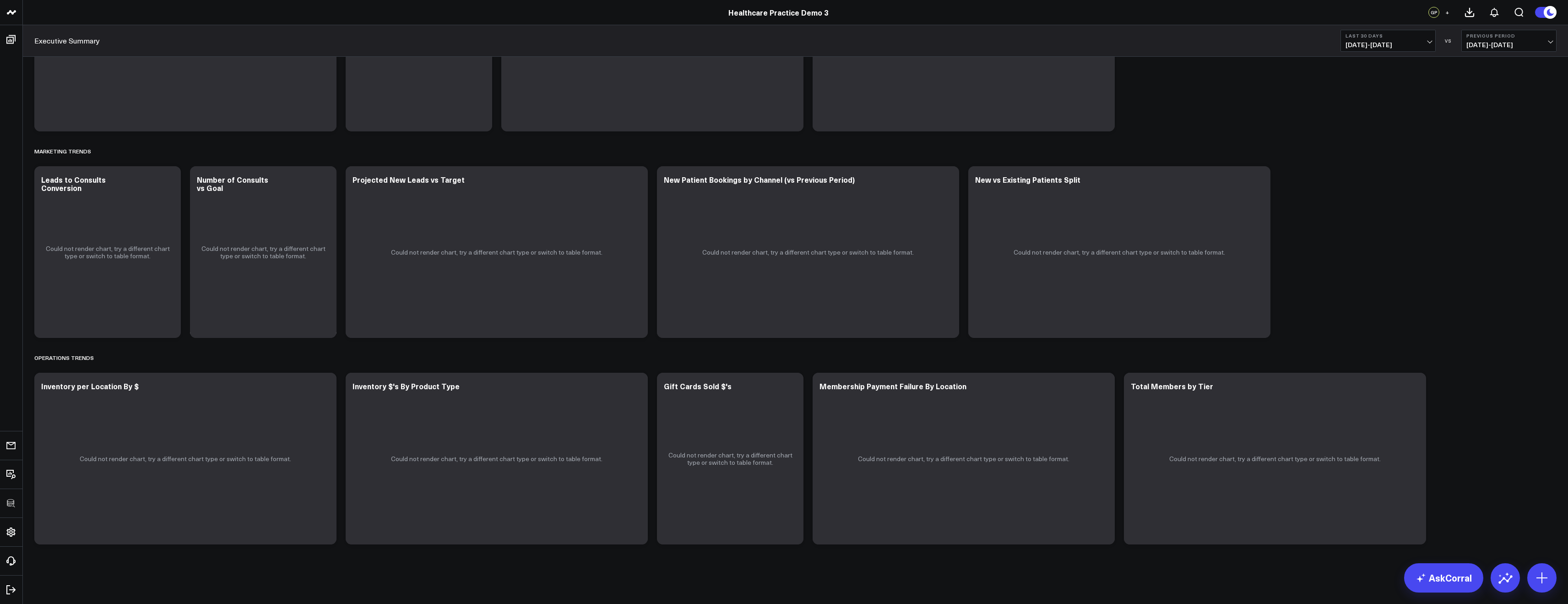
scroll to position [0, 0]
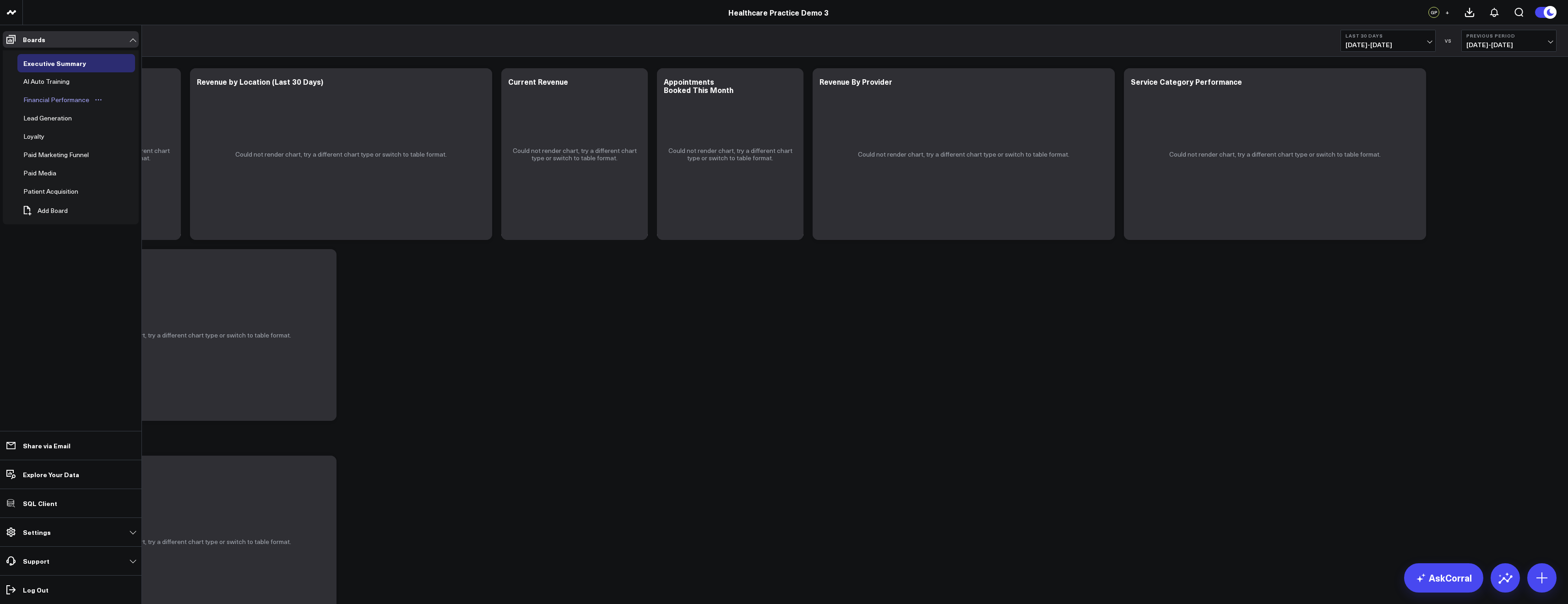
click at [45, 101] on div "Financial Performance" at bounding box center [56, 100] width 70 height 11
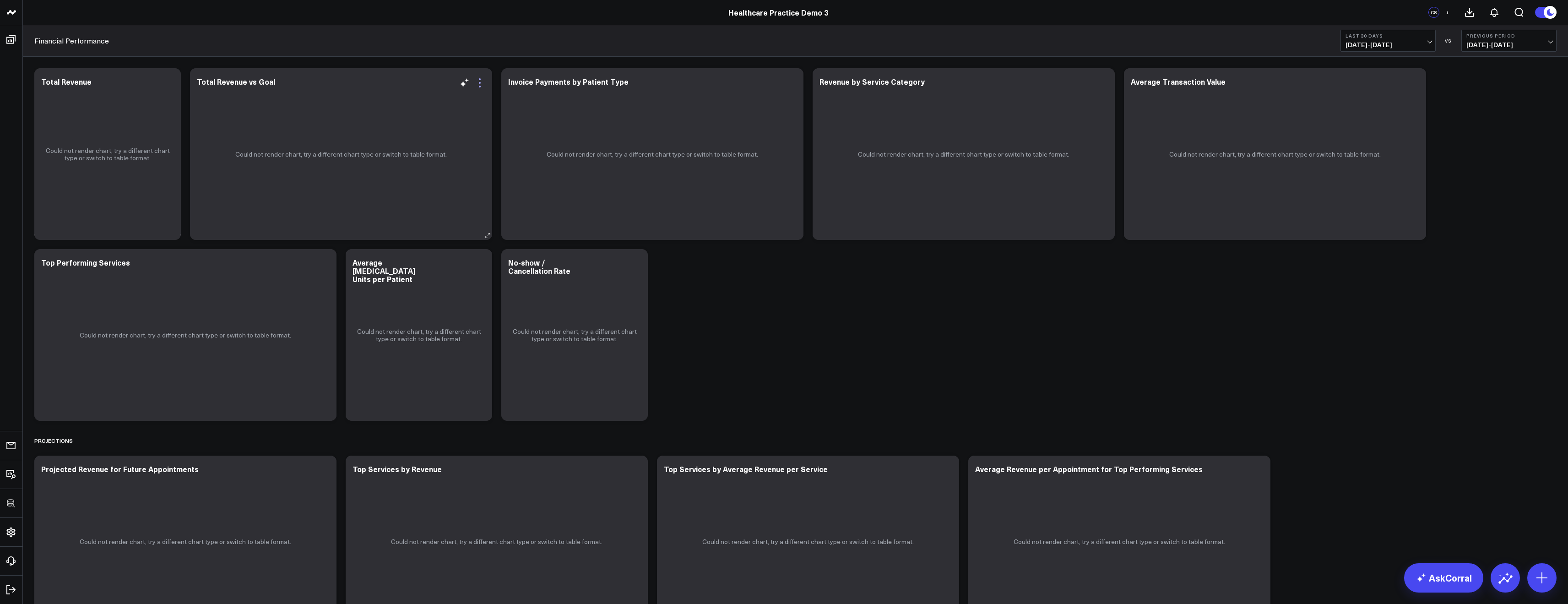
click at [484, 81] on icon at bounding box center [480, 83] width 11 height 11
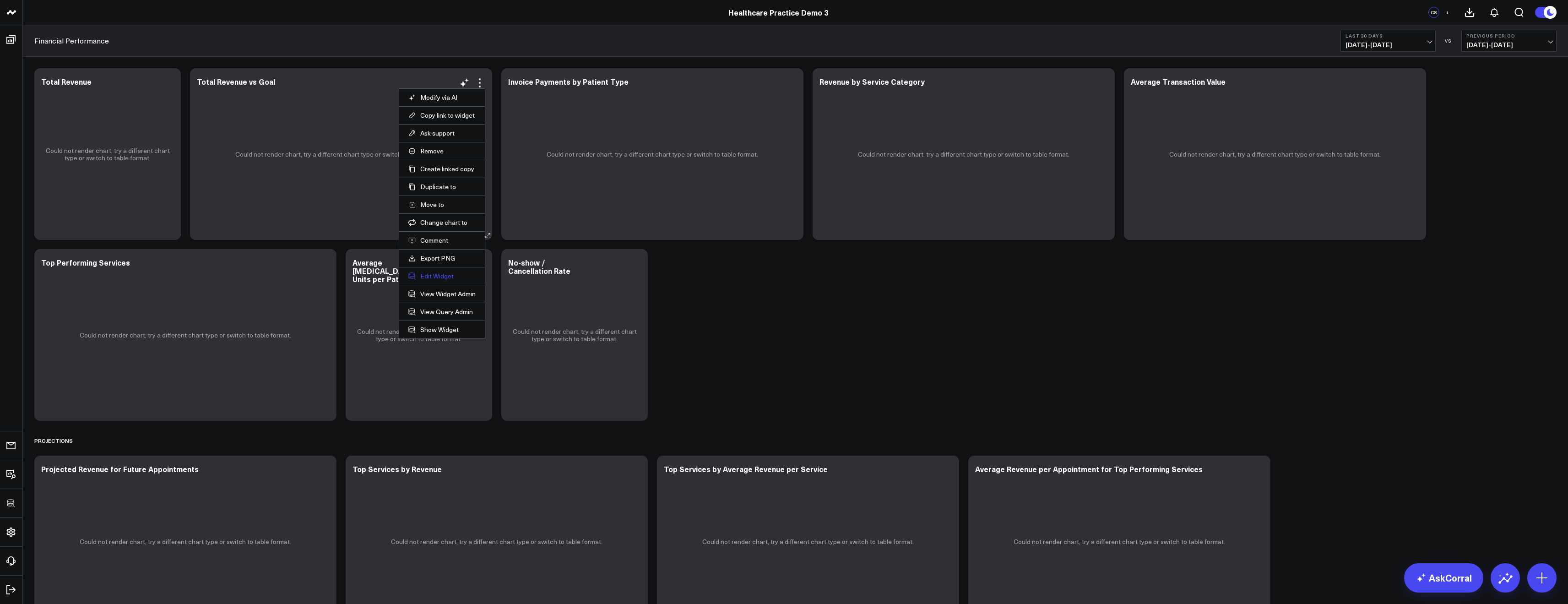
click at [443, 274] on button "Edit Widget" at bounding box center [442, 276] width 67 height 8
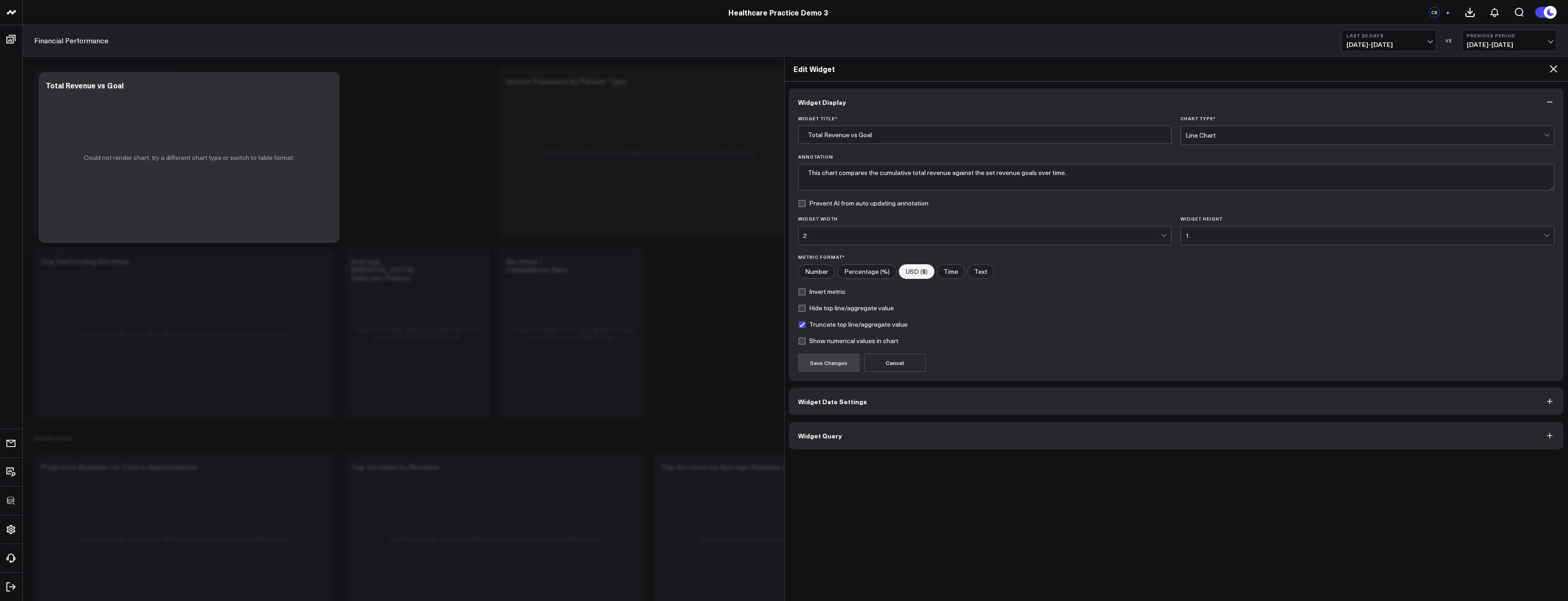
click at [915, 442] on button "Widget Query" at bounding box center [1176, 435] width 775 height 27
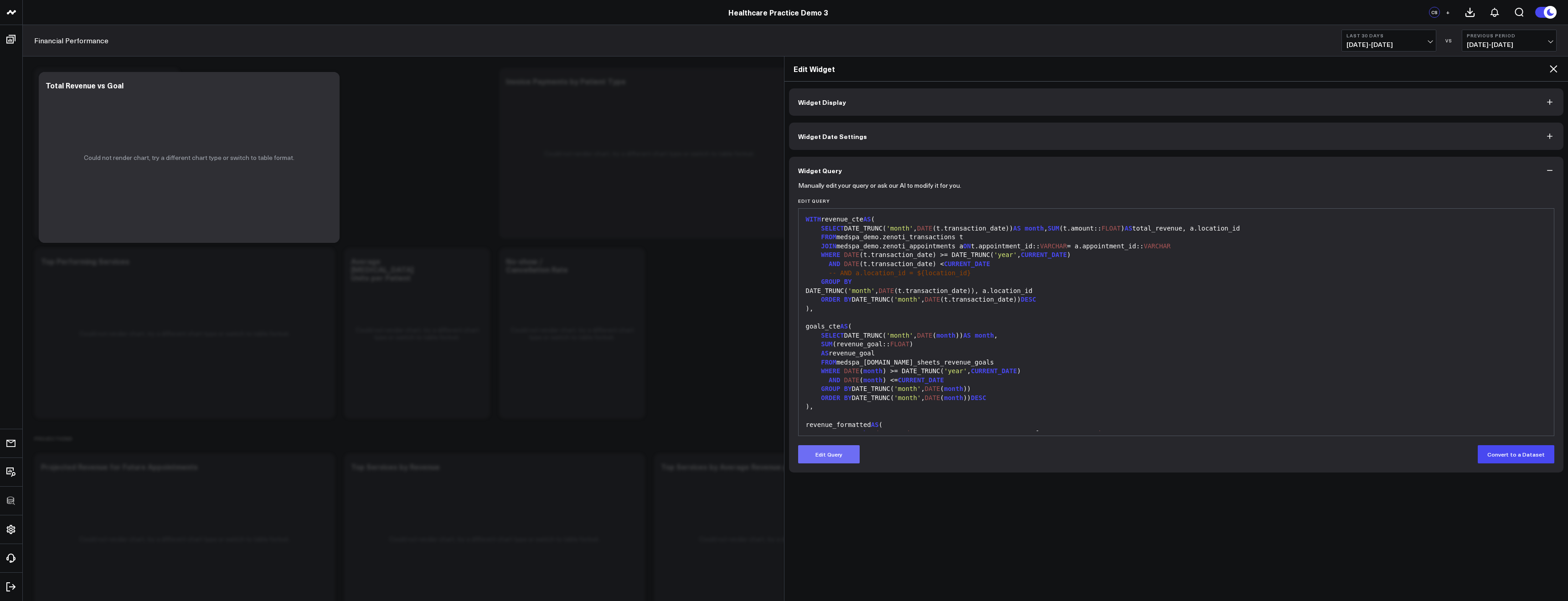
click at [831, 456] on button "Edit Query" at bounding box center [828, 454] width 61 height 18
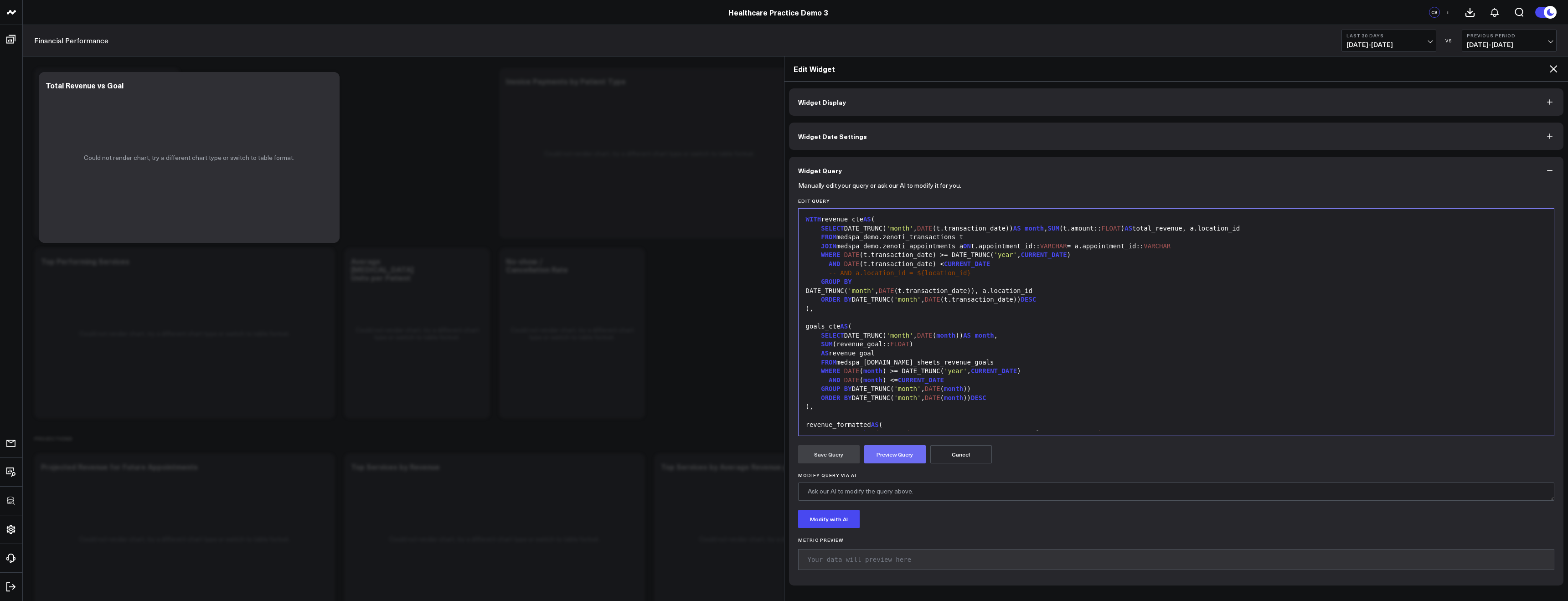
click at [901, 457] on button "Preview Query" at bounding box center [895, 454] width 61 height 18
click at [1552, 71] on icon at bounding box center [1553, 69] width 7 height 7
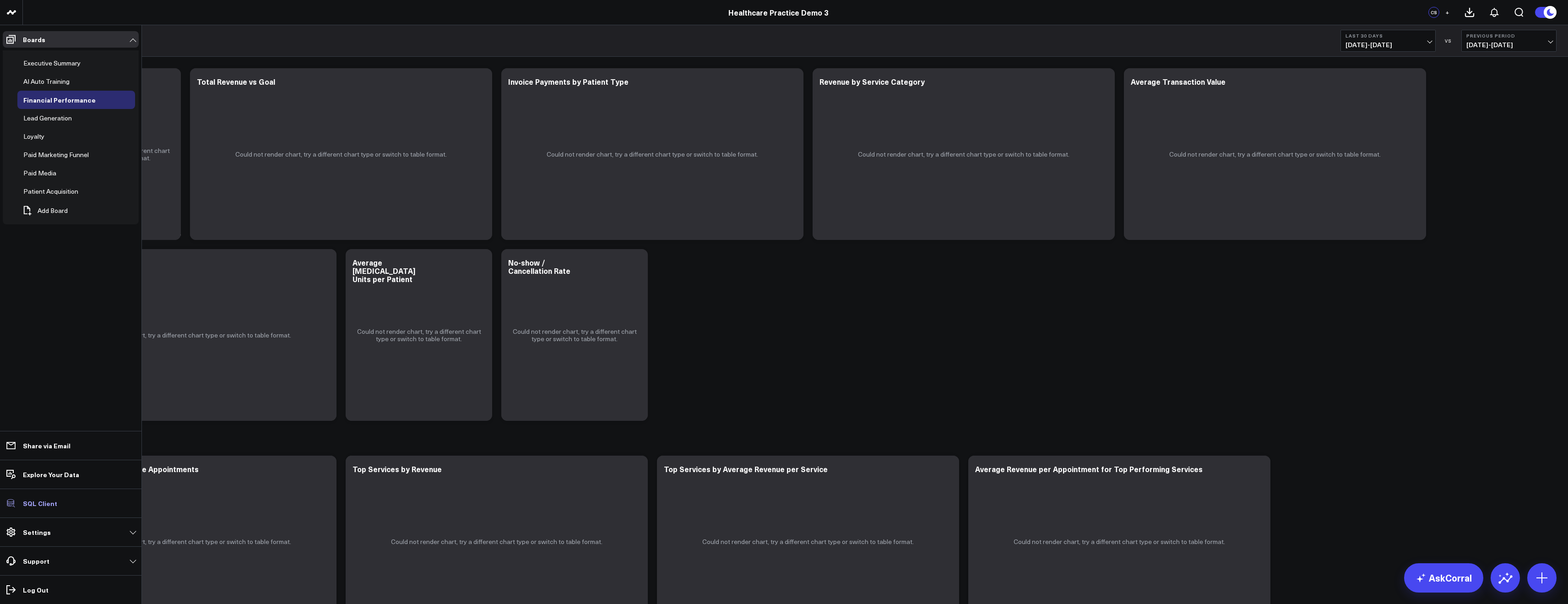
click at [41, 506] on p "SQL Client" at bounding box center [40, 503] width 34 height 7
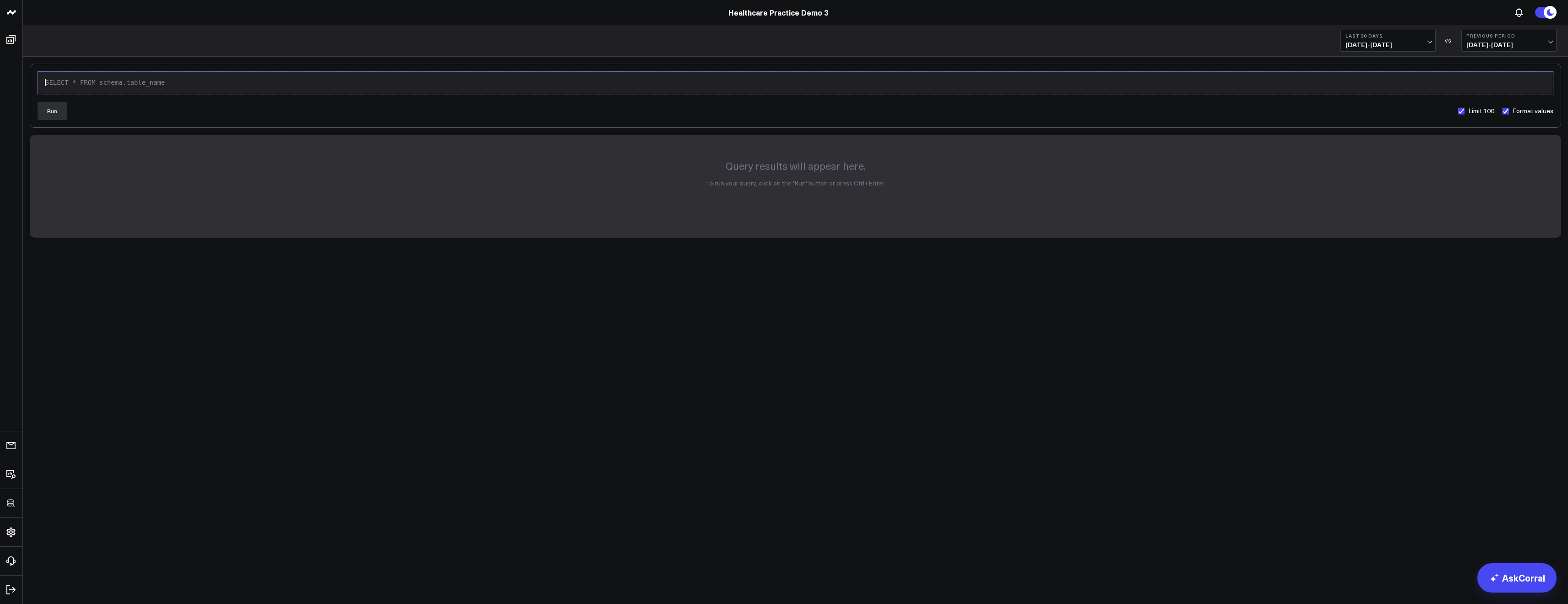
click at [199, 83] on div "SELECT * FROM schema.table_name" at bounding box center [795, 83] width 1506 height 9
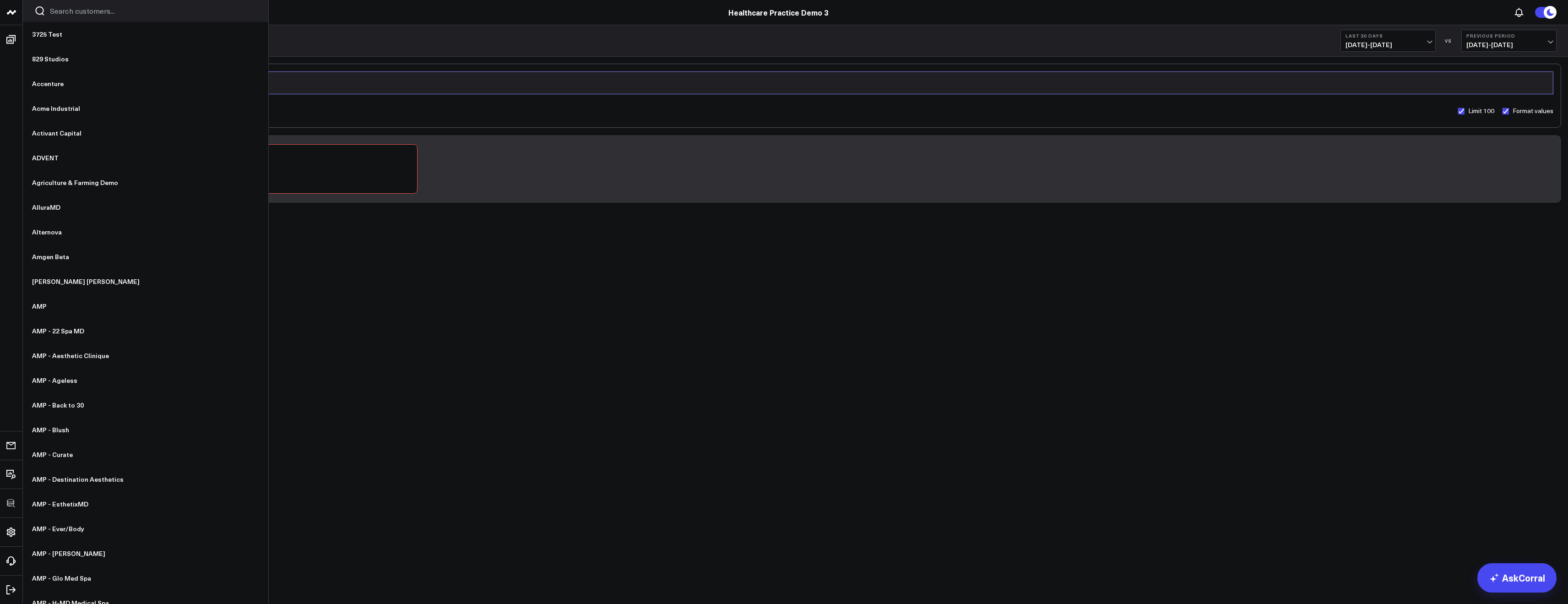
click at [72, 10] on input "Search customers input" at bounding box center [153, 11] width 207 height 10
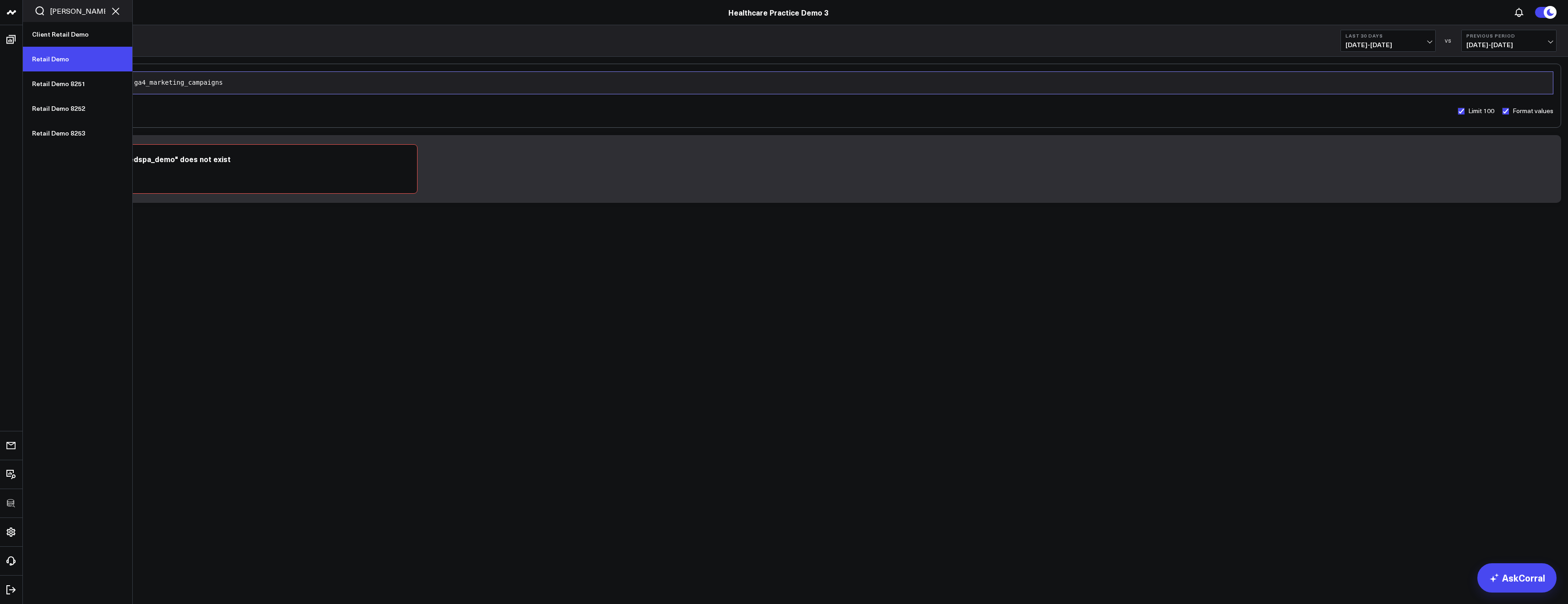
type input "[PERSON_NAME]"
click at [63, 54] on link "Retail Demo" at bounding box center [77, 59] width 109 height 24
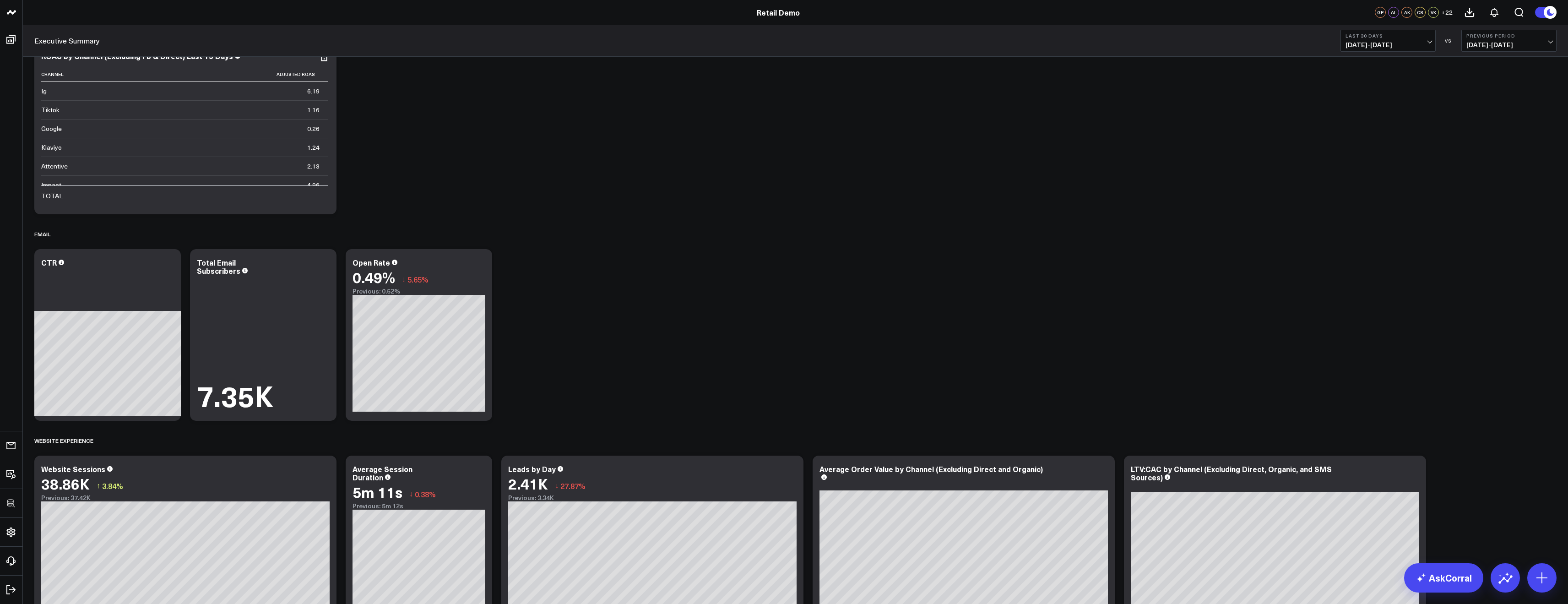
scroll to position [769, 0]
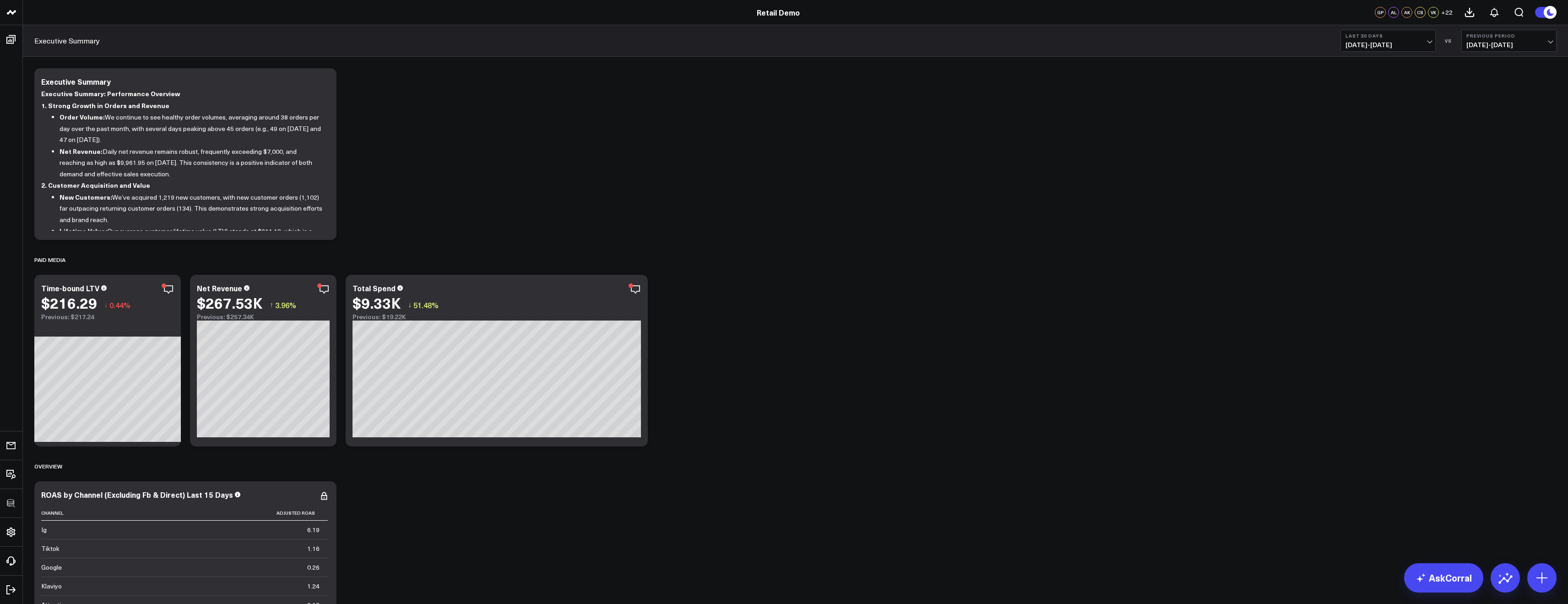
scroll to position [1209, 0]
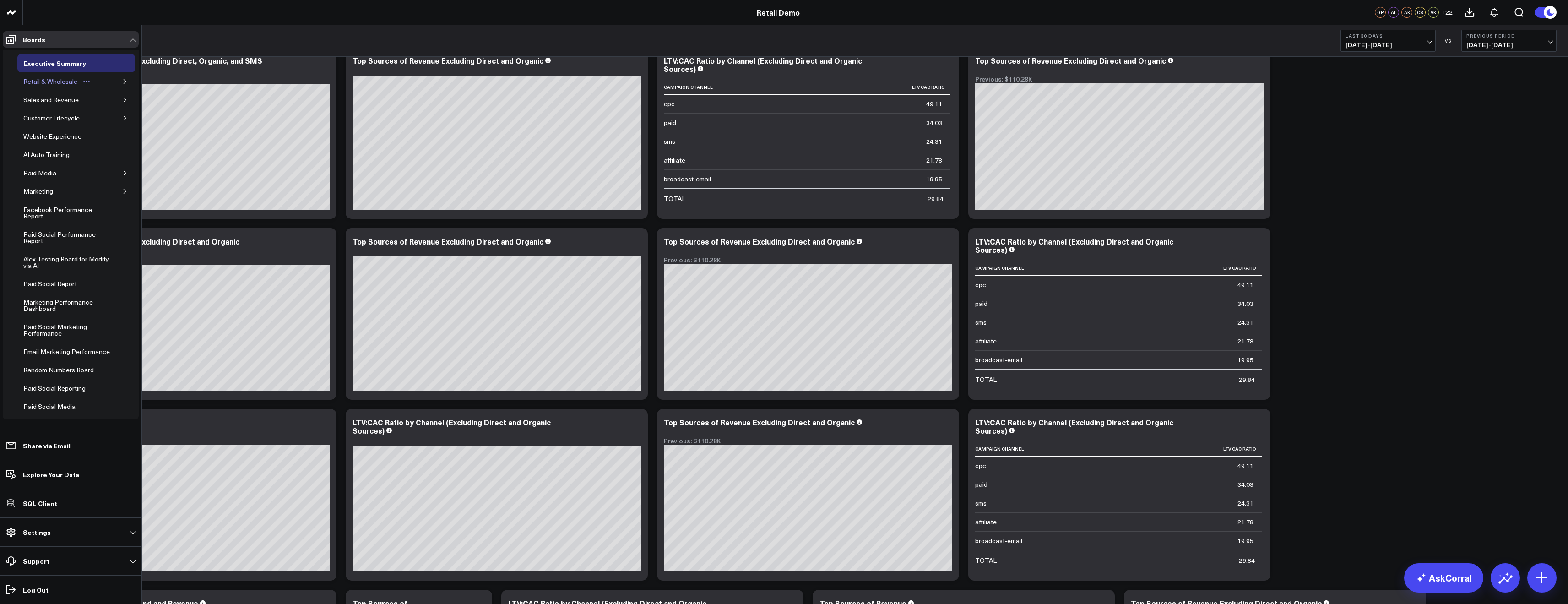
click at [46, 80] on div "Retail & Wholesale" at bounding box center [50, 81] width 59 height 11
click at [115, 71] on div "Executive Summary Retail & Wholesale Sales and Revenue Customer Lifecycle Websi…" at bounding box center [76, 428] width 117 height 749
click at [122, 79] on icon "button" at bounding box center [125, 81] width 6 height 6
click at [45, 102] on div "Wholesale" at bounding box center [45, 100] width 35 height 11
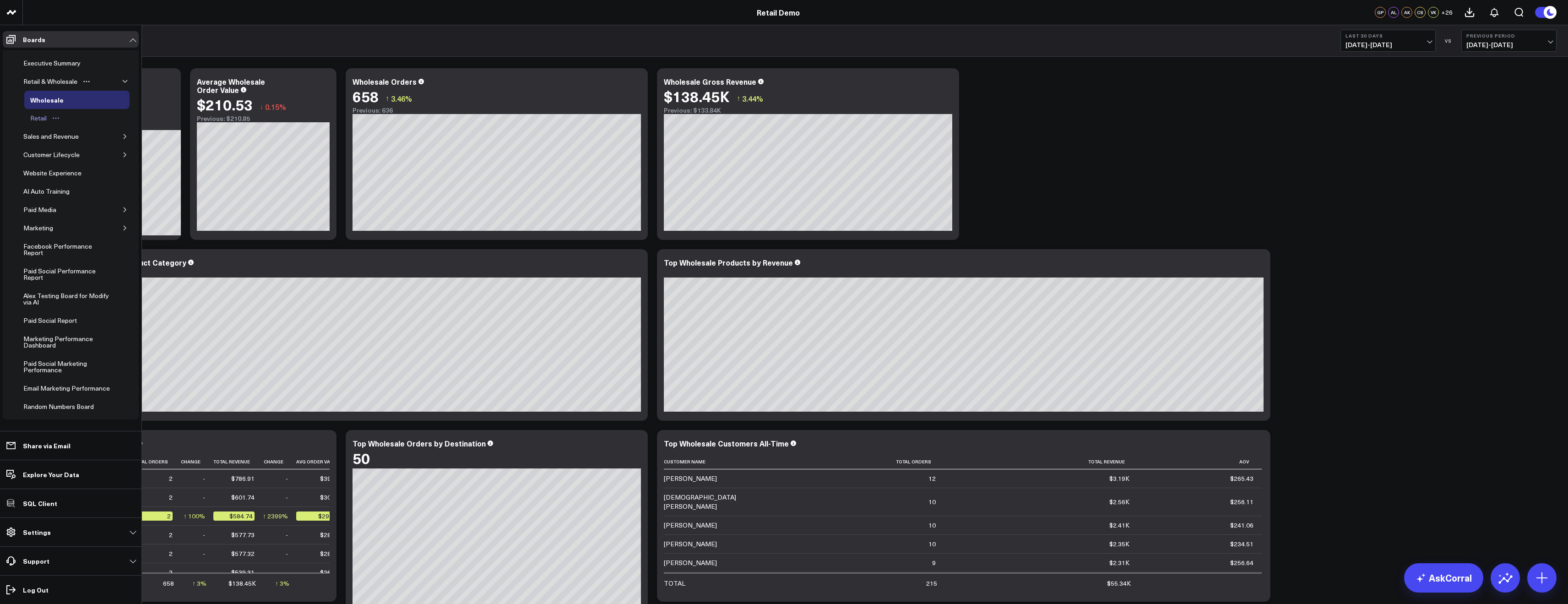
click at [44, 116] on div "Retail" at bounding box center [39, 118] width 21 height 11
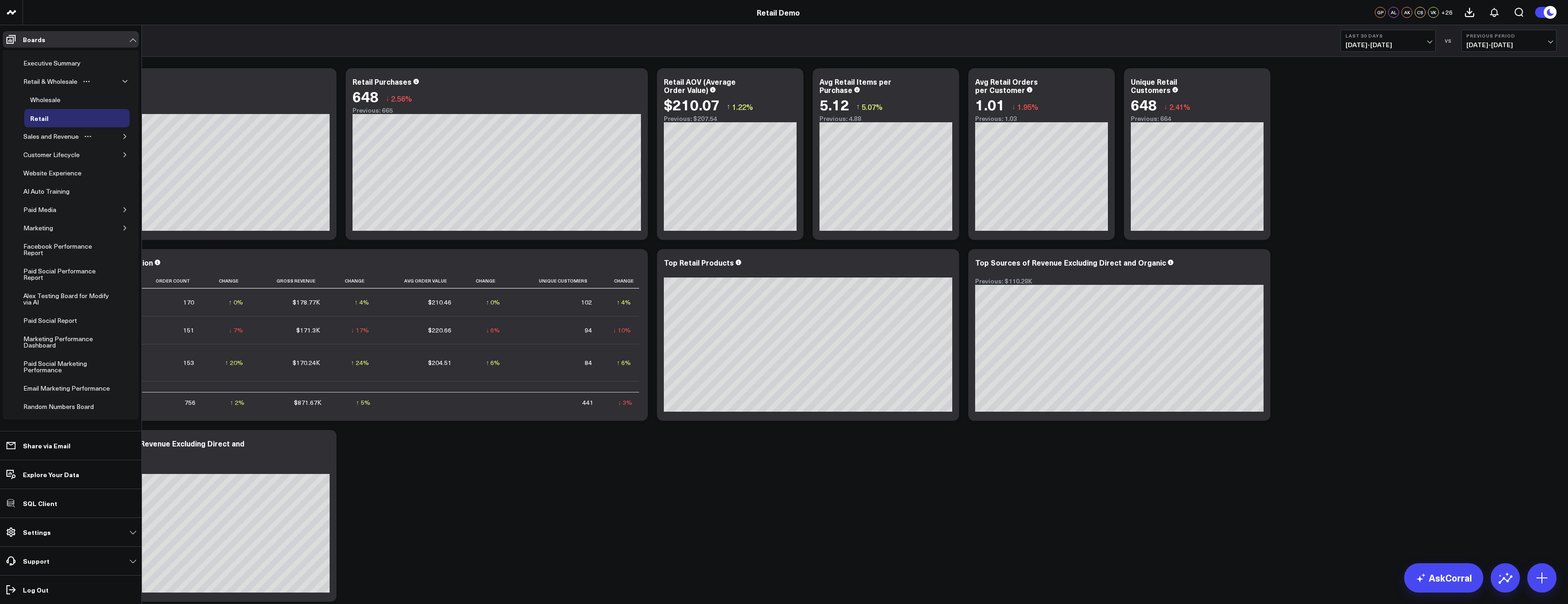
click at [122, 135] on icon "button" at bounding box center [125, 136] width 6 height 6
click at [35, 152] on div "Overview" at bounding box center [44, 155] width 32 height 11
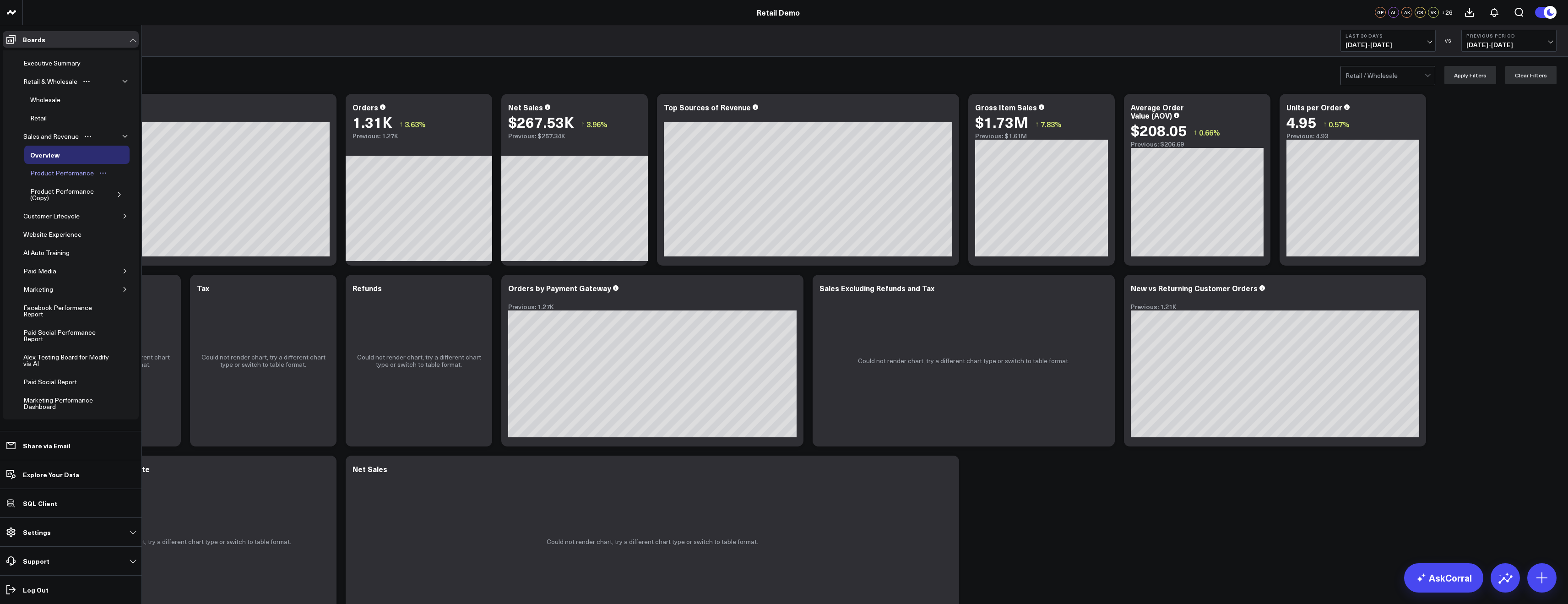
click at [49, 171] on div "Product Performance" at bounding box center [62, 173] width 68 height 11
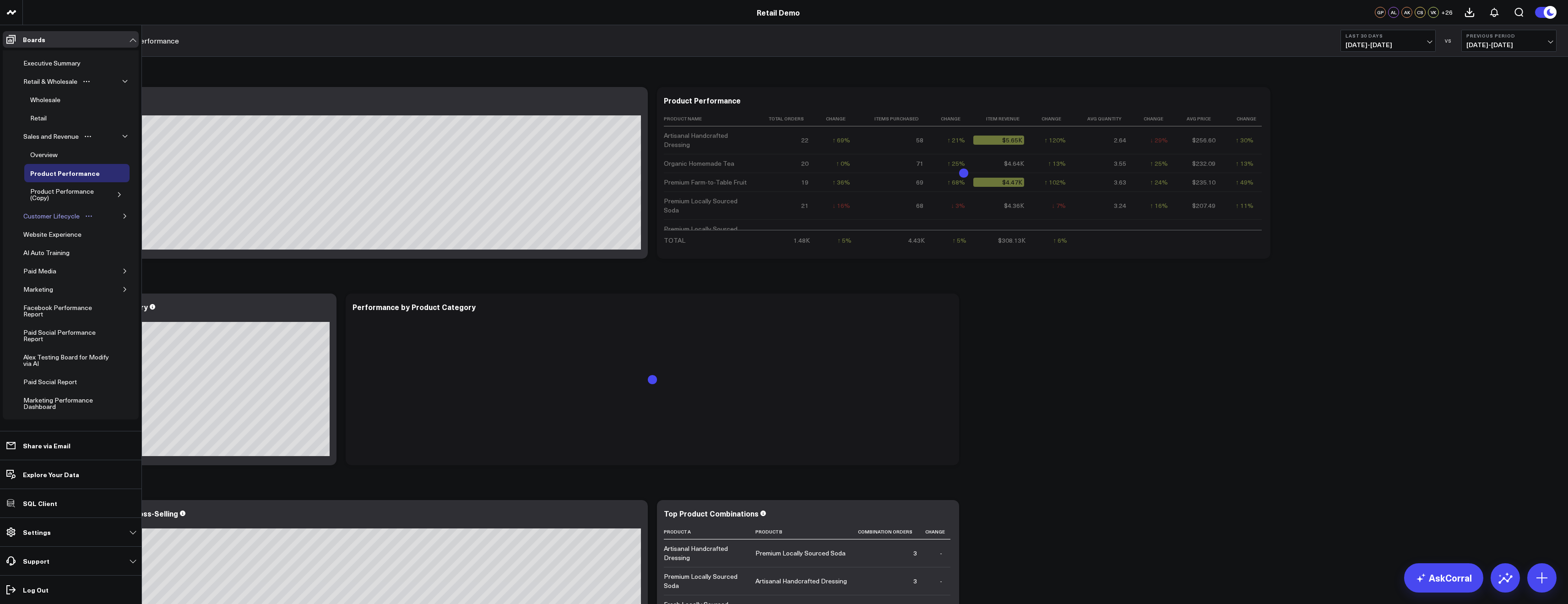
click at [59, 218] on div "Customer Lifecycle" at bounding box center [51, 216] width 61 height 11
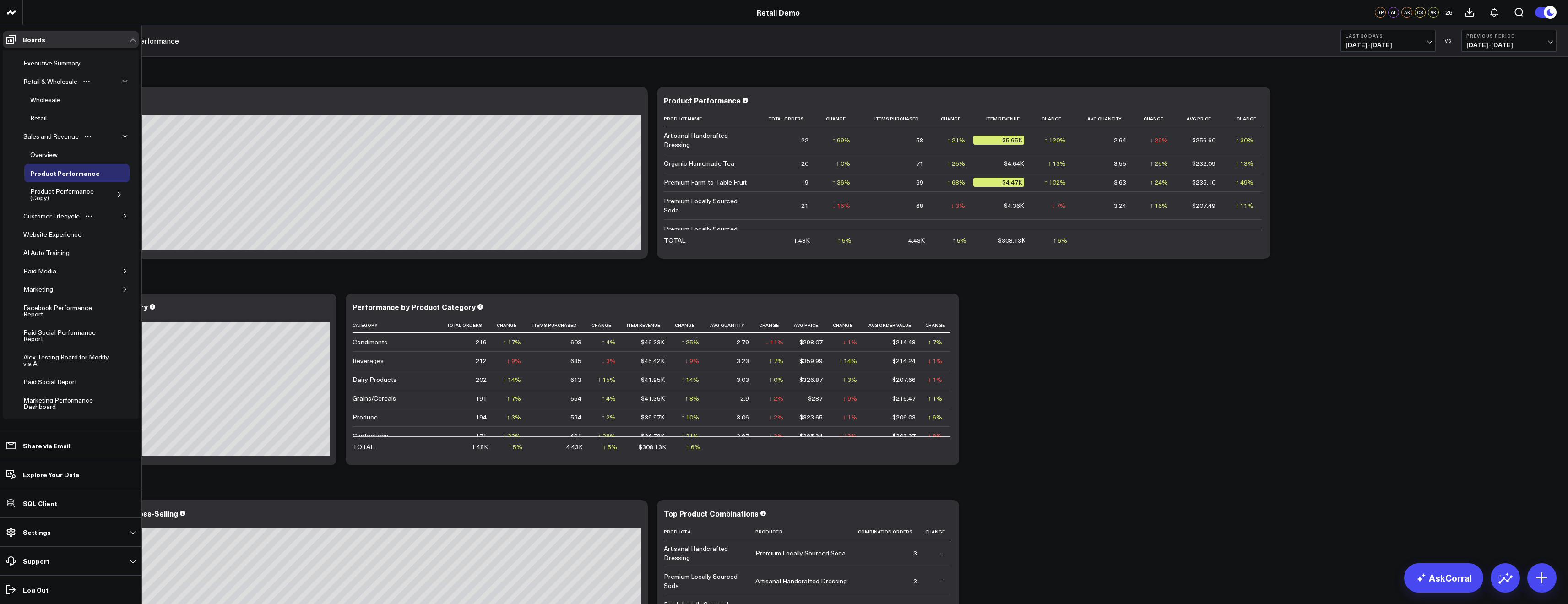
click at [123, 216] on icon "button" at bounding box center [125, 216] width 2 height 4
click at [43, 228] on link "Overview" at bounding box center [51, 234] width 53 height 18
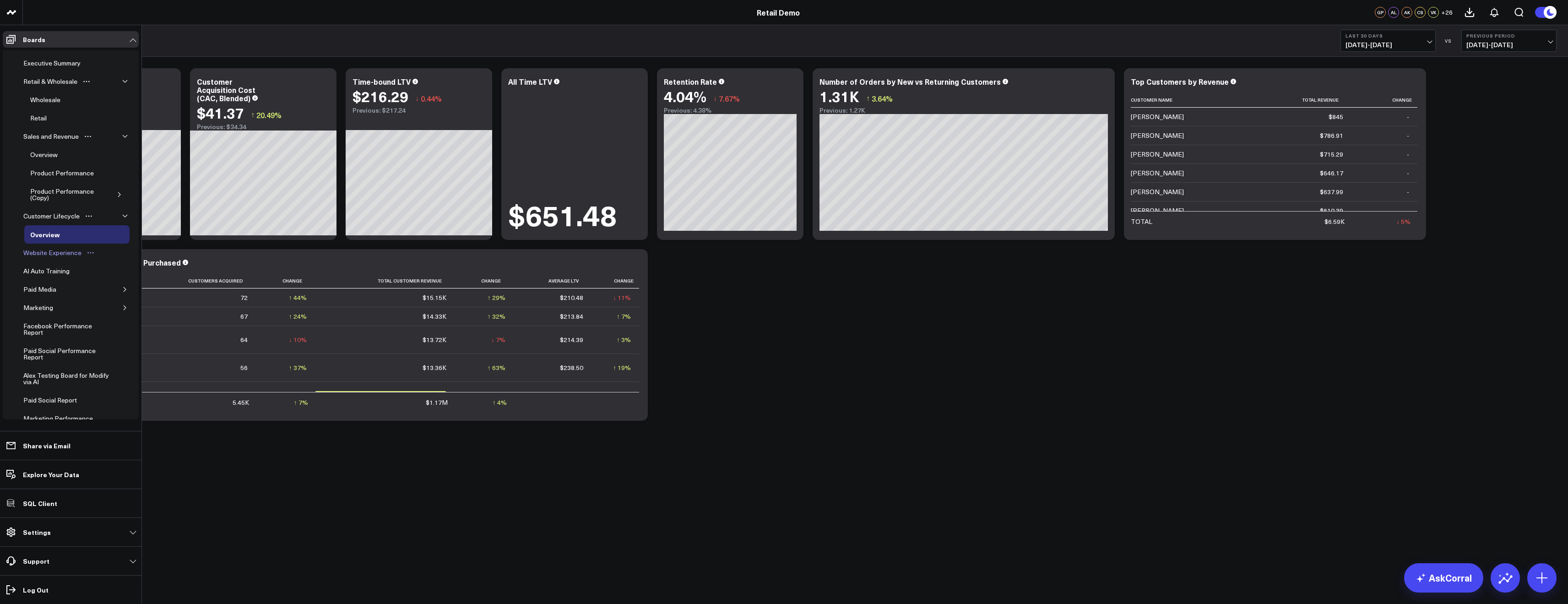
click at [41, 255] on div "Website Experience" at bounding box center [52, 252] width 63 height 11
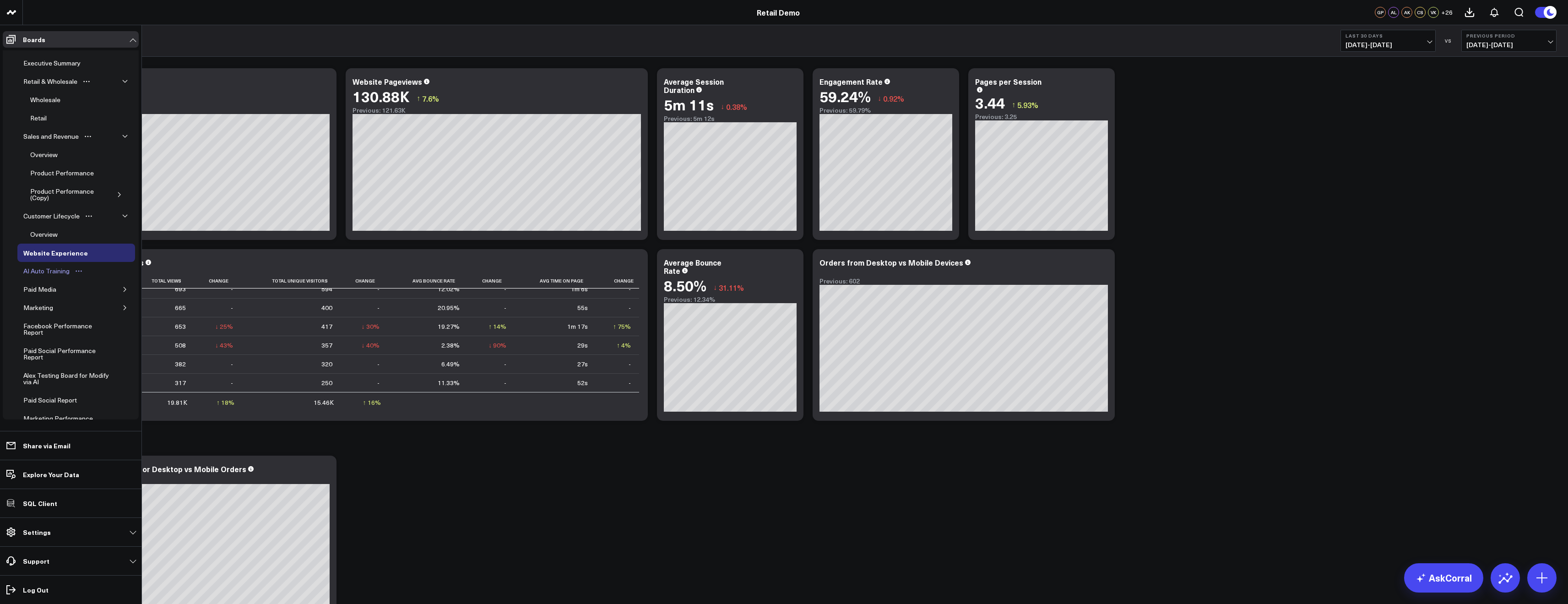
click at [43, 277] on link "AI Auto Training" at bounding box center [53, 271] width 72 height 18
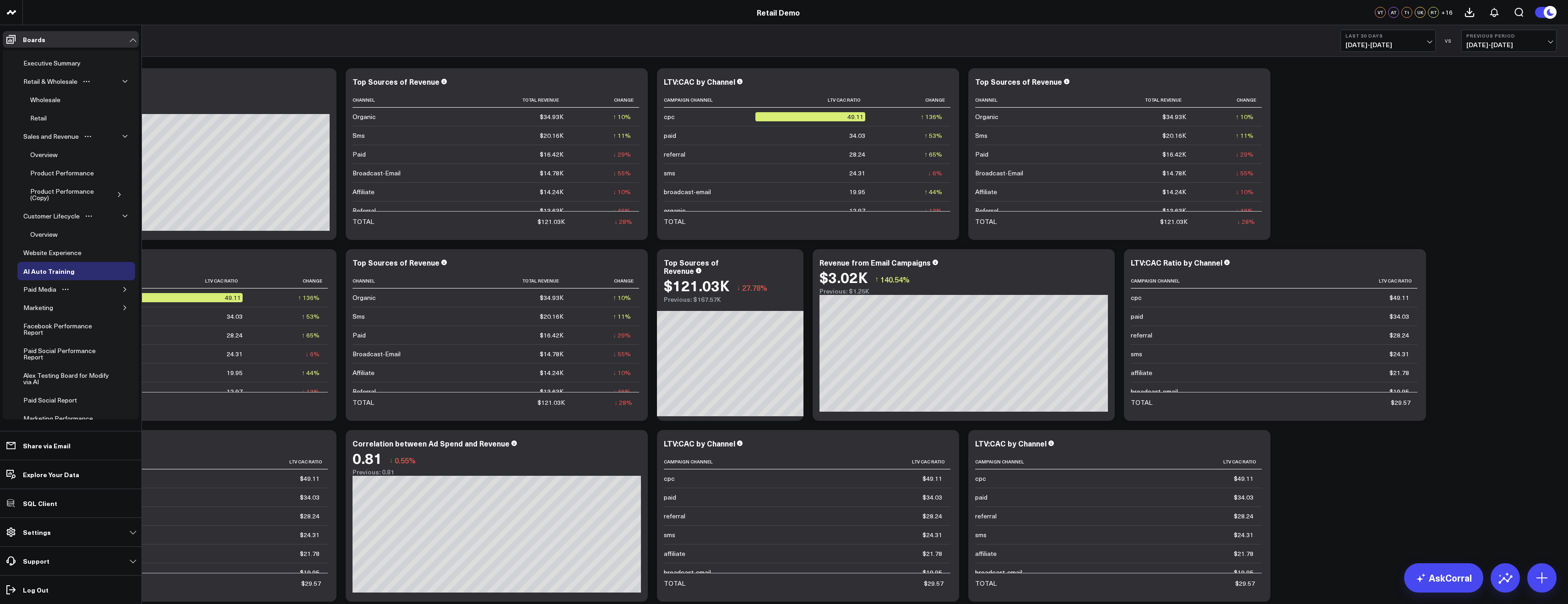
click at [120, 291] on button "button" at bounding box center [125, 289] width 9 height 9
click at [59, 309] on div "Google Ads" at bounding box center [46, 308] width 37 height 11
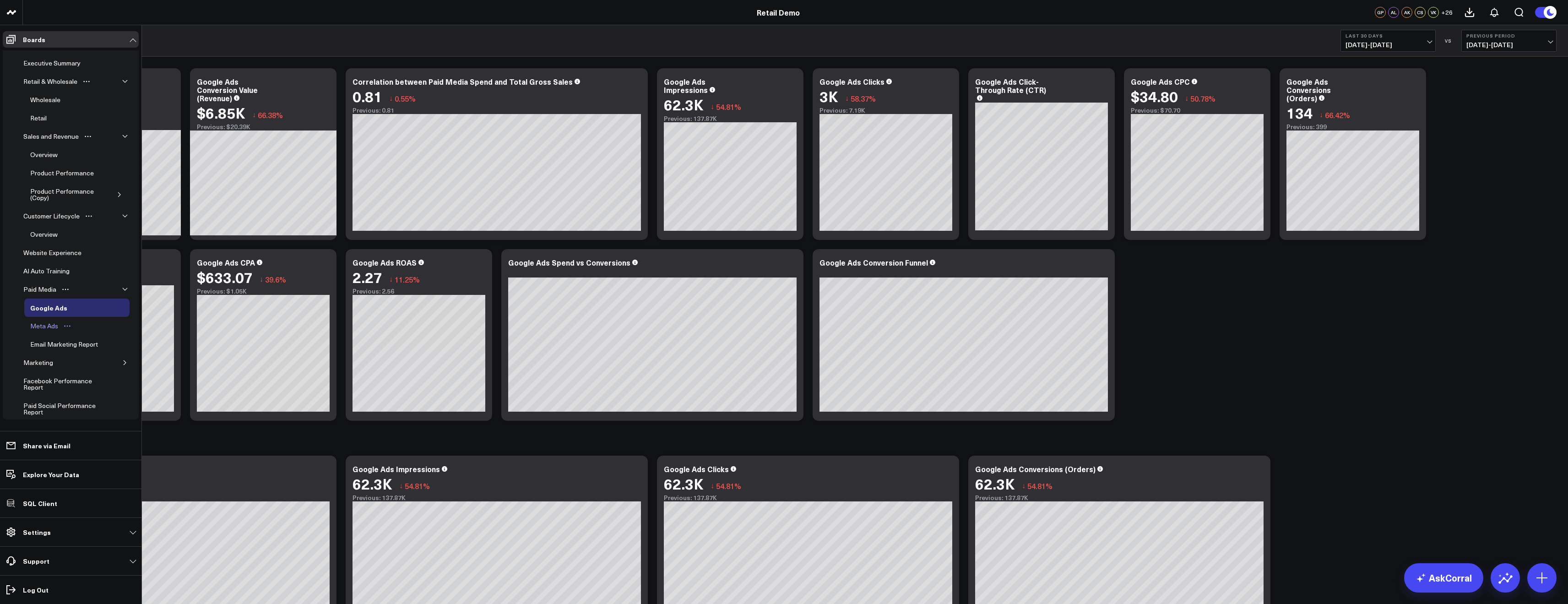
click at [56, 325] on div "Meta Ads" at bounding box center [44, 326] width 32 height 11
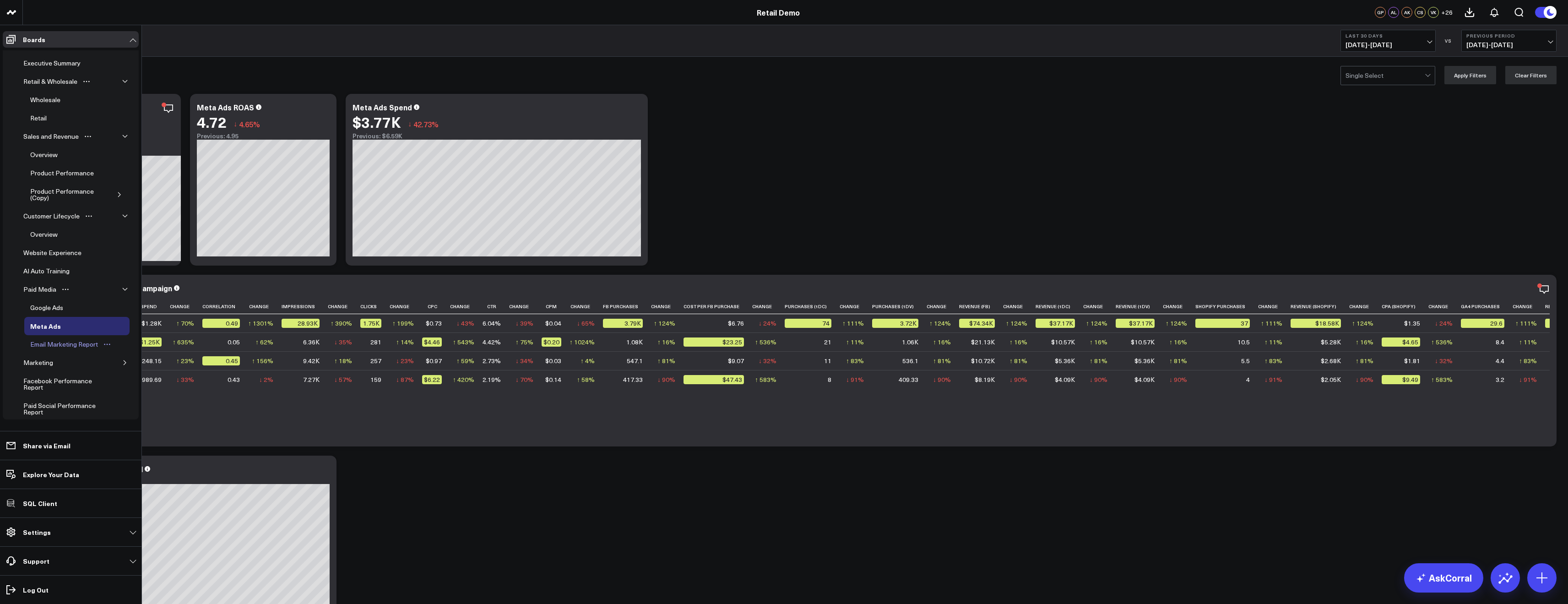
click at [50, 340] on div "Email Marketing Report" at bounding box center [64, 344] width 72 height 11
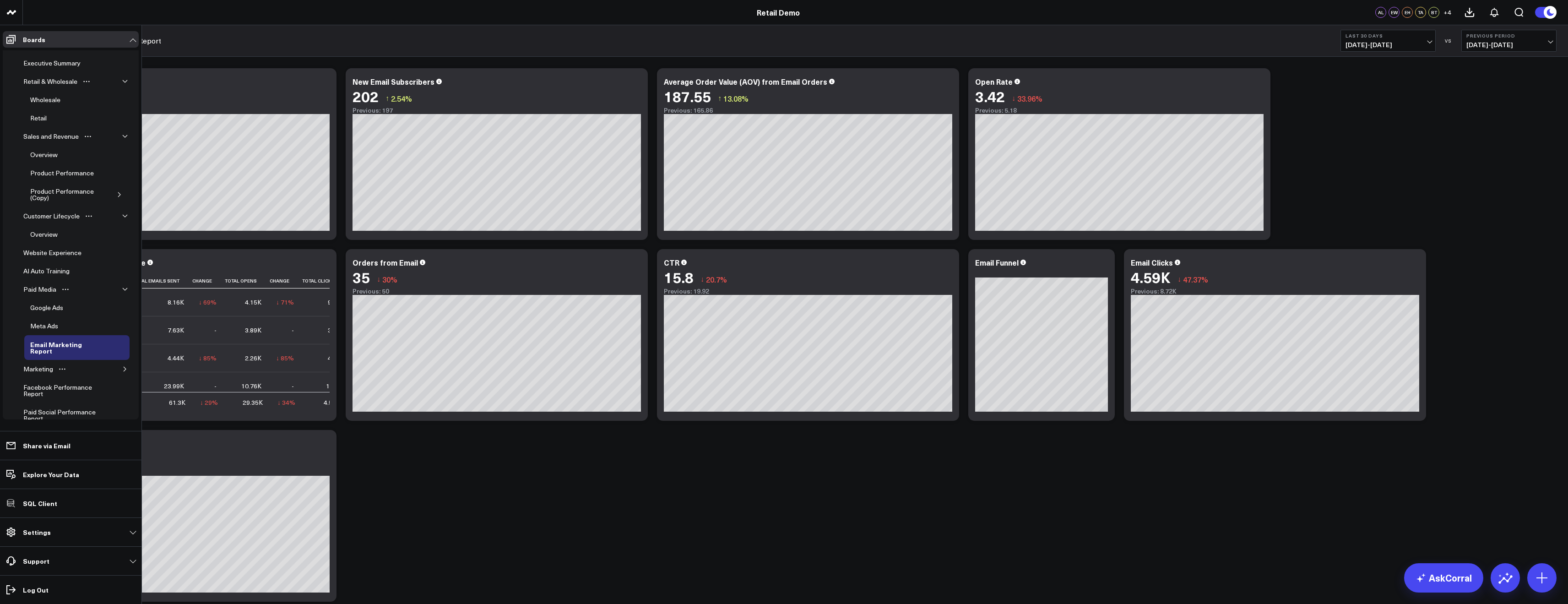
click at [123, 370] on icon "button" at bounding box center [125, 369] width 6 height 6
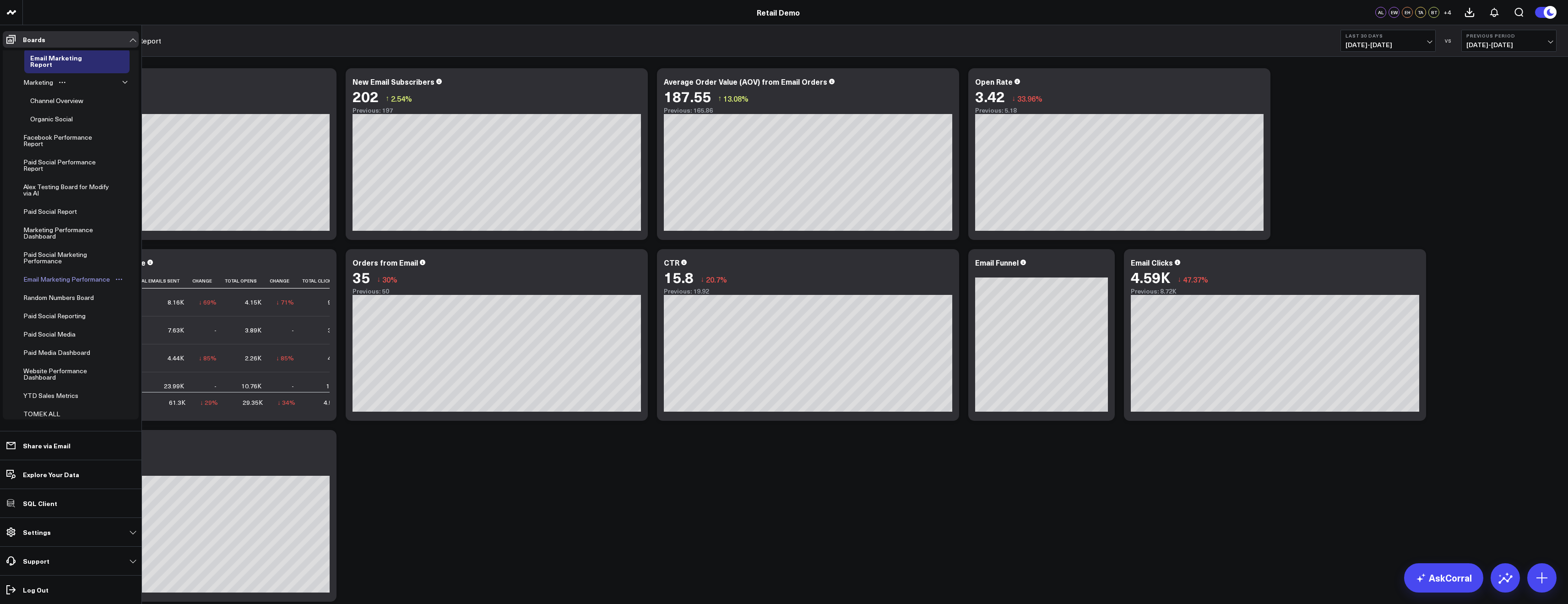
scroll to position [165, 0]
click at [61, 220] on div "Channel Overview" at bounding box center [57, 223] width 57 height 11
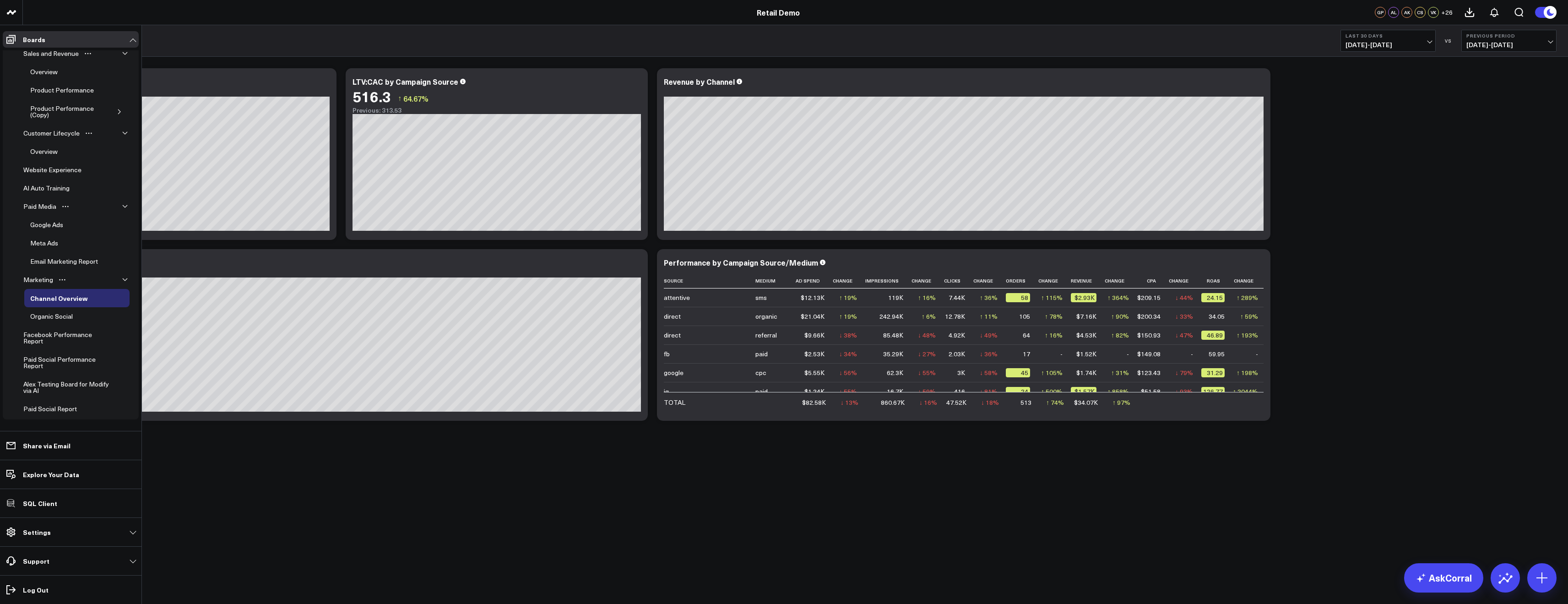
scroll to position [41, 0]
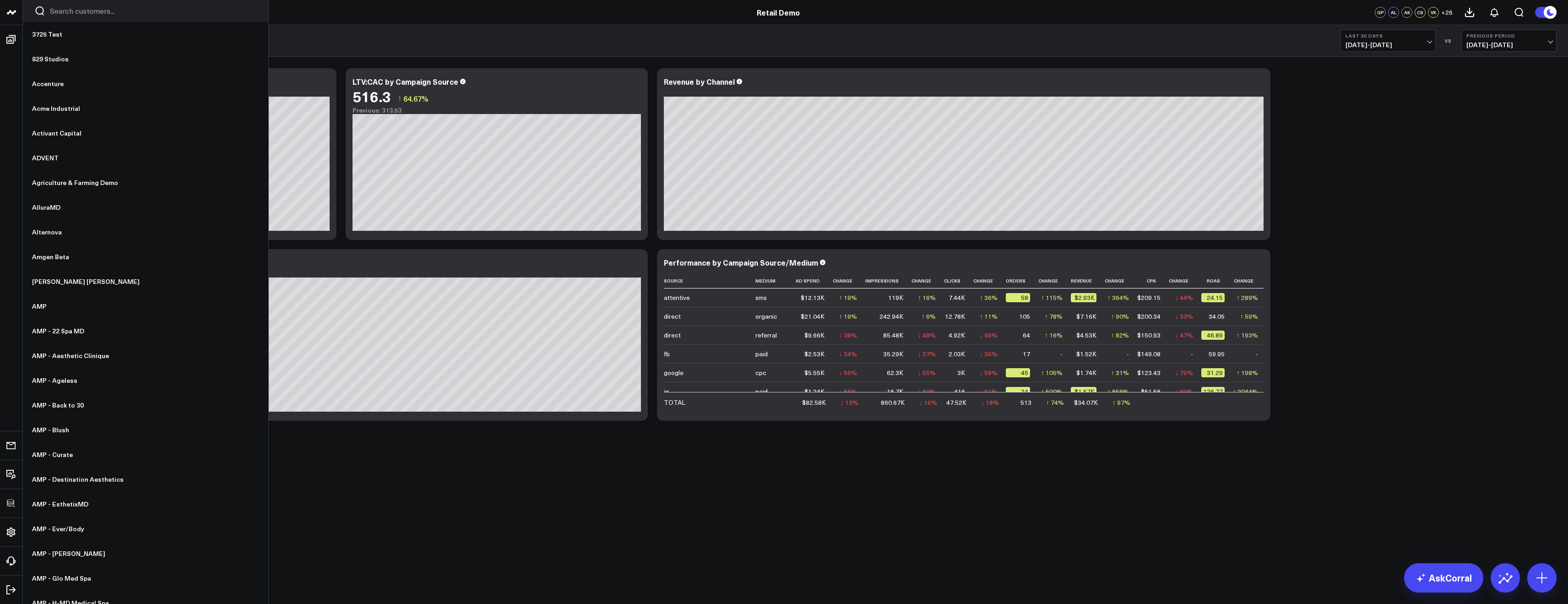
click at [63, 6] on input "Search customers input" at bounding box center [153, 11] width 207 height 10
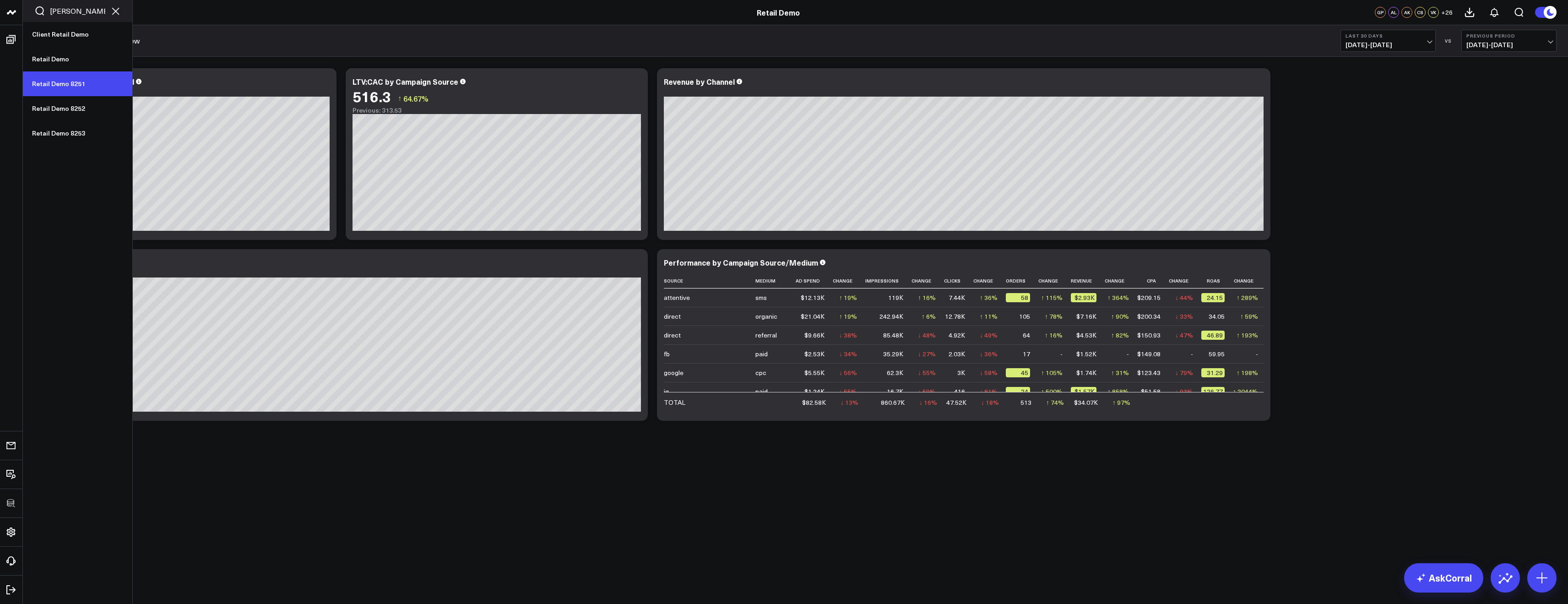
type input "[PERSON_NAME]"
click at [72, 79] on link "Retail Demo 8251" at bounding box center [77, 84] width 109 height 24
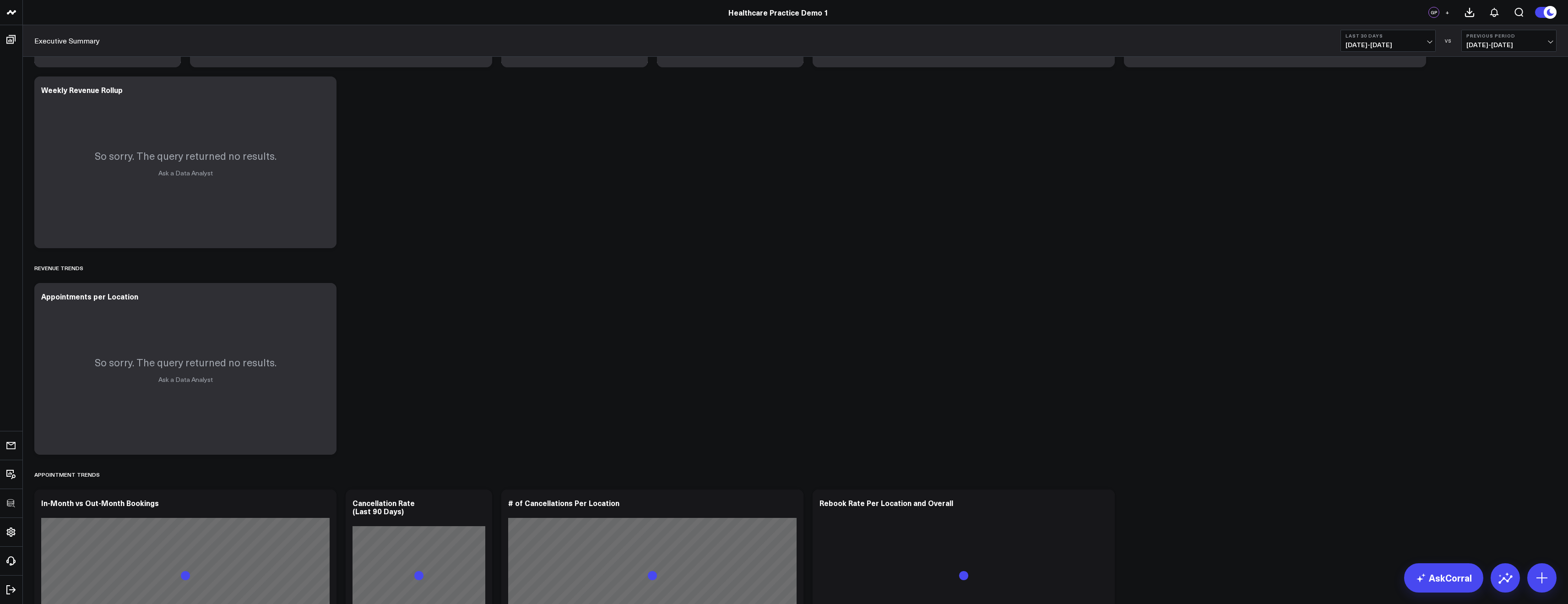
scroll to position [604, 0]
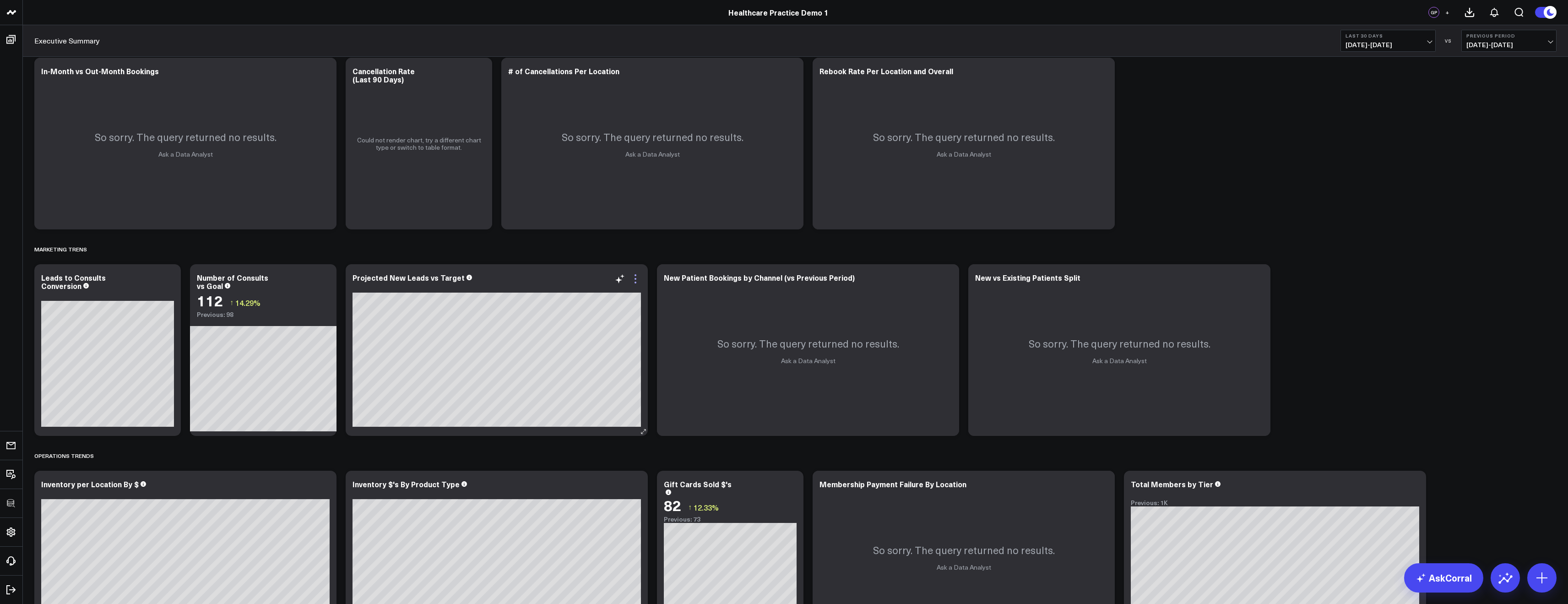
click at [633, 280] on icon at bounding box center [635, 279] width 11 height 11
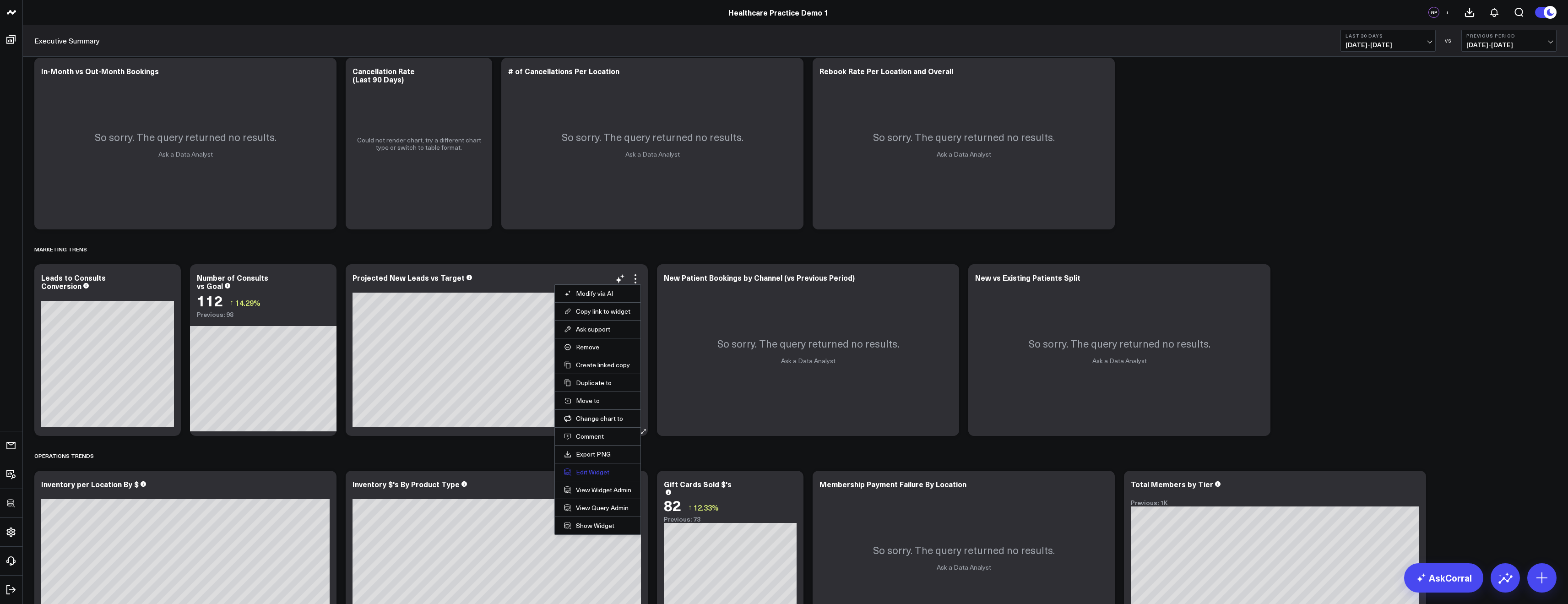
click at [603, 468] on button "Edit Widget" at bounding box center [598, 471] width 67 height 8
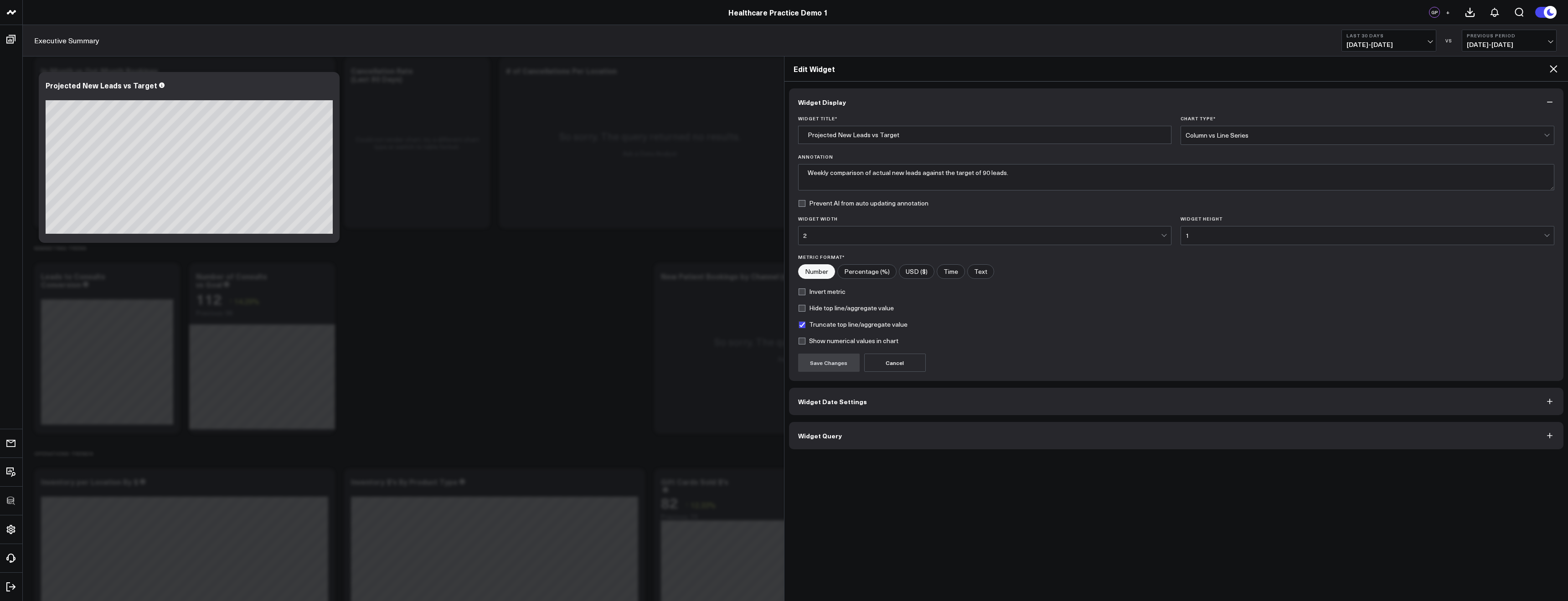
click at [845, 434] on button "Widget Query" at bounding box center [1176, 435] width 775 height 27
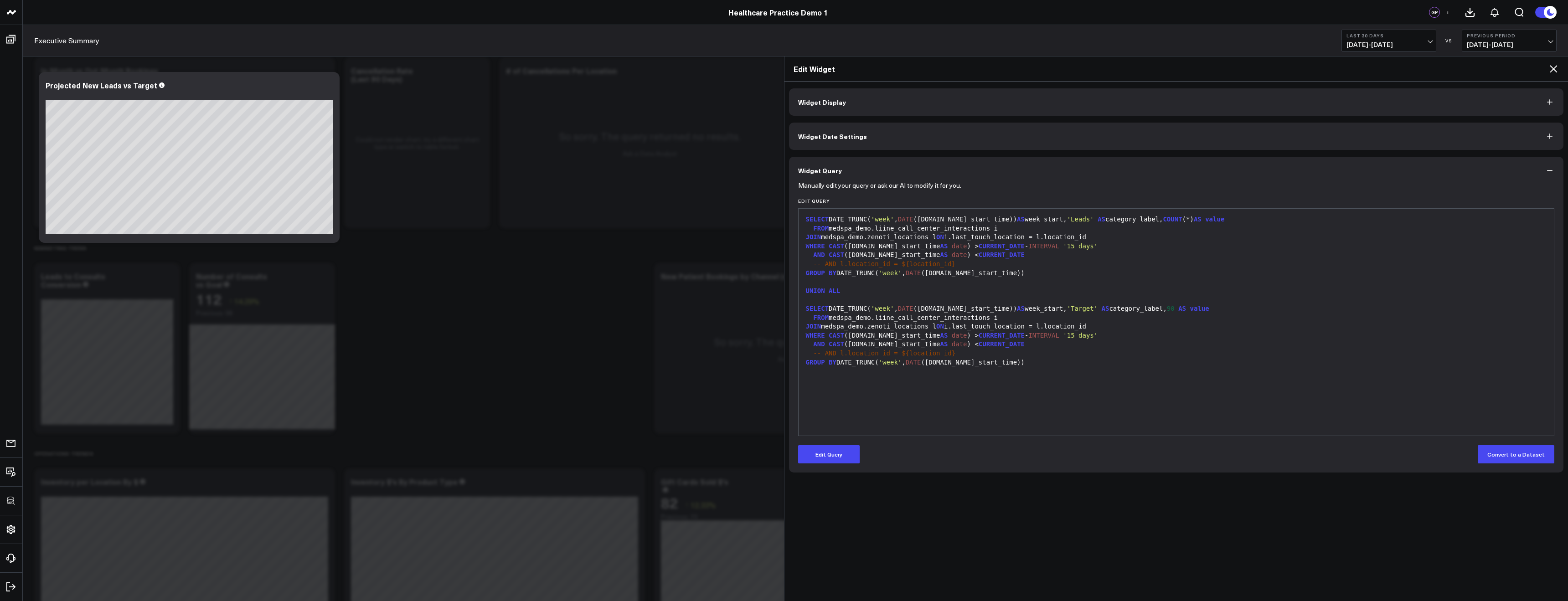
click at [842, 100] on span "Widget Display" at bounding box center [822, 102] width 48 height 7
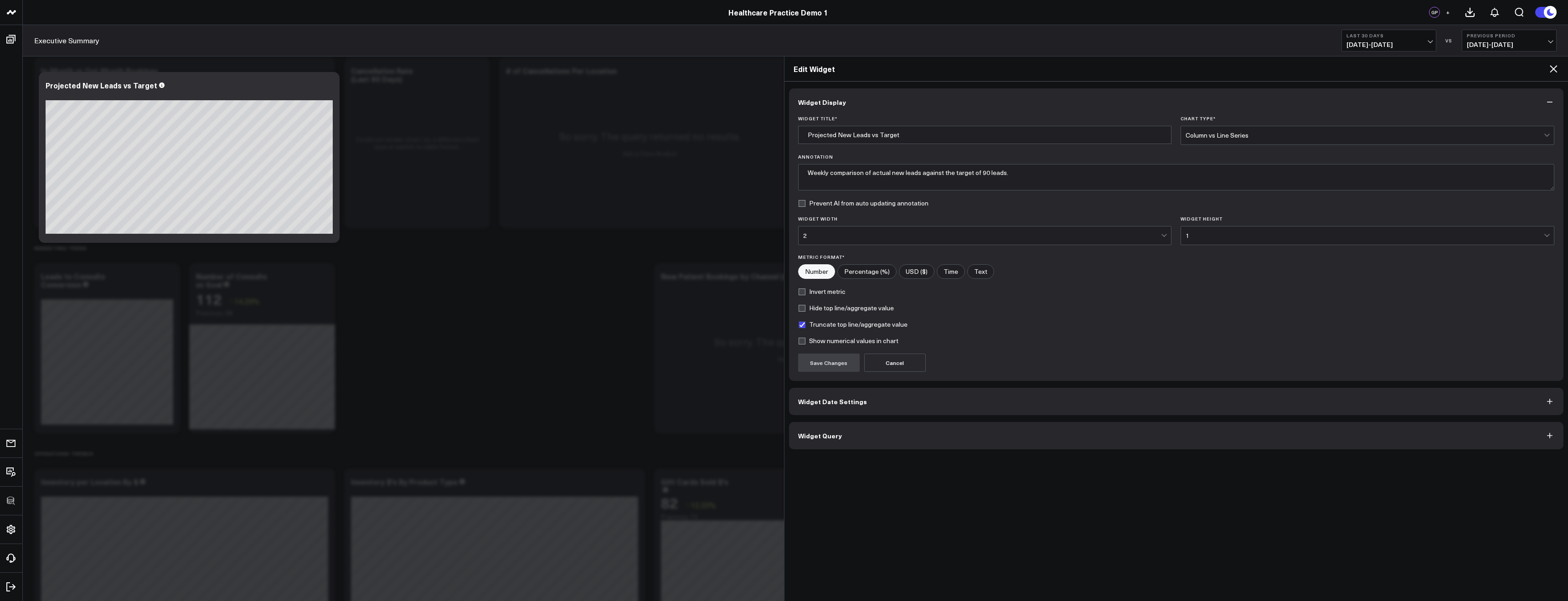
click at [855, 405] on span "Widget Date Settings" at bounding box center [832, 401] width 69 height 7
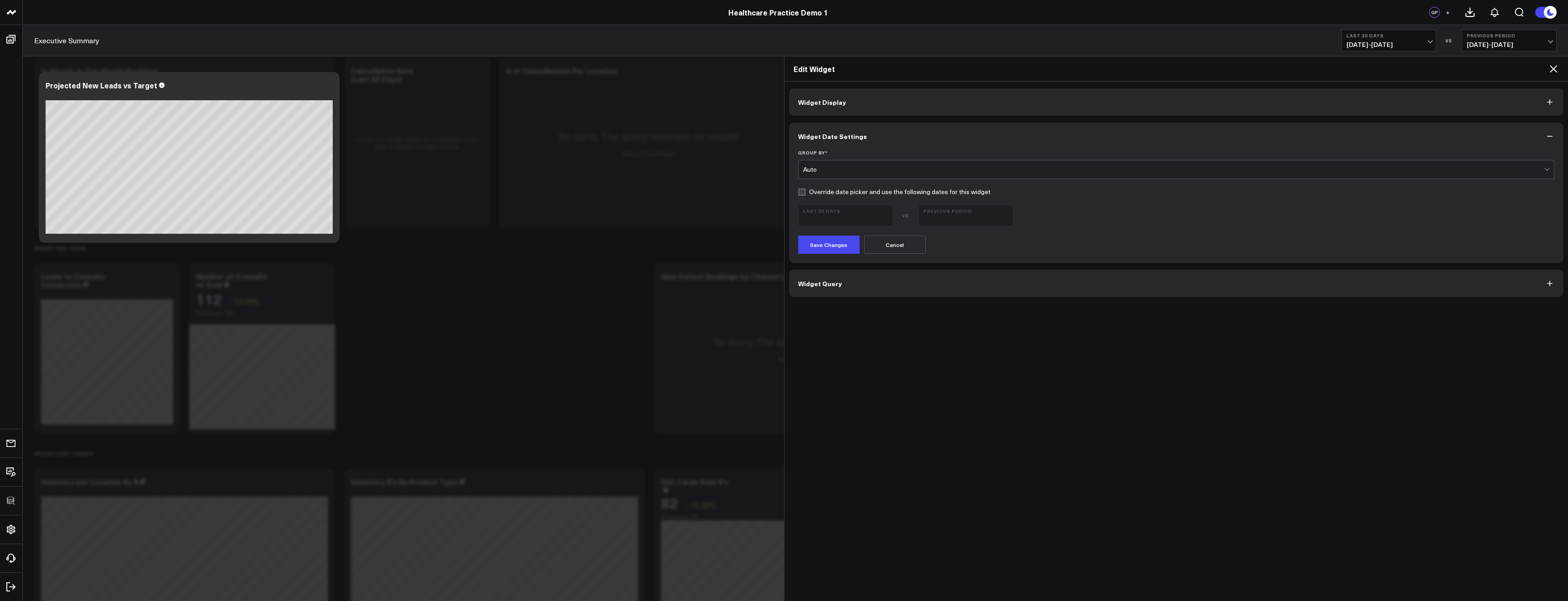
click at [842, 167] on div "Auto" at bounding box center [1174, 170] width 741 height 7
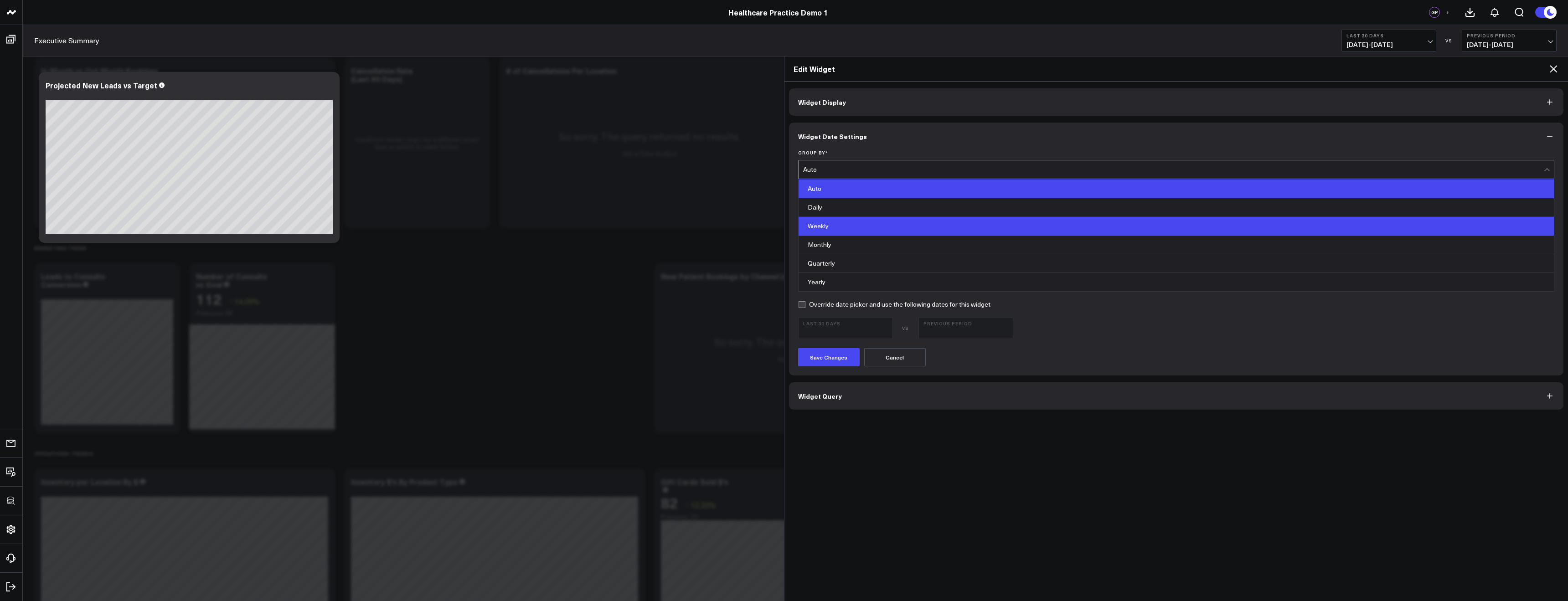
click at [836, 228] on div "Weekly" at bounding box center [1177, 226] width 756 height 19
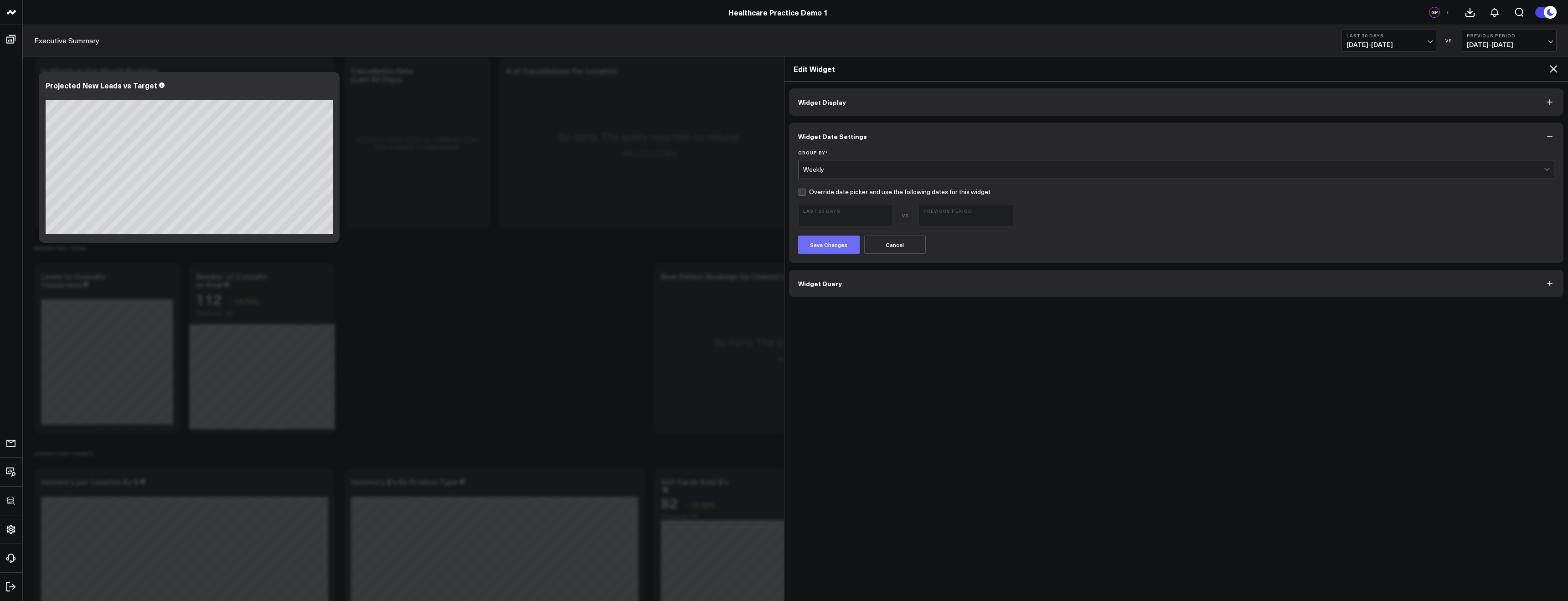
click at [834, 242] on button "Save Changes" at bounding box center [828, 245] width 61 height 18
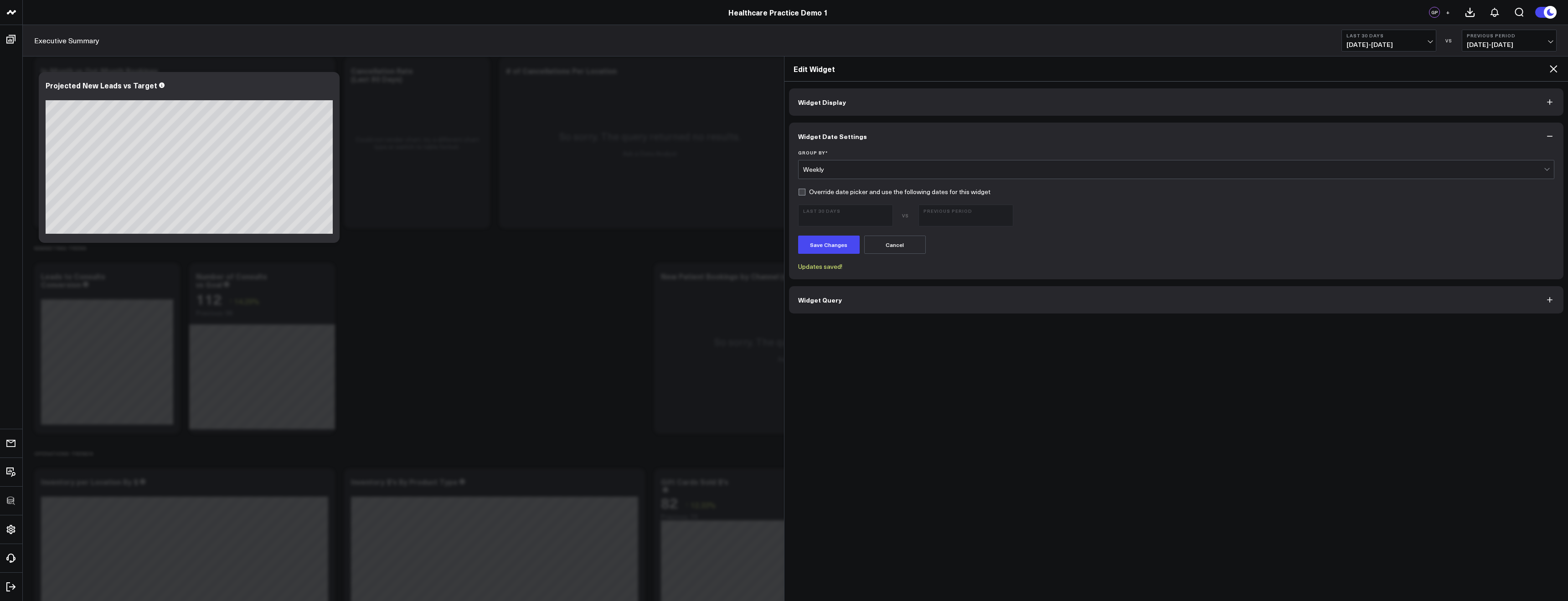
click at [1556, 69] on icon at bounding box center [1553, 69] width 11 height 11
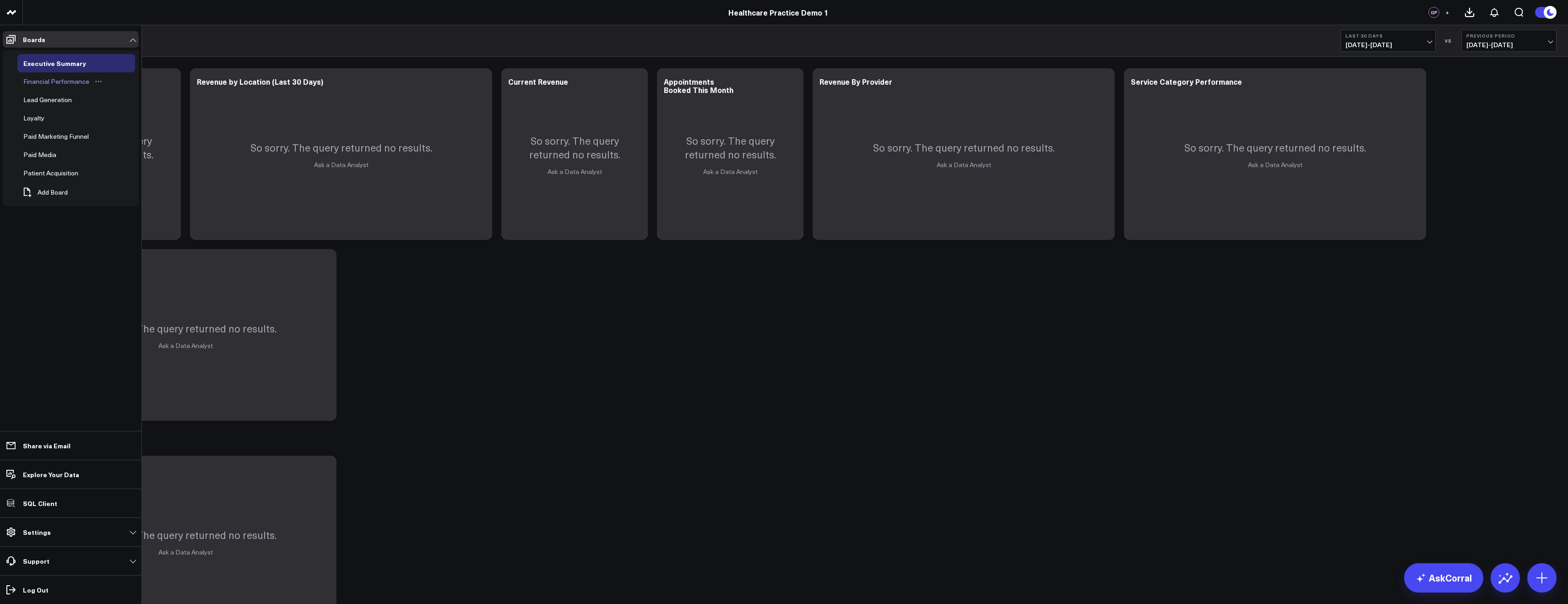
click at [42, 86] on div "Financial Performance" at bounding box center [56, 81] width 70 height 11
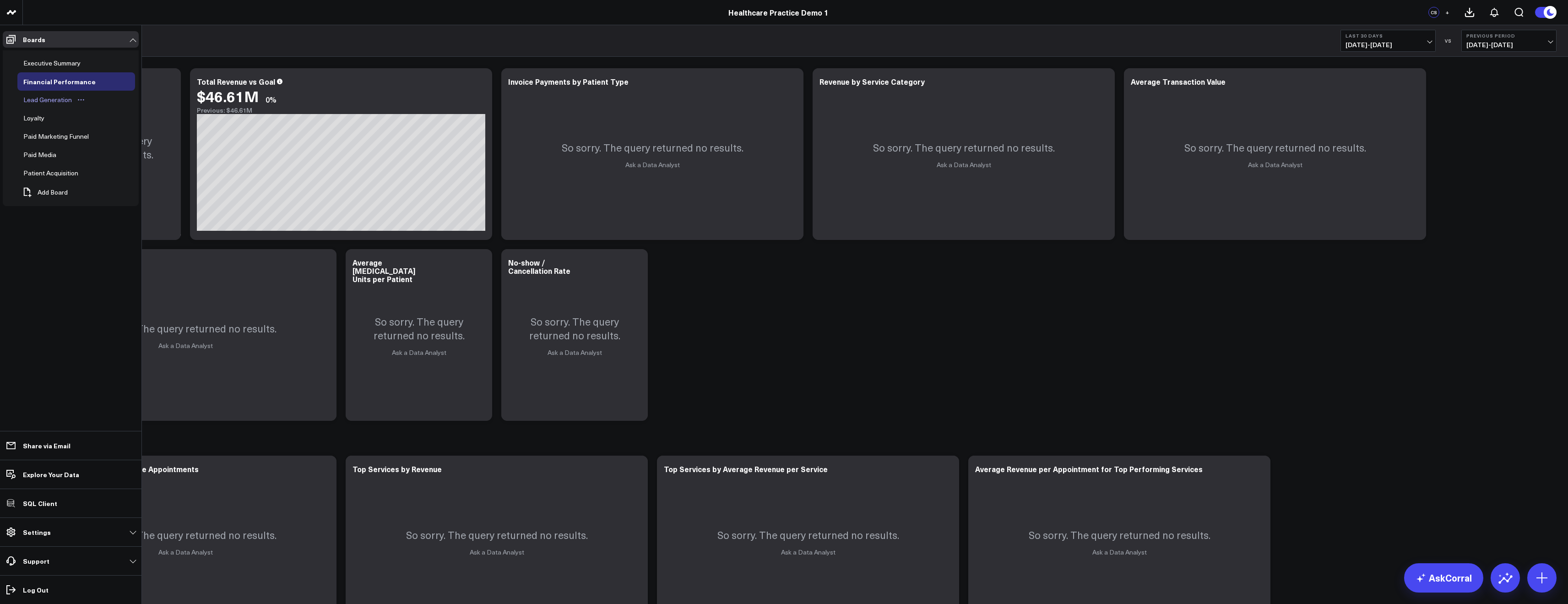
click at [53, 100] on div "Lead Generation" at bounding box center [47, 100] width 53 height 11
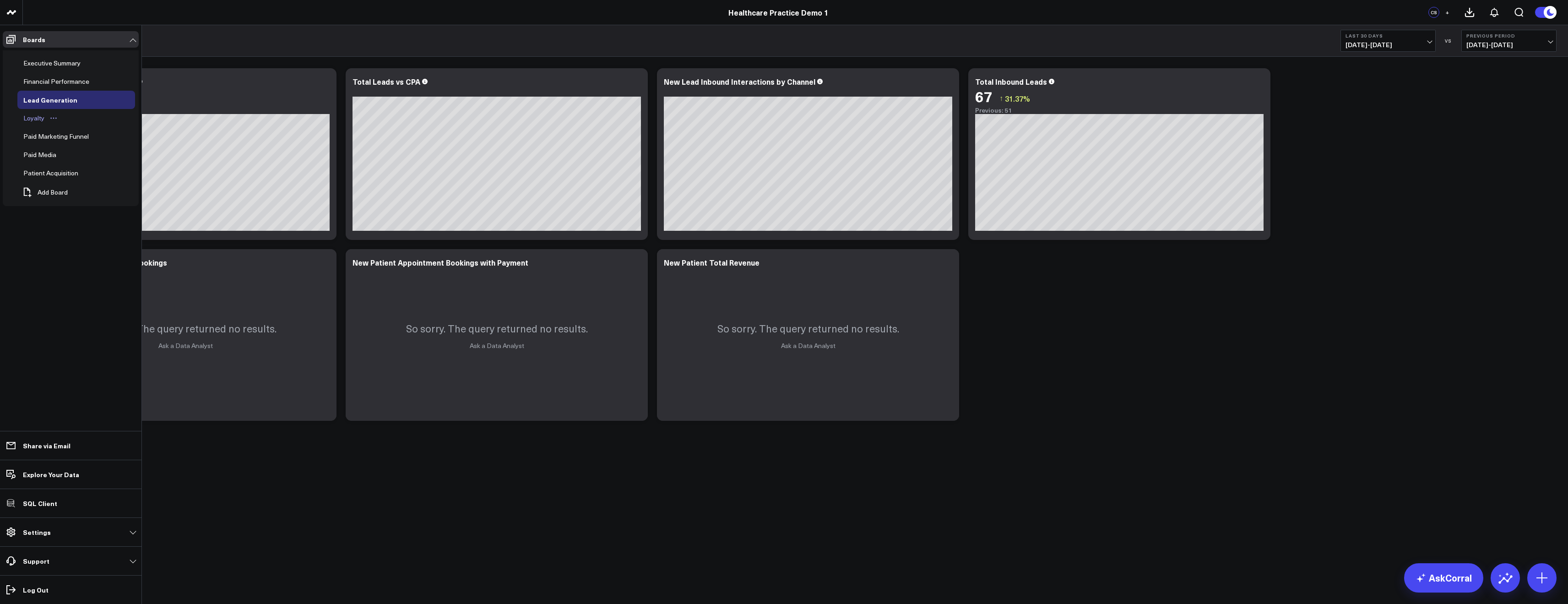
click at [34, 122] on div "Loyalty" at bounding box center [34, 118] width 26 height 11
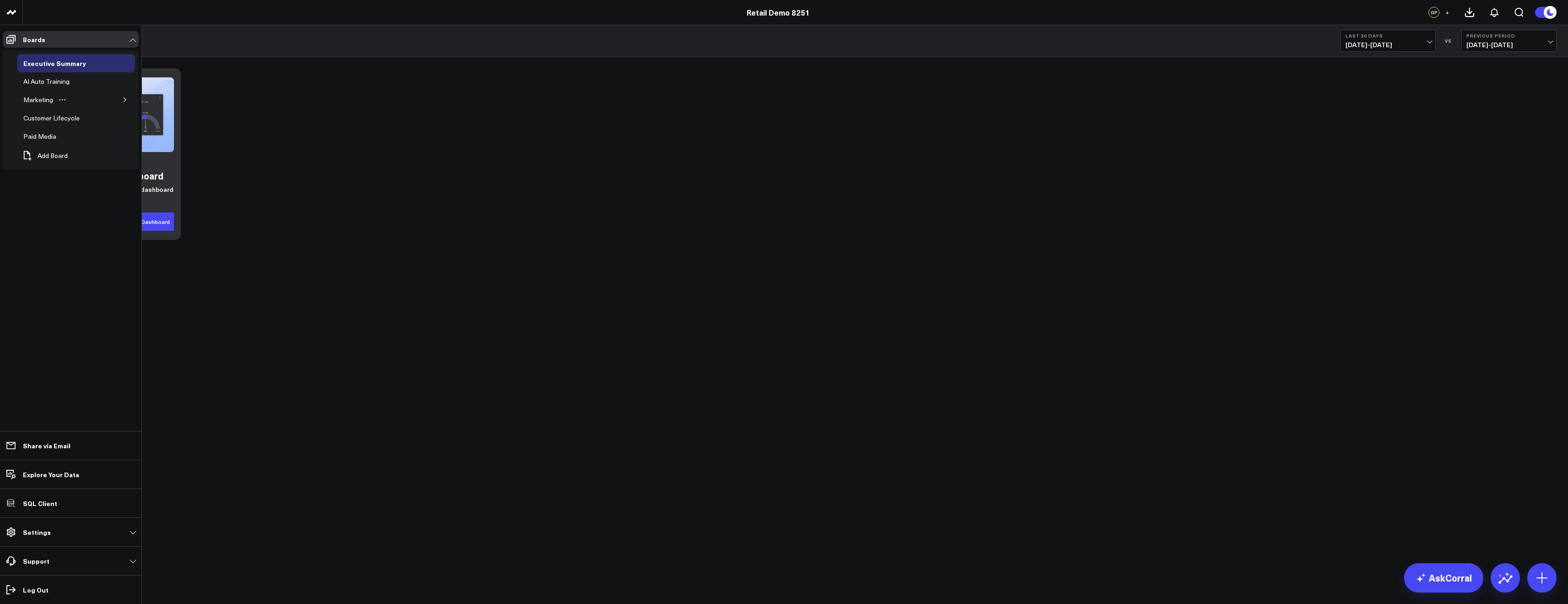
click at [123, 99] on icon "button" at bounding box center [125, 100] width 6 height 6
click at [68, 117] on div "Channel Overview" at bounding box center [57, 118] width 57 height 11
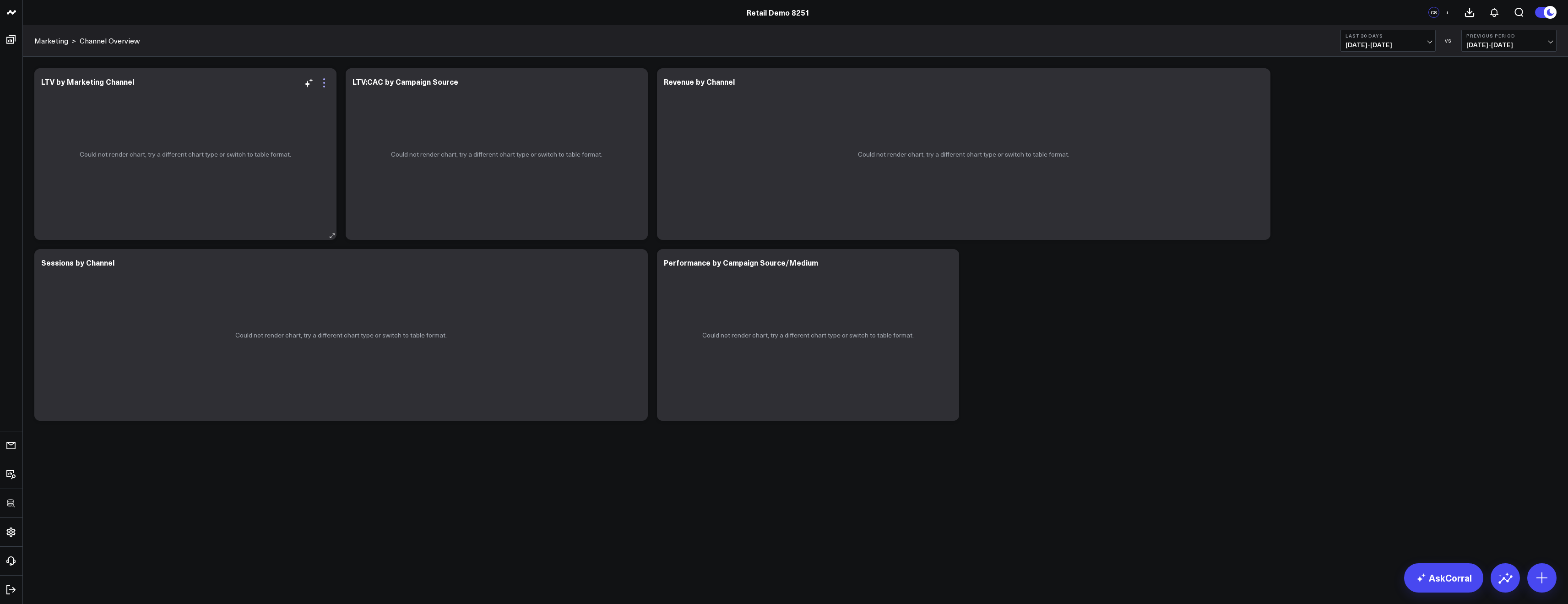
click at [325, 87] on icon at bounding box center [324, 83] width 11 height 11
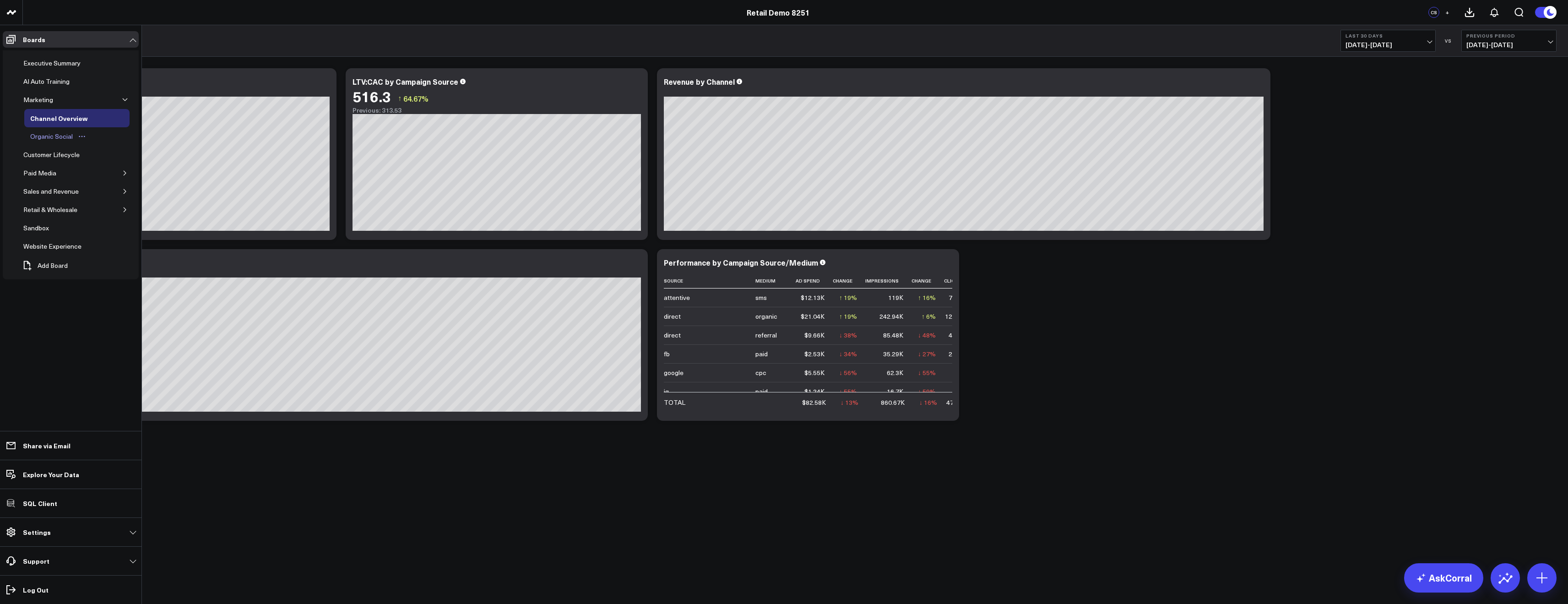
click at [62, 134] on div "Organic Social" at bounding box center [51, 136] width 47 height 11
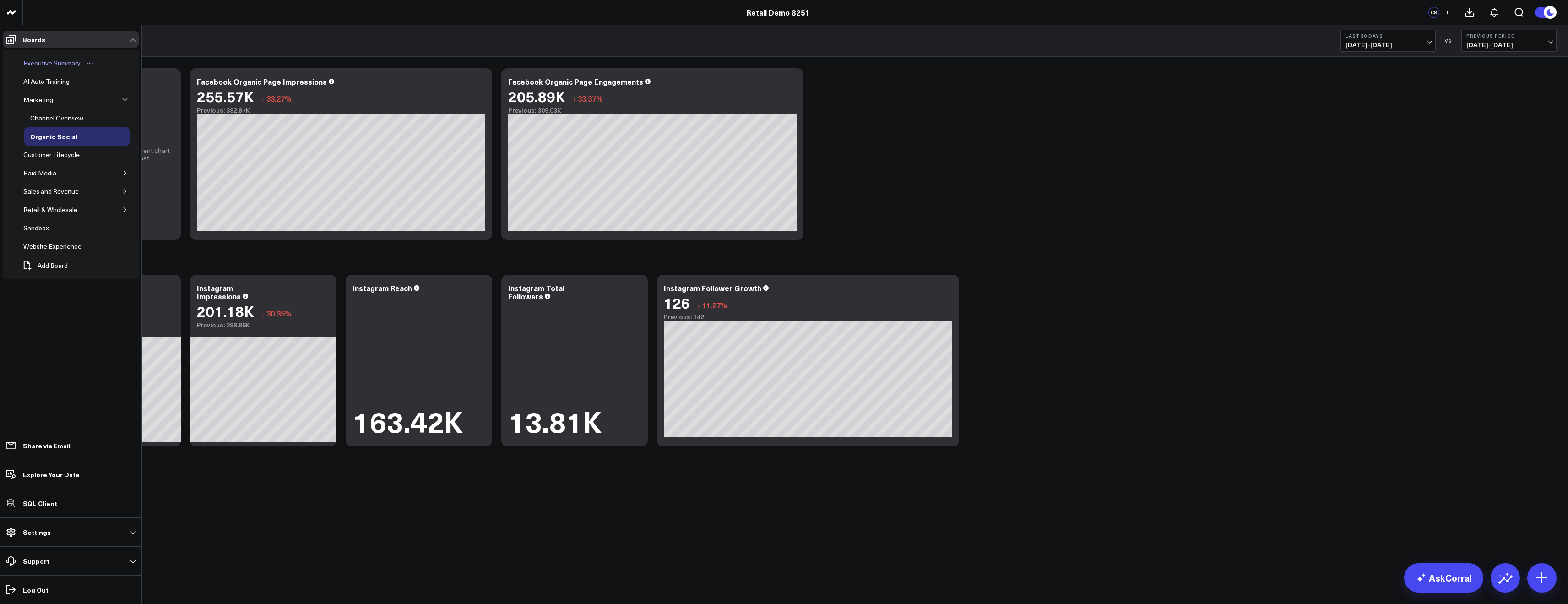
click at [46, 64] on div "Executive Summary" at bounding box center [51, 63] width 62 height 11
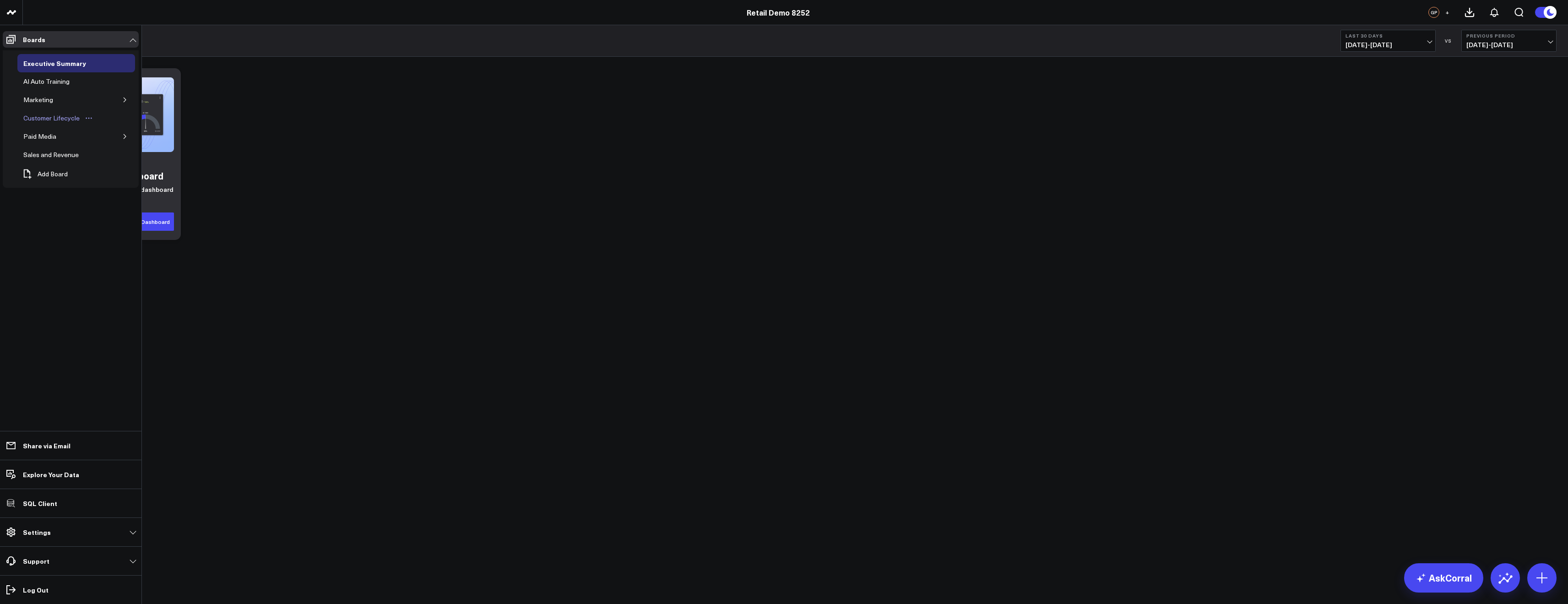
click at [48, 120] on div "Customer Lifecycle" at bounding box center [51, 118] width 61 height 11
click at [42, 153] on div "Sales and Revenue" at bounding box center [51, 155] width 60 height 11
click at [122, 138] on icon "button" at bounding box center [125, 136] width 6 height 6
click at [79, 152] on div "Email Marketing Report" at bounding box center [64, 155] width 72 height 11
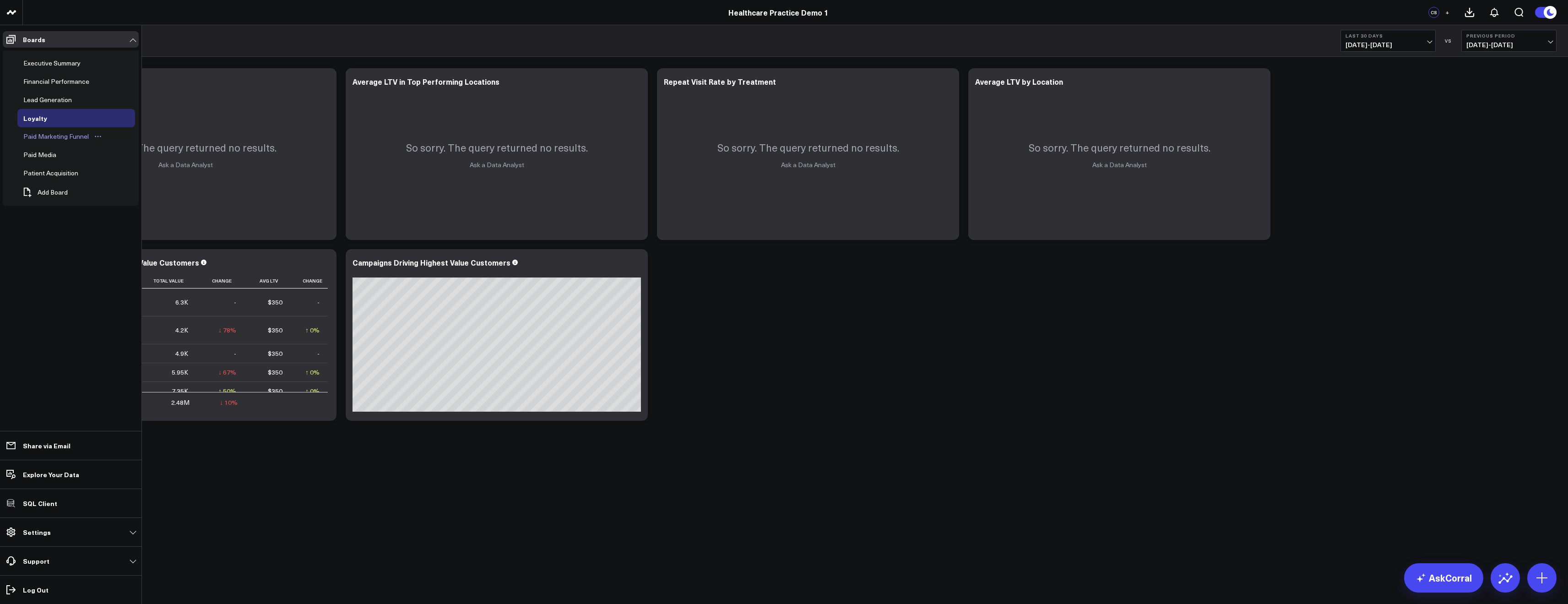
click at [54, 134] on div "Paid Marketing Funnel" at bounding box center [56, 136] width 70 height 11
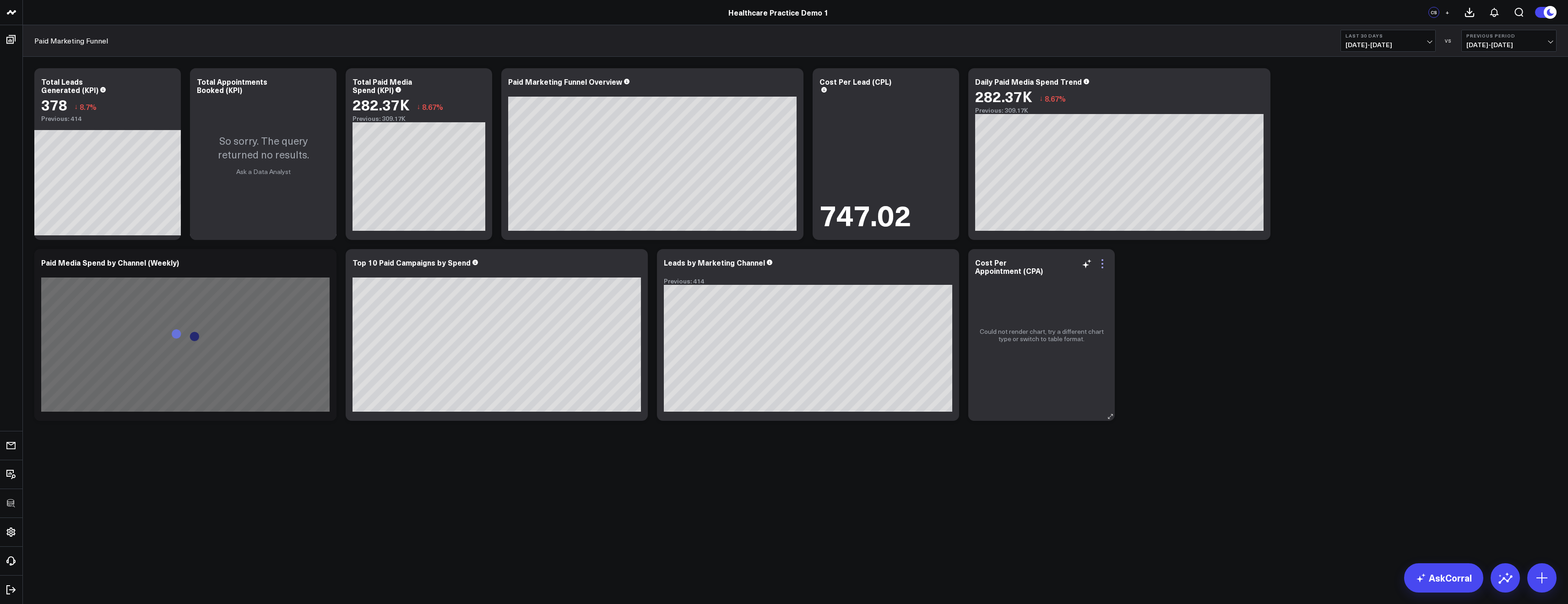
click at [1103, 262] on icon at bounding box center [1102, 263] width 11 height 11
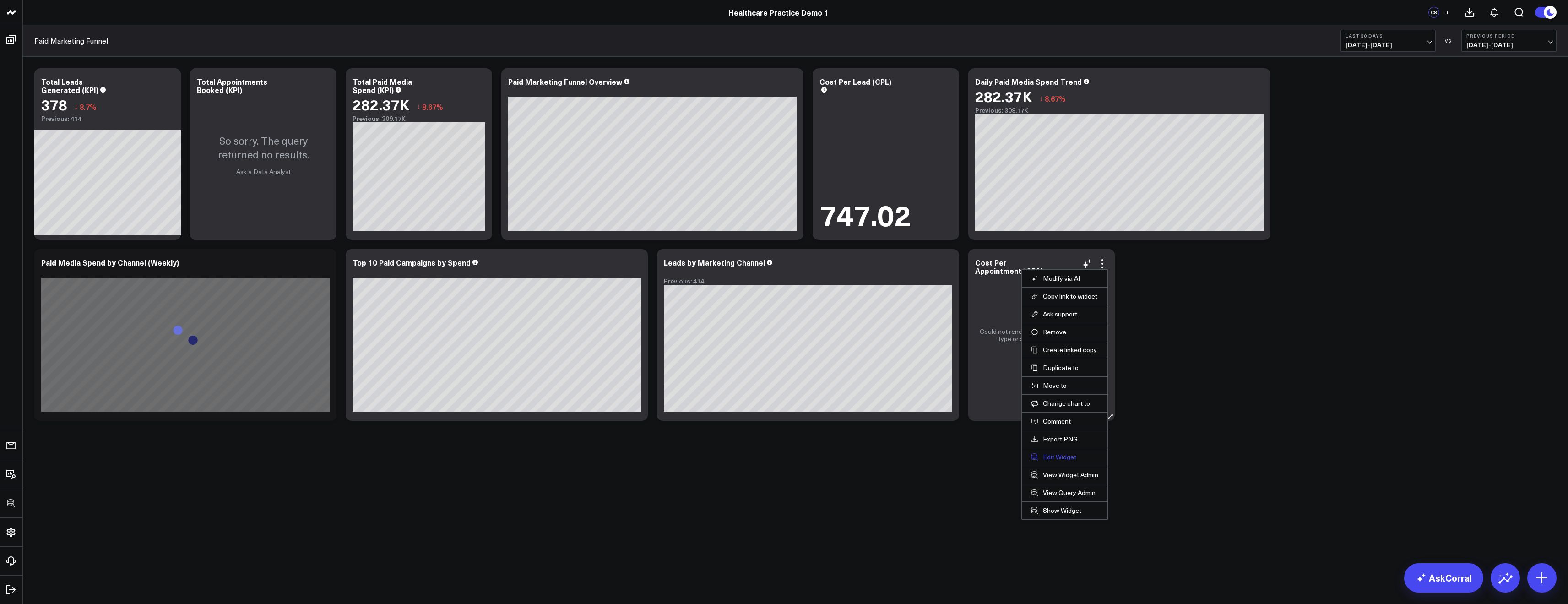
click at [1067, 454] on button "Edit Widget" at bounding box center [1064, 457] width 67 height 8
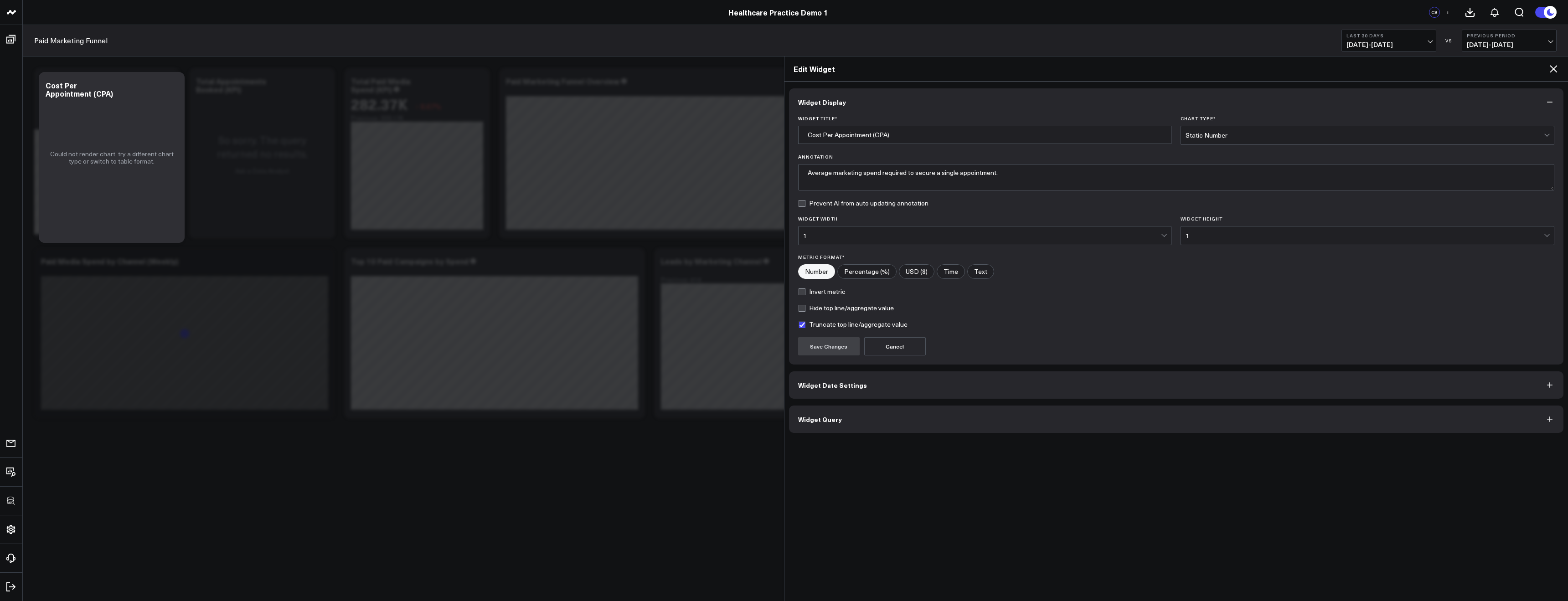
click at [1135, 424] on button "Widget Query" at bounding box center [1176, 419] width 775 height 27
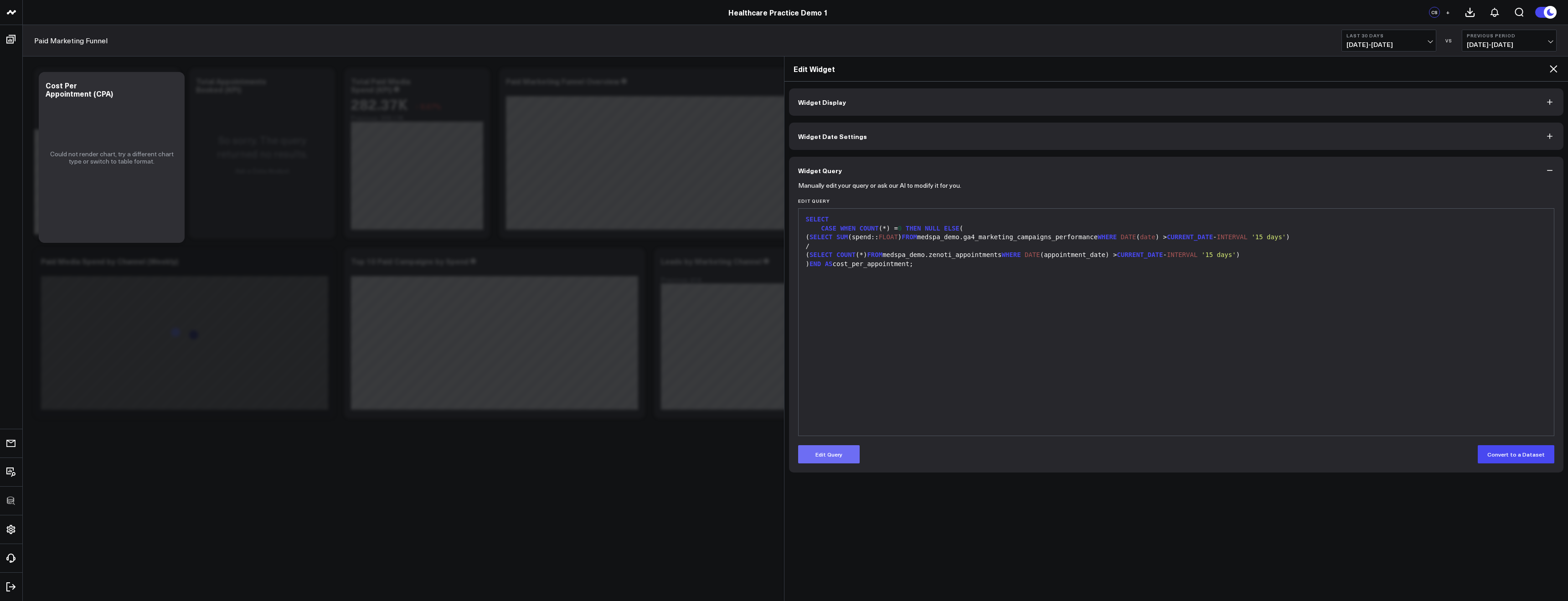
click at [813, 457] on button "Edit Query" at bounding box center [828, 454] width 61 height 18
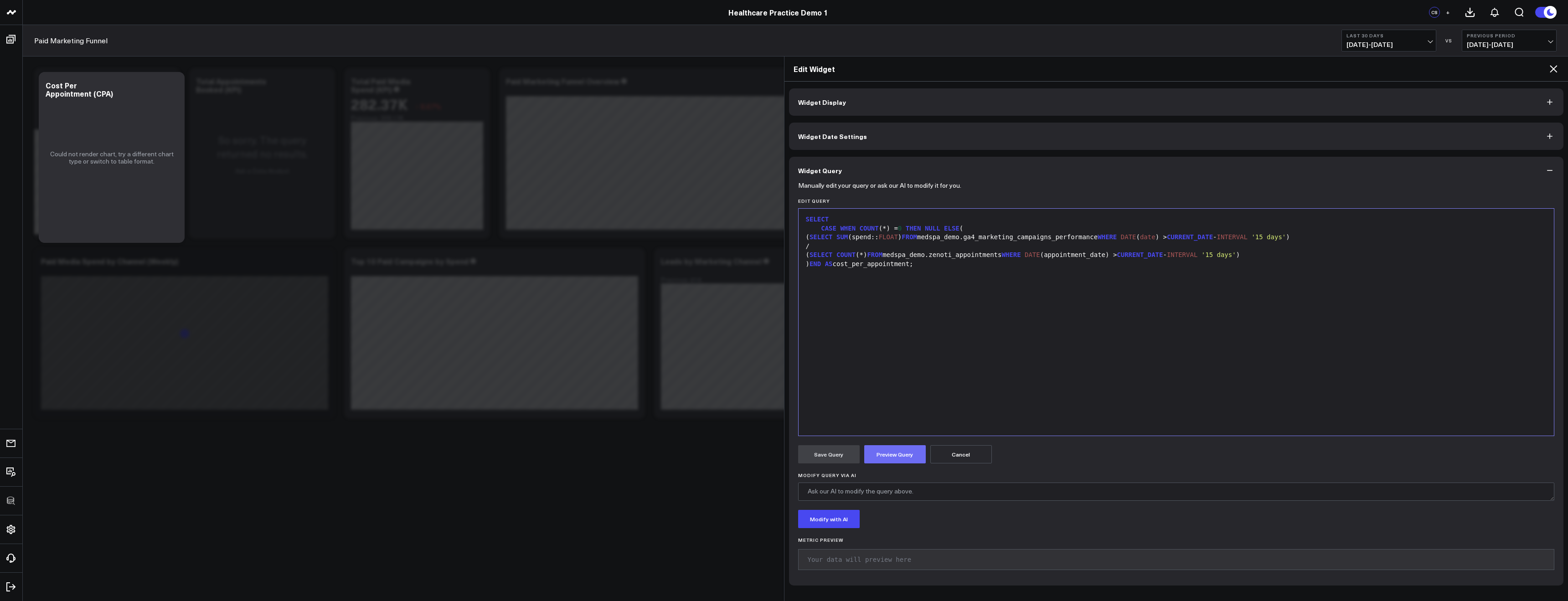
click at [915, 454] on button "Preview Query" at bounding box center [895, 454] width 61 height 18
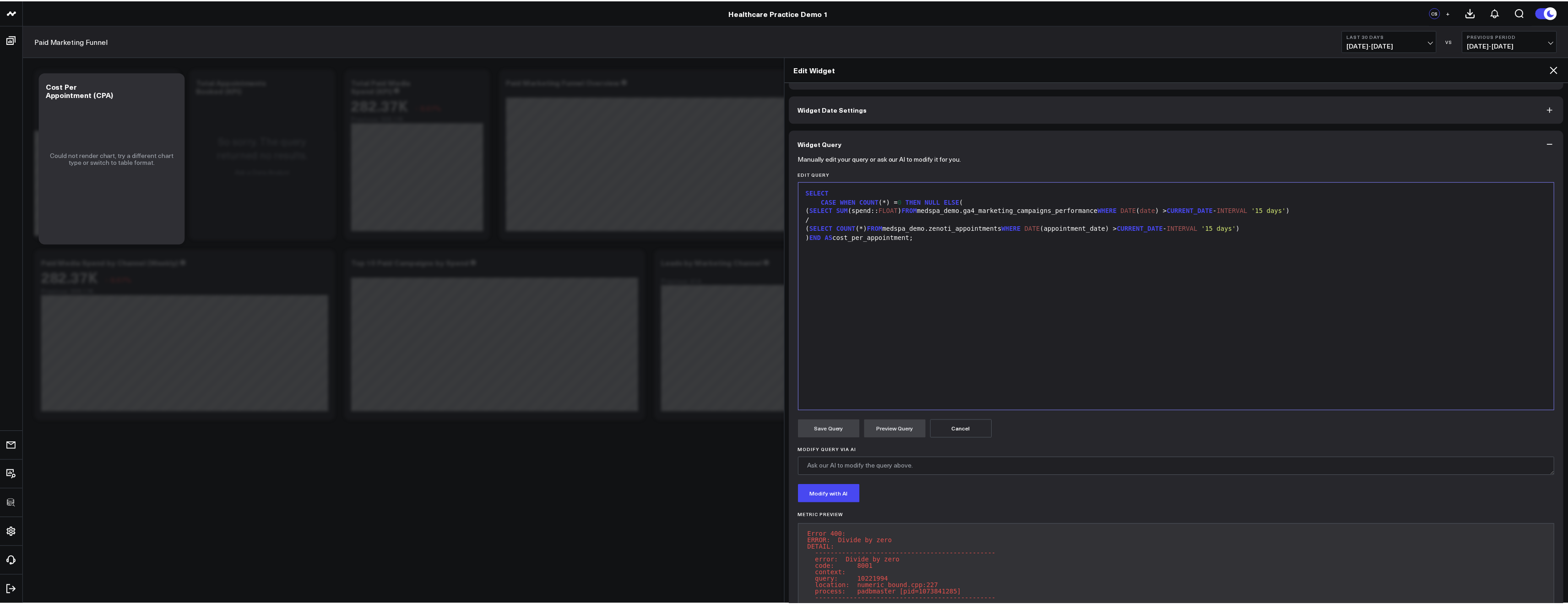
scroll to position [68, 0]
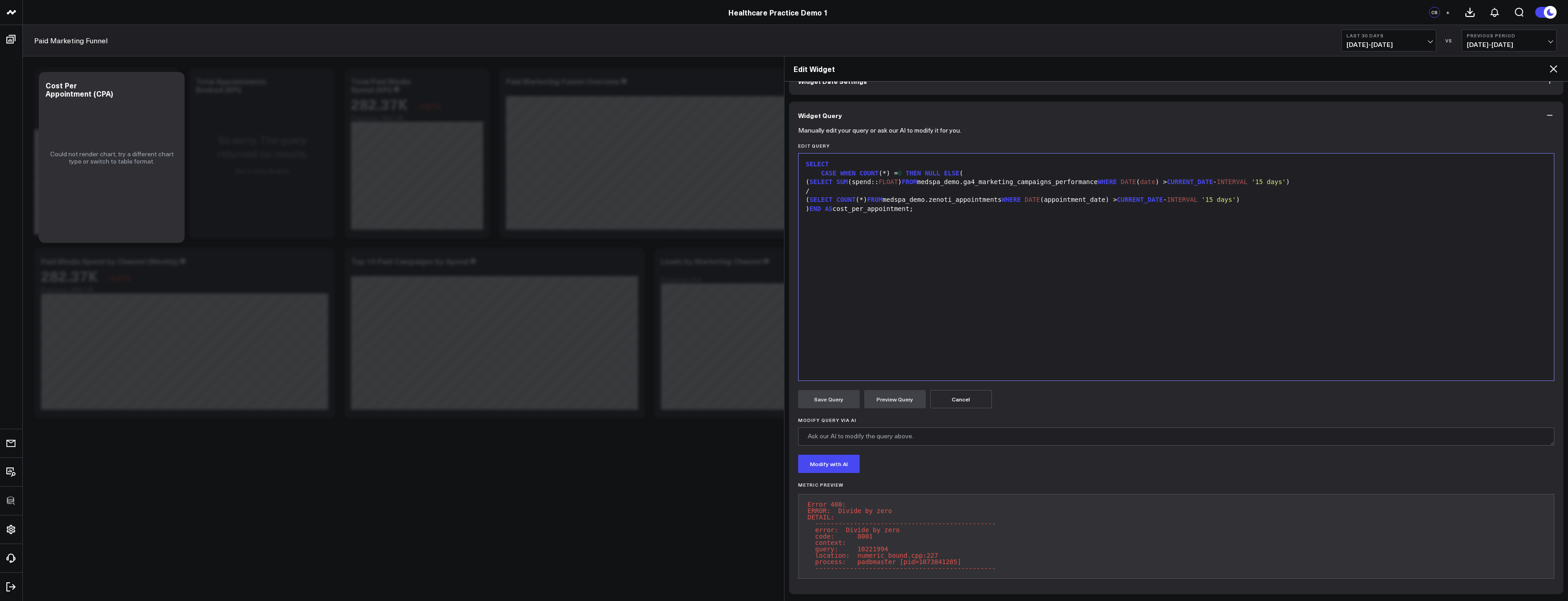
drag, startPoint x: 1552, startPoint y: 71, endPoint x: 1531, endPoint y: 79, distance: 22.5
click at [1551, 72] on icon at bounding box center [1553, 69] width 11 height 11
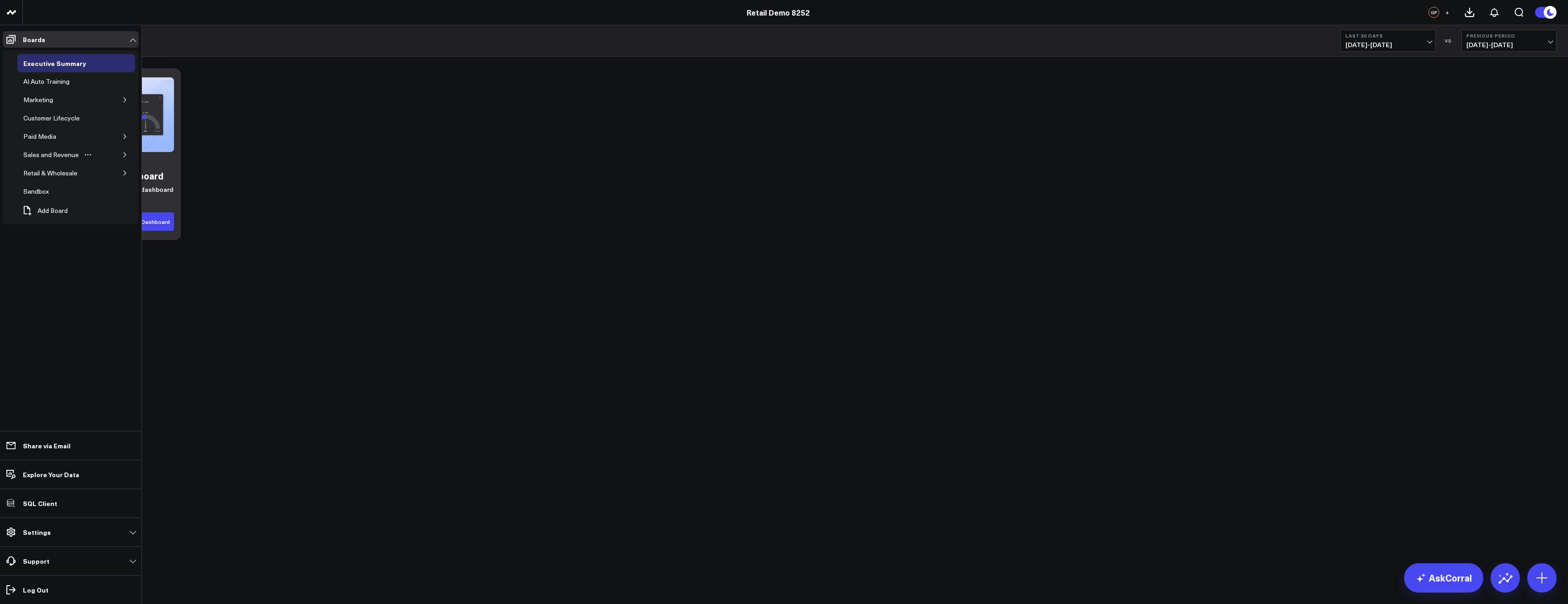
click at [123, 156] on icon "button" at bounding box center [125, 155] width 6 height 6
click at [129, 136] on button "button" at bounding box center [125, 136] width 9 height 9
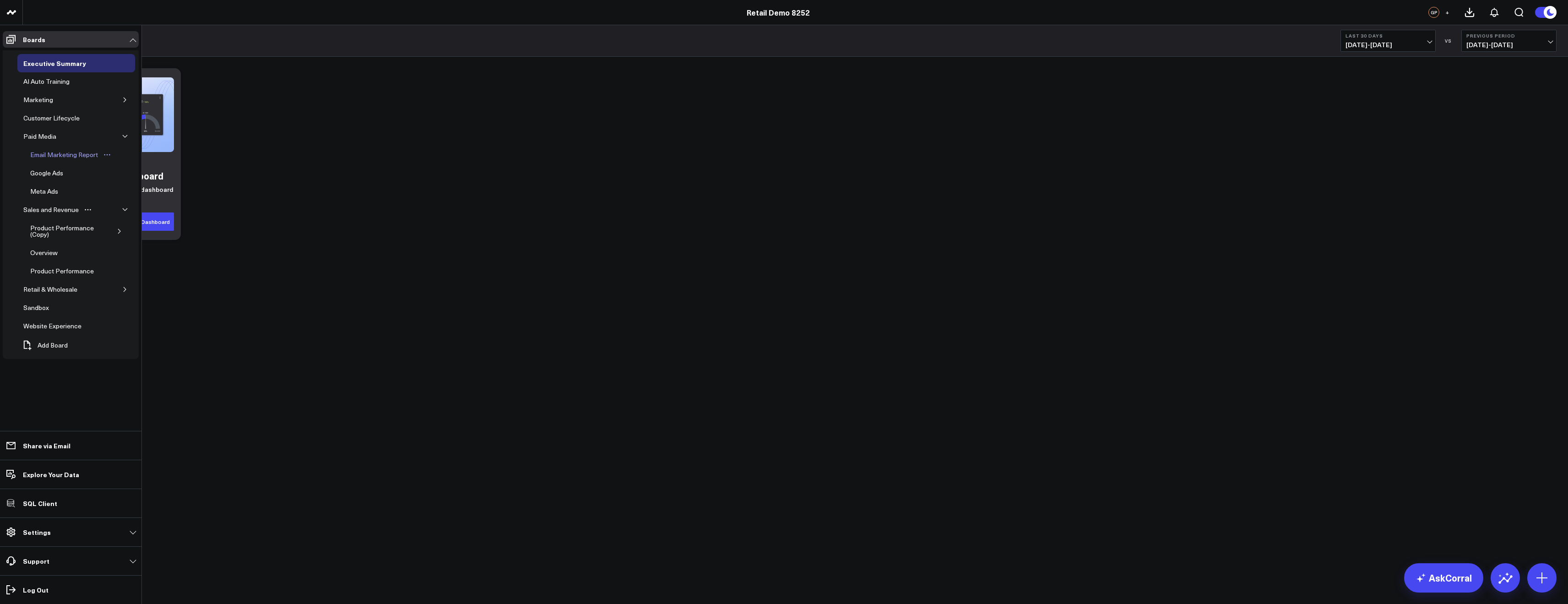
click at [75, 158] on div "Email Marketing Report" at bounding box center [64, 155] width 72 height 11
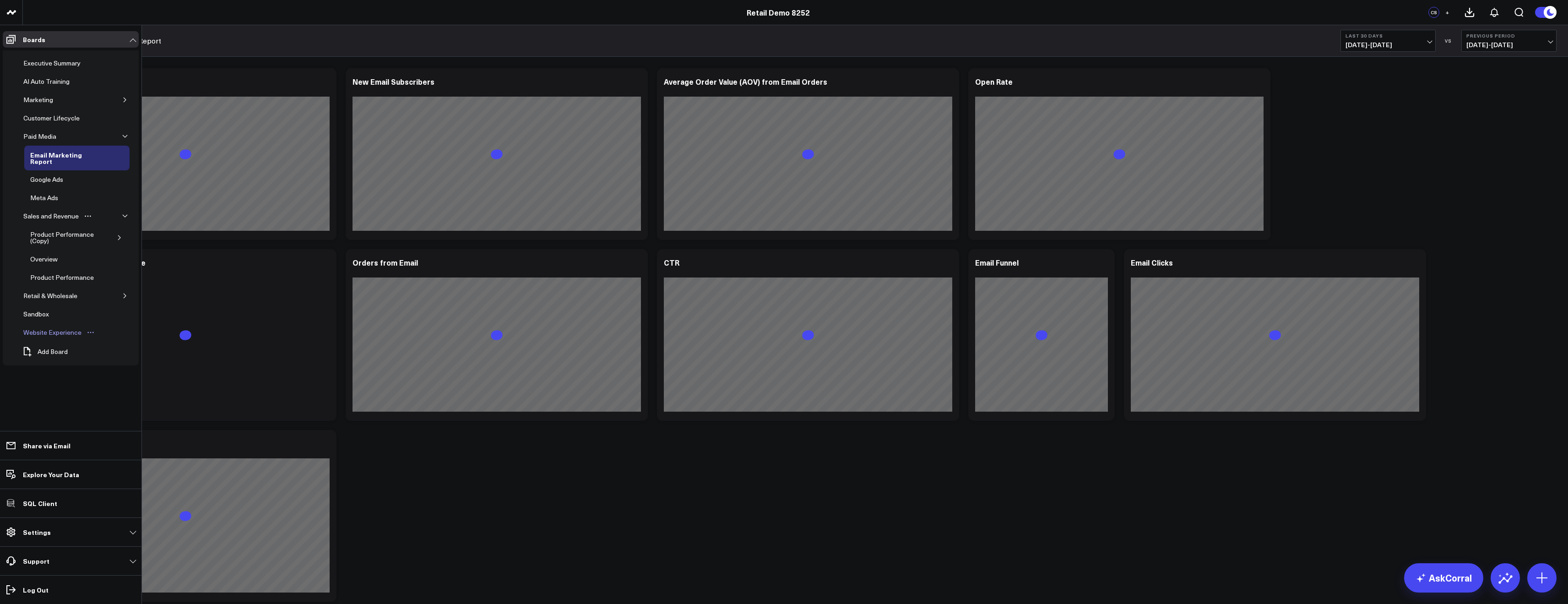
click at [51, 327] on div "Website Experience" at bounding box center [52, 333] width 63 height 11
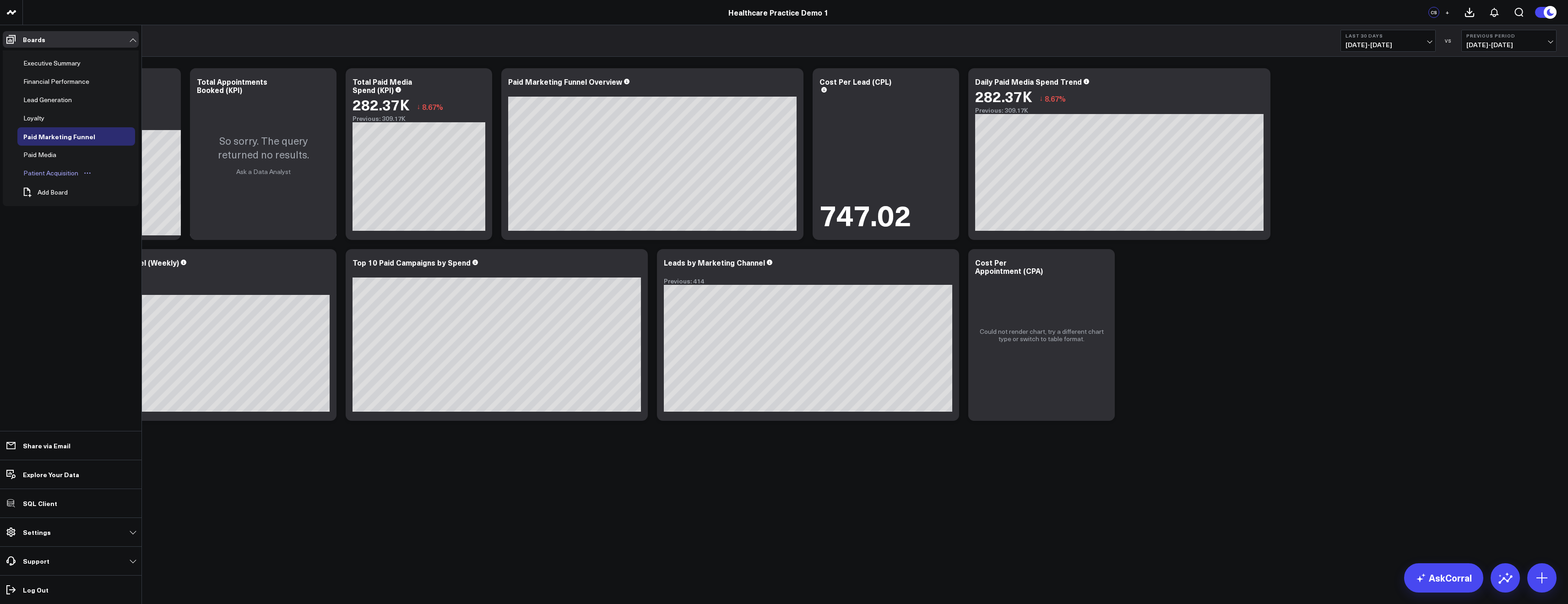
click at [45, 174] on div "Patient Acquisition" at bounding box center [50, 173] width 59 height 11
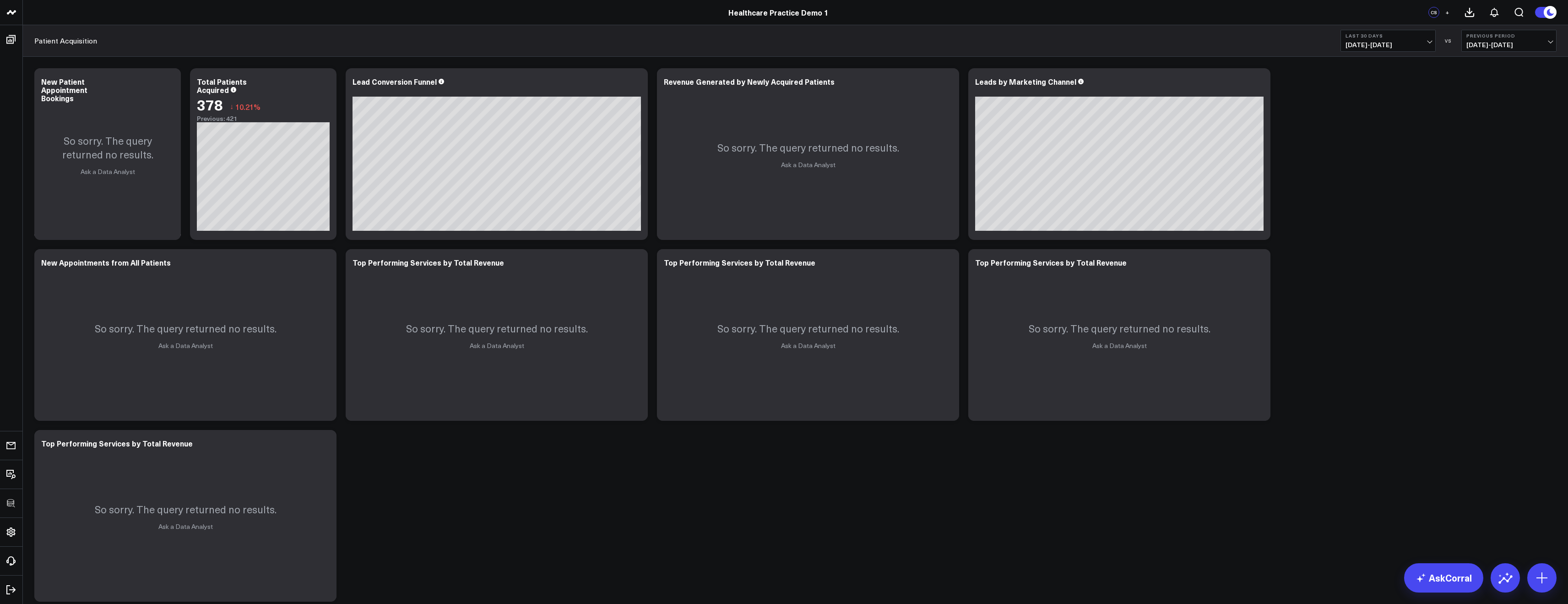
click at [590, 457] on div "Modify via AI Copy link to widget Ask support Remove Create linked copy Executi…" at bounding box center [795, 334] width 1531 height 542
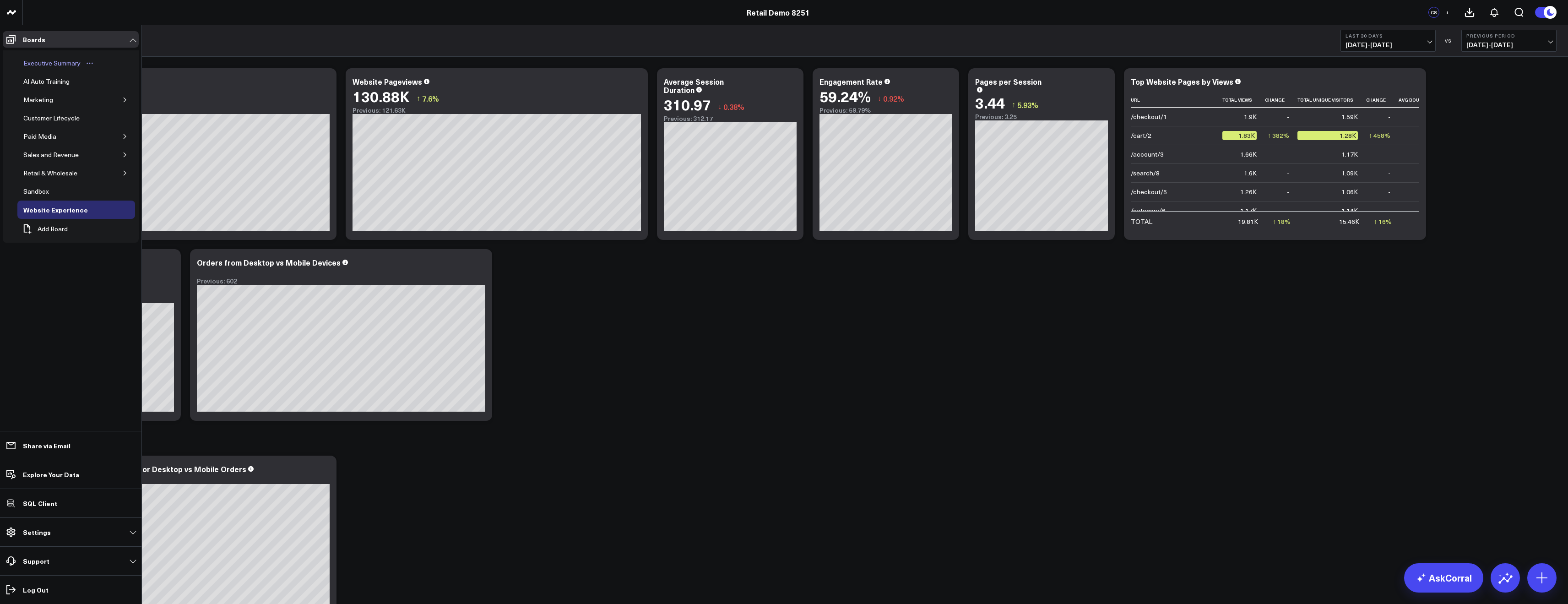
click at [37, 62] on div "Executive Summary" at bounding box center [51, 63] width 62 height 11
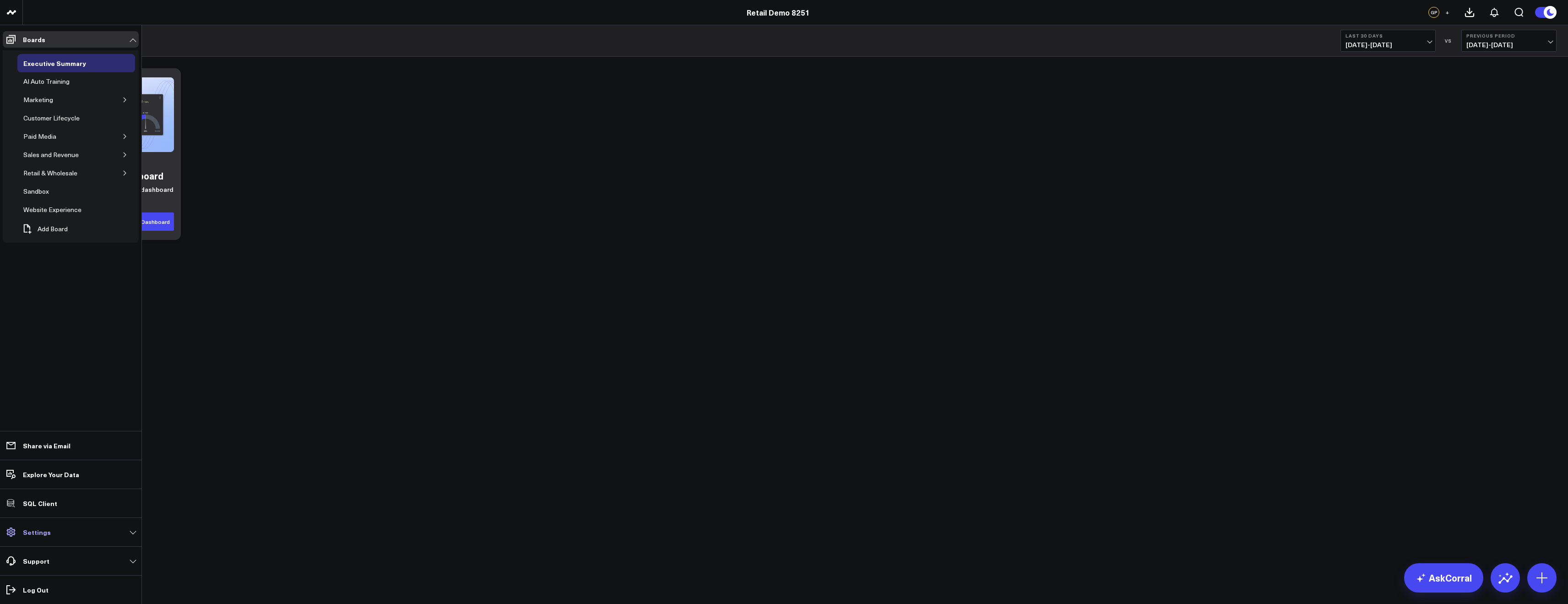
click at [45, 529] on p "Settings" at bounding box center [37, 532] width 28 height 7
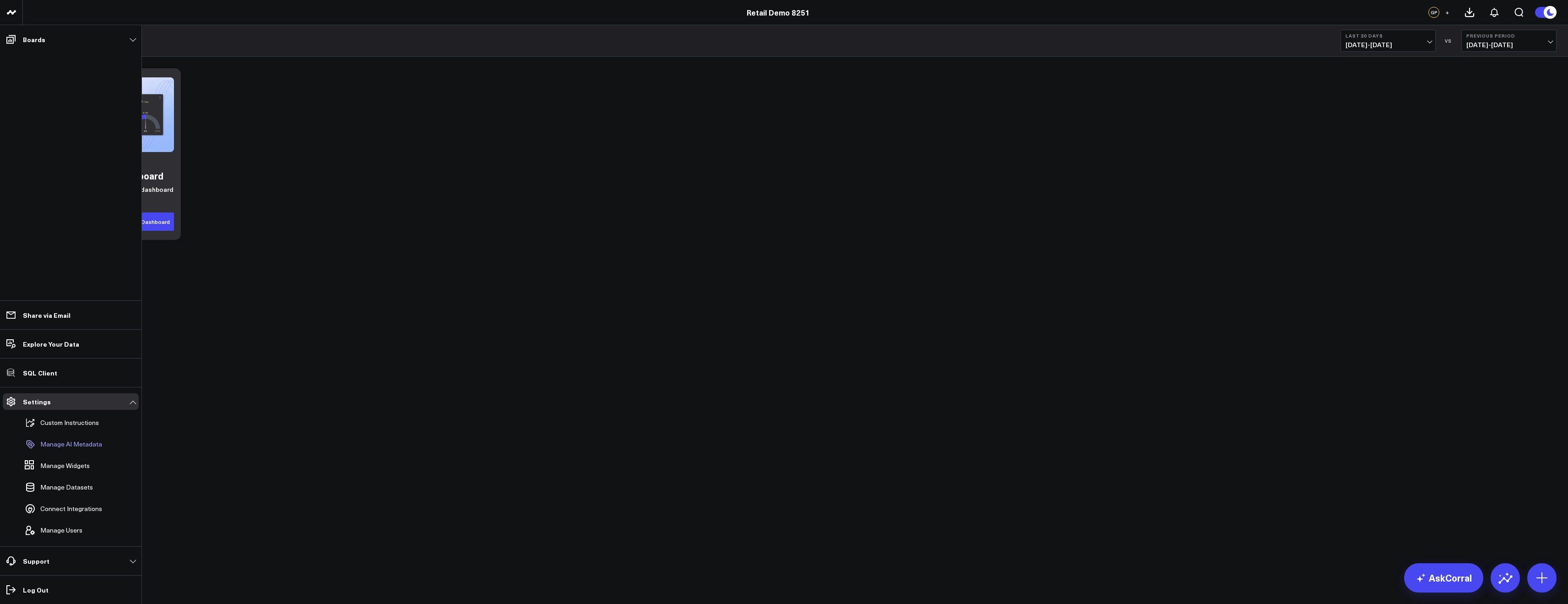
click at [57, 445] on p "Manage AI Metadata" at bounding box center [71, 444] width 62 height 7
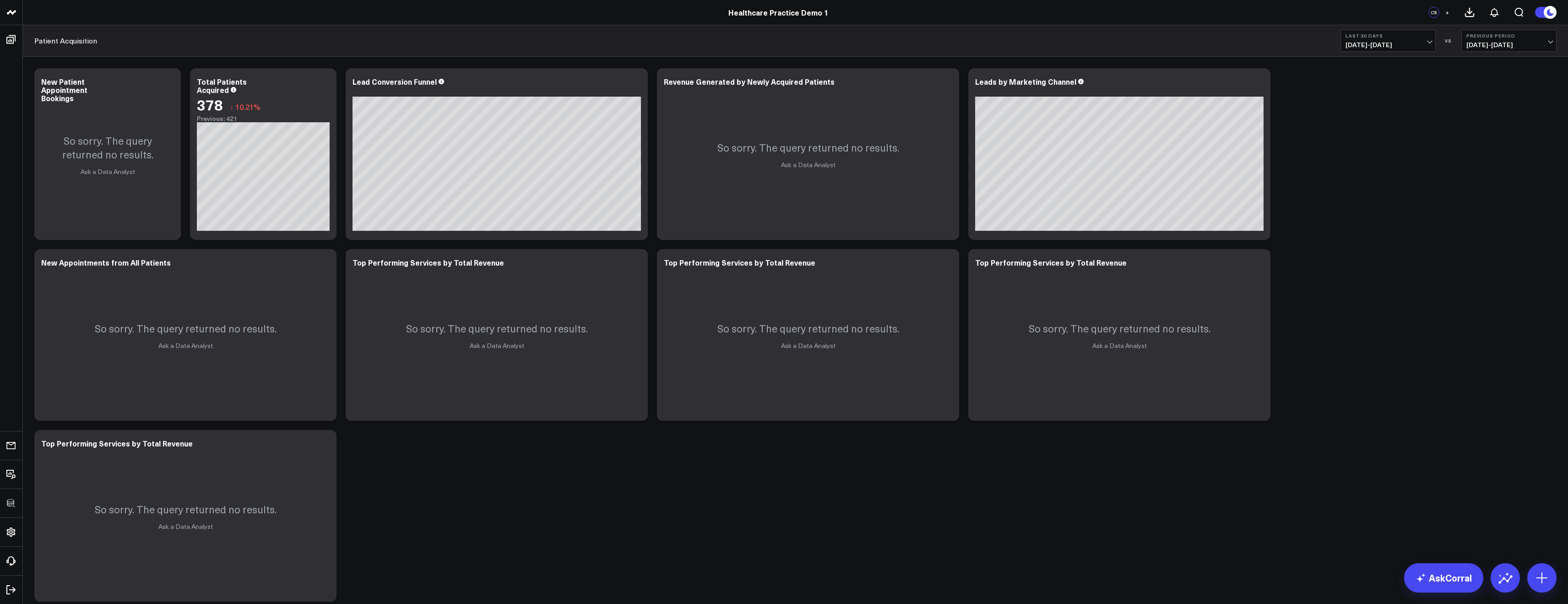
click at [1298, 305] on div "Modify via AI Copy link to widget Ask support Remove Create linked copy Executi…" at bounding box center [795, 334] width 1531 height 542
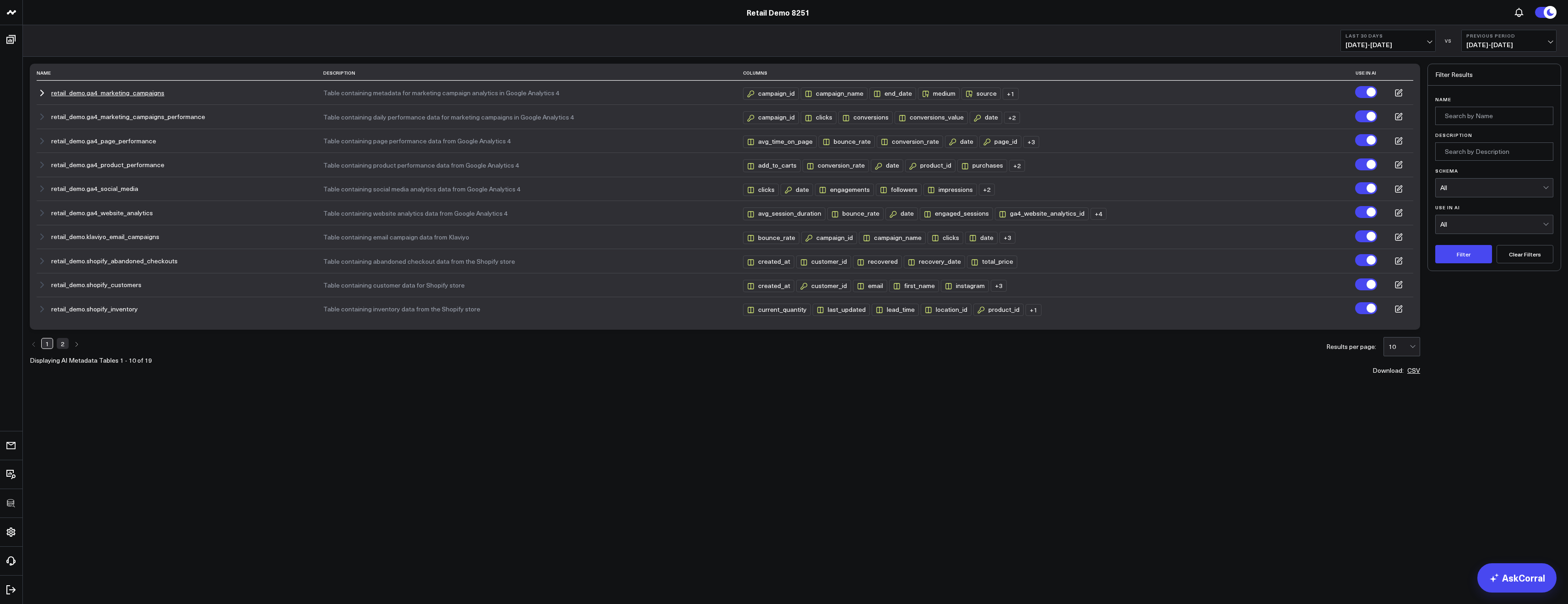
click at [119, 94] on button "retail_demo.ga4_marketing_campaigns" at bounding box center [108, 93] width 113 height 7
click at [62, 342] on link "2" at bounding box center [62, 344] width 12 height 11
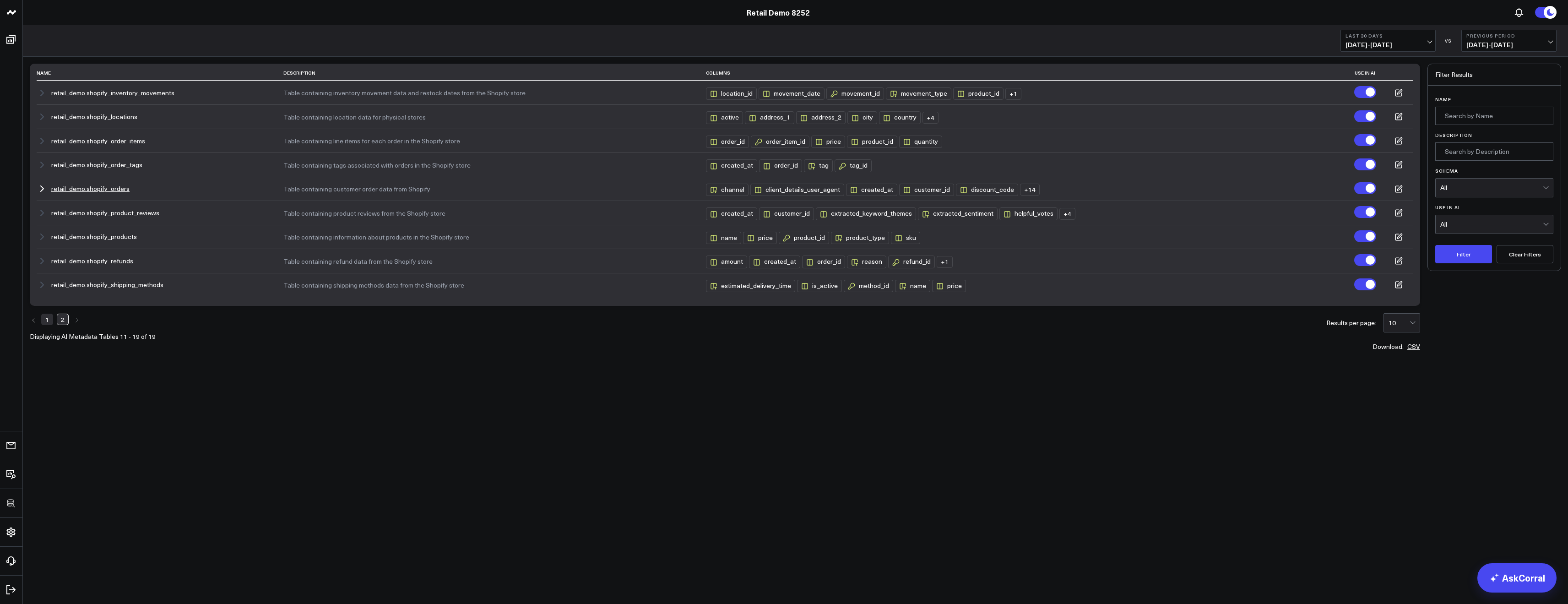
click at [111, 186] on button "retail_demo.shopify_orders" at bounding box center [90, 189] width 78 height 7
